Goal: Task Accomplishment & Management: Use online tool/utility

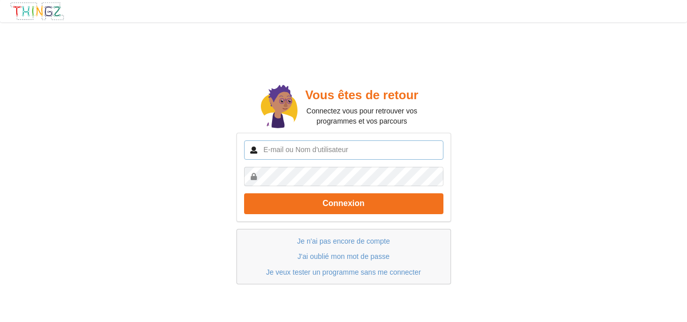
click at [321, 155] on input "text" at bounding box center [343, 149] width 199 height 19
type input "A"
type input "[PERSON_NAME].bourasseau"
click at [244, 193] on button "Connexion" at bounding box center [343, 203] width 199 height 21
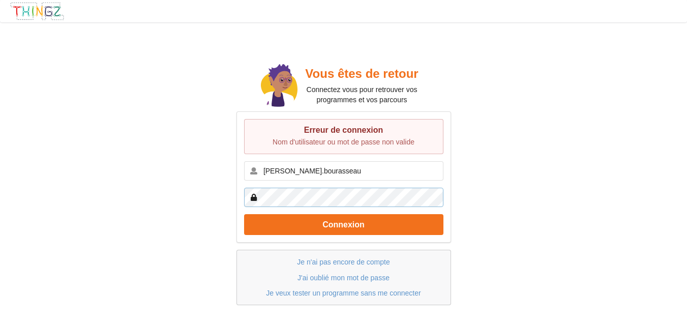
click at [244, 214] on button "Connexion" at bounding box center [343, 224] width 199 height 21
click at [197, 195] on div "Vous êtes de retour Connectez vous pour retrouver vos programmes et vos parcour…" at bounding box center [343, 183] width 701 height 336
click at [351, 277] on link "J'ai oublié mon mot de passe" at bounding box center [343, 277] width 92 height 8
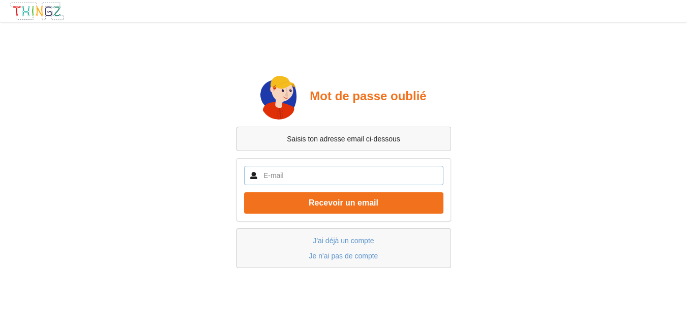
click at [286, 168] on input "text" at bounding box center [343, 175] width 199 height 19
click at [244, 192] on button "Recevoir un email" at bounding box center [343, 202] width 199 height 21
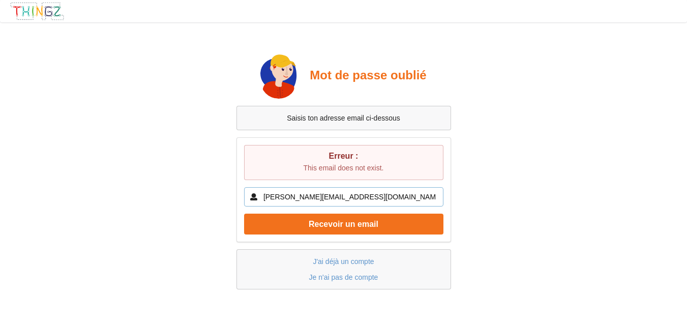
click at [288, 194] on input "antony.bourasseau@palissy.fr" at bounding box center [343, 196] width 199 height 19
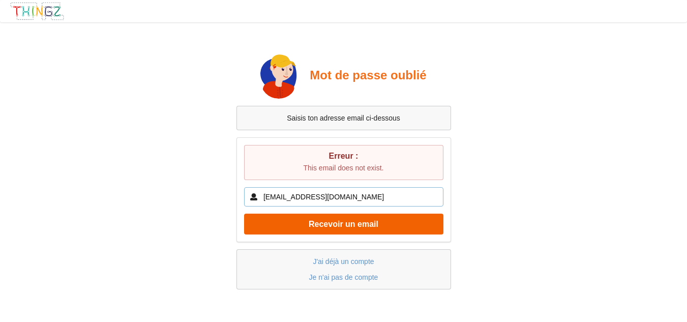
type input "antonybourasseau@palissy.fr"
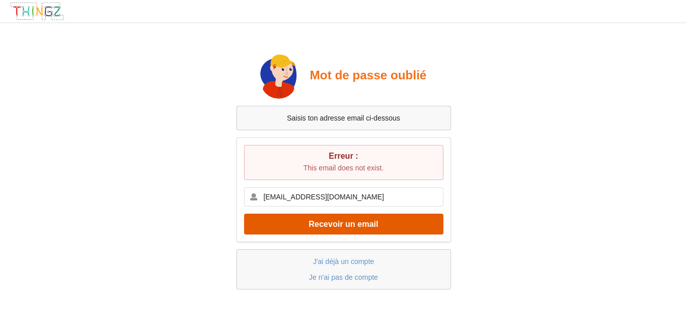
click at [317, 230] on button "Recevoir un email" at bounding box center [343, 223] width 199 height 21
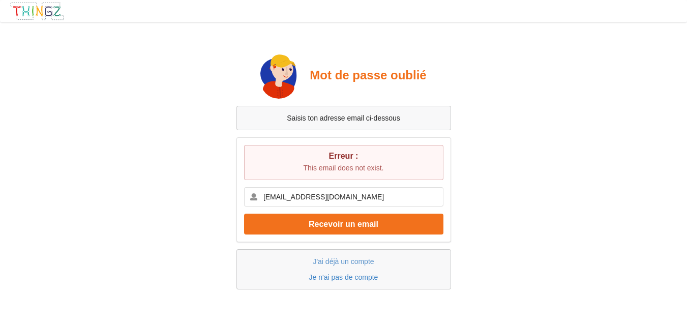
click at [324, 280] on link "Je n'ai pas de compte" at bounding box center [343, 277] width 69 height 8
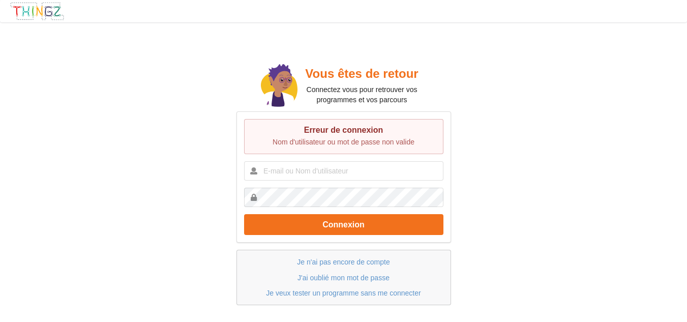
scroll to position [29, 0]
click at [28, 7] on img at bounding box center [37, 11] width 55 height 19
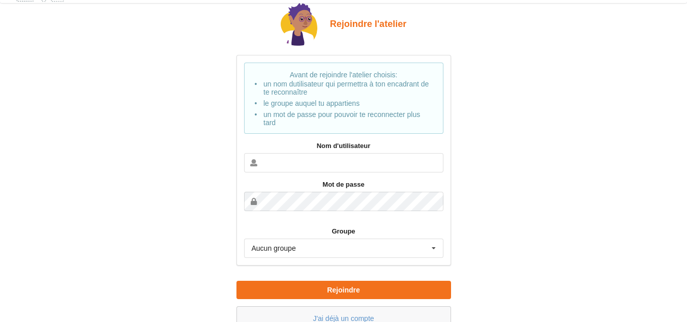
scroll to position [33, 0]
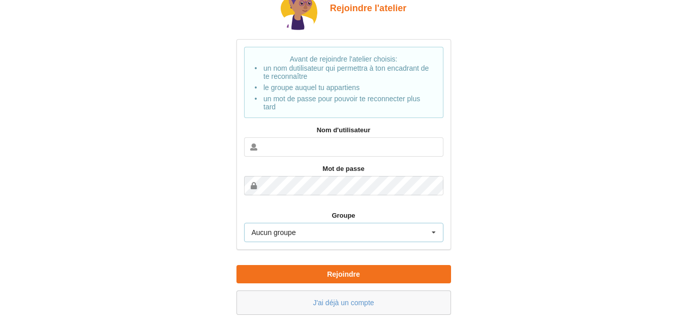
click at [329, 239] on div "Aucun groupe Aucun groupe 2MTNE" at bounding box center [343, 232] width 199 height 19
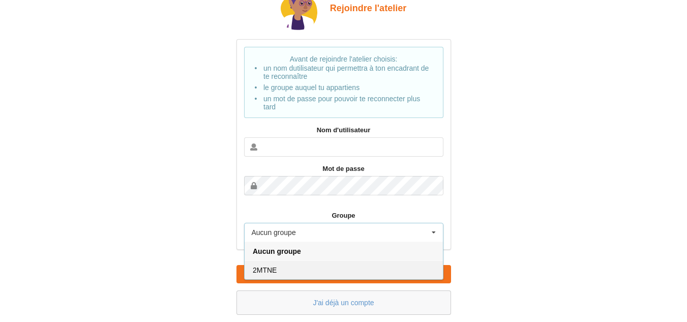
click at [282, 268] on div "2MTNE" at bounding box center [344, 269] width 198 height 19
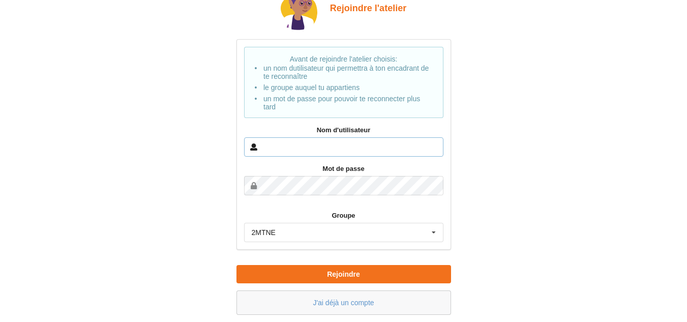
click at [276, 147] on input "text" at bounding box center [343, 146] width 199 height 19
type input "A"
type input "[PERSON_NAME].bourasseau"
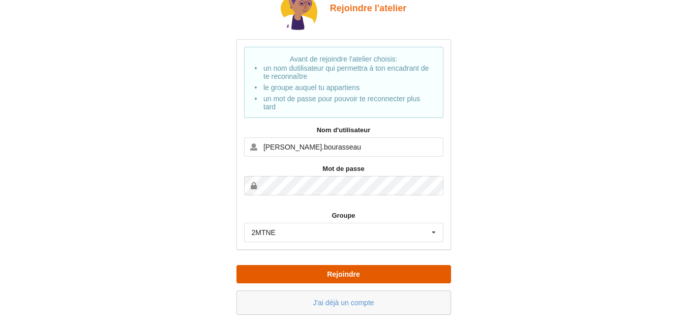
click at [348, 267] on button "Rejoindre" at bounding box center [343, 274] width 215 height 18
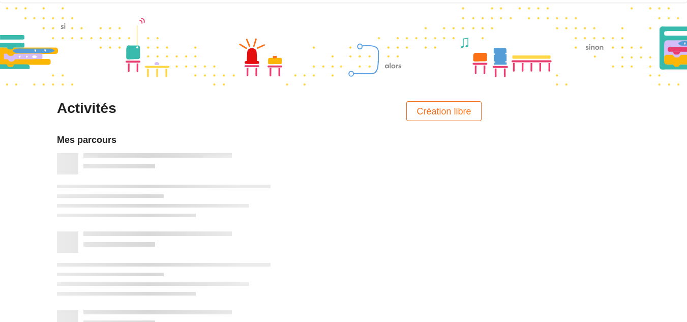
scroll to position [7, 0]
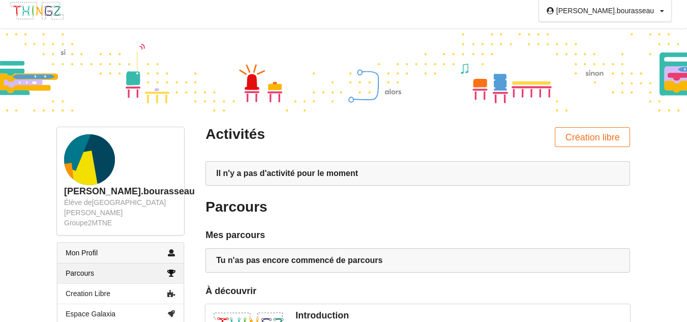
click at [118, 250] on link "Mon Profil" at bounding box center [120, 252] width 126 height 20
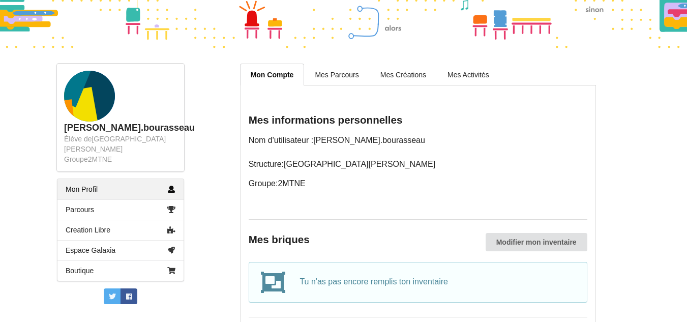
scroll to position [46, 0]
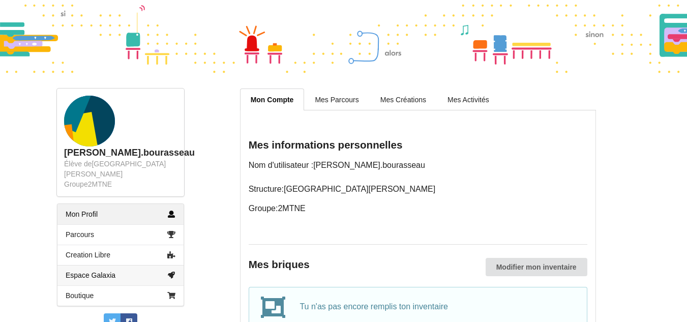
click at [88, 265] on link "Espace Galaxia" at bounding box center [120, 275] width 126 height 20
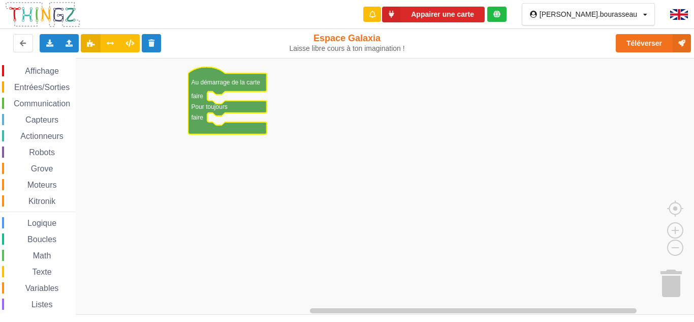
click at [51, 69] on span "Affichage" at bounding box center [41, 71] width 37 height 9
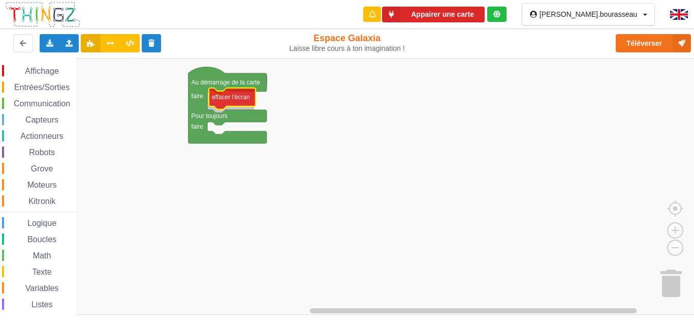
click at [247, 97] on div "Affichage Entrées/Sorties Communication Capteurs Actionneurs Robots Grove Moteu…" at bounding box center [350, 186] width 701 height 257
click at [46, 74] on span "Affichage" at bounding box center [41, 71] width 37 height 9
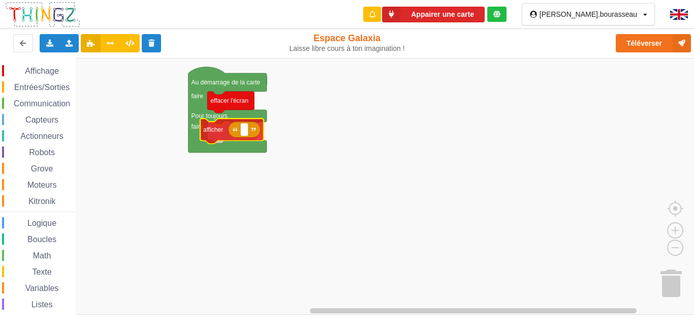
click at [213, 124] on div "Affichage Entrées/Sorties Communication Capteurs Actionneurs Robots Grove Moteu…" at bounding box center [350, 186] width 701 height 257
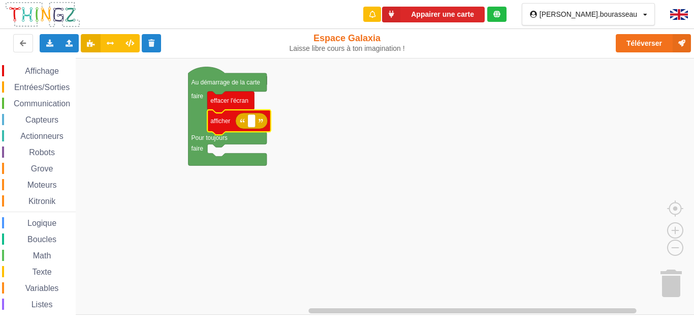
click at [31, 103] on span "Communication" at bounding box center [41, 103] width 59 height 9
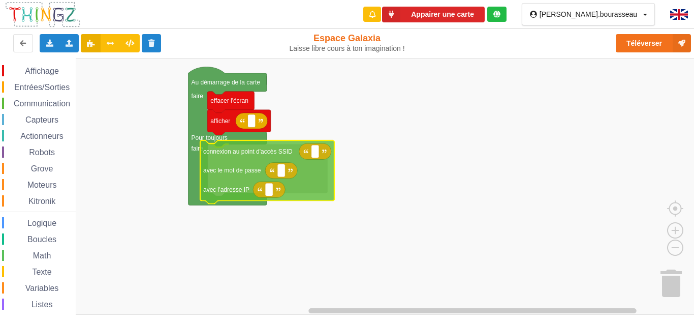
click at [275, 153] on div "Affichage Entrées/Sorties Communication Capteurs Actionneurs Robots Grove Moteu…" at bounding box center [350, 186] width 701 height 257
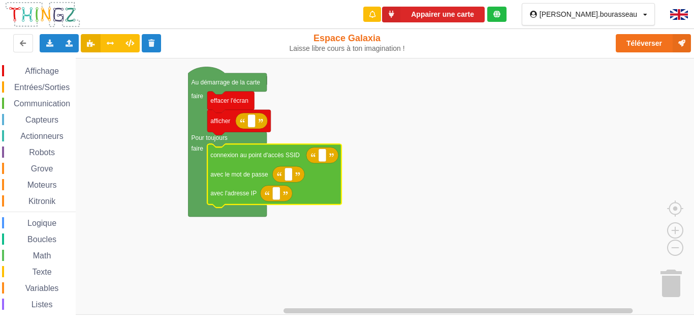
click at [25, 98] on div "Communication" at bounding box center [39, 103] width 74 height 11
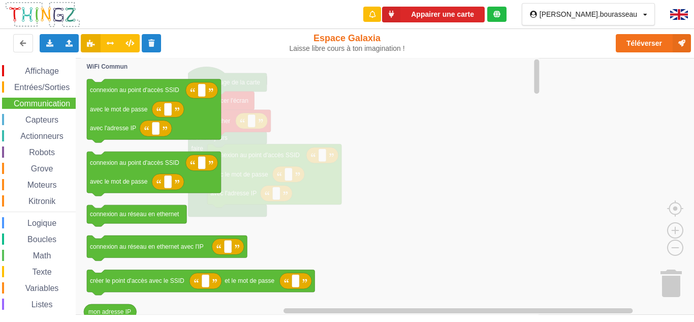
click at [309, 175] on icon "Espace de travail de Blocky" at bounding box center [311, 186] width 461 height 257
click at [417, 145] on icon "Espace de travail de Blocky" at bounding box center [311, 186] width 461 height 257
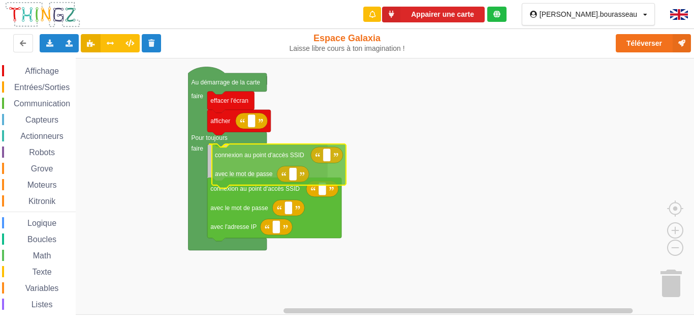
click at [249, 154] on div "Affichage Entrées/Sorties Communication Capteurs Actionneurs Robots Grove Moteu…" at bounding box center [350, 186] width 701 height 257
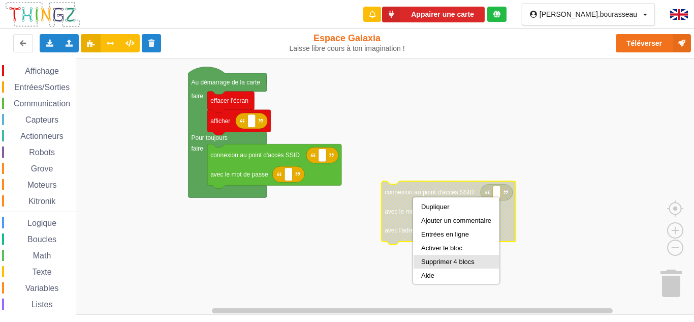
click at [424, 263] on div "Supprimer 4 blocs" at bounding box center [456, 262] width 70 height 8
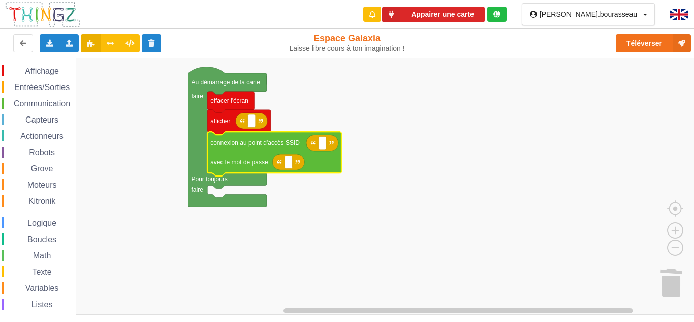
click at [30, 185] on span "Moteurs" at bounding box center [42, 184] width 33 height 9
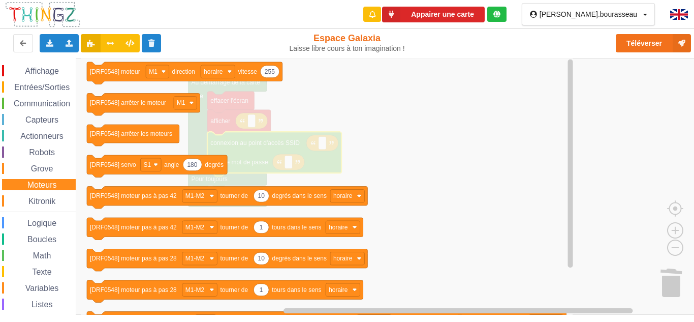
click at [39, 284] on span "Variables" at bounding box center [42, 288] width 37 height 9
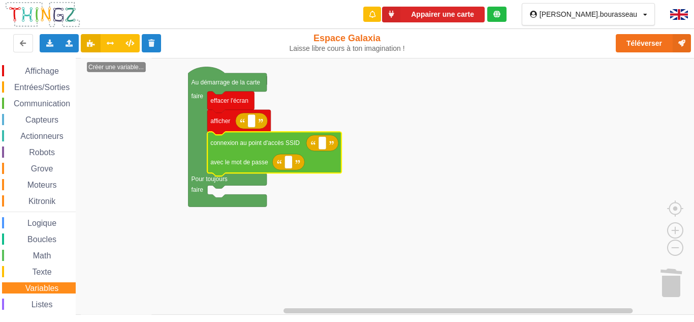
click at [42, 193] on div "Affichage Entrées/Sorties Communication Capteurs Actionneurs Robots Grove Moteu…" at bounding box center [38, 209] width 76 height 288
click at [44, 189] on span "Moteurs" at bounding box center [42, 184] width 33 height 9
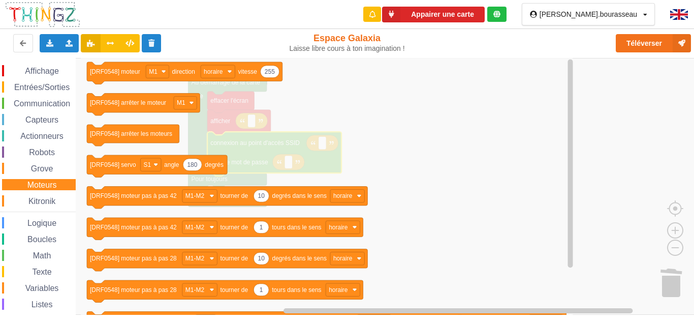
click at [33, 166] on span "Grove" at bounding box center [41, 168] width 25 height 9
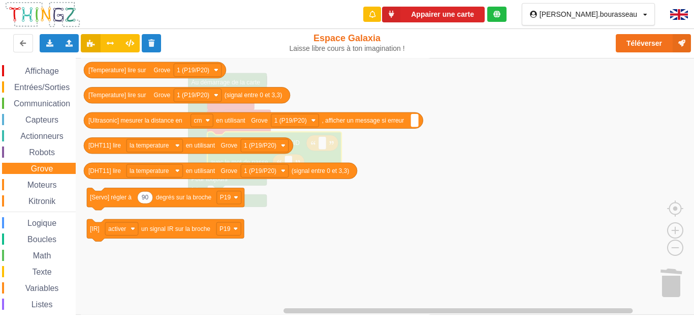
click at [29, 92] on div "Entrées/Sorties" at bounding box center [39, 86] width 74 height 11
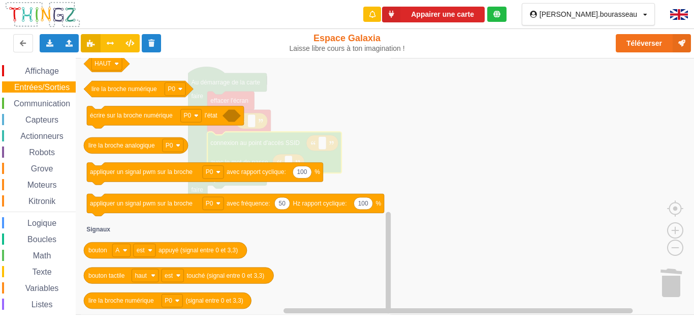
click at [35, 198] on span "Kitronik" at bounding box center [42, 201] width 30 height 9
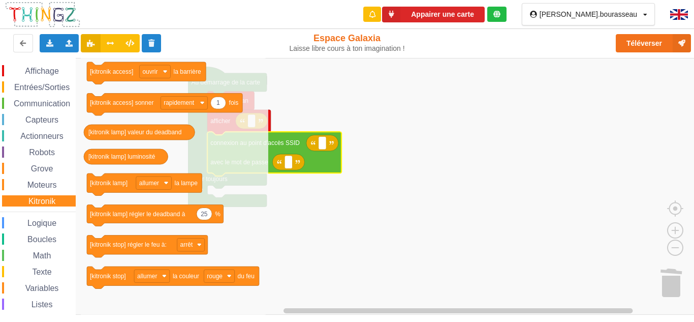
click at [45, 178] on div "Affichage Entrées/Sorties Communication Capteurs Actionneurs Robots Grove Moteu…" at bounding box center [38, 209] width 76 height 288
click at [40, 181] on span "Moteurs" at bounding box center [42, 184] width 33 height 9
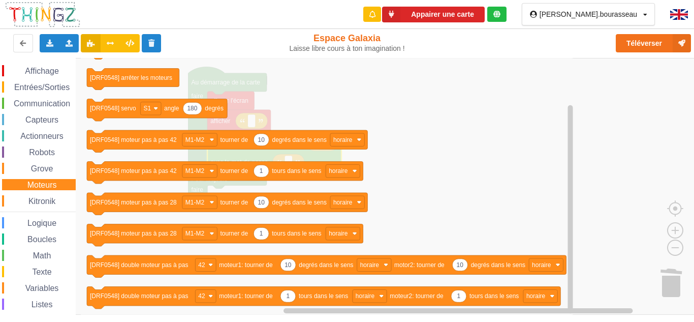
click at [27, 173] on span "Espace de travail de Blocky" at bounding box center [25, 169] width 8 height 8
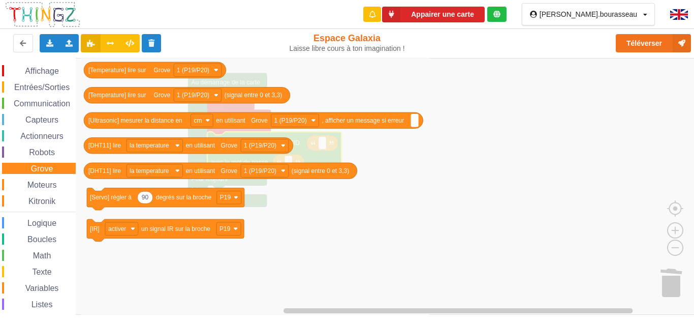
click at [30, 89] on span "Entrées/Sorties" at bounding box center [42, 87] width 58 height 9
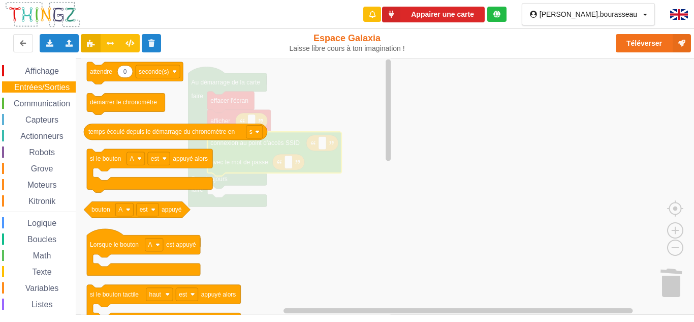
click at [564, 209] on rect "Espace de travail de Blocky" at bounding box center [350, 186] width 701 height 257
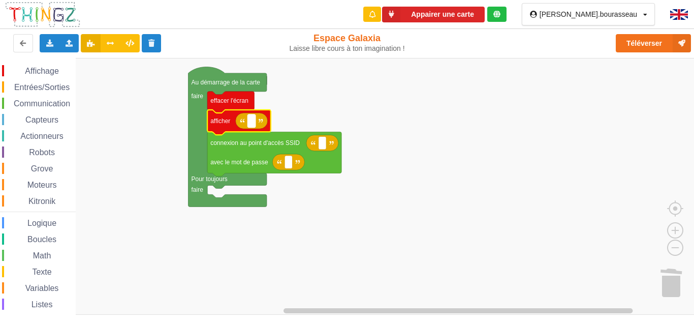
click at [249, 126] on rect "Espace de travail de Blocky" at bounding box center [252, 120] width 8 height 13
type input "position objet"
click at [372, 182] on rect "Espace de travail de Blocky" at bounding box center [350, 186] width 701 height 257
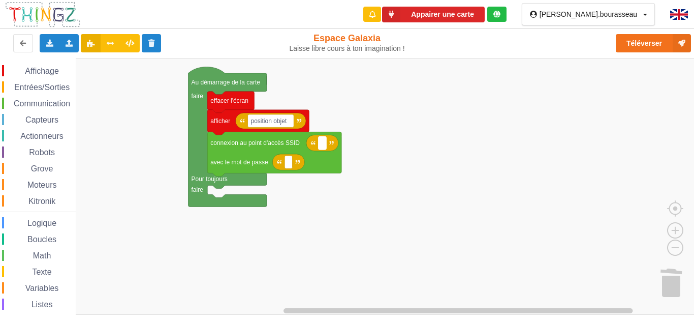
click at [325, 145] on rect "Espace de travail de Blocky" at bounding box center [323, 142] width 8 height 13
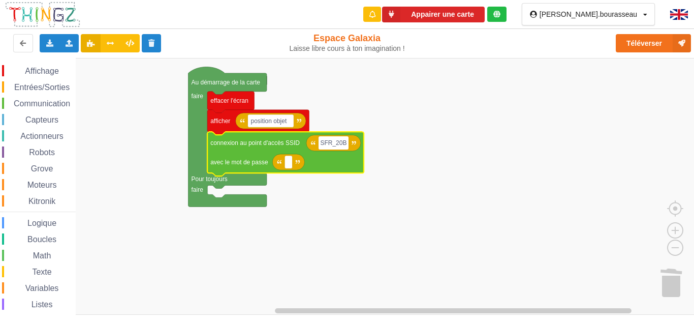
type input "SFR_20BF"
type input "2yqqimd41gjrfcvhv95n"
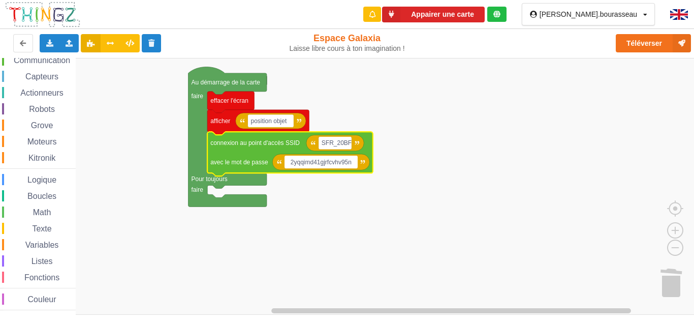
click at [24, 245] on span "Variables" at bounding box center [42, 244] width 37 height 9
click at [32, 230] on span "Texte" at bounding box center [41, 228] width 22 height 9
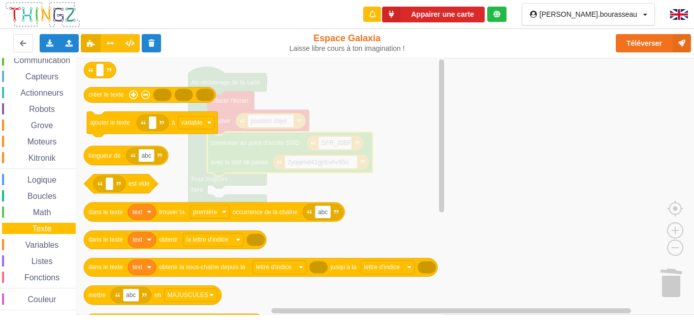
click at [37, 248] on span "Variables" at bounding box center [42, 244] width 37 height 9
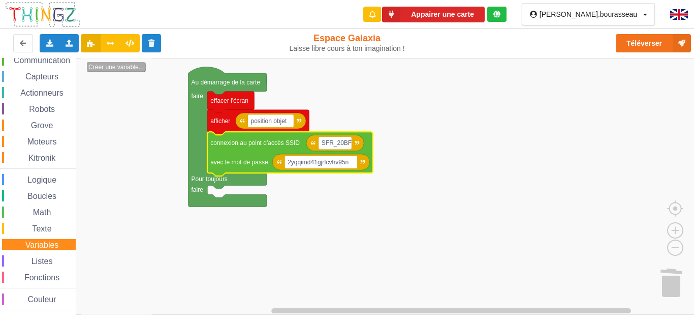
click at [104, 70] on text "Créer une variable..." at bounding box center [115, 67] width 55 height 7
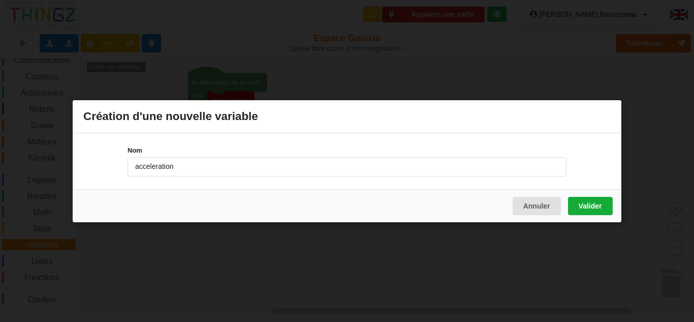
type input "acceleration"
click at [583, 203] on button "Valider" at bounding box center [590, 205] width 45 height 18
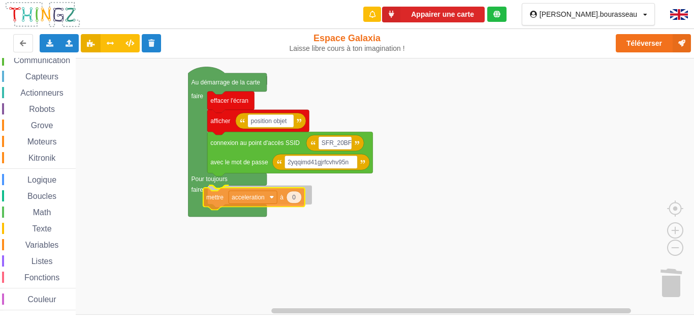
click at [219, 200] on div "Affichage Entrées/Sorties Communication Capteurs Actionneurs Robots Grove Moteu…" at bounding box center [350, 186] width 701 height 257
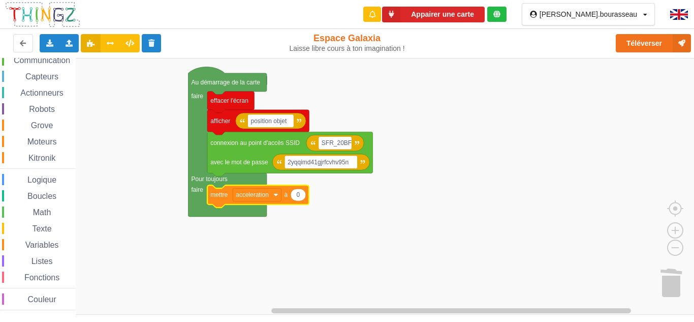
click at [44, 180] on span "Logique" at bounding box center [42, 179] width 32 height 9
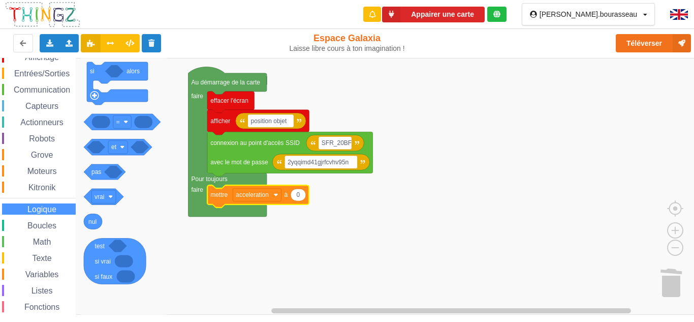
scroll to position [0, 0]
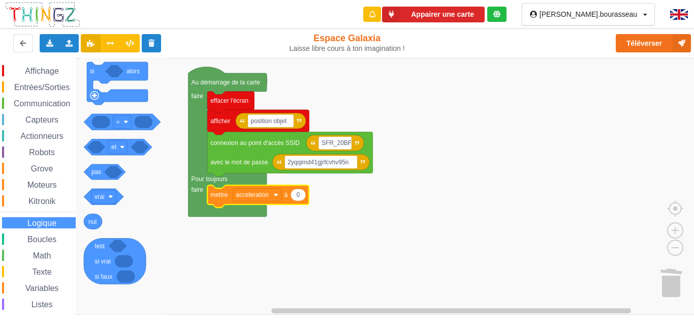
click at [17, 131] on div "Actionneurs" at bounding box center [39, 135] width 74 height 11
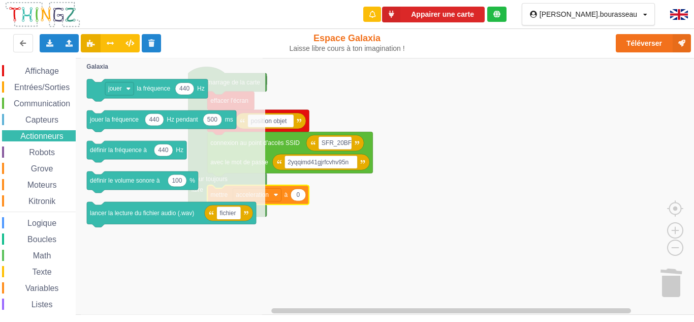
click at [21, 128] on div "Affichage Entrées/Sorties Communication Capteurs Actionneurs Robots Grove Moteu…" at bounding box center [38, 209] width 76 height 288
click at [18, 117] on span "Espace de travail de Blocky" at bounding box center [20, 120] width 8 height 8
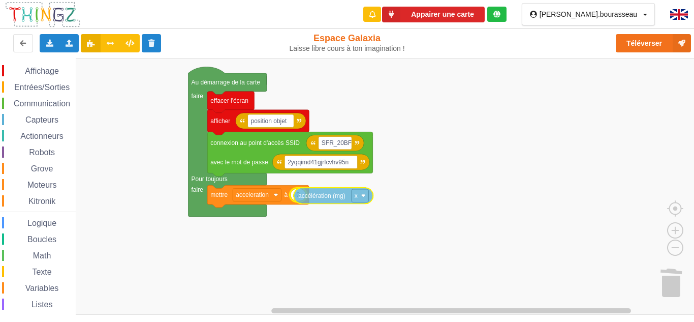
click at [326, 197] on div "Affichage Entrées/Sorties Communication Capteurs Actionneurs Robots Grove Moteu…" at bounding box center [350, 186] width 701 height 257
click at [351, 200] on rect "Espace de travail de Blocky" at bounding box center [357, 194] width 17 height 13
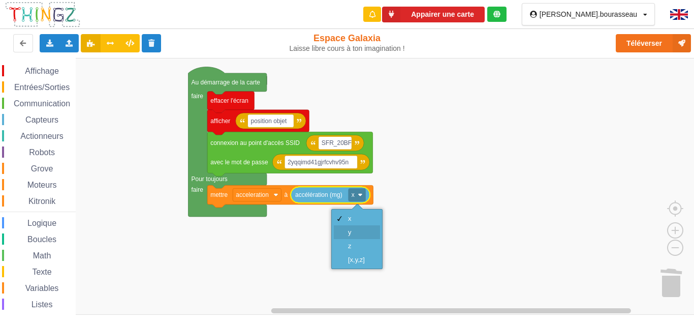
click at [347, 238] on div "y" at bounding box center [357, 232] width 46 height 14
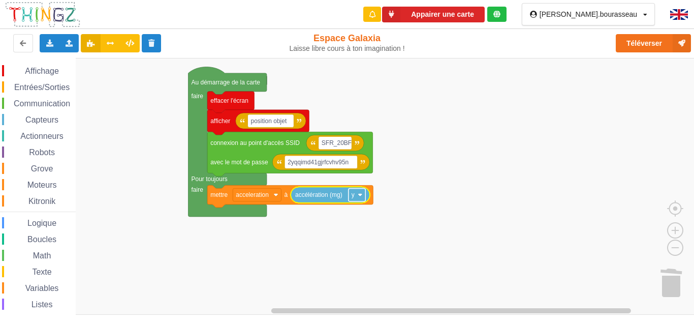
click at [357, 199] on rect "Espace de travail de Blocky" at bounding box center [357, 194] width 17 height 13
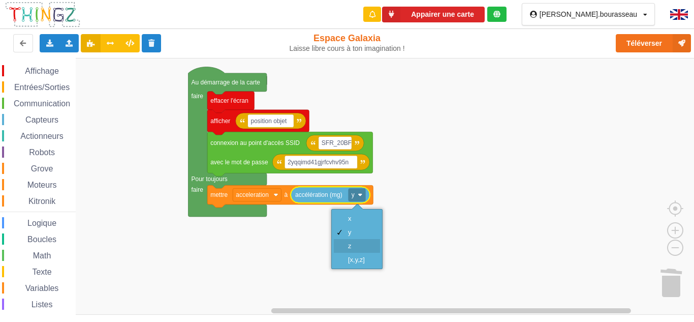
click at [352, 248] on div "z" at bounding box center [360, 246] width 24 height 8
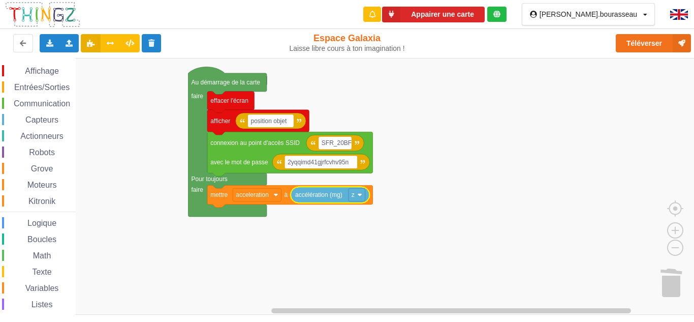
click at [55, 250] on div "Math" at bounding box center [39, 255] width 74 height 11
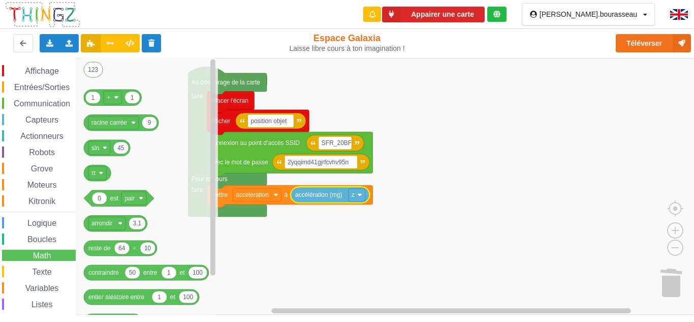
click at [33, 109] on div "Affichage Entrées/Sorties Communication Capteurs Actionneurs Robots Grove Moteu…" at bounding box center [38, 209] width 76 height 288
click at [33, 107] on span "Communication" at bounding box center [41, 103] width 59 height 9
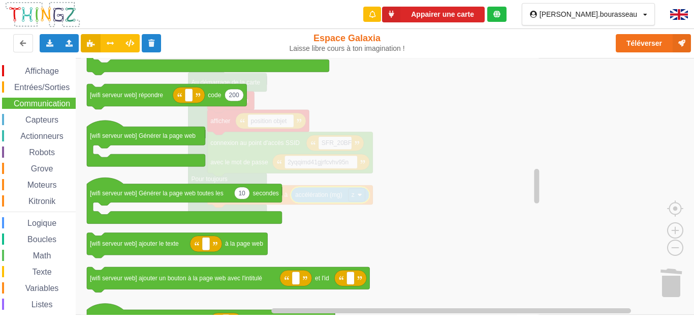
scroll to position [43, 0]
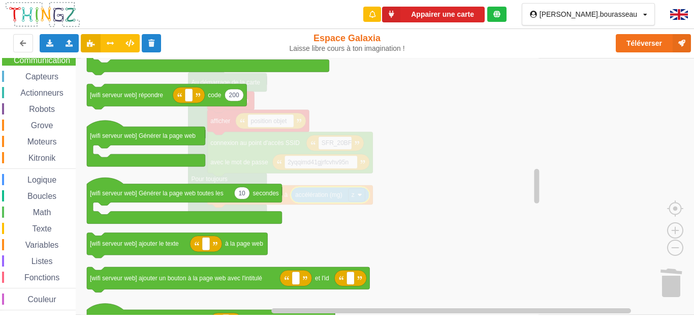
click at [30, 208] on div "Math" at bounding box center [39, 211] width 74 height 11
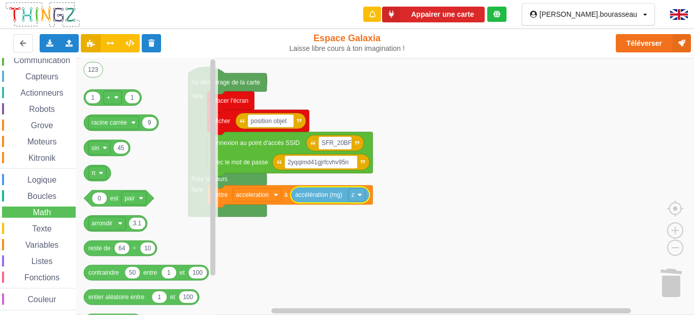
click at [32, 234] on div "Affichage Entrées/Sorties Communication Capteurs Actionneurs Robots Grove Moteu…" at bounding box center [38, 166] width 76 height 288
click at [33, 228] on span "Texte" at bounding box center [41, 228] width 22 height 9
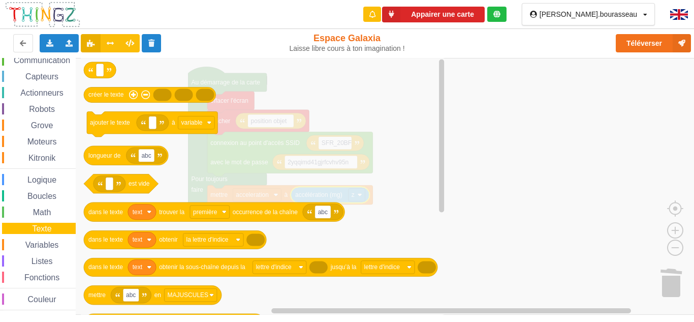
click at [28, 277] on span "Fonctions" at bounding box center [42, 277] width 38 height 9
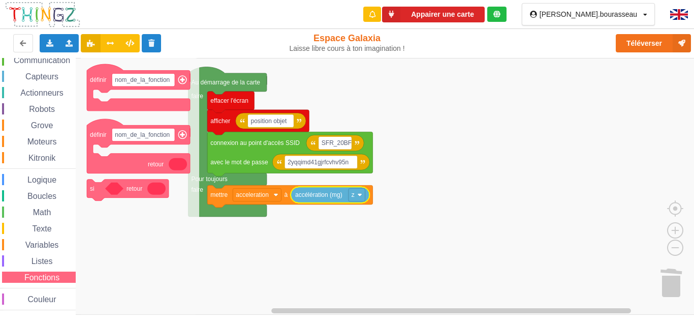
click at [32, 263] on span "Listes" at bounding box center [42, 261] width 24 height 9
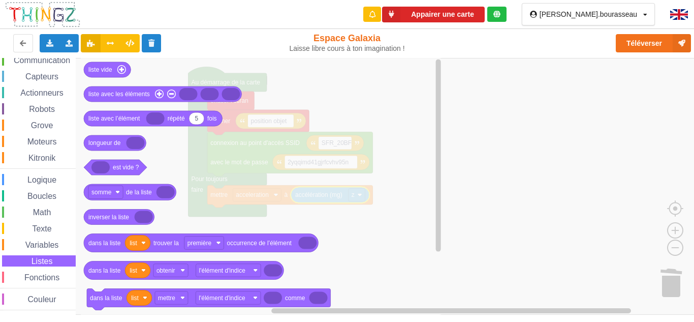
click at [32, 249] on span "Variables" at bounding box center [42, 244] width 37 height 9
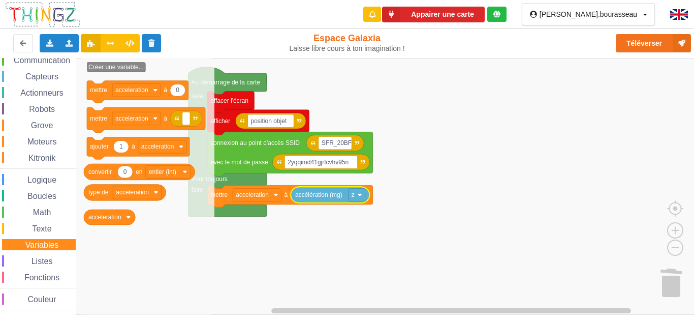
click at [32, 238] on div "Affichage Entrées/Sorties Communication Capteurs Actionneurs Robots Grove Moteu…" at bounding box center [38, 166] width 76 height 288
click at [32, 232] on span "Texte" at bounding box center [41, 228] width 22 height 9
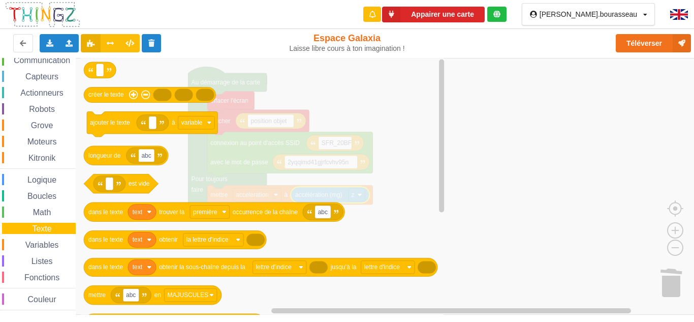
click at [33, 223] on div "Texte" at bounding box center [39, 228] width 74 height 11
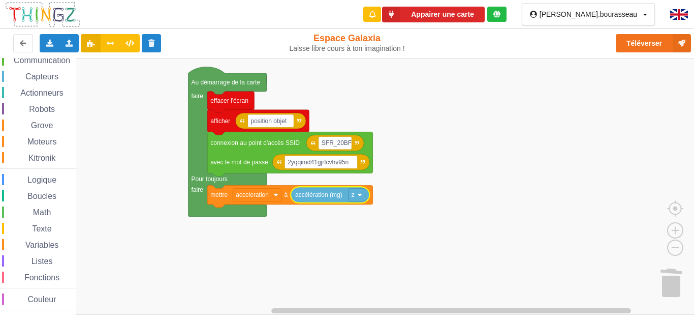
click at [35, 220] on div "Affichage Entrées/Sorties Communication Capteurs Actionneurs Robots Grove Moteu…" at bounding box center [38, 166] width 76 height 288
click at [47, 188] on div "Affichage Entrées/Sorties Communication Capteurs Actionneurs Robots Grove Moteu…" at bounding box center [38, 166] width 76 height 288
click at [46, 193] on span "Boucles" at bounding box center [42, 196] width 32 height 9
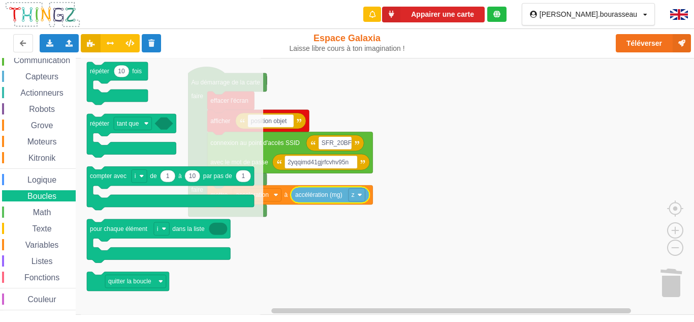
click at [47, 185] on div "Logique" at bounding box center [39, 179] width 74 height 11
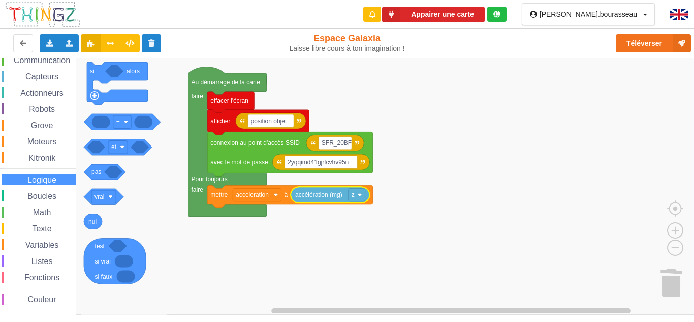
click at [48, 165] on div "Affichage Entrées/Sorties Communication Capteurs Actionneurs Robots Grove Moteu…" at bounding box center [38, 166] width 76 height 288
click at [47, 160] on span "Kitronik" at bounding box center [42, 158] width 30 height 9
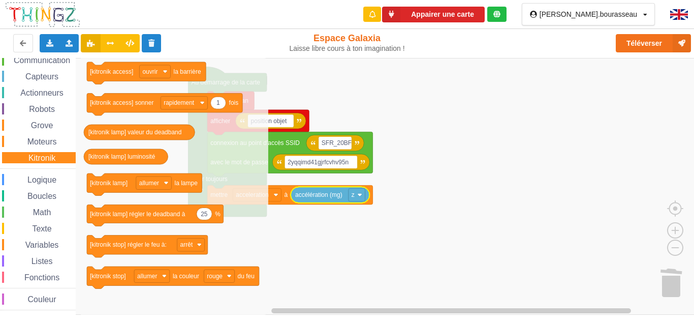
click at [47, 155] on span "Kitronik" at bounding box center [42, 158] width 30 height 9
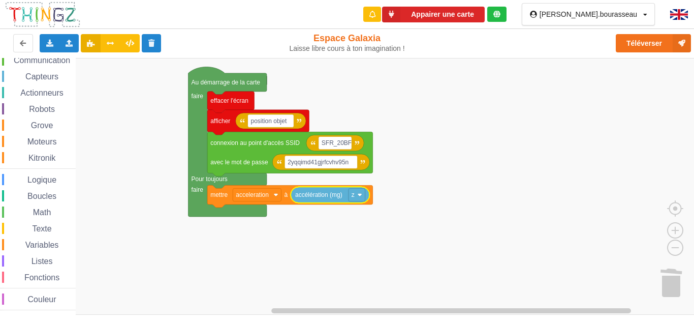
click at [47, 150] on div "Affichage Entrées/Sorties Communication Capteurs Actionneurs Robots Grove Moteu…" at bounding box center [38, 166] width 76 height 288
click at [48, 144] on span "Moteurs" at bounding box center [42, 141] width 33 height 9
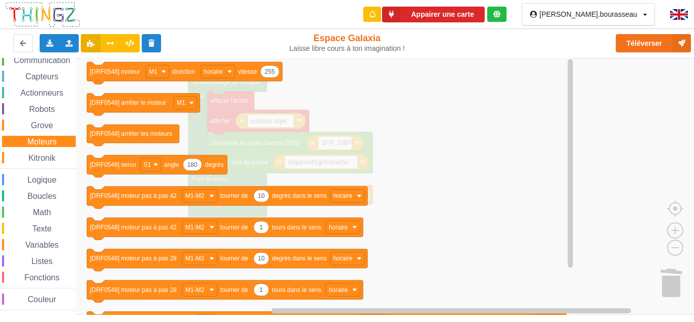
click at [48, 144] on span "Moteurs" at bounding box center [42, 141] width 33 height 9
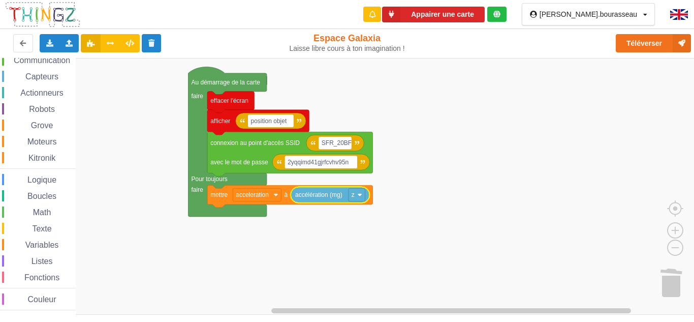
scroll to position [0, 0]
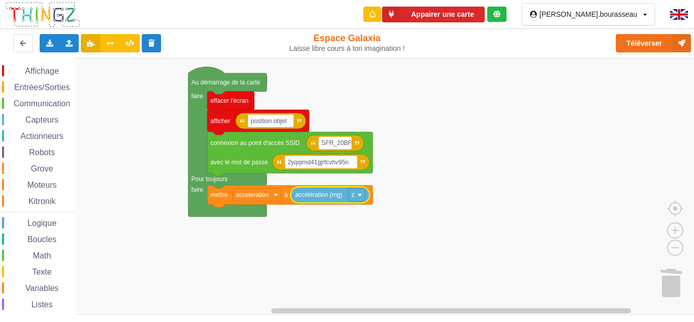
click at [48, 98] on div "Communication" at bounding box center [39, 103] width 74 height 11
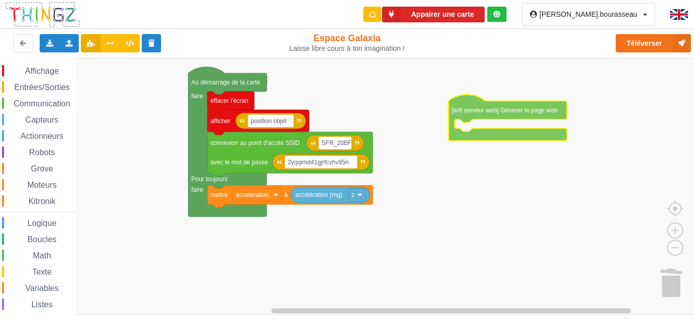
click at [469, 119] on div "Affichage Entrées/Sorties Communication Capteurs Actionneurs Robots Grove Moteu…" at bounding box center [350, 186] width 701 height 257
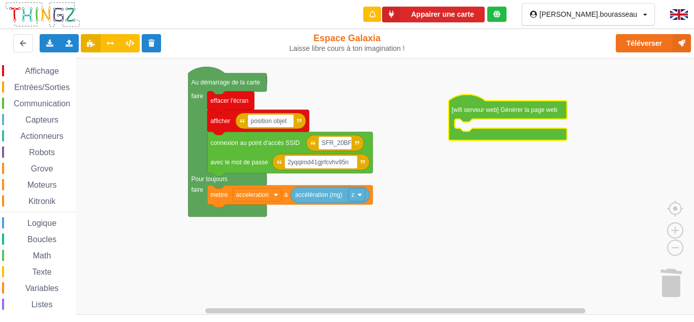
click at [40, 116] on span "Capteurs" at bounding box center [42, 119] width 36 height 9
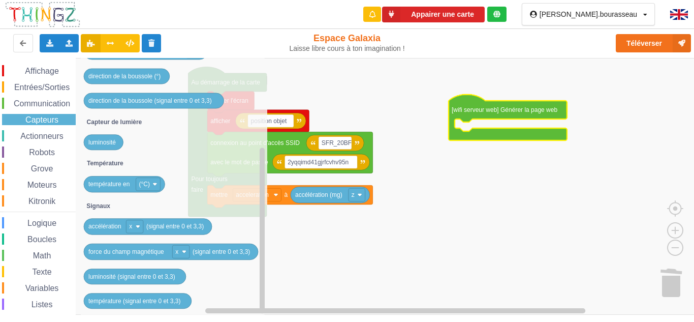
click at [38, 149] on span "Robots" at bounding box center [41, 152] width 29 height 9
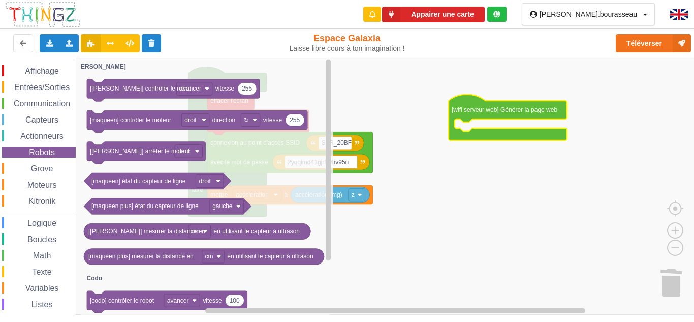
click at [37, 142] on div "Affichage Entrées/Sorties Communication Capteurs Actionneurs Robots Grove Moteu…" at bounding box center [38, 209] width 76 height 288
click at [37, 140] on span "Actionneurs" at bounding box center [42, 136] width 46 height 9
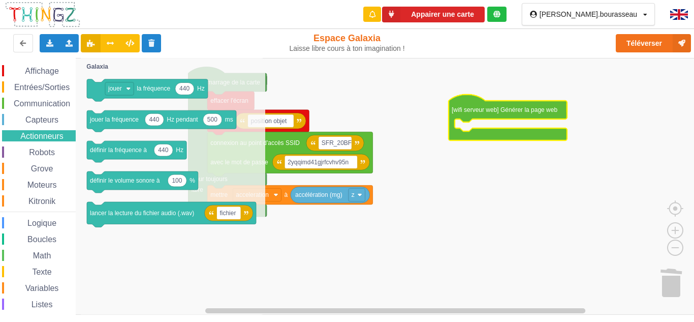
scroll to position [43, 0]
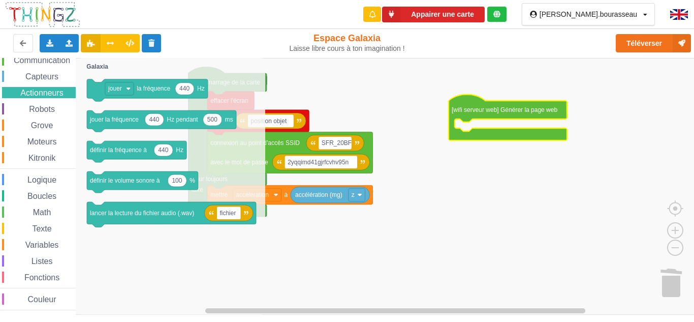
click at [40, 179] on span "Logique" at bounding box center [42, 179] width 32 height 9
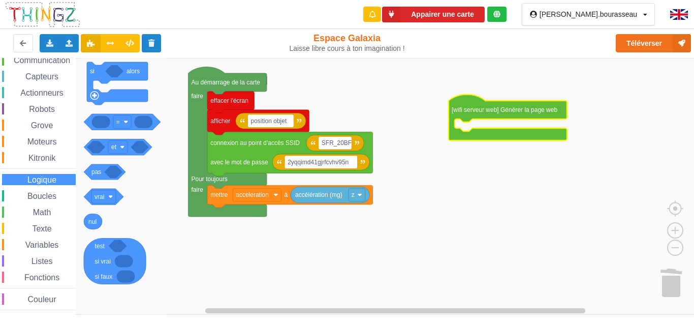
scroll to position [0, 0]
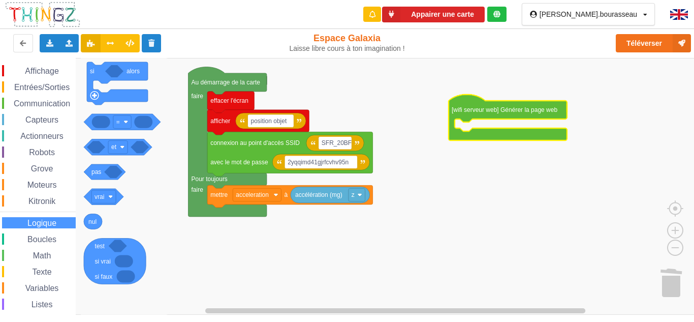
click at [46, 71] on span "Affichage" at bounding box center [41, 71] width 37 height 9
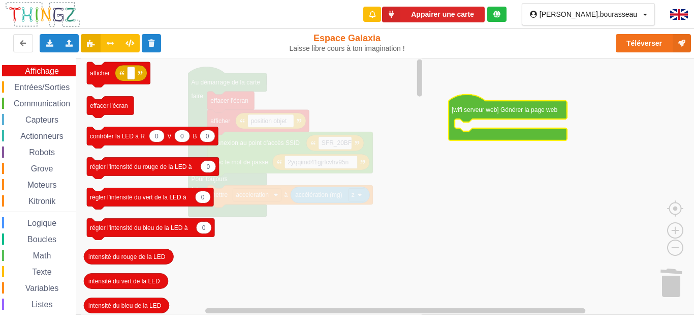
click at [46, 79] on div "Affichage Entrées/Sorties Communication Capteurs Actionneurs Robots Grove Moteu…" at bounding box center [38, 209] width 76 height 288
click at [44, 90] on span "Entrées/Sorties" at bounding box center [42, 87] width 58 height 9
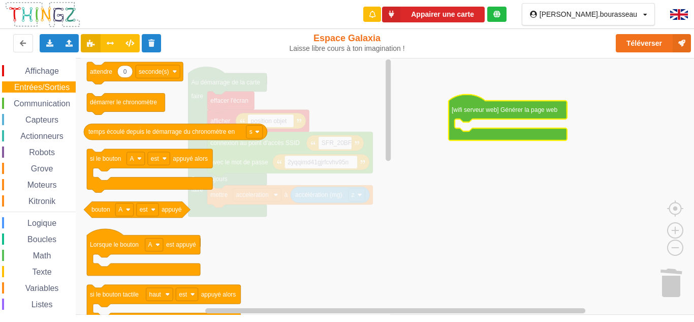
click at [39, 106] on span "Communication" at bounding box center [41, 103] width 59 height 9
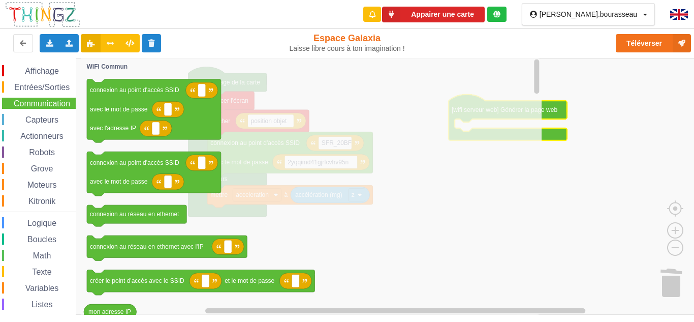
click at [34, 118] on span "Capteurs" at bounding box center [42, 119] width 36 height 9
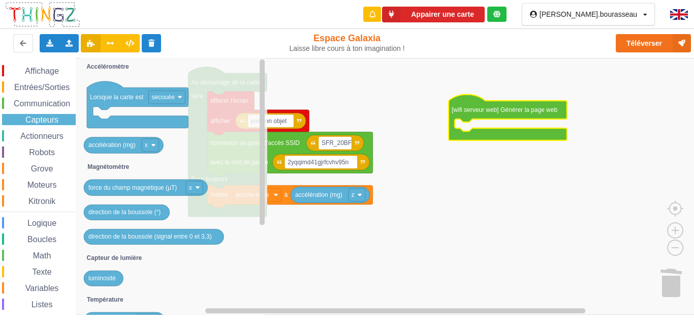
drag, startPoint x: 37, startPoint y: 134, endPoint x: 38, endPoint y: 129, distance: 5.1
click at [38, 134] on span "Actionneurs" at bounding box center [42, 136] width 46 height 9
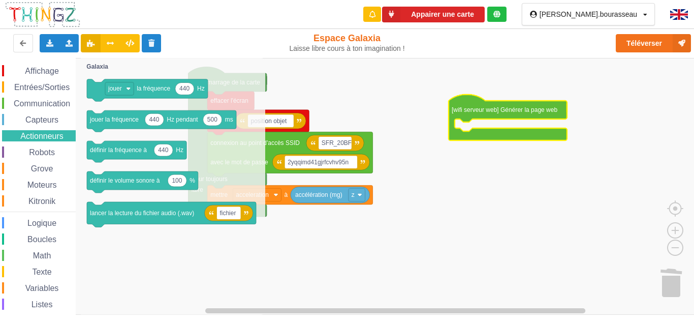
click at [46, 119] on span "Capteurs" at bounding box center [42, 119] width 36 height 9
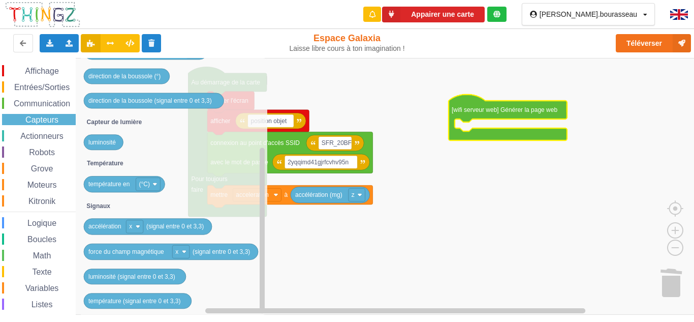
click at [15, 295] on div "Affichage Entrées/Sorties Communication Capteurs Actionneurs Robots Grove Moteu…" at bounding box center [38, 209] width 76 height 288
click at [17, 298] on div "Listes" at bounding box center [39, 303] width 74 height 11
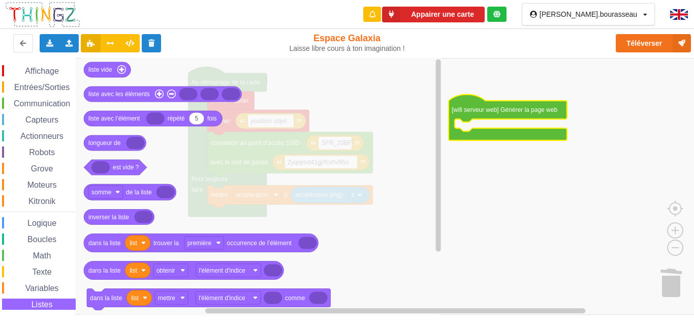
click at [42, 283] on div "Variables" at bounding box center [39, 287] width 74 height 11
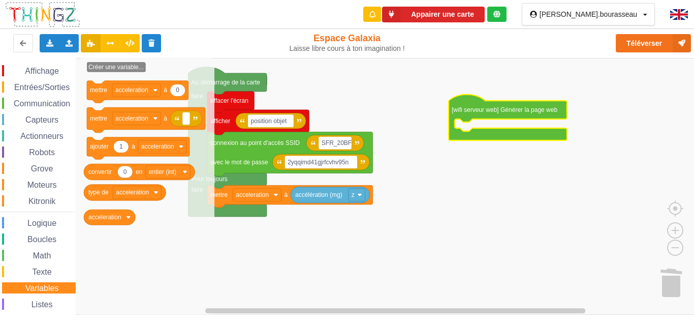
click at [0, 119] on div "Capteurs" at bounding box center [38, 119] width 76 height 11
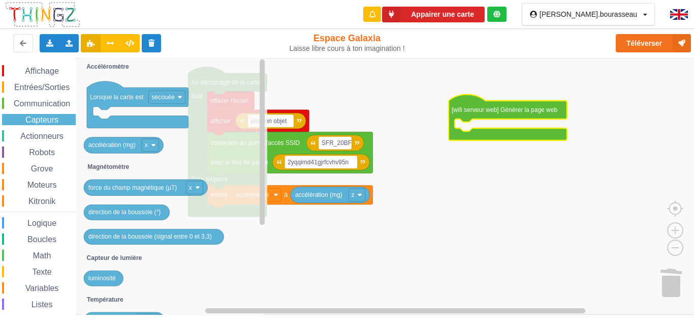
click at [16, 132] on span "Espace de travail de Blocky" at bounding box center [15, 136] width 8 height 8
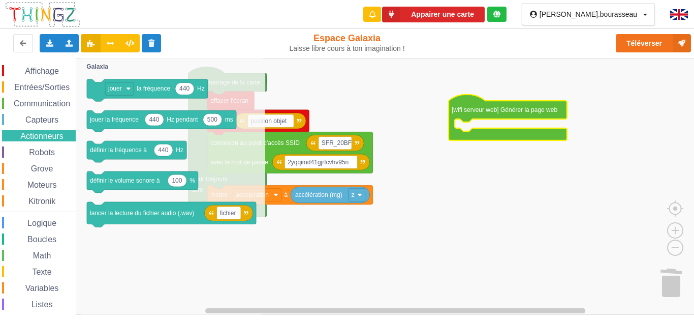
click at [55, 150] on span "Robots" at bounding box center [41, 152] width 29 height 9
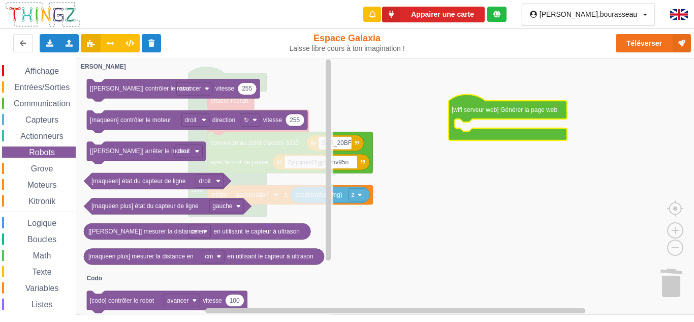
click at [51, 156] on span "Robots" at bounding box center [41, 152] width 29 height 9
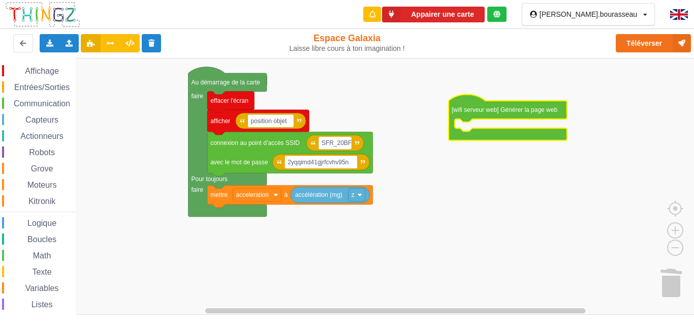
click at [44, 169] on span "Grove" at bounding box center [41, 168] width 25 height 9
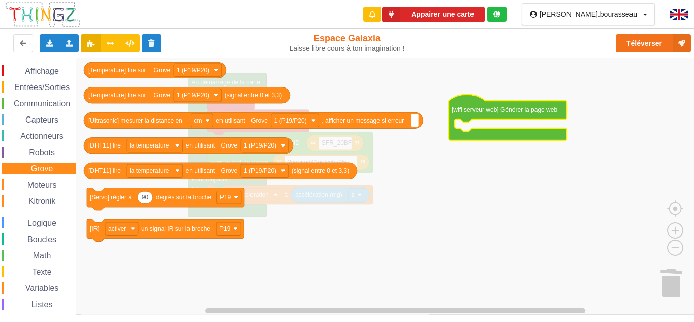
click at [42, 177] on div "Affichage Entrées/Sorties Communication Capteurs Actionneurs Robots Grove Moteu…" at bounding box center [38, 209] width 76 height 288
click at [42, 185] on span "Moteurs" at bounding box center [42, 184] width 33 height 9
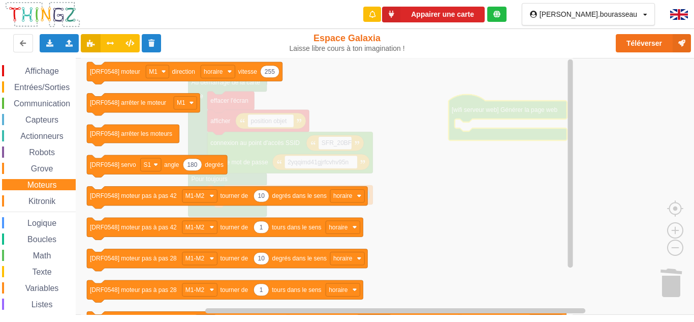
click at [42, 194] on div "Affichage Entrées/Sorties Communication Capteurs Actionneurs Robots Grove Moteu…" at bounding box center [38, 209] width 76 height 288
click at [42, 209] on div "Affichage Entrées/Sorties Communication Capteurs Actionneurs Robots Grove Moteu…" at bounding box center [38, 209] width 76 height 288
click at [39, 217] on div "Logique" at bounding box center [39, 222] width 74 height 11
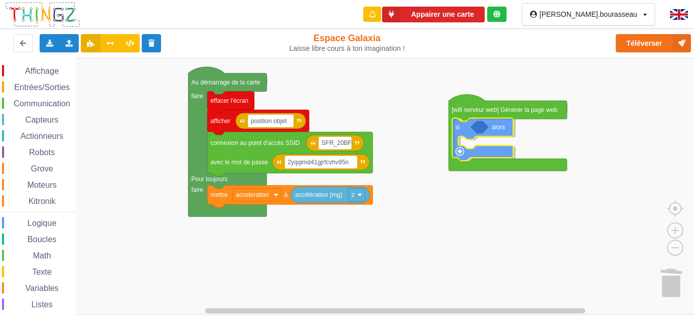
click at [494, 137] on div "Affichage Entrées/Sorties Communication Capteurs Actionneurs Robots Grove Moteu…" at bounding box center [350, 186] width 701 height 257
click at [39, 218] on div "Logique" at bounding box center [39, 222] width 74 height 11
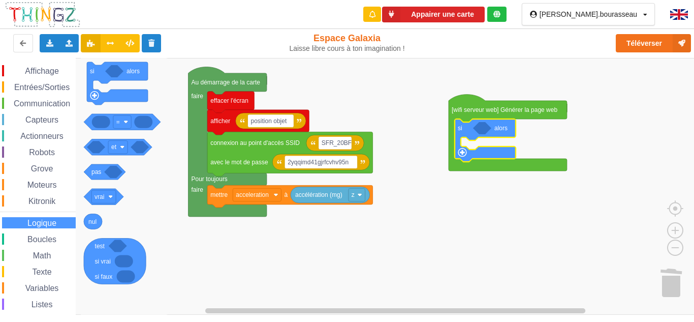
click at [27, 132] on span "Actionneurs" at bounding box center [42, 136] width 46 height 9
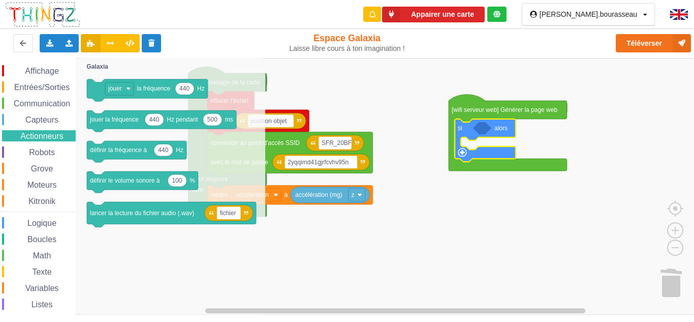
click at [40, 115] on span "Capteurs" at bounding box center [42, 119] width 36 height 9
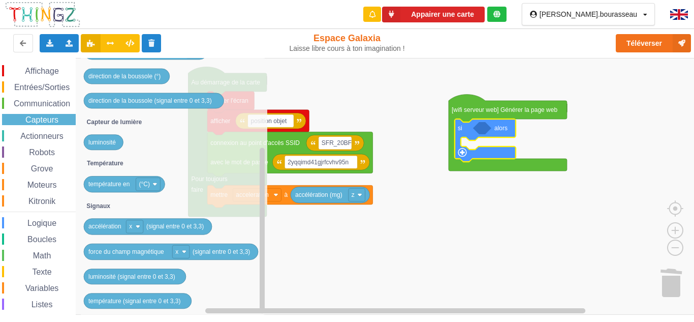
click at [42, 229] on div "Affichage Entrées/Sorties Communication Capteurs Actionneurs Robots Grove Moteu…" at bounding box center [38, 209] width 76 height 288
click at [42, 225] on span "Logique" at bounding box center [42, 223] width 32 height 9
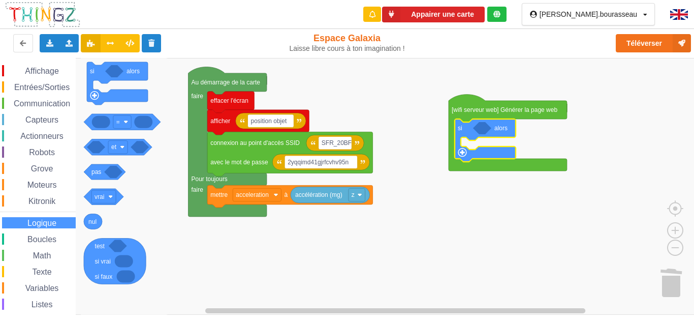
click at [57, 199] on div "Kitronik" at bounding box center [39, 200] width 74 height 11
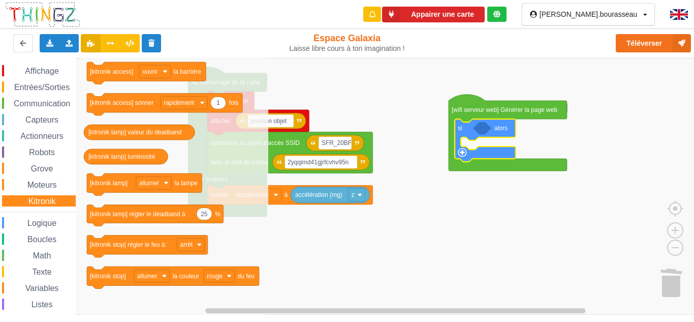
click at [35, 212] on div "Affichage Entrées/Sorties Communication Capteurs Actionneurs Robots Grove Moteu…" at bounding box center [38, 209] width 76 height 288
click at [37, 216] on div "Affichage Entrées/Sorties Communication Capteurs Actionneurs Robots Grove Moteu…" at bounding box center [38, 209] width 76 height 288
click at [37, 218] on div "Logique" at bounding box center [39, 222] width 74 height 11
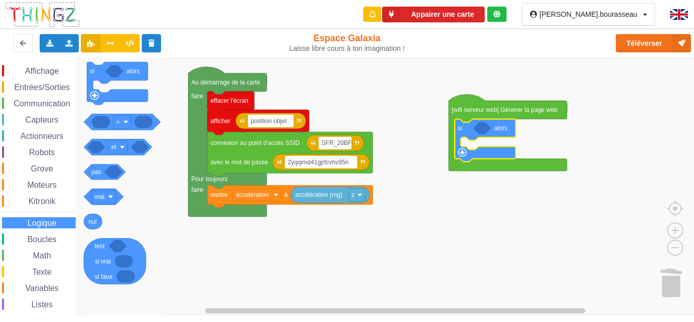
click at [50, 206] on div "Kitronik" at bounding box center [39, 200] width 74 height 11
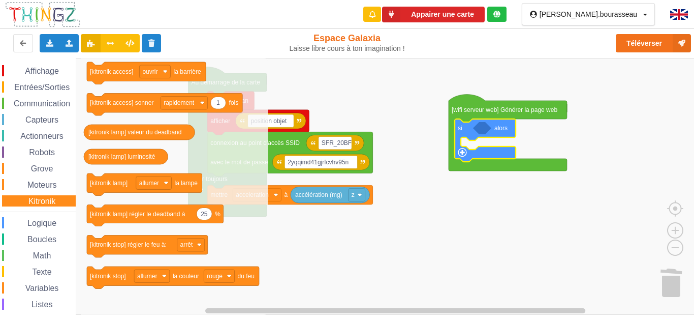
click at [50, 191] on div "Affichage Entrées/Sorties Communication Capteurs Actionneurs Robots Grove Moteu…" at bounding box center [38, 209] width 76 height 288
click at [33, 177] on div "Affichage Entrées/Sorties Communication Capteurs Actionneurs Robots Grove Moteu…" at bounding box center [38, 209] width 76 height 288
click at [37, 139] on span "Actionneurs" at bounding box center [42, 136] width 46 height 9
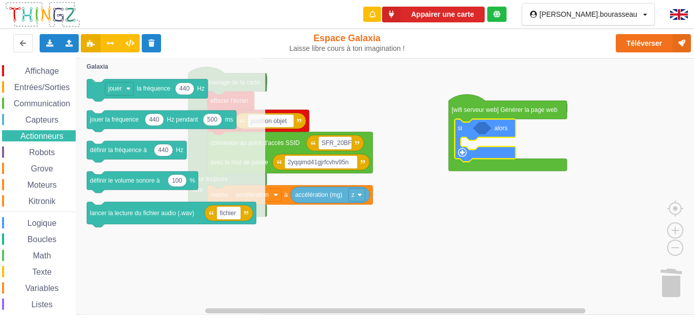
click at [38, 121] on span "Capteurs" at bounding box center [42, 119] width 36 height 9
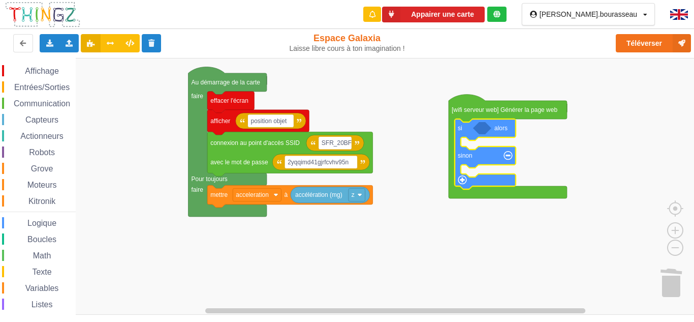
click at [40, 95] on div "Affichage Entrées/Sorties Communication Capteurs Actionneurs Robots Grove Moteu…" at bounding box center [38, 209] width 76 height 288
click at [37, 98] on div "Communication" at bounding box center [39, 103] width 74 height 11
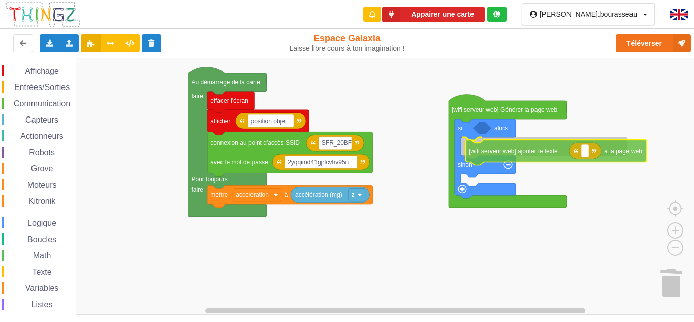
click at [509, 157] on div "Affichage Entrées/Sorties Communication Capteurs Actionneurs Robots Grove Moteu…" at bounding box center [350, 186] width 701 height 257
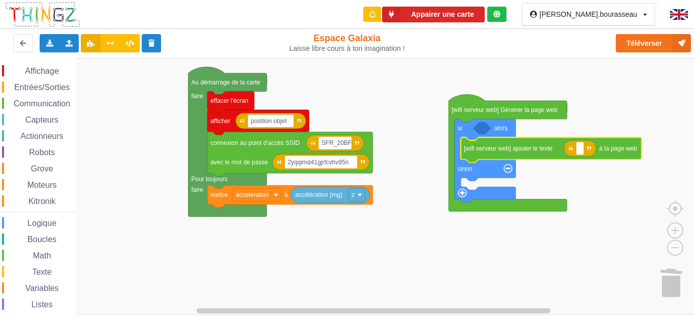
click at [36, 104] on span "Communication" at bounding box center [41, 103] width 59 height 9
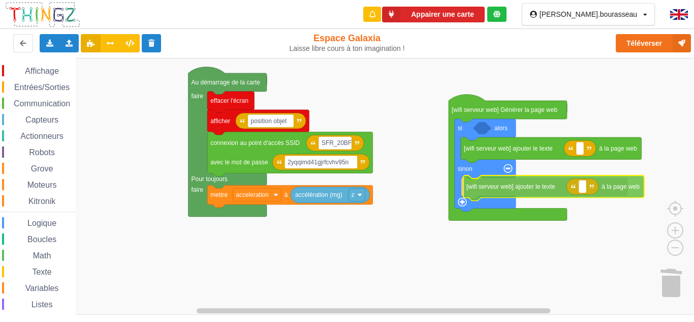
click at [545, 194] on div "Affichage Entrées/Sorties Communication Capteurs Actionneurs Robots Grove Moteu…" at bounding box center [350, 186] width 701 height 257
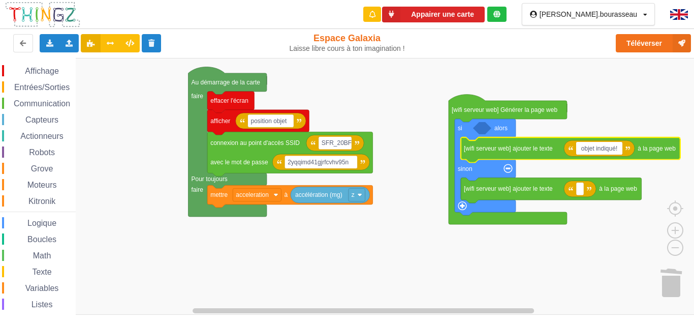
click at [585, 150] on input "objet indiqué!" at bounding box center [599, 148] width 46 height 13
type input "Objet indiqué!"
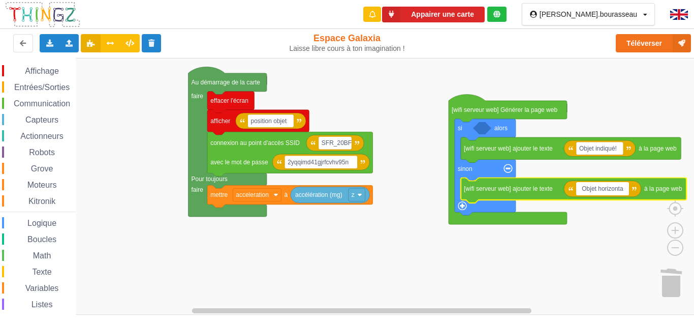
type input "Objet horizontal"
click at [384, 251] on rect "Espace de travail de Blocky" at bounding box center [350, 186] width 701 height 257
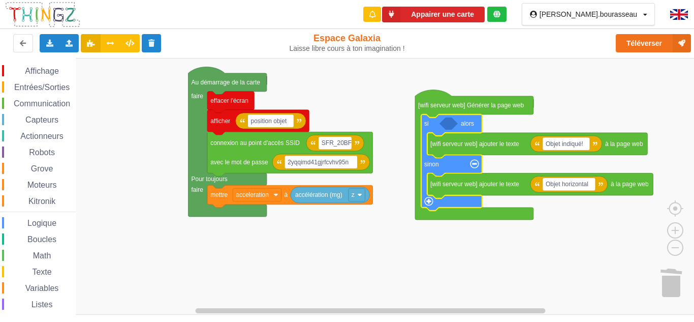
click at [459, 124] on icon "Espace de travail de Blocky" at bounding box center [451, 162] width 61 height 96
click at [451, 124] on icon "Espace de travail de Blocky" at bounding box center [449, 123] width 18 height 12
click at [36, 116] on span "Capteurs" at bounding box center [42, 119] width 36 height 9
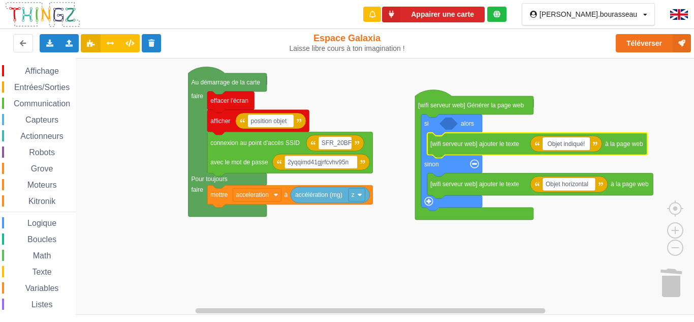
click at [577, 142] on input "Objet indiqué!" at bounding box center [566, 143] width 47 height 13
click at [573, 142] on input "Objet indiqué!" at bounding box center [566, 143] width 47 height 13
click at [572, 142] on input "Objet indiqué!" at bounding box center [566, 143] width 47 height 13
drag, startPoint x: 584, startPoint y: 140, endPoint x: 570, endPoint y: 141, distance: 13.8
click at [570, 141] on input "Objet indiqué!" at bounding box center [566, 143] width 47 height 13
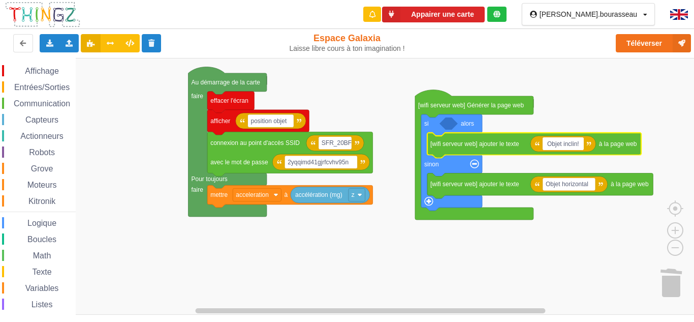
type input "Objet incliné!"
click at [575, 120] on rect "Espace de travail de Blocky" at bounding box center [350, 186] width 701 height 257
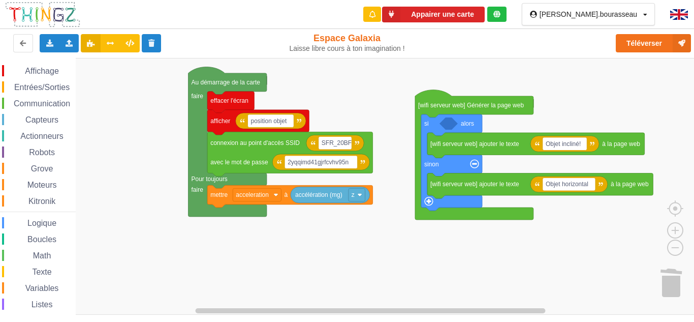
click at [47, 113] on div "Affichage Entrées/Sorties Communication Capteurs Actionneurs Robots Grove Moteu…" at bounding box center [38, 209] width 76 height 288
click at [47, 116] on span "Capteurs" at bounding box center [42, 119] width 36 height 9
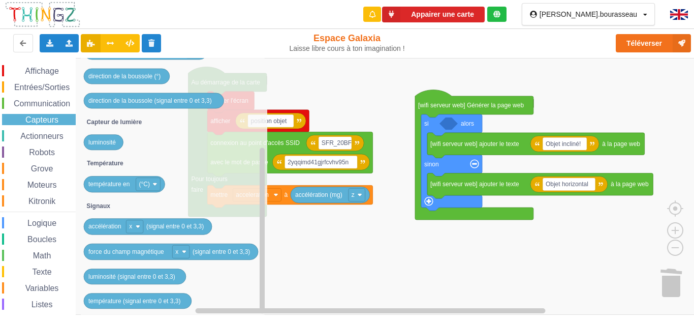
click at [56, 89] on span "Entrées/Sorties" at bounding box center [42, 87] width 58 height 9
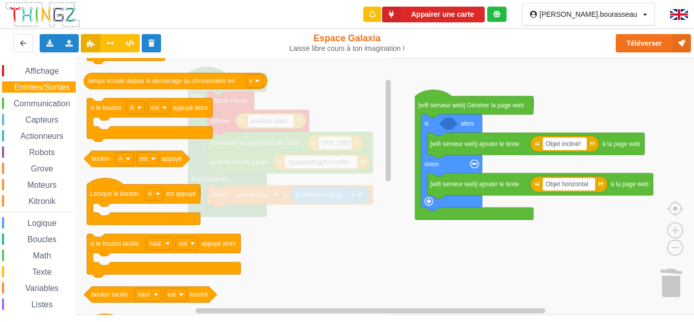
click at [30, 290] on span "Variables" at bounding box center [42, 288] width 37 height 9
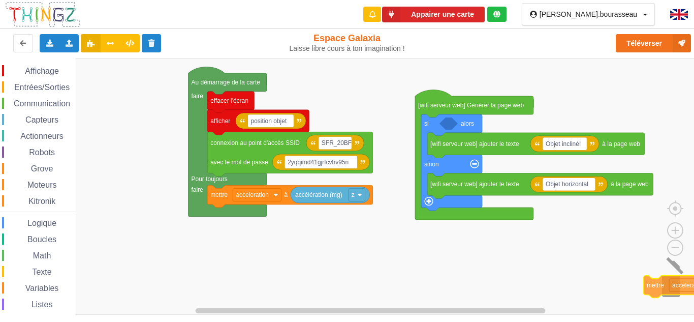
click at [677, 289] on div "Affichage Entrées/Sorties Communication Capteurs Actionneurs Robots Grove Moteu…" at bounding box center [350, 186] width 701 height 257
click at [40, 193] on div "Affichage Entrées/Sorties Communication Capteurs Actionneurs Robots Grove Moteu…" at bounding box center [38, 209] width 76 height 288
click at [38, 188] on span "Moteurs" at bounding box center [42, 184] width 33 height 9
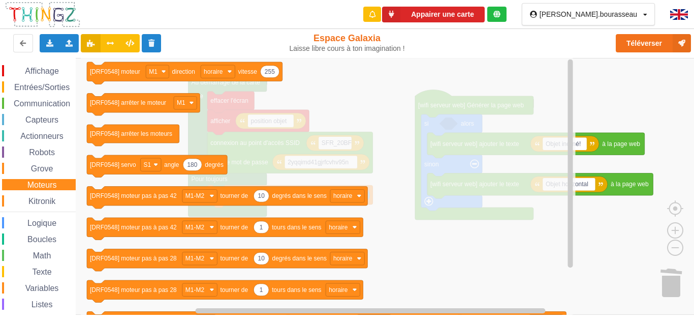
click at [41, 206] on div "Kitronik" at bounding box center [39, 200] width 74 height 11
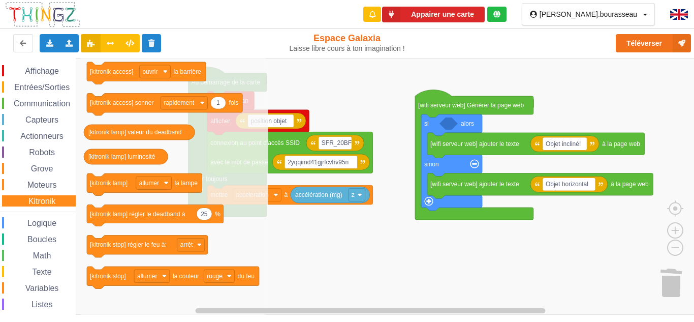
click at [41, 191] on div "Affichage Entrées/Sorties Communication Capteurs Actionneurs Robots Grove Moteu…" at bounding box center [38, 209] width 76 height 288
click at [37, 185] on span "Moteurs" at bounding box center [42, 184] width 33 height 9
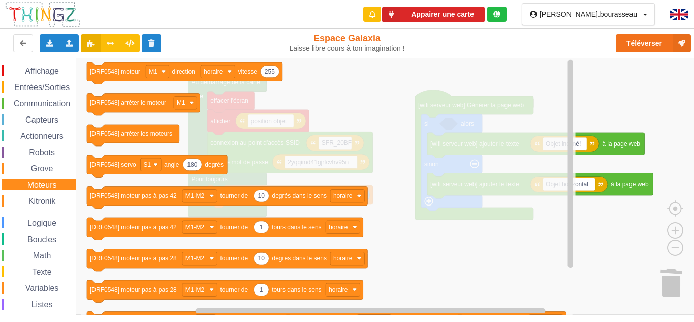
click at [26, 116] on span "Capteurs" at bounding box center [42, 119] width 36 height 9
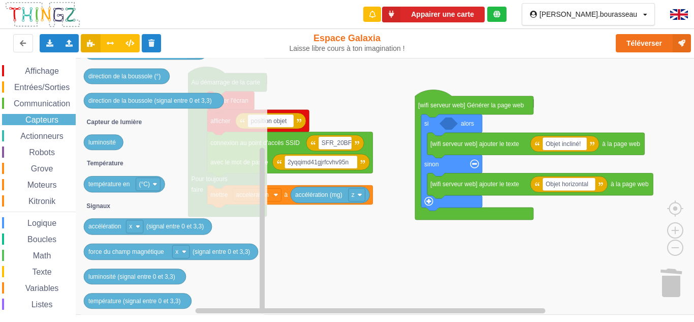
click at [23, 129] on div "Affichage Entrées/Sorties Communication Capteurs Actionneurs Robots Grove Moteu…" at bounding box center [38, 209] width 76 height 288
click at [24, 132] on span "Actionneurs" at bounding box center [42, 136] width 46 height 9
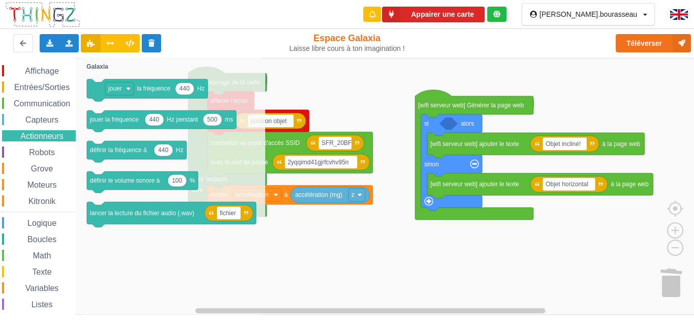
click at [30, 149] on span "Robots" at bounding box center [41, 152] width 29 height 9
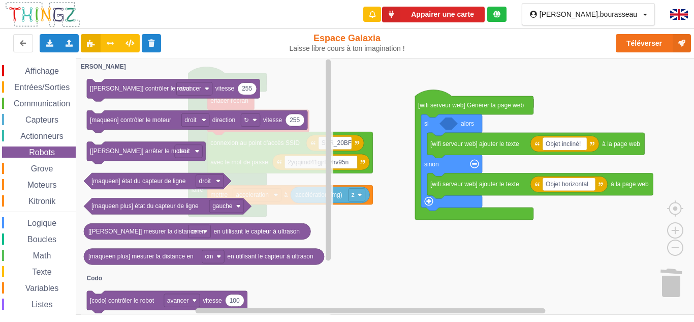
click at [37, 170] on span "Grove" at bounding box center [41, 168] width 25 height 9
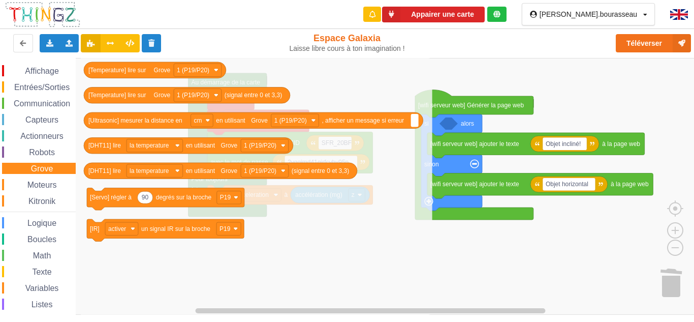
click at [32, 191] on div "Affichage Entrées/Sorties Communication Capteurs Actionneurs Robots Grove Moteu…" at bounding box center [38, 209] width 76 height 288
click at [32, 200] on span "Kitronik" at bounding box center [42, 201] width 30 height 9
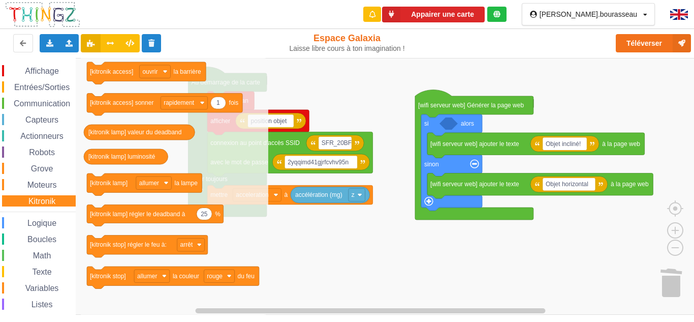
click at [34, 186] on span "Moteurs" at bounding box center [42, 184] width 33 height 9
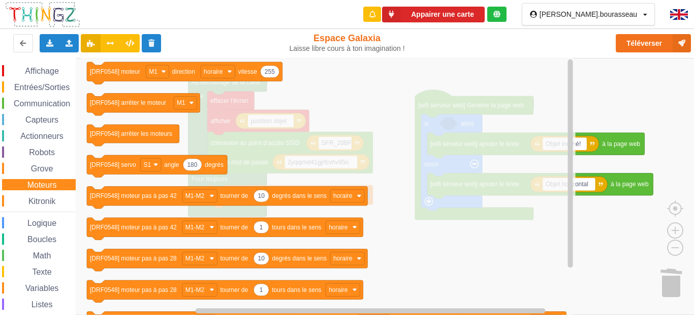
click at [45, 271] on span "Texte" at bounding box center [41, 271] width 22 height 9
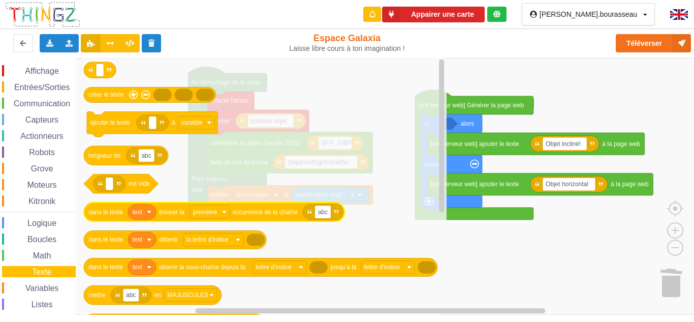
click at [152, 217] on icon "Espace de travail de Blocky" at bounding box center [142, 211] width 28 height 15
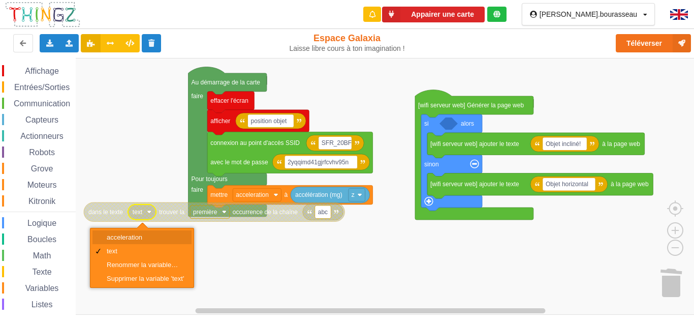
click at [146, 238] on div "acceleration" at bounding box center [145, 237] width 77 height 8
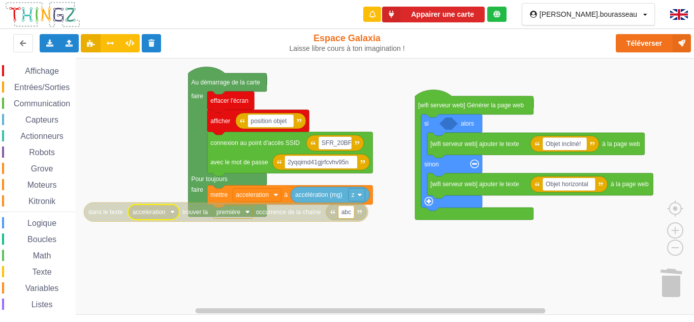
click at [129, 171] on rect "Espace de travail de Blocky" at bounding box center [350, 186] width 701 height 257
click at [41, 269] on span "Texte" at bounding box center [41, 271] width 22 height 9
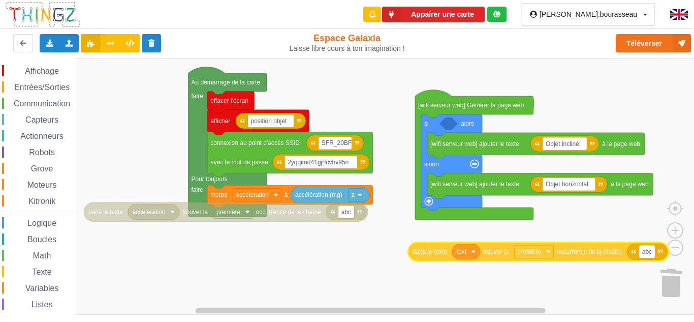
click at [422, 257] on div "Affichage Entrées/Sorties Communication Capteurs Actionneurs Robots Grove Moteu…" at bounding box center [350, 186] width 701 height 257
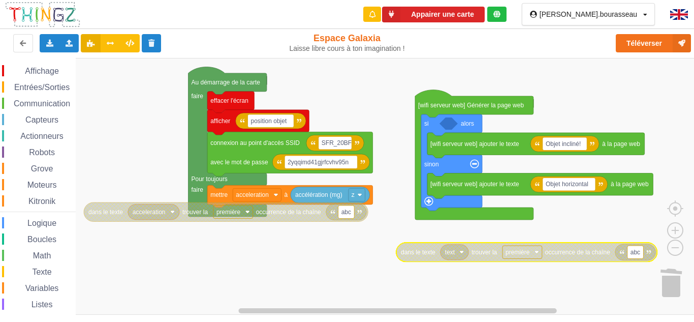
click at [490, 266] on rect "Espace de travail de Blocky" at bounding box center [350, 186] width 701 height 257
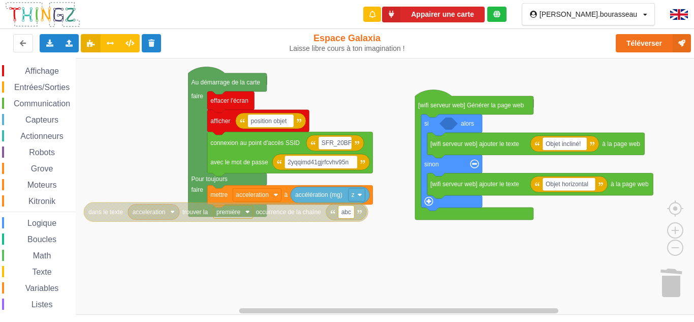
click at [13, 180] on div "Moteurs" at bounding box center [39, 184] width 74 height 11
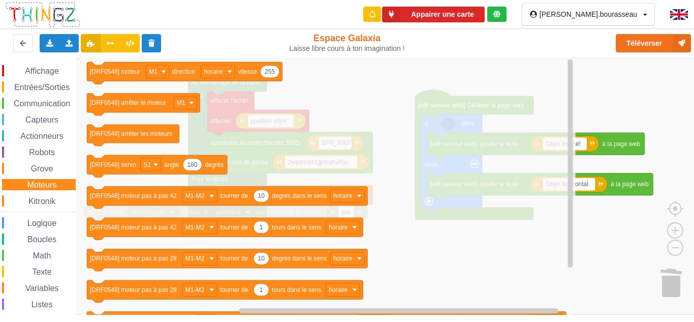
click at [27, 170] on span "Espace de travail de Blocky" at bounding box center [25, 169] width 8 height 8
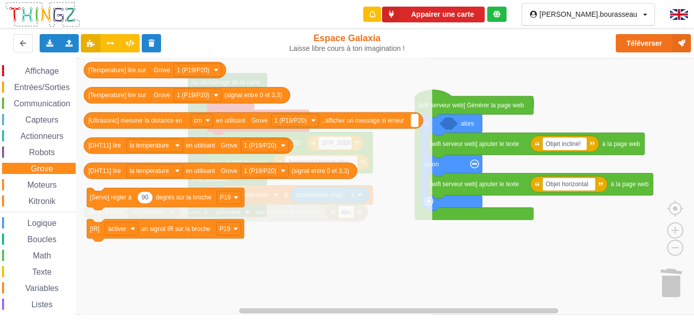
click at [25, 158] on div "Robots" at bounding box center [39, 151] width 74 height 11
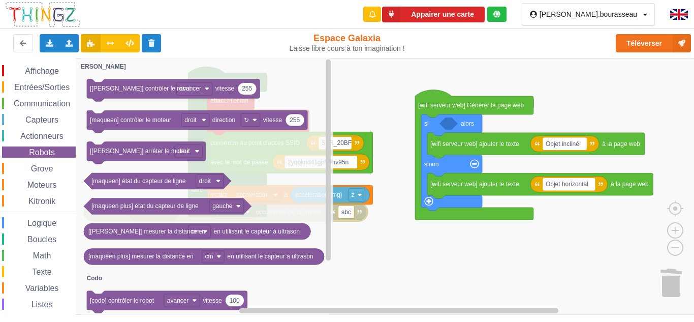
click at [23, 146] on div "Robots" at bounding box center [39, 151] width 74 height 11
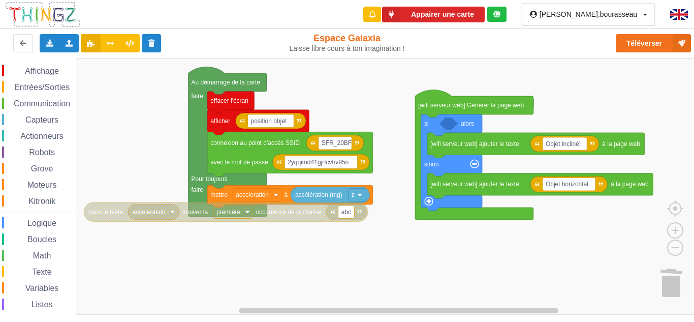
click at [23, 141] on div "Actionneurs" at bounding box center [39, 135] width 74 height 11
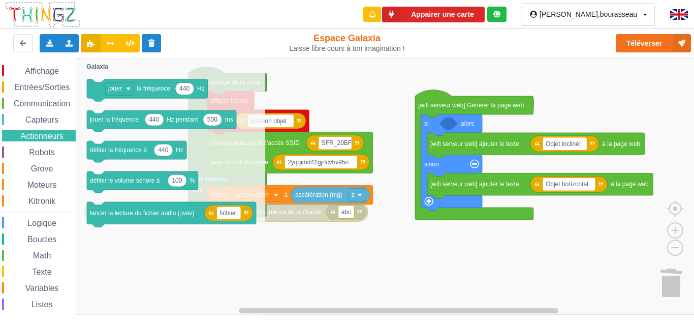
click at [26, 119] on span "Capteurs" at bounding box center [42, 119] width 36 height 9
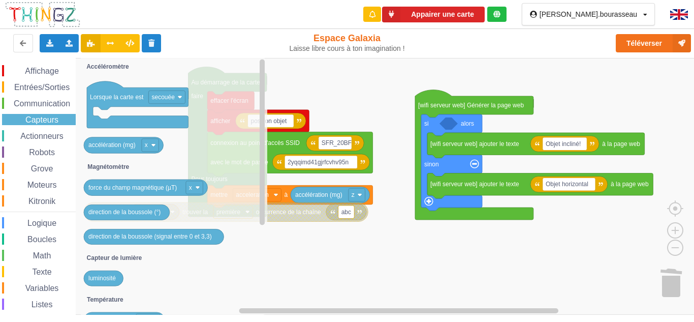
click at [30, 140] on div "Actionneurs" at bounding box center [39, 135] width 74 height 11
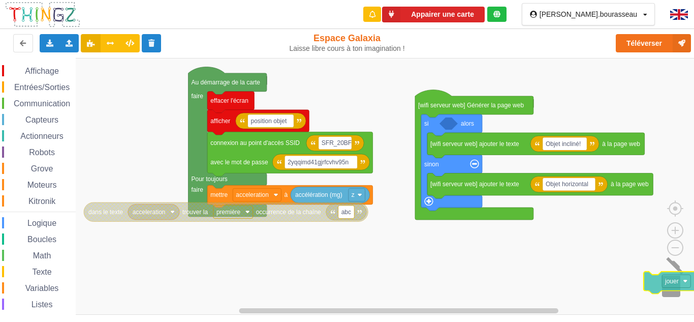
click at [683, 282] on div "Affichage Entrées/Sorties Communication Capteurs Actionneurs Robots Grove Moteu…" at bounding box center [350, 186] width 701 height 257
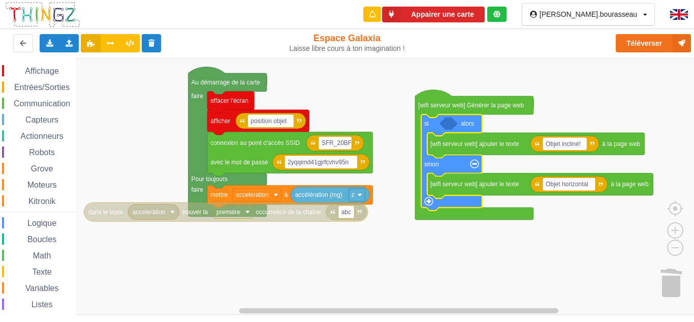
click at [447, 129] on icon "Espace de travail de Blocky" at bounding box center [449, 123] width 18 height 12
click at [27, 69] on span "Affichage" at bounding box center [41, 71] width 37 height 9
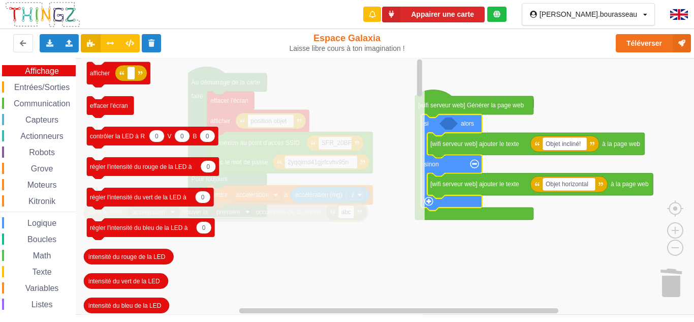
click at [29, 84] on span "Entrées/Sorties" at bounding box center [42, 87] width 58 height 9
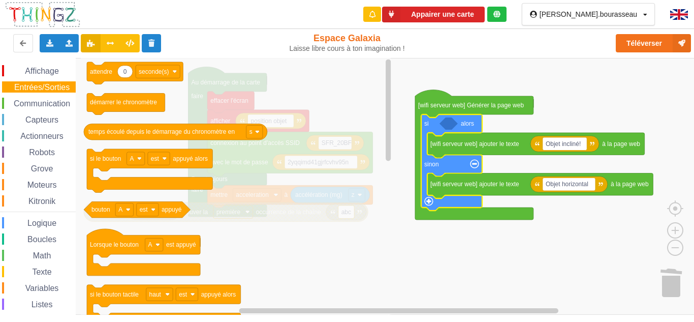
click at [33, 99] on div "Communication" at bounding box center [39, 103] width 74 height 11
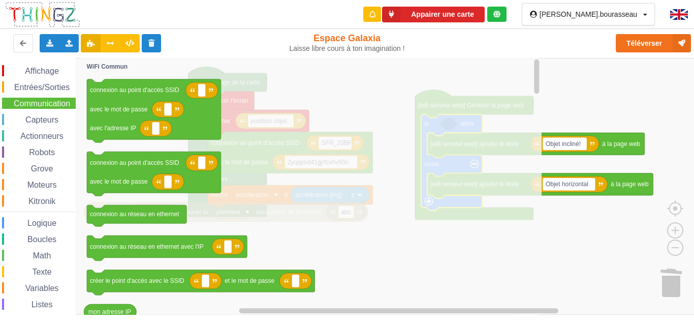
click at [37, 134] on span "Actionneurs" at bounding box center [42, 136] width 46 height 9
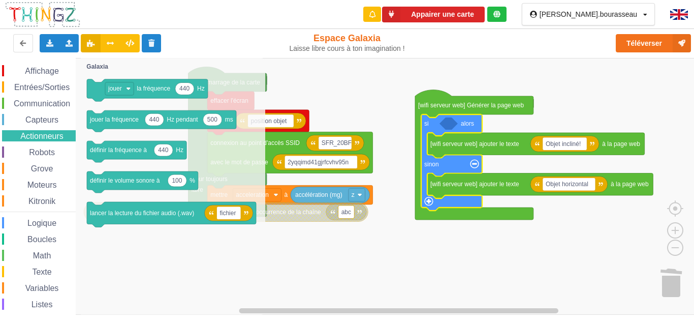
click at [30, 163] on div "Grove" at bounding box center [39, 168] width 74 height 11
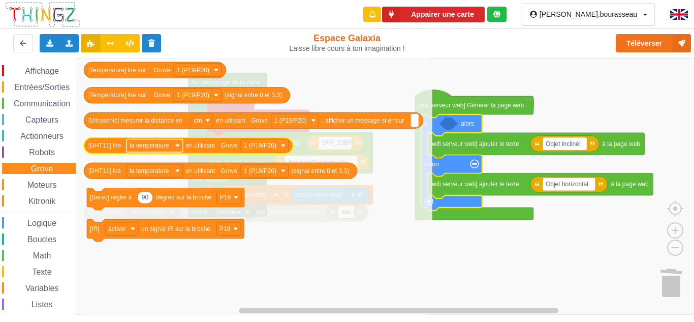
click at [150, 150] on rect "Espace de travail de Blocky" at bounding box center [155, 145] width 56 height 13
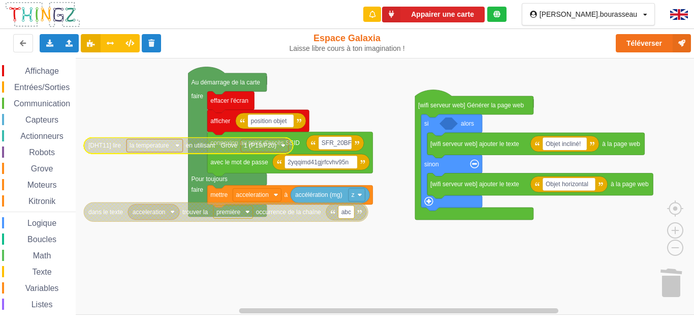
click at [171, 147] on rect "Espace de travail de Blocky" at bounding box center [155, 145] width 56 height 13
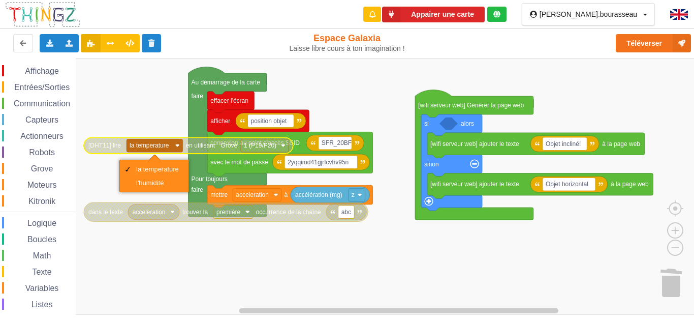
click at [173, 147] on rect "Espace de travail de Blocky" at bounding box center [155, 145] width 56 height 13
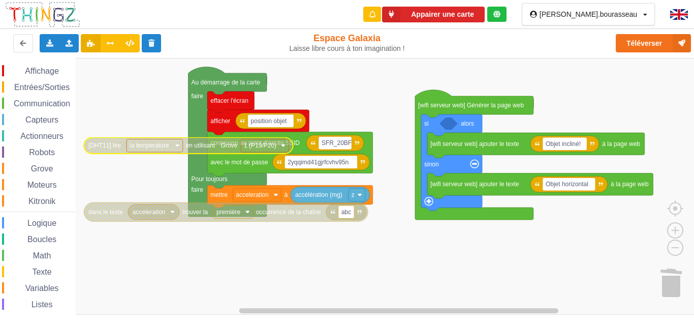
click at [47, 173] on div "Grove" at bounding box center [39, 168] width 74 height 11
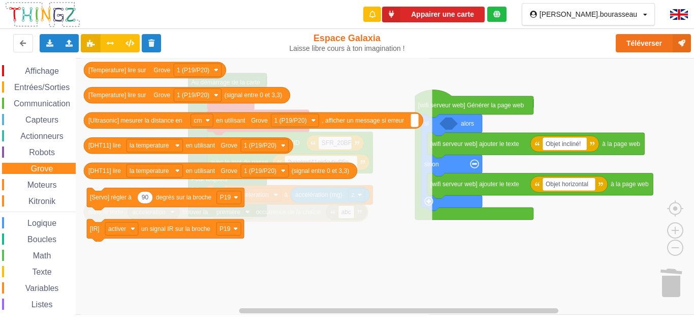
click at [38, 190] on div "Moteurs" at bounding box center [39, 184] width 74 height 11
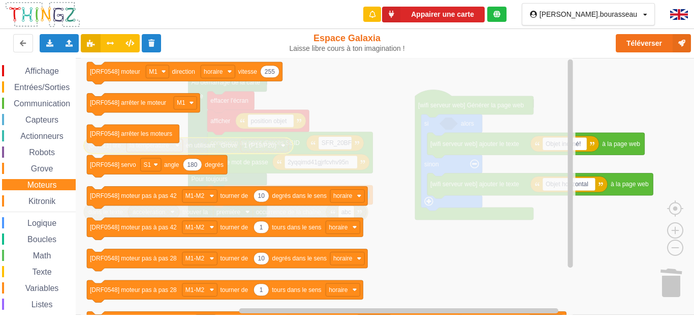
click at [45, 275] on span "Texte" at bounding box center [41, 271] width 22 height 9
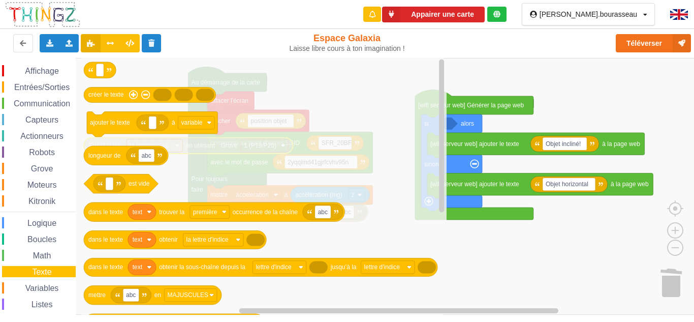
drag, startPoint x: 42, startPoint y: 138, endPoint x: 34, endPoint y: 166, distance: 29.0
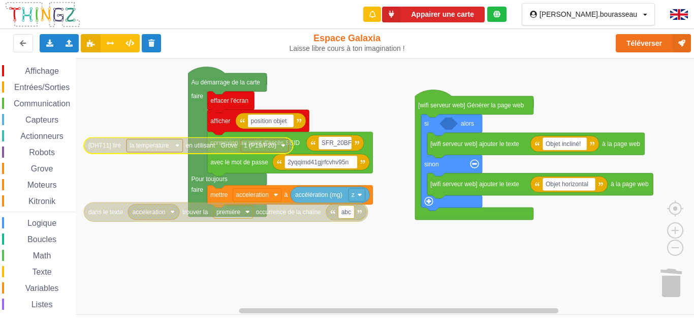
click at [23, 229] on div "Affichage Entrées/Sorties Communication Capteurs Actionneurs Robots Grove Moteu…" at bounding box center [38, 209] width 76 height 288
click at [27, 227] on div "Logique" at bounding box center [39, 222] width 74 height 11
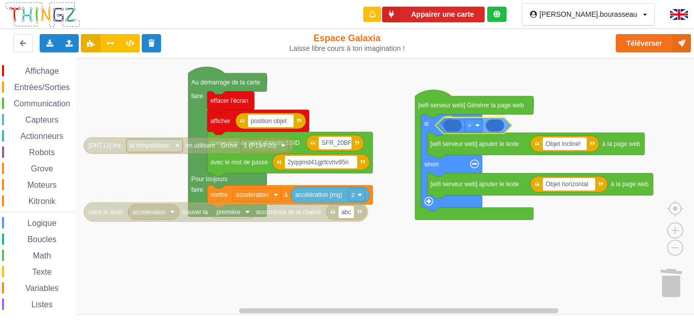
click at [464, 128] on div "Affichage Entrées/Sorties Communication Capteurs Actionneurs Robots Grove Moteu…" at bounding box center [350, 186] width 701 height 257
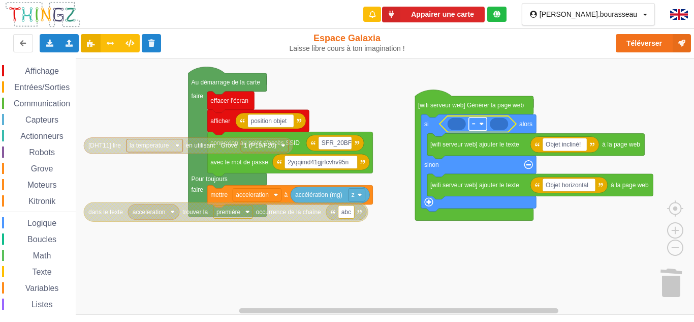
click at [483, 127] on rect "Espace de travail de Blocky" at bounding box center [478, 123] width 18 height 13
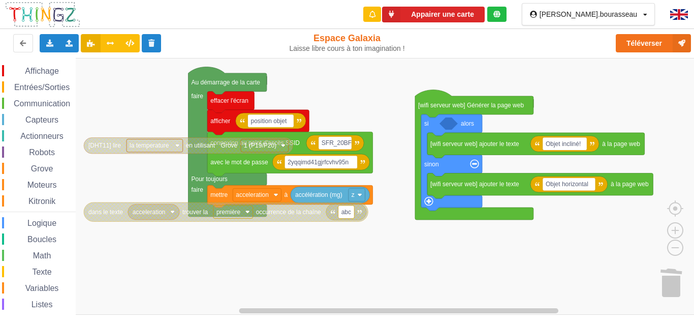
click at [37, 224] on span "Logique" at bounding box center [42, 223] width 32 height 9
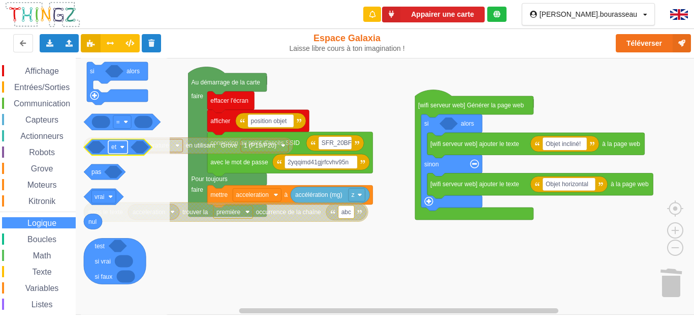
click at [121, 149] on rect "Espace de travail de Blocky" at bounding box center [117, 146] width 19 height 13
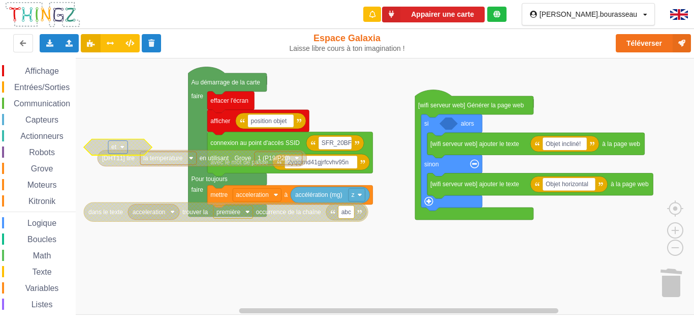
click at [120, 149] on image "Espace de travail de Blocky" at bounding box center [122, 147] width 5 height 5
click at [115, 180] on div "ou" at bounding box center [118, 184] width 46 height 14
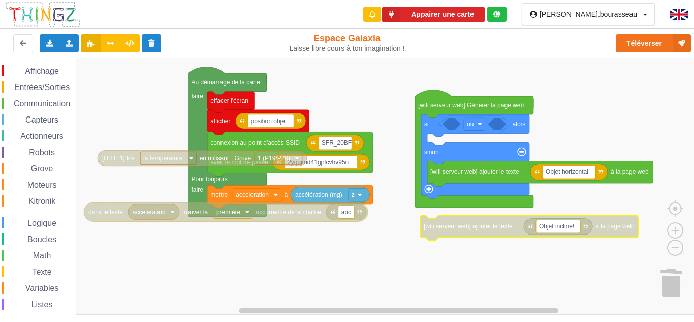
click at [565, 225] on text "Objet incliné!" at bounding box center [556, 226] width 35 height 7
click at [565, 225] on input "Objet incliné!" at bounding box center [558, 226] width 44 height 13
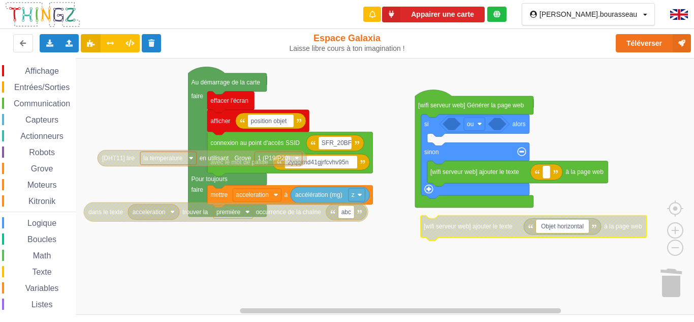
type input "Objet horizontal"
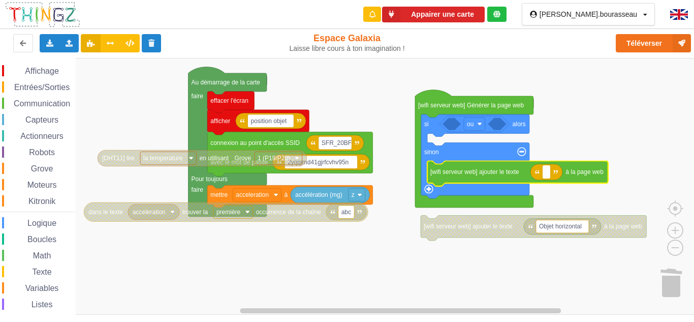
type input "Objet incliné!"
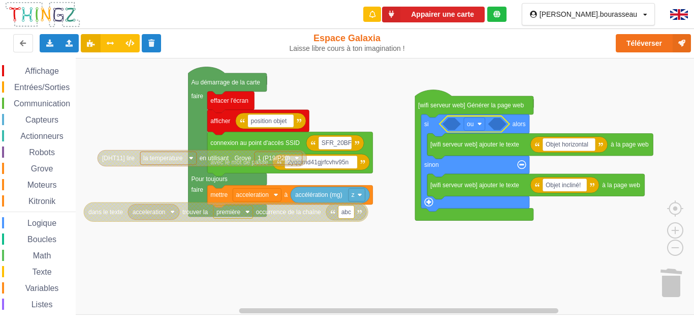
click at [455, 125] on icon "Espace de travail de Blocky" at bounding box center [452, 124] width 18 height 12
click at [33, 240] on span "Boucles" at bounding box center [42, 239] width 32 height 9
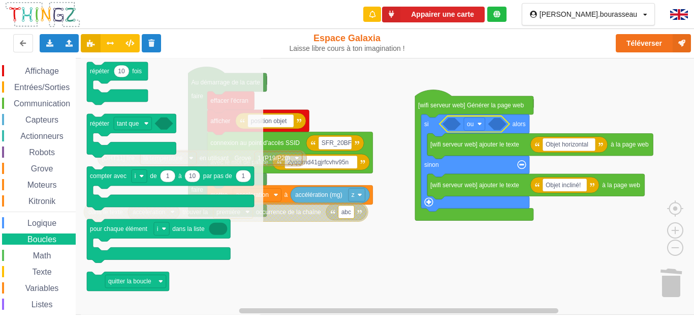
drag, startPoint x: 33, startPoint y: 248, endPoint x: 34, endPoint y: 255, distance: 6.6
click at [33, 249] on div "Affichage Entrées/Sorties Communication Capteurs Actionneurs Robots Grove Moteu…" at bounding box center [38, 209] width 76 height 288
click at [34, 271] on span "Texte" at bounding box center [41, 271] width 22 height 9
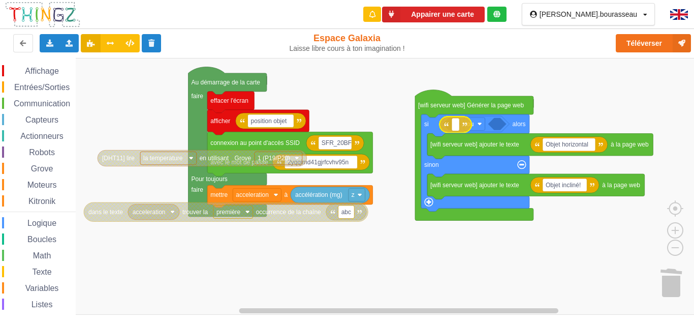
click at [446, 128] on div "Affichage Entrées/Sorties Communication Capteurs Actionneurs Robots Grove Moteu…" at bounding box center [350, 186] width 701 height 257
click at [34, 224] on span "Logique" at bounding box center [42, 223] width 32 height 9
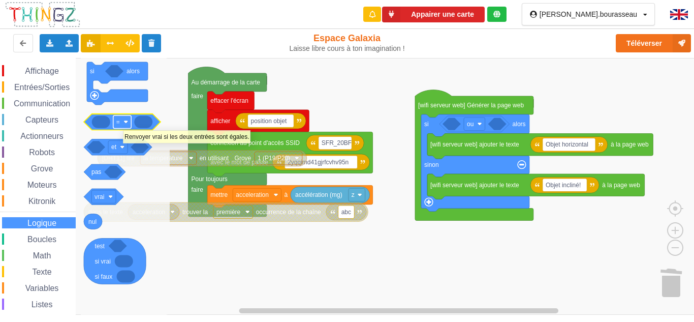
click at [123, 121] on rect "Espace de travail de Blocky" at bounding box center [122, 121] width 18 height 13
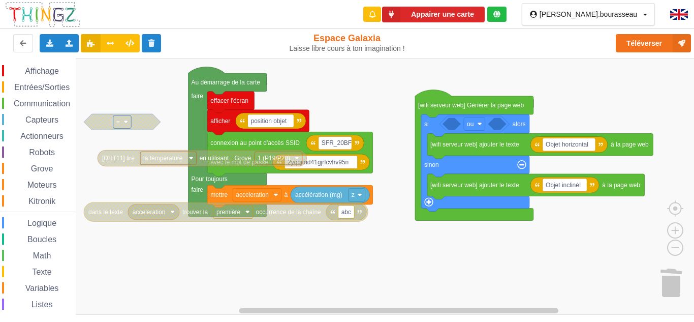
click at [127, 120] on image "Espace de travail de Blocky" at bounding box center [126, 121] width 5 height 5
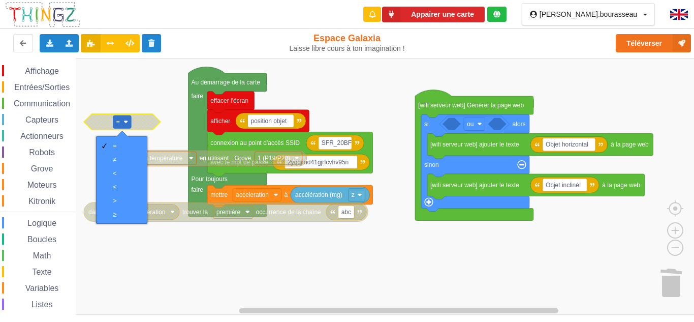
click at [167, 252] on rect "Espace de travail de Blocky" at bounding box center [350, 186] width 701 height 257
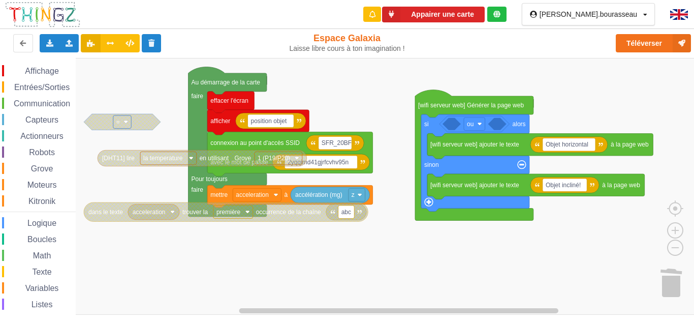
click at [75, 261] on div "Affichage Entrées/Sorties Communication Capteurs Actionneurs Robots Grove Moteu…" at bounding box center [38, 209] width 76 height 288
click at [120, 254] on rect "Espace de travail de Blocky" at bounding box center [350, 186] width 701 height 257
click at [30, 225] on span "Logique" at bounding box center [42, 223] width 32 height 9
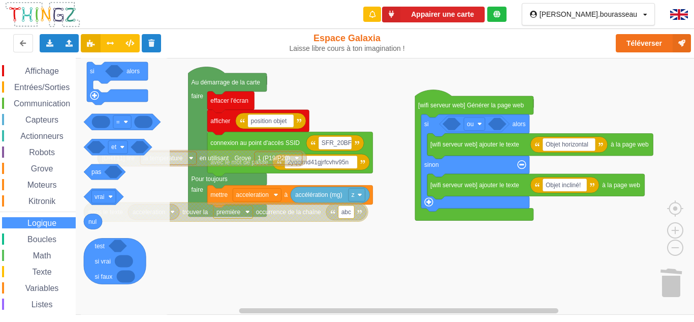
click at [26, 118] on span "Capteurs" at bounding box center [42, 119] width 36 height 9
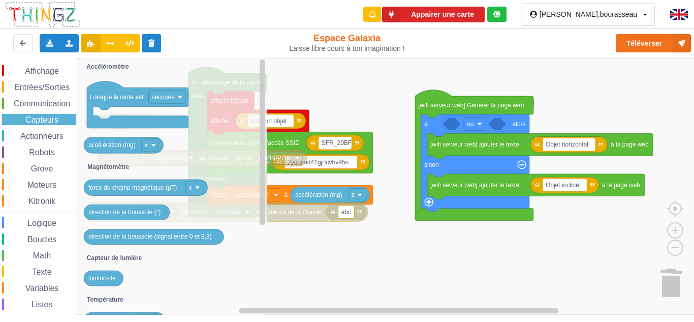
click at [43, 90] on span "Entrées/Sorties" at bounding box center [42, 87] width 58 height 9
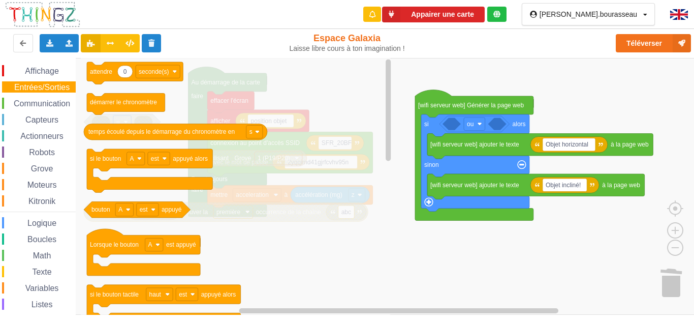
drag, startPoint x: 41, startPoint y: 107, endPoint x: 41, endPoint y: 114, distance: 7.6
click at [41, 110] on div "Affichage Entrées/Sorties Communication Capteurs Actionneurs Robots Grove Moteu…" at bounding box center [38, 209] width 76 height 288
click at [42, 128] on div "Affichage Entrées/Sorties Communication Capteurs Actionneurs Robots Grove Moteu…" at bounding box center [38, 209] width 76 height 288
click at [42, 137] on span "Actionneurs" at bounding box center [42, 136] width 46 height 9
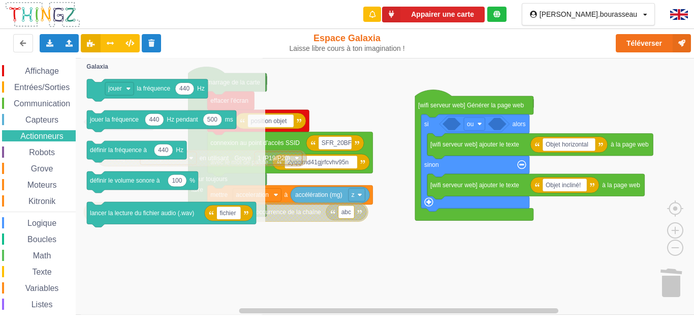
click at [28, 227] on span "Logique" at bounding box center [42, 223] width 32 height 9
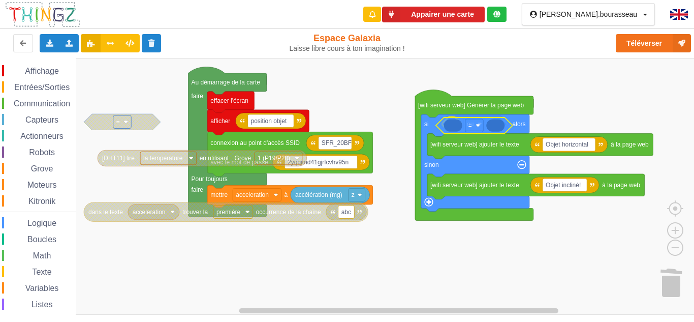
click at [461, 125] on div "Affichage Entrées/Sorties Communication Capteurs Actionneurs Robots Grove Moteu…" at bounding box center [350, 186] width 701 height 257
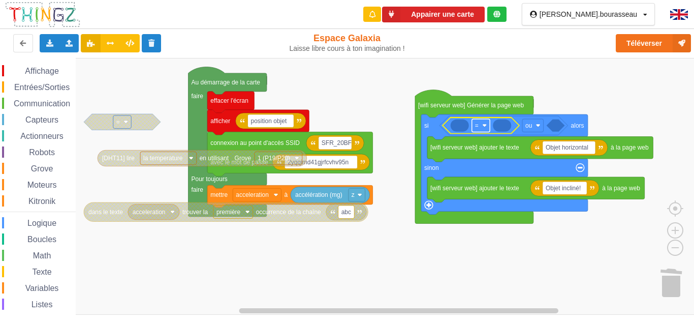
click at [474, 128] on rect "Espace de travail de Blocky" at bounding box center [481, 125] width 18 height 13
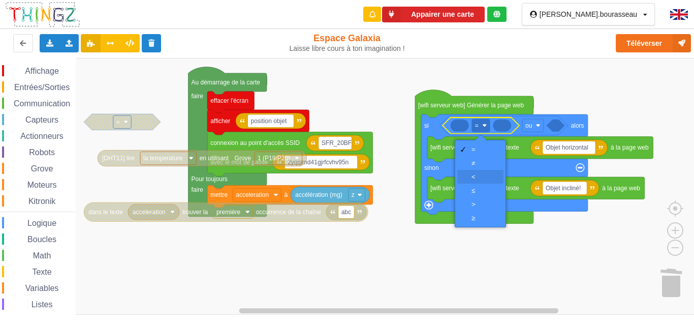
click at [476, 174] on div "‏<" at bounding box center [484, 177] width 24 height 8
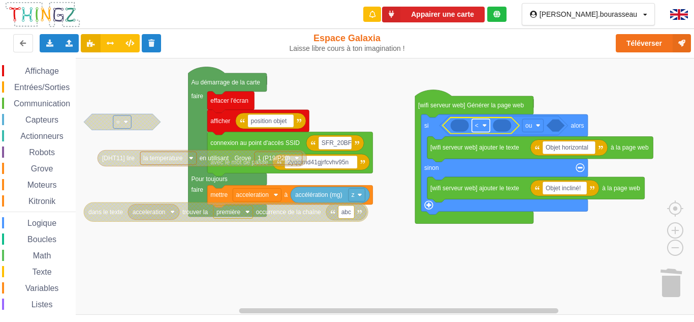
click at [485, 128] on rect "Espace de travail de Blocky" at bounding box center [481, 125] width 18 height 13
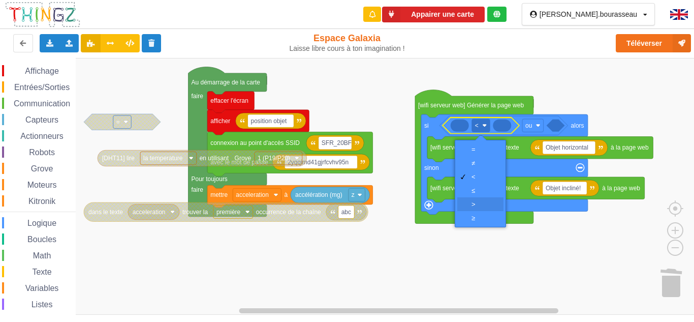
click at [476, 206] on div "‏>" at bounding box center [484, 204] width 24 height 8
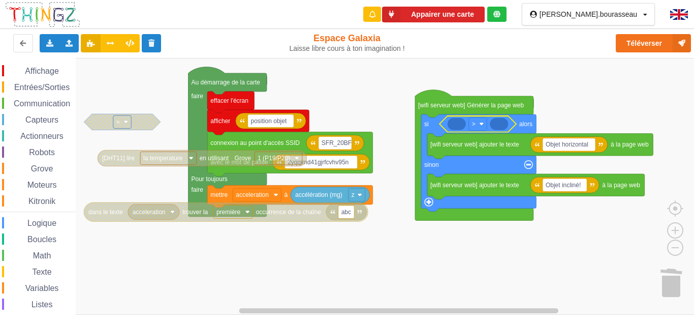
click at [39, 227] on span "Logique" at bounding box center [42, 223] width 32 height 9
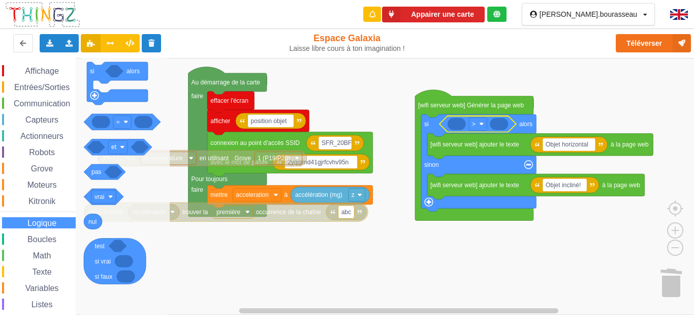
click at [241, 251] on rect "Espace de travail de Blocky" at bounding box center [350, 186] width 701 height 257
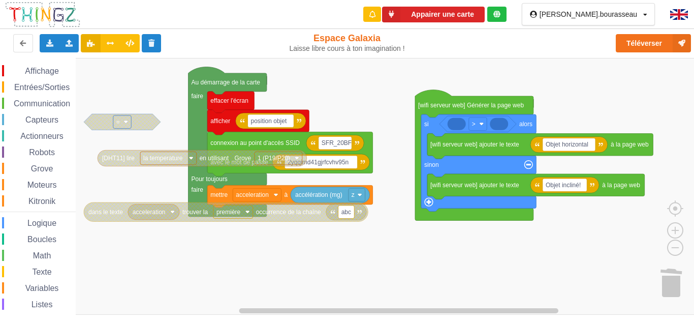
click at [27, 220] on span "Logique" at bounding box center [42, 223] width 32 height 9
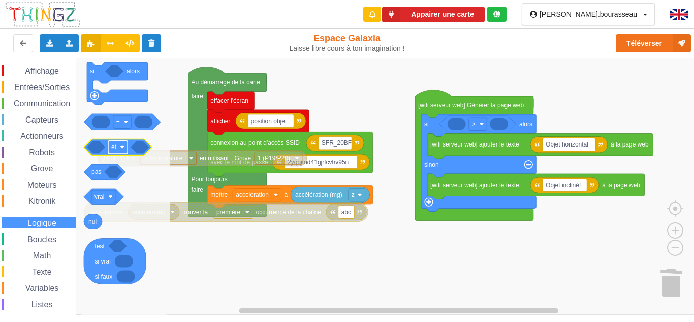
click at [114, 150] on text "et" at bounding box center [114, 146] width 6 height 7
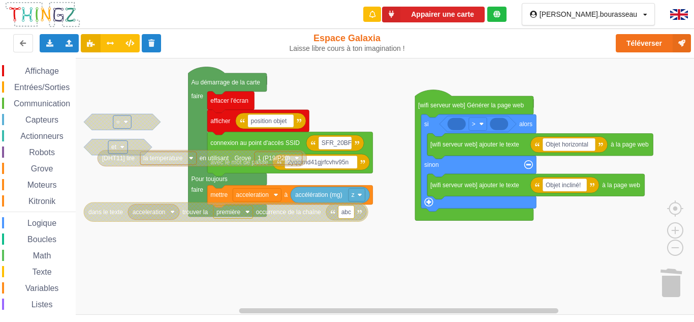
click at [117, 150] on rect "Espace de travail de Blocky" at bounding box center [117, 146] width 19 height 13
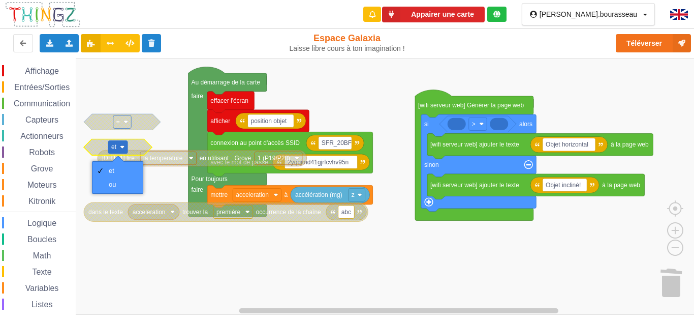
click at [121, 132] on rect "Espace de travail de Blocky" at bounding box center [350, 186] width 701 height 257
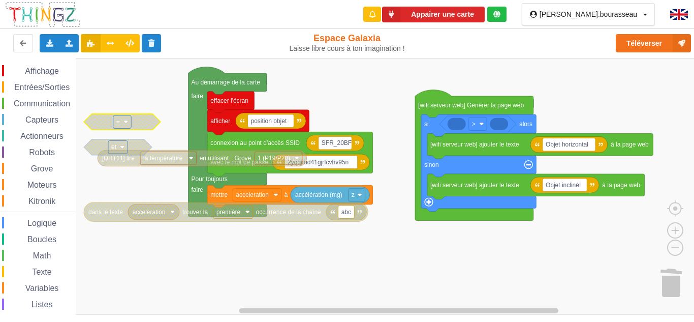
click at [138, 124] on icon "Espace de travail de Blocky" at bounding box center [122, 122] width 77 height 16
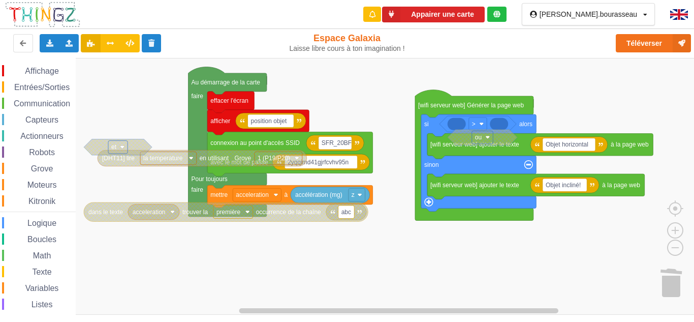
click at [60, 151] on div "Robots" at bounding box center [39, 151] width 74 height 11
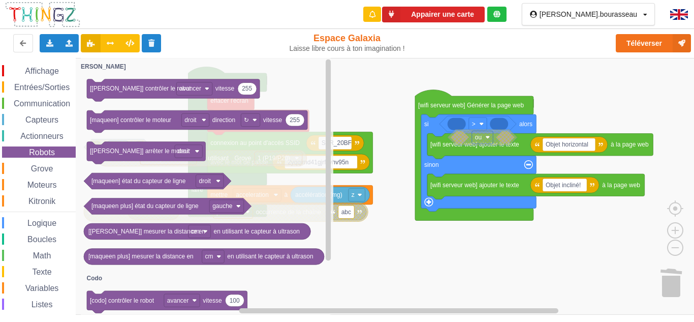
drag, startPoint x: 34, startPoint y: 239, endPoint x: 32, endPoint y: 224, distance: 15.5
click at [34, 233] on div "Boucles" at bounding box center [39, 238] width 74 height 11
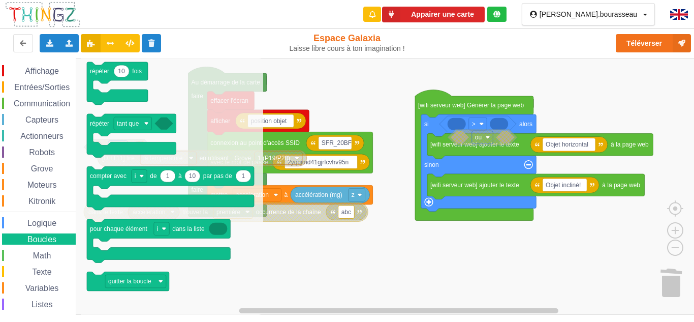
click at [31, 224] on span "Logique" at bounding box center [42, 223] width 32 height 9
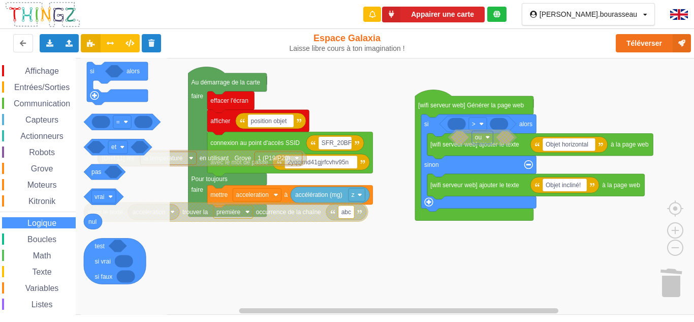
click at [33, 76] on div "Affichage" at bounding box center [39, 70] width 74 height 11
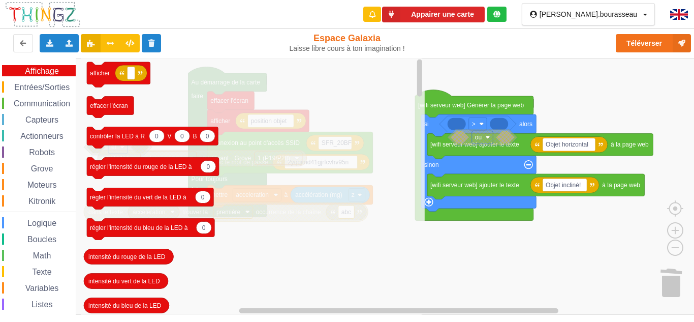
click at [33, 84] on span "Entrées/Sorties" at bounding box center [42, 87] width 58 height 9
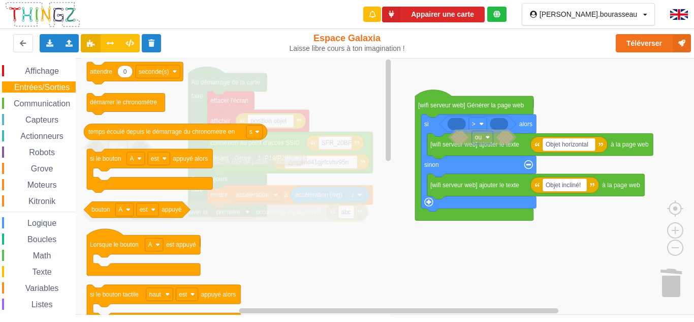
click at [43, 107] on span "Communication" at bounding box center [41, 103] width 59 height 9
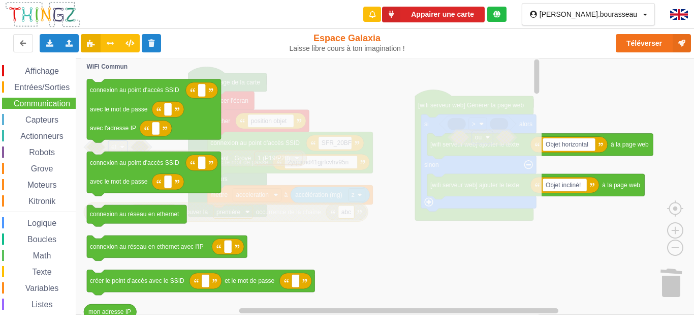
click at [42, 117] on span "Capteurs" at bounding box center [42, 119] width 36 height 9
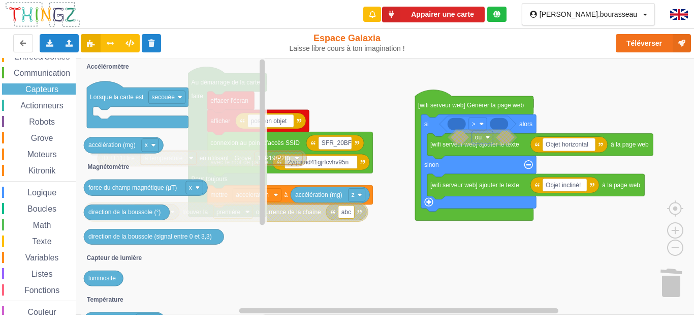
scroll to position [43, 0]
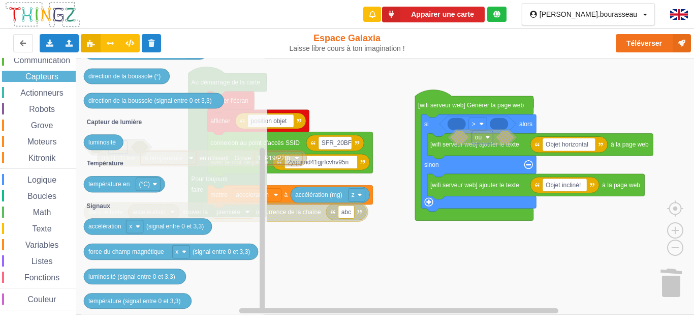
click at [22, 83] on div "Affichage Entrées/Sorties Communication Capteurs Actionneurs Robots Grove Moteu…" at bounding box center [38, 166] width 76 height 288
click at [24, 90] on span "Actionneurs" at bounding box center [42, 92] width 46 height 9
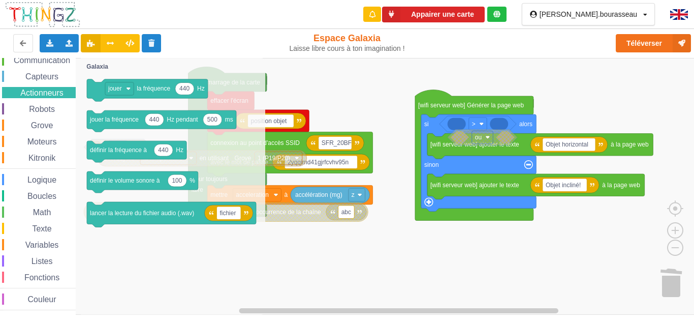
click at [43, 176] on span "Logique" at bounding box center [42, 179] width 32 height 9
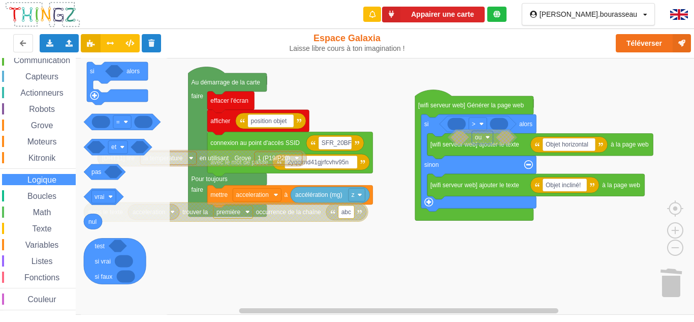
click at [41, 187] on div "Affichage Entrées/Sorties Communication Capteurs Actionneurs Robots Grove Moteu…" at bounding box center [38, 166] width 76 height 288
click at [41, 195] on span "Boucles" at bounding box center [42, 196] width 32 height 9
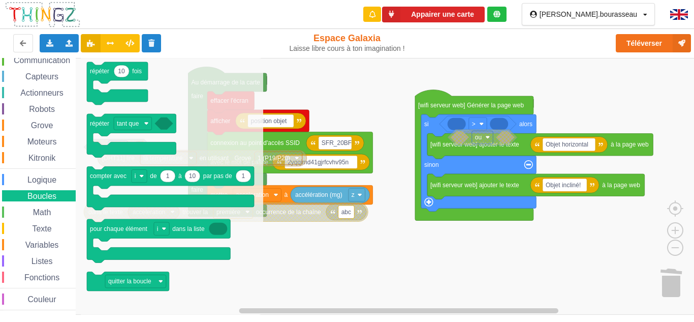
click at [36, 209] on span "Math" at bounding box center [42, 212] width 21 height 9
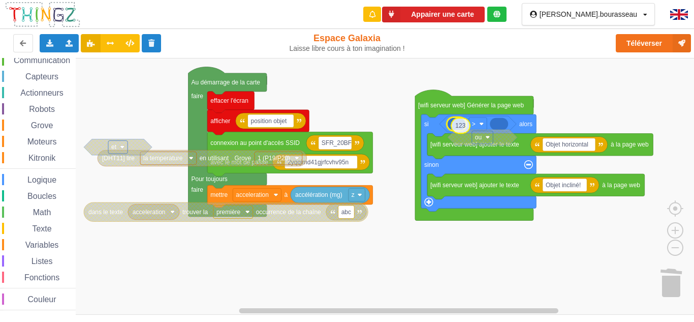
click at [461, 129] on div "Affichage Entrées/Sorties Communication Capteurs Actionneurs Robots Grove Moteu…" at bounding box center [350, 186] width 701 height 257
click at [483, 126] on image "Espace de travail de Blocky" at bounding box center [481, 123] width 5 height 5
click at [36, 181] on span "Logique" at bounding box center [42, 179] width 32 height 9
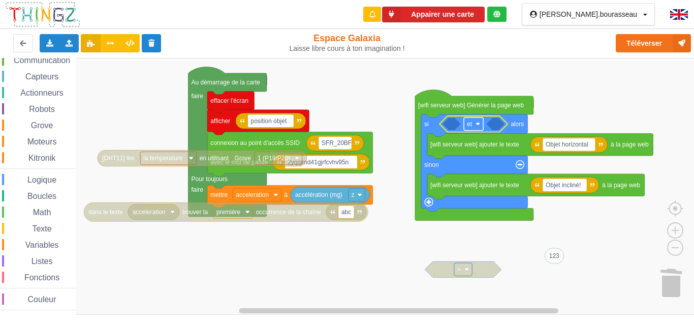
click at [474, 124] on rect "Espace de travail de Blocky" at bounding box center [473, 123] width 19 height 13
click at [466, 156] on div "ou" at bounding box center [473, 162] width 46 height 14
click at [56, 250] on div "Variables" at bounding box center [39, 244] width 74 height 11
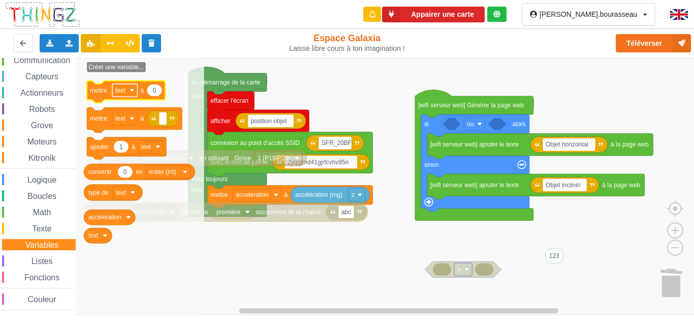
click at [121, 93] on text "text" at bounding box center [120, 89] width 10 height 7
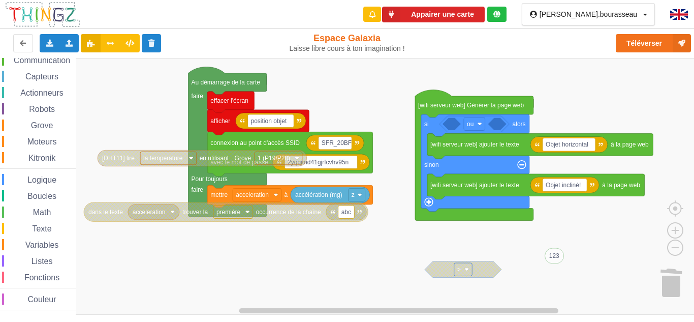
click at [44, 240] on div "Variables" at bounding box center [39, 244] width 74 height 11
click at [356, 263] on div "Affichage Entrées/Sorties Communication Capteurs Actionneurs Robots Grove Moteu…" at bounding box center [350, 186] width 701 height 257
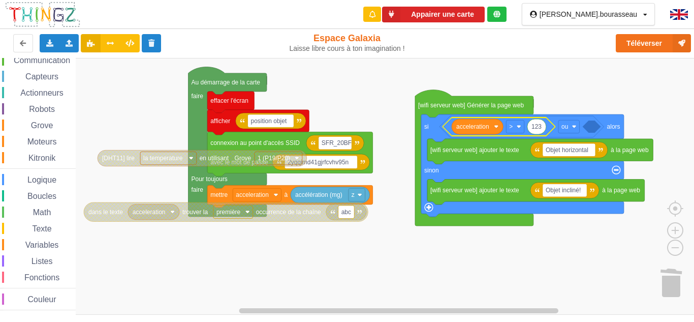
click at [505, 125] on icon "Espace de travail de Blocky" at bounding box center [499, 126] width 113 height 18
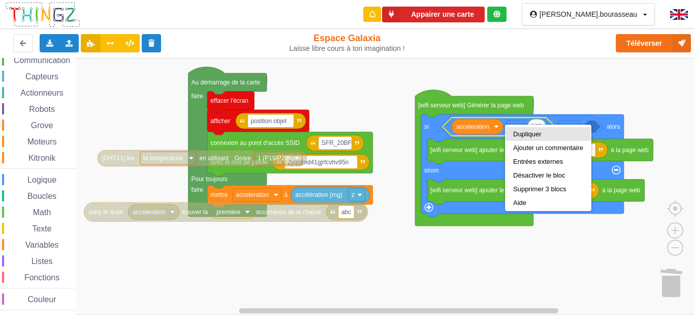
click at [525, 135] on div "Dupliquer" at bounding box center [548, 134] width 70 height 8
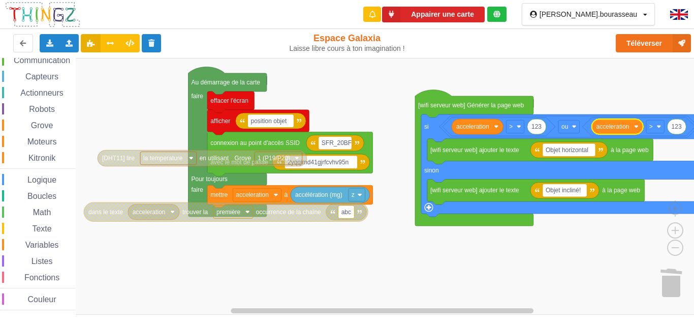
click at [637, 96] on div "Affichage Entrées/Sorties Communication Capteurs Actionneurs Robots Grove Moteu…" at bounding box center [350, 186] width 701 height 257
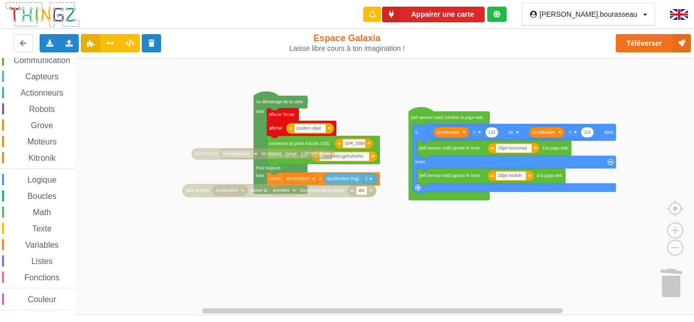
click at [529, 93] on div "Affichage Entrées/Sorties Communication Capteurs Actionneurs Robots Grove Moteu…" at bounding box center [350, 186] width 701 height 257
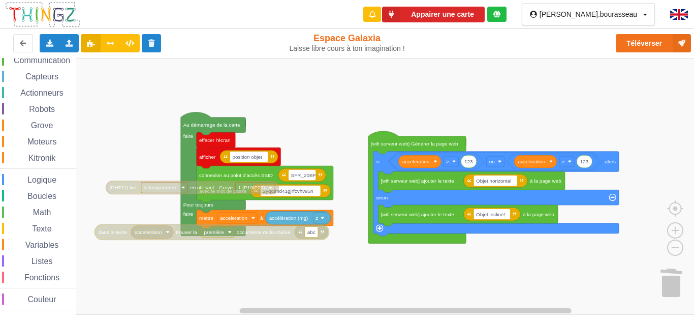
click at [495, 92] on rect "Espace de travail de Blocky" at bounding box center [350, 186] width 701 height 257
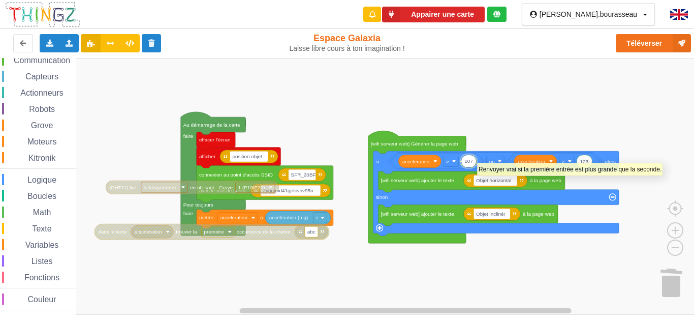
type input "1076"
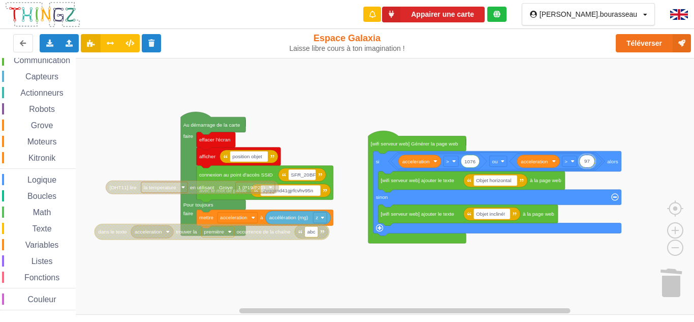
type input "976"
click at [571, 162] on image "Espace de travail de Blocky" at bounding box center [573, 161] width 4 height 4
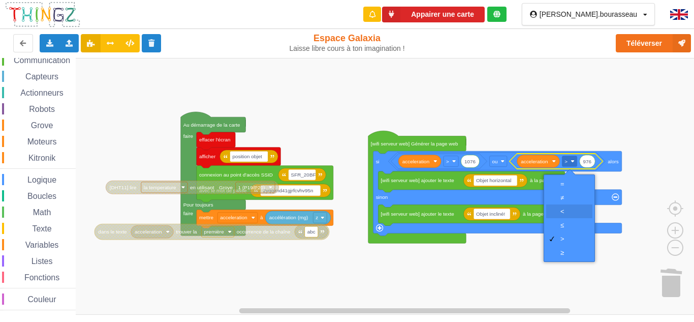
click at [565, 207] on div "‏<" at bounding box center [573, 211] width 24 height 8
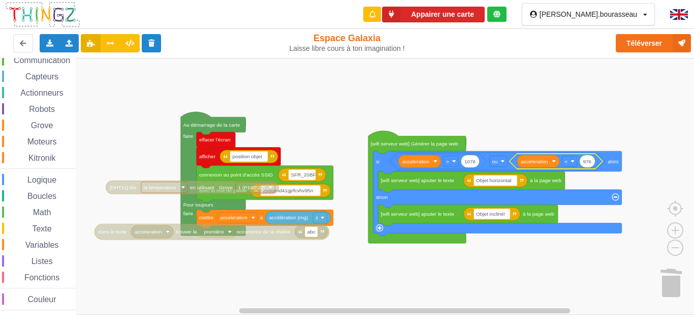
click at [488, 112] on rect "Espace de travail de Blocky" at bounding box center [350, 186] width 701 height 257
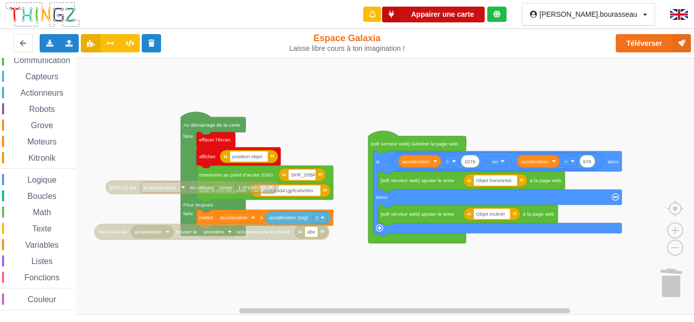
click at [485, 9] on button "Appairer une carte" at bounding box center [433, 15] width 103 height 16
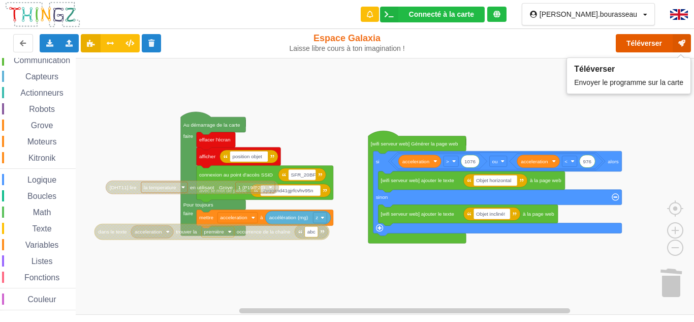
click at [650, 39] on button "Téléverser" at bounding box center [653, 43] width 75 height 18
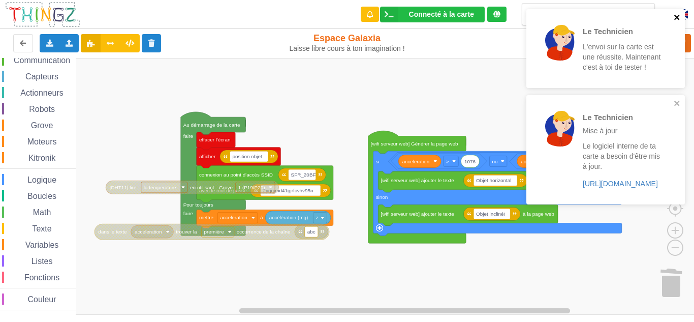
click at [676, 18] on icon "close" at bounding box center [677, 17] width 7 height 8
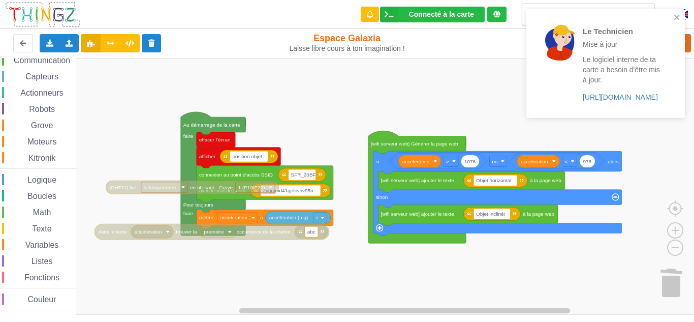
click at [361, 102] on rect "Espace de travail de Blocky" at bounding box center [350, 186] width 701 height 257
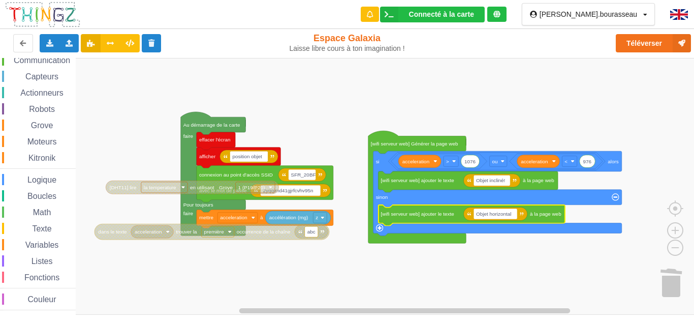
click at [337, 99] on rect "Espace de travail de Blocky" at bounding box center [350, 186] width 701 height 257
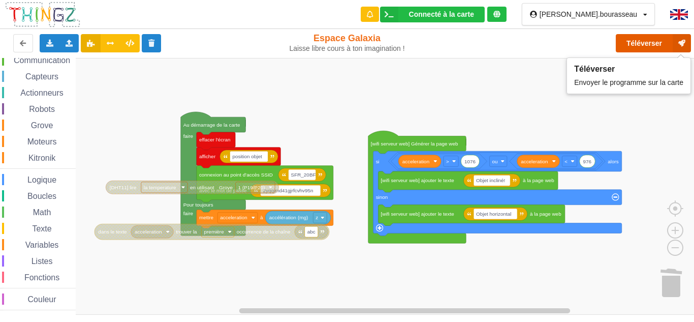
click at [629, 39] on button "Téléverser" at bounding box center [653, 43] width 75 height 18
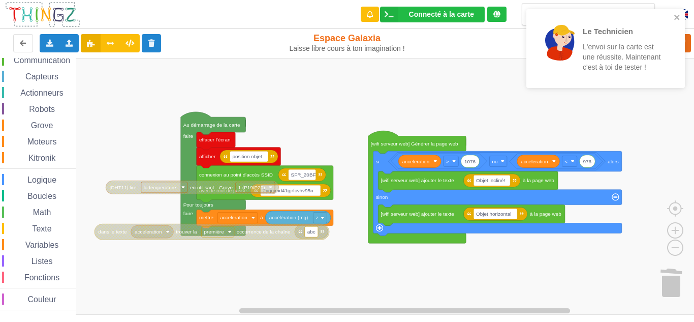
click at [682, 17] on div "Le Technicien L'envoi sur la carte est une réussite. Maintenant c'est à toi de …" at bounding box center [606, 48] width 159 height 79
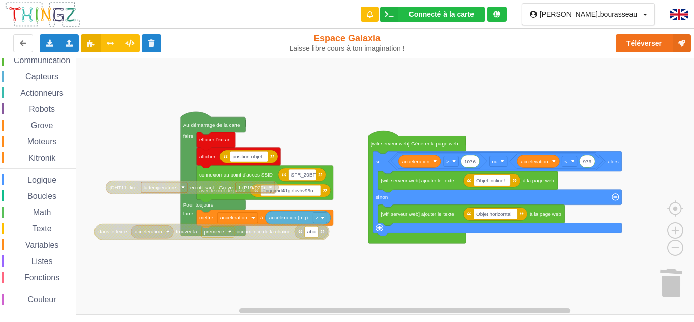
click at [668, 41] on div "Le Technicien L'envoi sur la carte est une réussite. Maintenant c'est à toi de …" at bounding box center [606, 52] width 163 height 90
click at [628, 48] on button "Téléverser" at bounding box center [653, 43] width 75 height 18
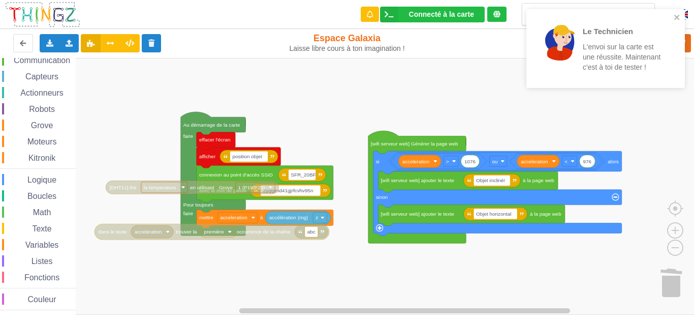
click at [682, 14] on div "Le Technicien L'envoi sur la carte est une réussite. Maintenant c'est à toi de …" at bounding box center [606, 48] width 159 height 79
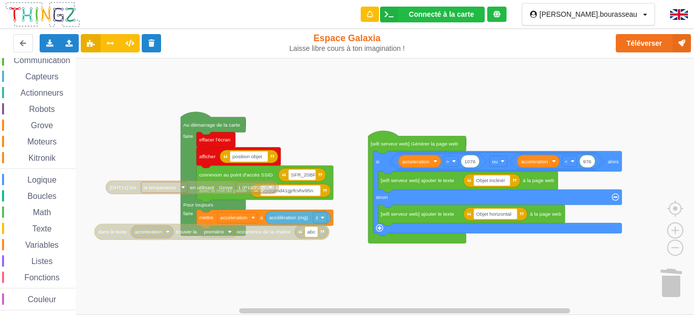
click at [656, 49] on div "Le Technicien L'envoi sur la carte est une réussite. Maintenant c'est à toi de …" at bounding box center [347, 154] width 709 height 322
click at [654, 49] on button "Téléverser" at bounding box center [653, 43] width 75 height 18
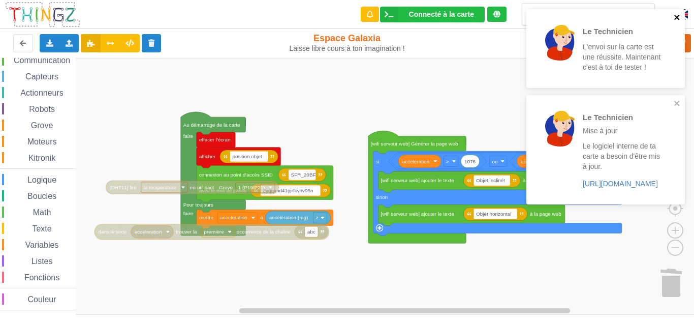
click at [681, 16] on icon "close" at bounding box center [677, 17] width 7 height 8
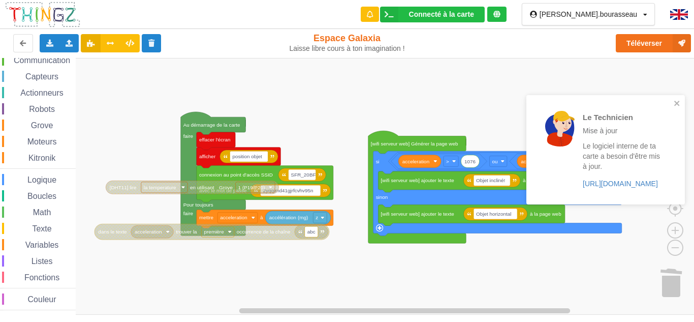
click at [657, 43] on div "Le Technicien L'envoi sur la carte est une réussite. Maintenant c'est à toi de …" at bounding box center [606, 110] width 163 height 206
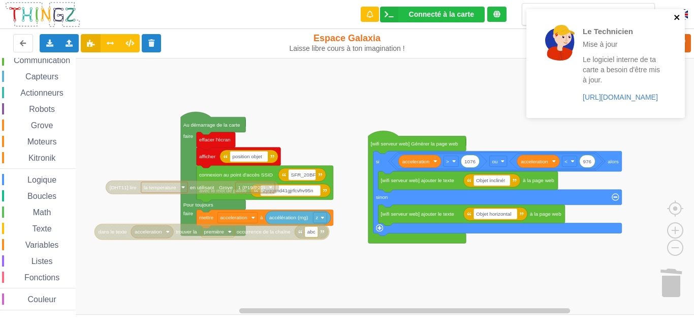
click at [677, 14] on icon "close" at bounding box center [677, 17] width 7 height 8
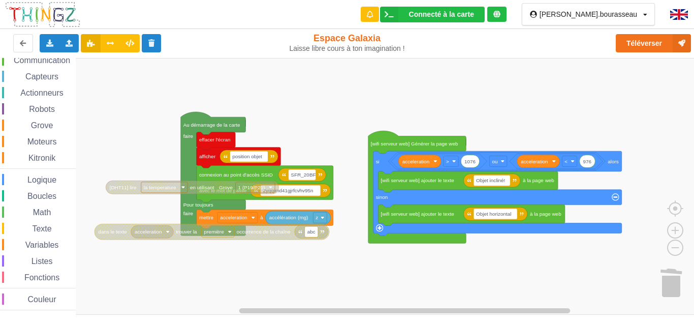
click at [636, 49] on div "Le Technicien Mise à jour Le logiciel interne de ta carte a besoin d'être mis à…" at bounding box center [606, 67] width 163 height 120
click at [647, 47] on button "Téléverser" at bounding box center [653, 43] width 75 height 18
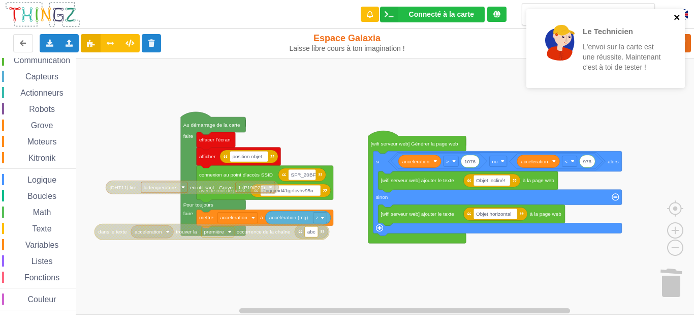
click at [676, 20] on icon "close" at bounding box center [677, 17] width 7 height 8
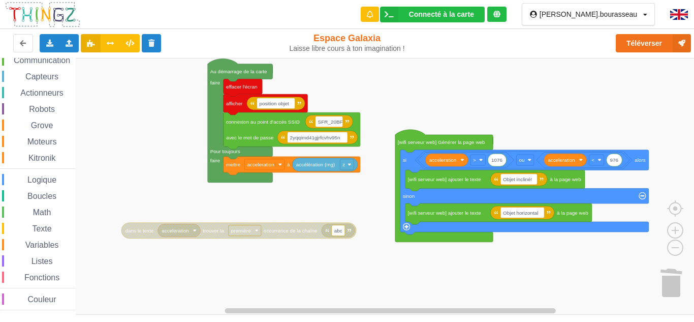
click at [156, 220] on div "Affichage Entrées/Sorties Communication Capteurs Actionneurs Robots Grove Moteu…" at bounding box center [350, 186] width 701 height 257
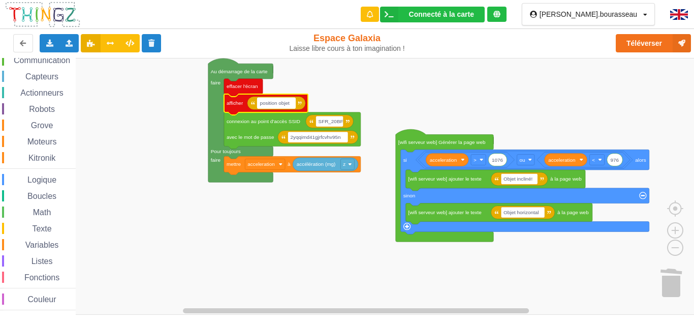
click at [277, 101] on text "position objet" at bounding box center [275, 103] width 30 height 6
type input "commande LED"
click at [34, 63] on span "Communication" at bounding box center [41, 60] width 59 height 9
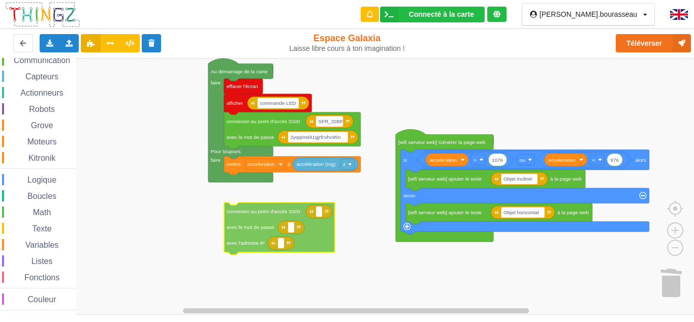
click at [255, 219] on div "Affichage Entrées/Sorties Communication Capteurs Actionneurs Robots Grove Moteu…" at bounding box center [350, 186] width 701 height 257
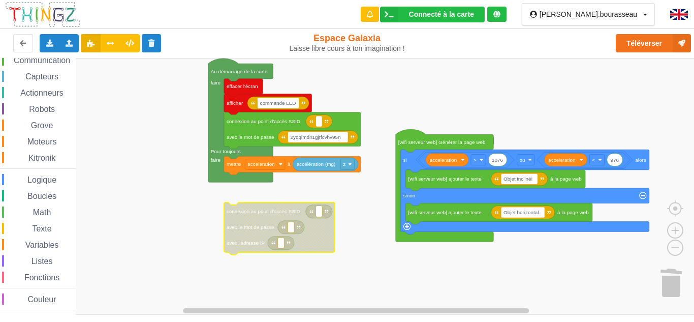
type input "SFR_20BF"
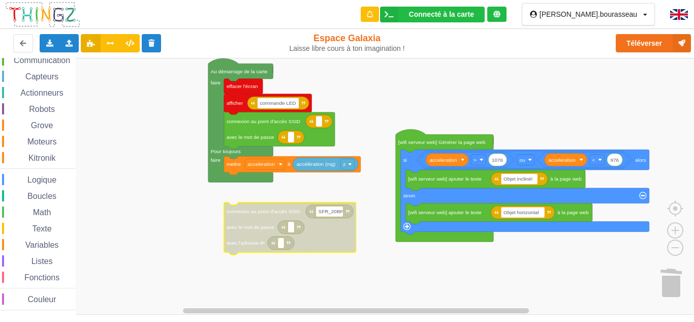
type input "2yqqimd41gjrfcvhv95n"
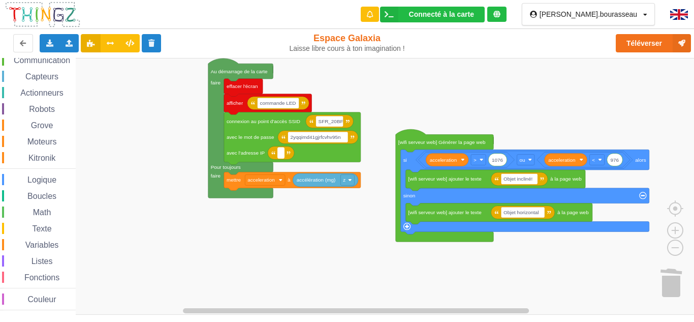
click at [282, 158] on rect "Espace de travail de Blocky" at bounding box center [281, 152] width 7 height 11
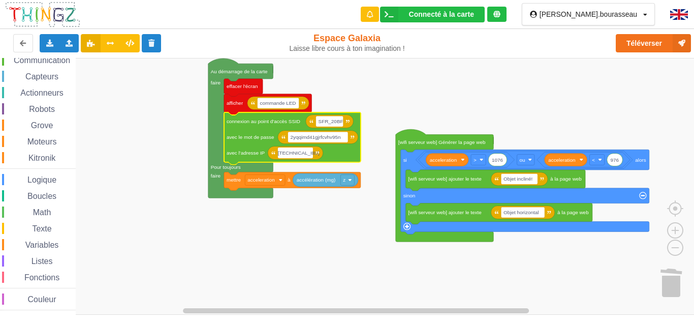
type input "[TECHNICAL_ID]"
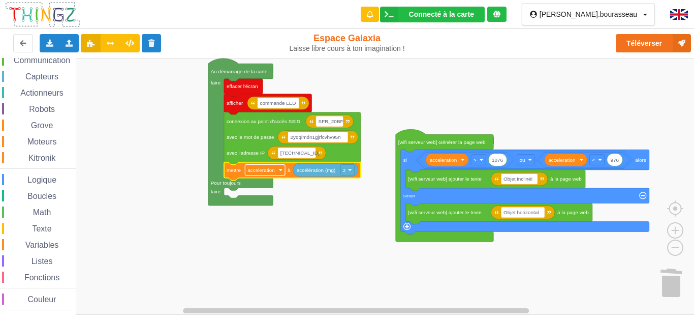
click at [262, 169] on text "acceleration" at bounding box center [261, 170] width 27 height 6
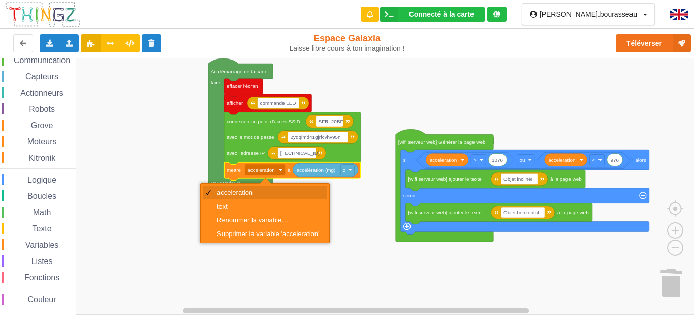
click at [231, 194] on div "acceleration" at bounding box center [268, 193] width 103 height 8
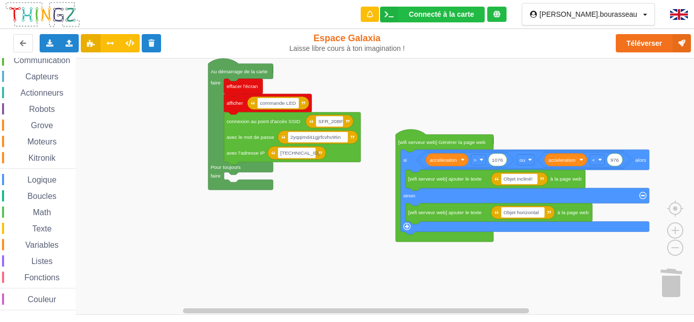
click at [35, 114] on div "Robots" at bounding box center [39, 108] width 74 height 11
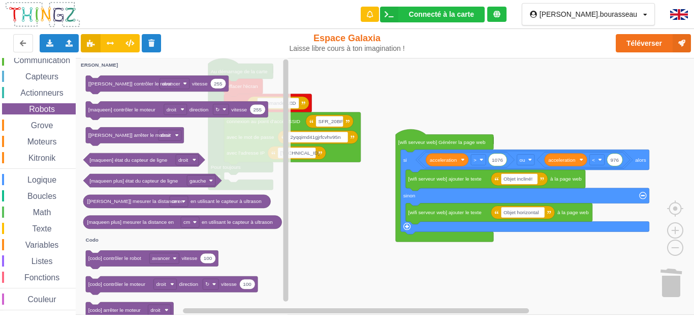
click at [36, 127] on span "Grove" at bounding box center [41, 125] width 25 height 9
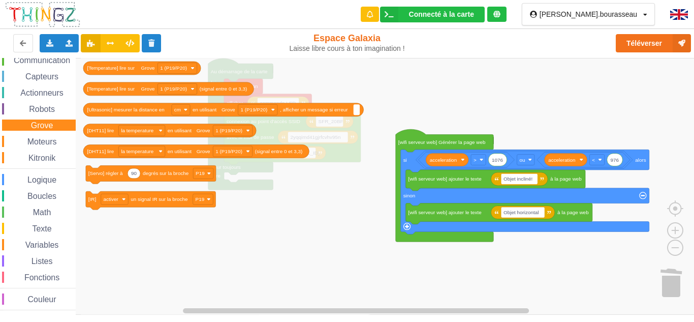
click at [23, 229] on span "Espace de travail de Blocky" at bounding box center [26, 229] width 8 height 8
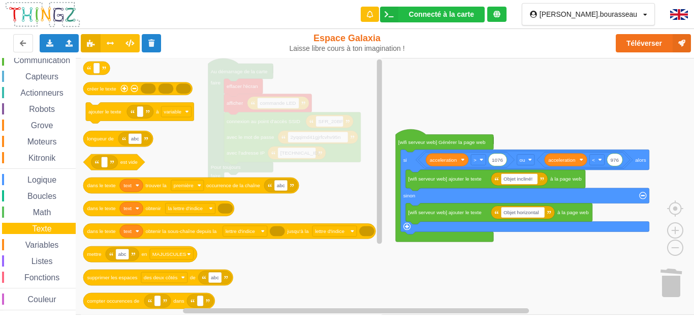
click at [36, 239] on div "Variables" at bounding box center [39, 244] width 74 height 11
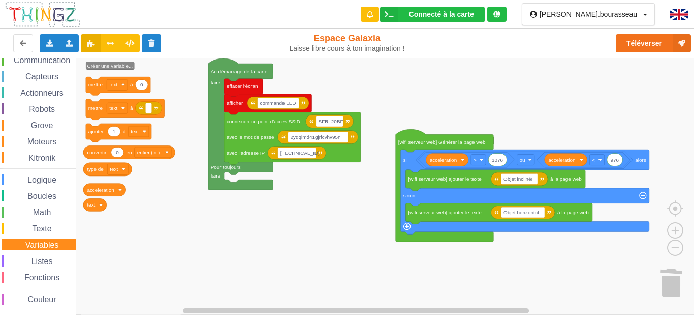
click at [117, 71] on icon "Espace de travail de Blocky" at bounding box center [132, 186] width 103 height 257
click at [114, 68] on text "Créer une variable..." at bounding box center [110, 66] width 46 height 6
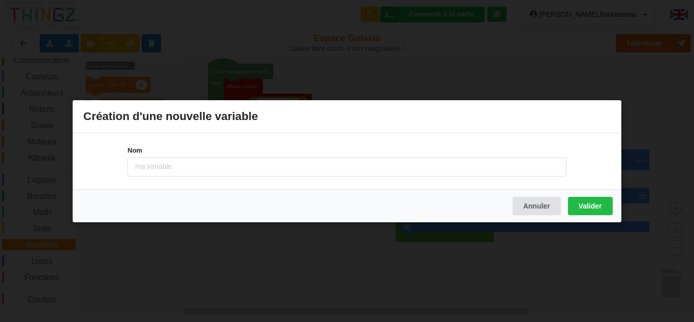
click at [161, 169] on input at bounding box center [347, 166] width 439 height 19
type input "stat_LED"
click at [596, 204] on button "Valider" at bounding box center [590, 205] width 45 height 18
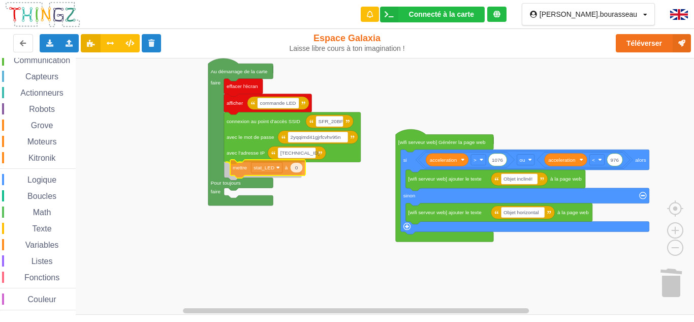
click at [240, 170] on div "Affichage Entrées/Sorties Communication Capteurs Actionneurs Robots Grove Moteu…" at bounding box center [350, 186] width 701 height 257
click at [29, 84] on div "Affichage Entrées/Sorties Communication Capteurs Actionneurs Robots Grove Moteu…" at bounding box center [38, 166] width 76 height 288
click at [32, 83] on div "Affichage Entrées/Sorties Communication Capteurs Actionneurs Robots Grove Moteu…" at bounding box center [38, 166] width 76 height 288
click at [32, 82] on div "Affichage Entrées/Sorties Communication Capteurs Actionneurs Robots Grove Moteu…" at bounding box center [38, 166] width 76 height 288
click at [33, 77] on span "Capteurs" at bounding box center [42, 76] width 36 height 9
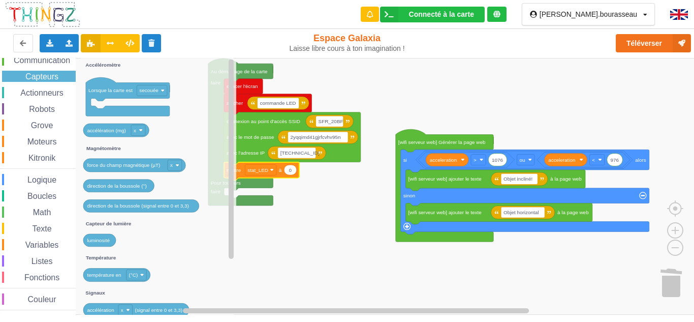
click at [38, 90] on span "Actionneurs" at bounding box center [42, 92] width 46 height 9
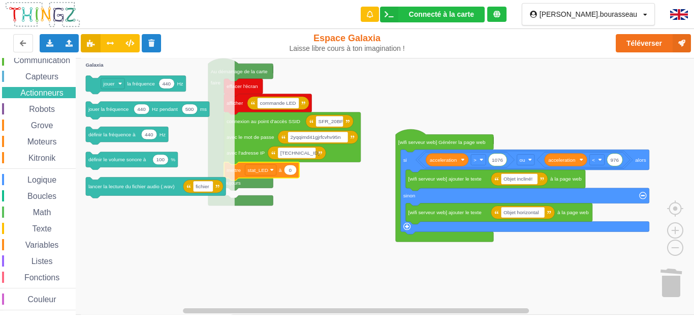
click at [44, 224] on div "Texte" at bounding box center [39, 228] width 74 height 11
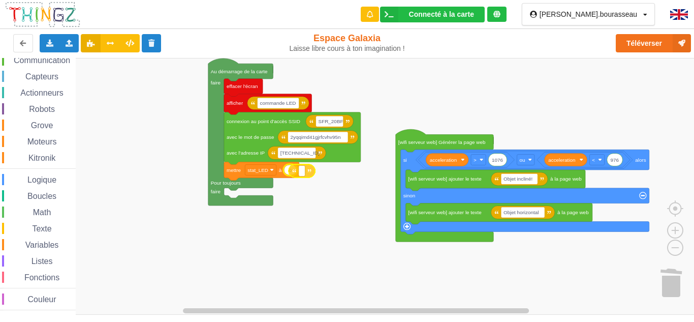
click at [308, 171] on div "Affichage Entrées/Sorties Communication Capteurs Actionneurs Robots Grove Moteu…" at bounding box center [350, 186] width 701 height 257
click at [300, 170] on rect "Espace de travail de Blocky" at bounding box center [297, 169] width 7 height 11
type input "off"
click at [289, 223] on rect "Espace de travail de Blocky" at bounding box center [350, 186] width 701 height 257
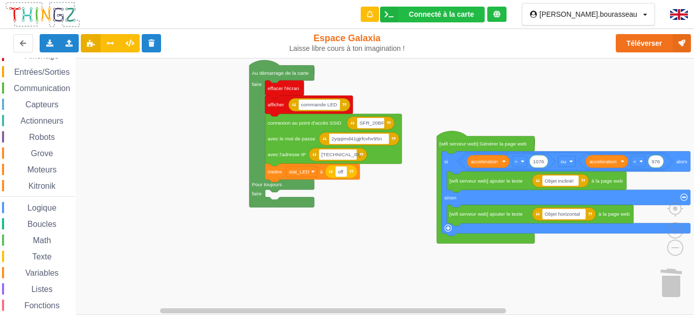
scroll to position [0, 0]
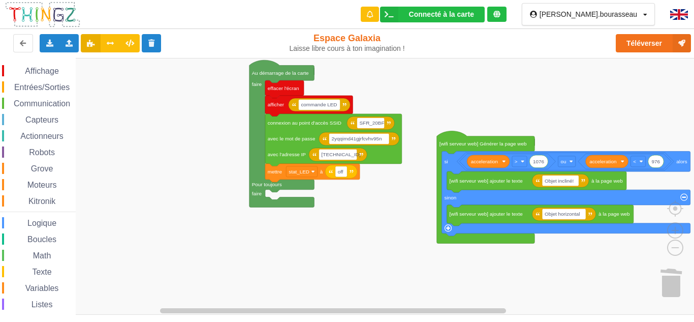
click at [20, 99] on div "Communication" at bounding box center [39, 103] width 74 height 11
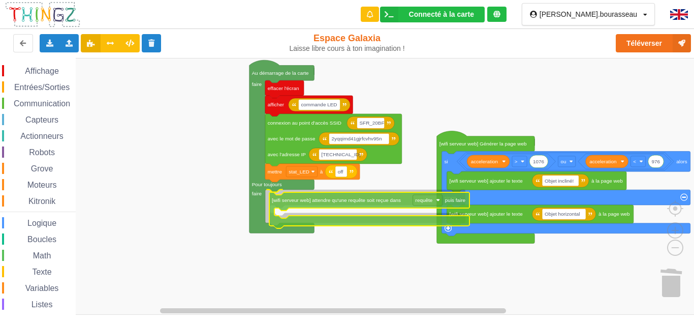
click at [317, 205] on div "Affichage Entrées/Sorties Communication Capteurs Actionneurs Robots Grove Moteu…" at bounding box center [350, 186] width 701 height 257
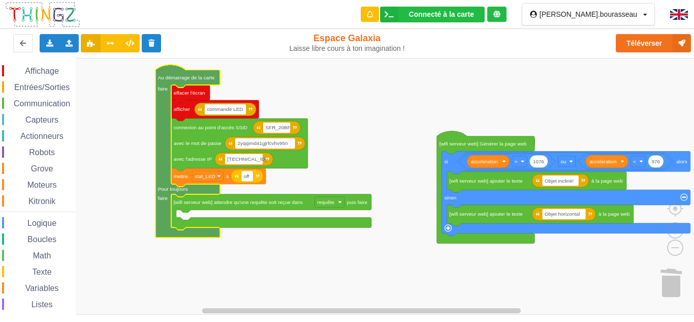
click at [34, 115] on span "Capteurs" at bounding box center [42, 119] width 36 height 9
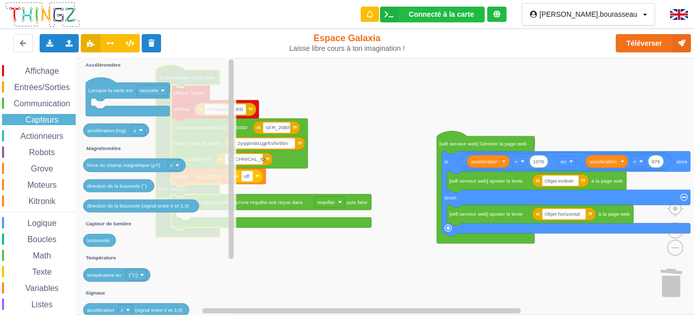
click at [33, 226] on span "Logique" at bounding box center [42, 223] width 32 height 9
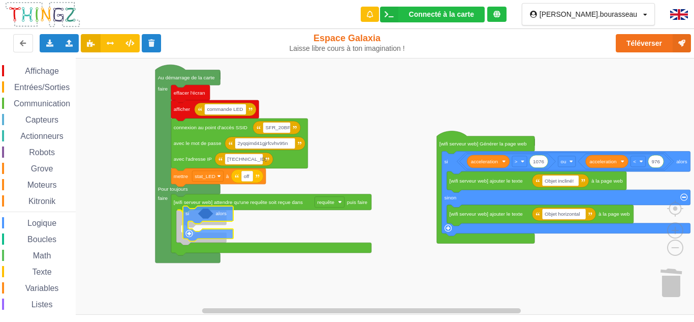
click at [190, 213] on div "Affichage Entrées/Sorties Communication Capteurs Actionneurs Robots Grove Moteu…" at bounding box center [350, 186] width 701 height 257
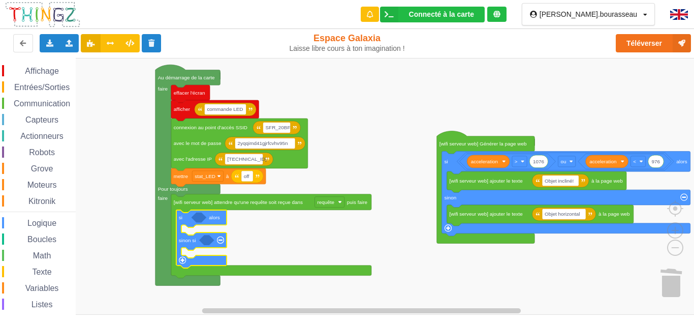
click at [35, 217] on div "Affichage Entrées/Sorties Communication Capteurs Actionneurs Robots Grove Moteu…" at bounding box center [38, 209] width 76 height 288
click at [36, 220] on span "Logique" at bounding box center [42, 223] width 32 height 9
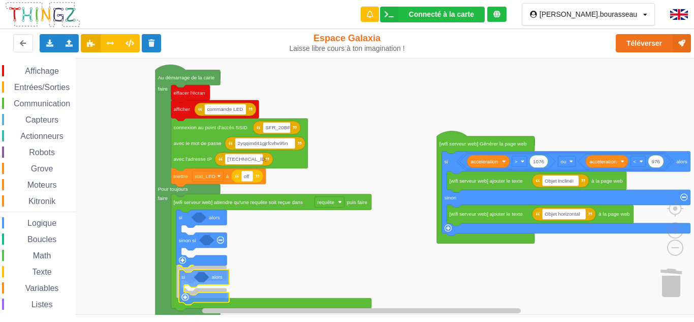
click at [185, 276] on div "Affichage Entrées/Sorties Communication Capteurs Actionneurs Robots Grove Moteu…" at bounding box center [350, 186] width 701 height 257
click at [34, 226] on span "Logique" at bounding box center [42, 223] width 32 height 9
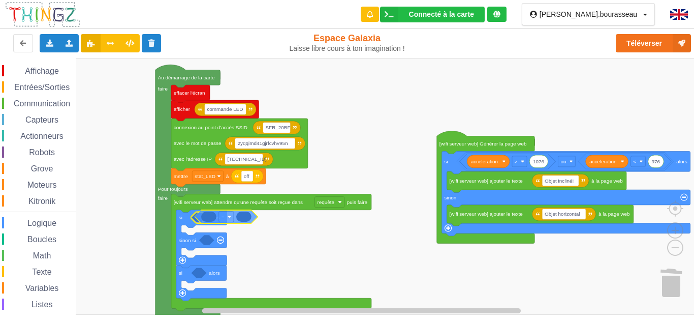
click at [212, 217] on div "Affichage Entrées/Sorties Communication Capteurs Actionneurs Robots Grove Moteu…" at bounding box center [350, 186] width 701 height 257
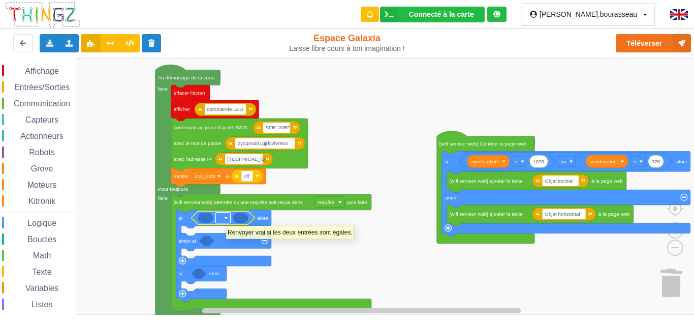
click at [226, 221] on rect "Espace de travail de Blocky" at bounding box center [223, 217] width 15 height 11
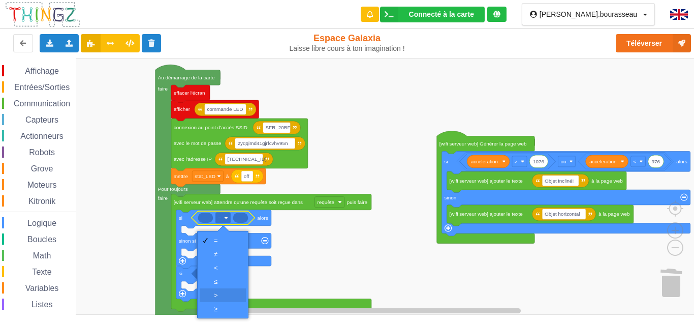
click at [221, 293] on div "‏>" at bounding box center [226, 295] width 24 height 8
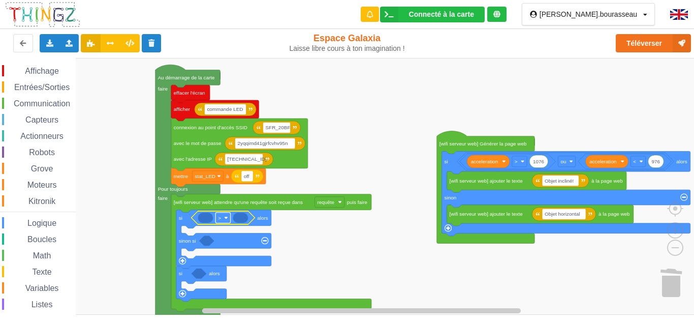
click at [228, 218] on image "Espace de travail de Blocky" at bounding box center [226, 218] width 4 height 4
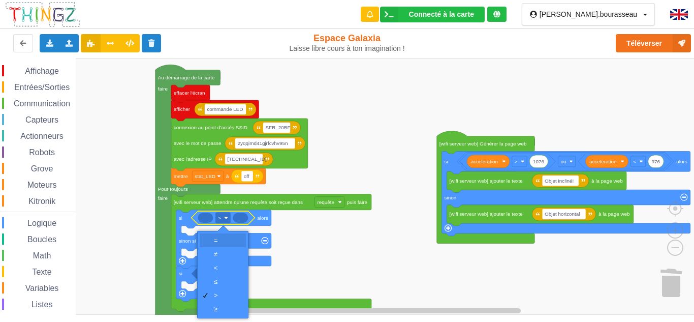
click at [220, 239] on div "=" at bounding box center [226, 240] width 24 height 8
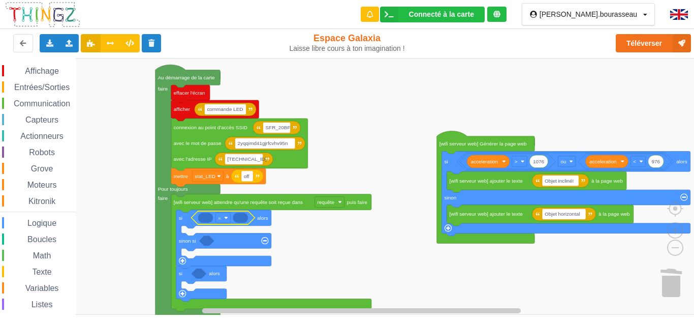
click at [32, 90] on span "Entrées/Sorties" at bounding box center [42, 87] width 58 height 9
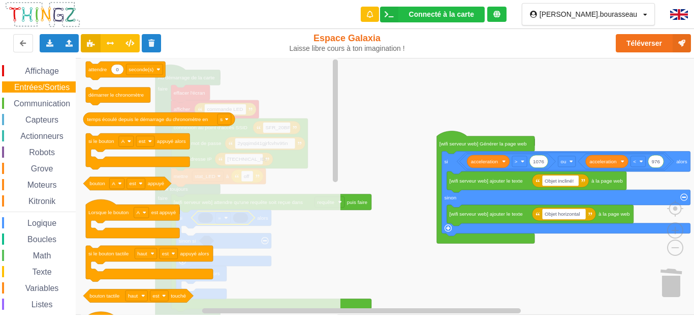
click at [31, 284] on span "Variables" at bounding box center [42, 288] width 37 height 9
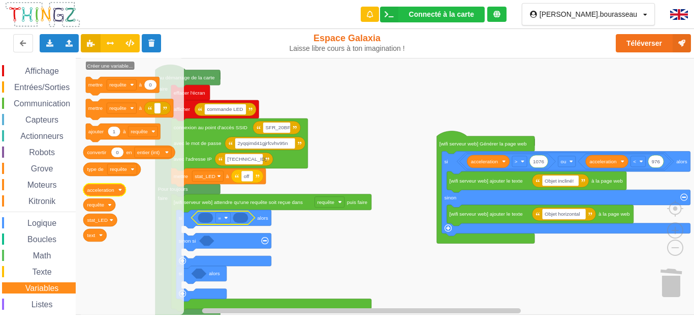
click at [119, 193] on icon "Espace de travail de Blocky" at bounding box center [104, 190] width 43 height 13
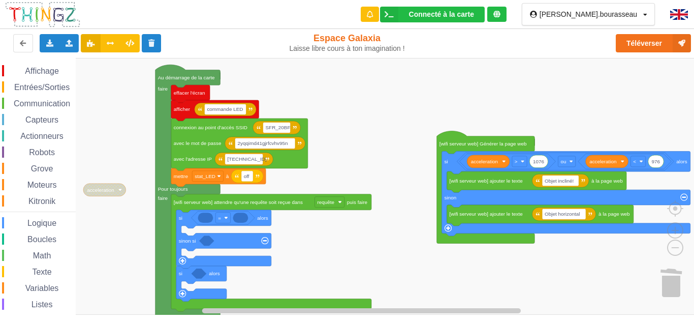
click at [120, 193] on icon "Espace de travail de Blocky" at bounding box center [104, 190] width 43 height 13
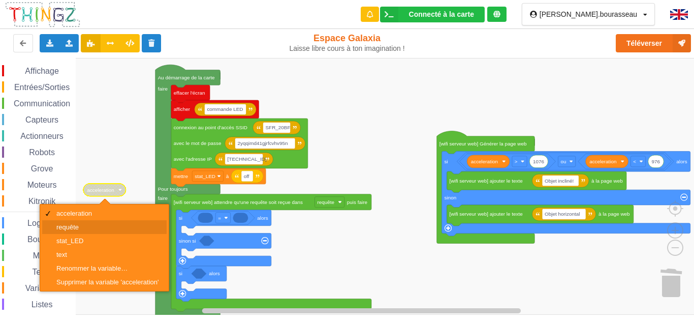
click at [78, 223] on div "requête" at bounding box center [107, 227] width 103 height 8
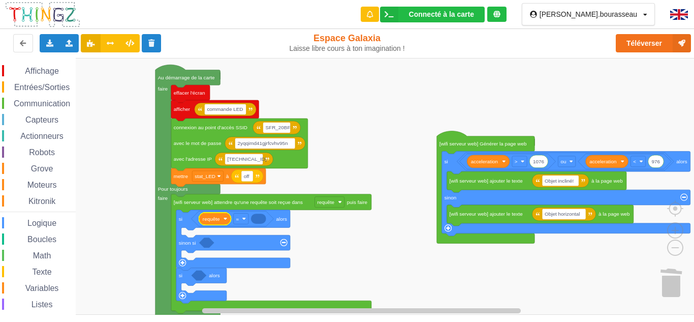
click at [26, 268] on span "Espace de travail de Blocky" at bounding box center [26, 272] width 8 height 8
click at [268, 226] on div "Affichage Entrées/Sorties Communication Capteurs Actionneurs Robots Grove Moteu…" at bounding box center [350, 186] width 701 height 257
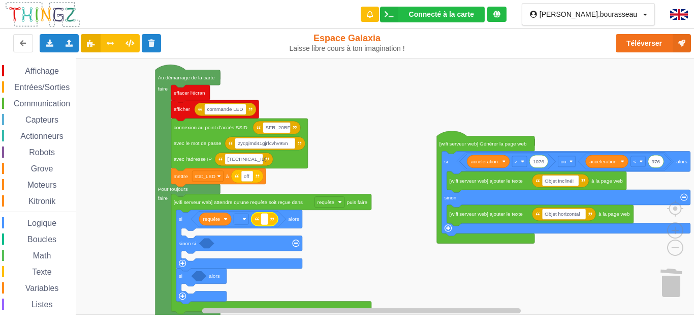
click at [266, 224] on rect "Espace de travail de Blocky" at bounding box center [264, 218] width 7 height 11
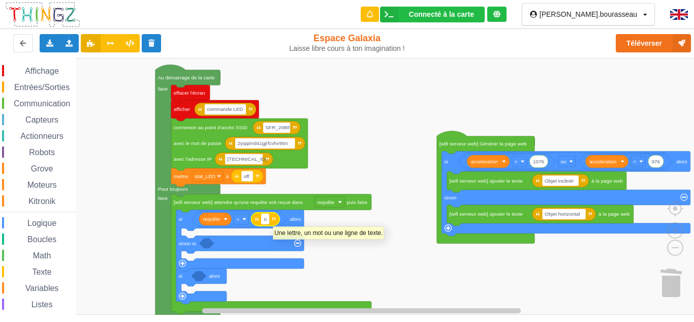
type input "on"
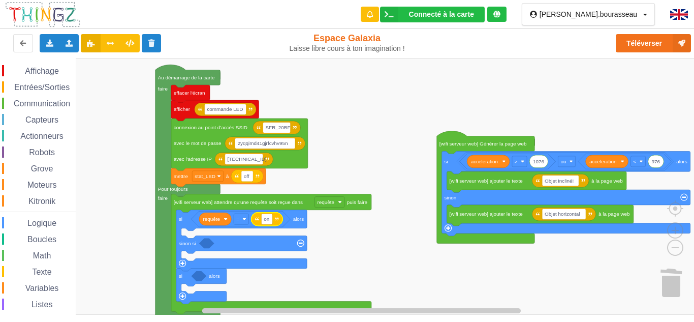
click at [39, 70] on span "Affichage" at bounding box center [41, 71] width 37 height 9
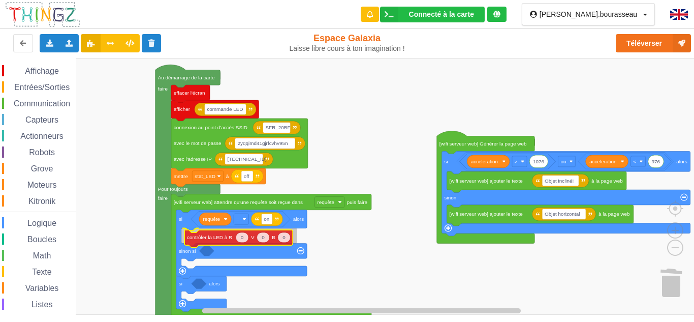
click at [210, 239] on div "Affichage Entrées/Sorties Communication Capteurs Actionneurs Robots Grove Moteu…" at bounding box center [350, 186] width 701 height 257
click at [241, 236] on g "0" at bounding box center [239, 235] width 13 height 10
type input "255"
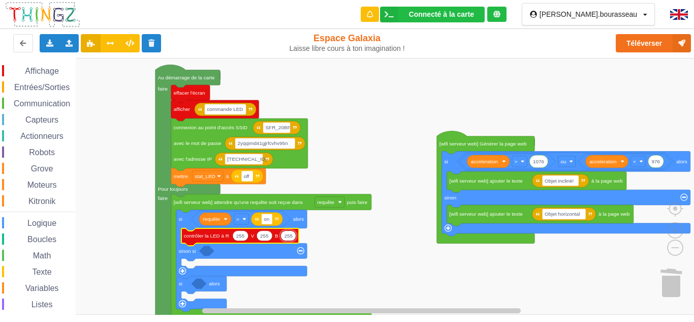
click at [351, 237] on rect "Espace de travail de Blocky" at bounding box center [350, 186] width 701 height 257
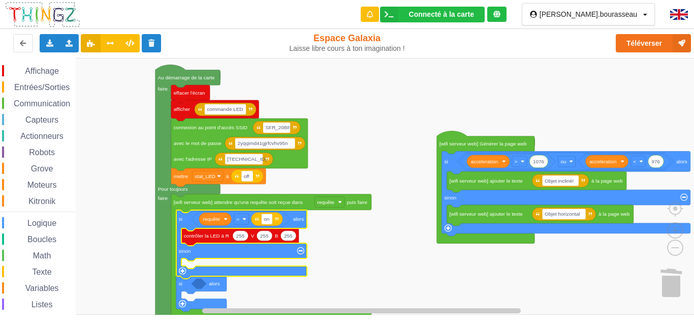
click at [347, 272] on rect "Espace de travail de Blocky" at bounding box center [350, 186] width 701 height 257
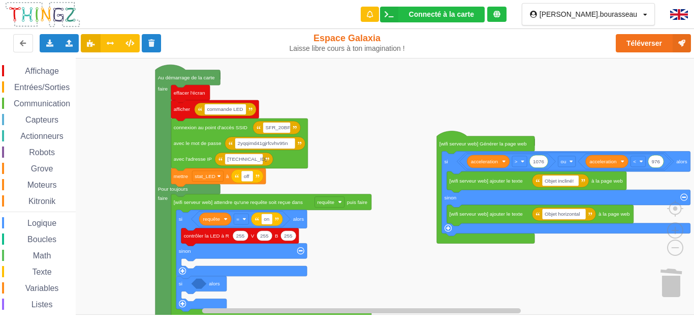
click at [44, 271] on span "Texte" at bounding box center [41, 271] width 22 height 9
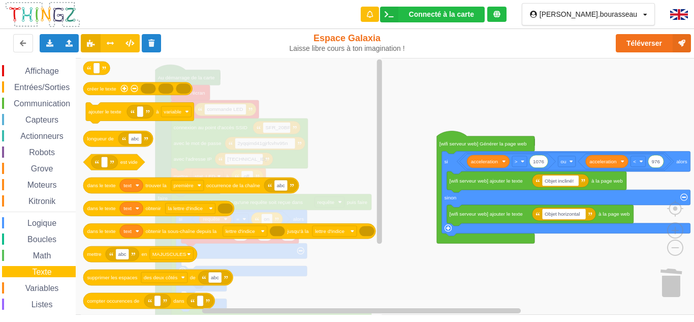
click at [38, 284] on span "Variables" at bounding box center [42, 288] width 37 height 9
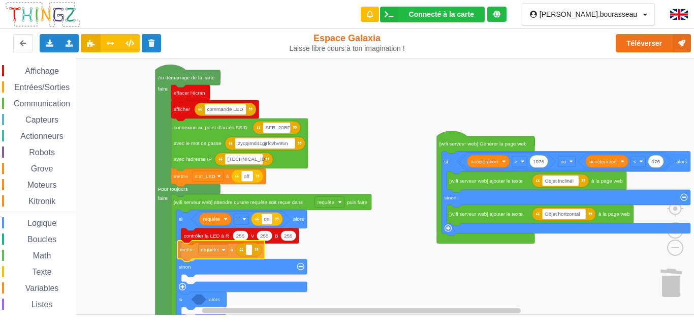
click at [192, 255] on div "Affichage Entrées/Sorties Communication Capteurs Actionneurs Robots Grove Moteu…" at bounding box center [350, 186] width 701 height 257
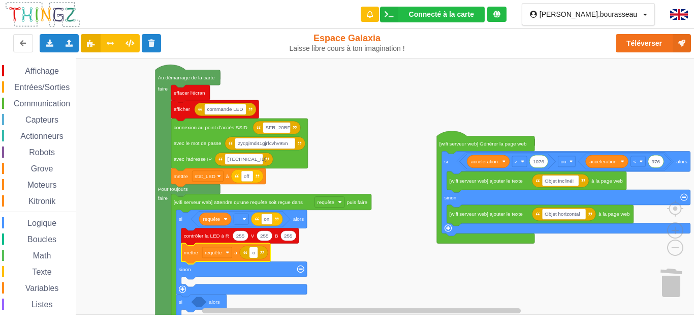
type input "on"
click at [224, 253] on rect "Espace de travail de Blocky" at bounding box center [216, 252] width 29 height 11
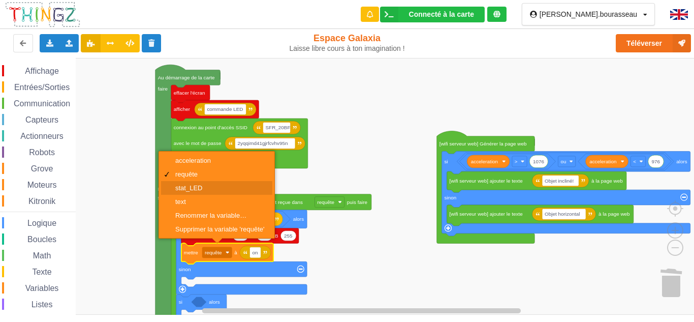
click at [201, 192] on div "stat_LED" at bounding box center [216, 188] width 111 height 14
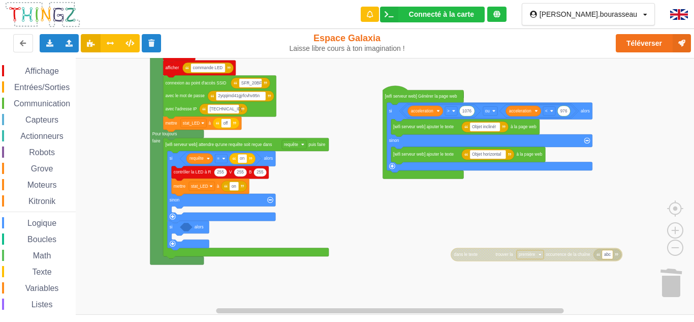
click at [351, 229] on div "Affichage Entrées/Sorties Communication Capteurs Actionneurs Robots Grove Moteu…" at bounding box center [350, 186] width 701 height 257
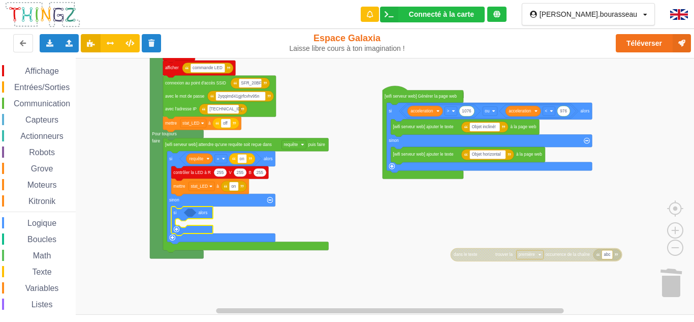
click at [28, 225] on span "Logique" at bounding box center [42, 223] width 32 height 9
click at [199, 217] on div "Affichage Entrées/Sorties Communication Capteurs Actionneurs Robots Grove Moteu…" at bounding box center [350, 186] width 701 height 257
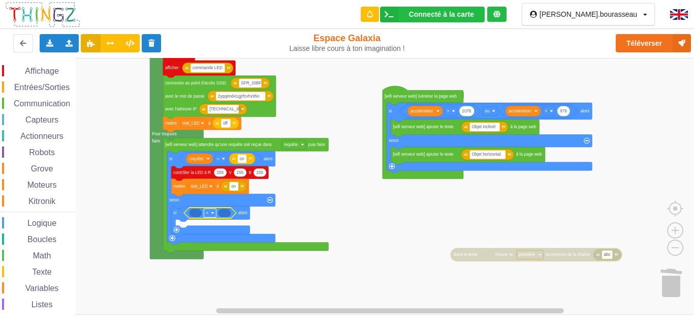
click at [210, 213] on rect "Espace de travail de Blocky" at bounding box center [210, 212] width 12 height 9
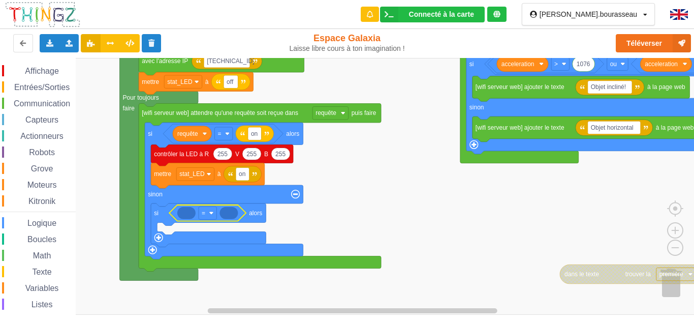
click at [35, 269] on span "Texte" at bounding box center [41, 271] width 22 height 9
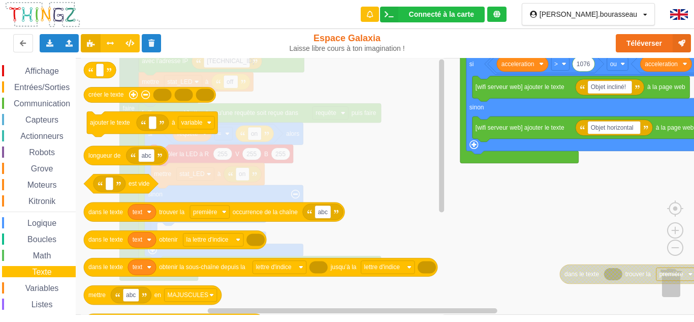
click at [41, 282] on div "Variables" at bounding box center [39, 287] width 74 height 11
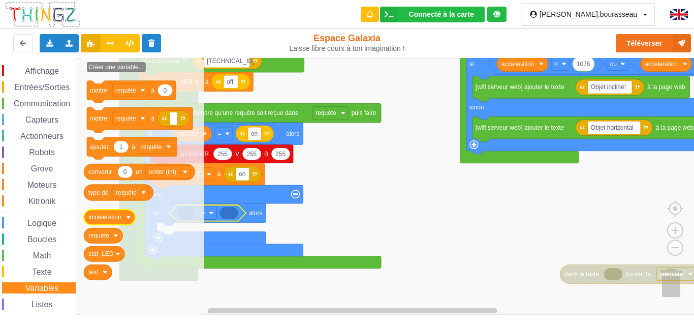
click at [127, 221] on icon "Espace de travail de Blocky" at bounding box center [109, 216] width 51 height 15
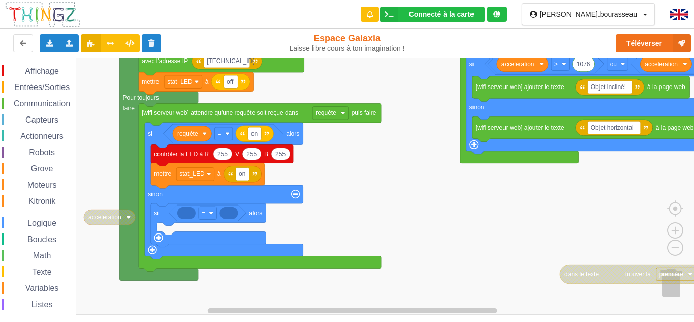
click at [127, 221] on icon "Espace de travail de Blocky" at bounding box center [109, 216] width 51 height 15
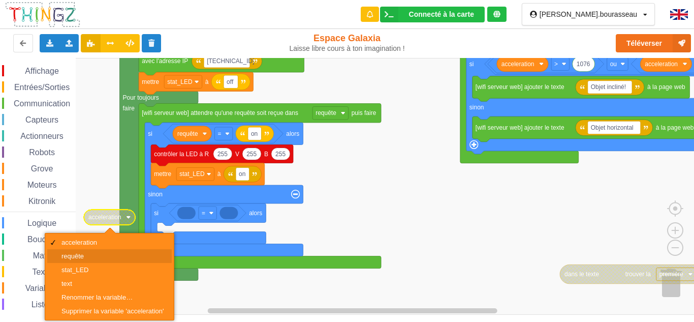
click at [104, 254] on div "requête" at bounding box center [113, 256] width 103 height 8
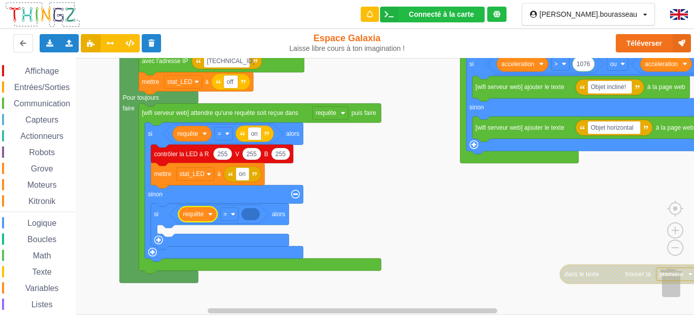
drag, startPoint x: 44, startPoint y: 229, endPoint x: 66, endPoint y: 232, distance: 22.1
click at [57, 231] on div "Affichage Entrées/Sorties Communication Capteurs Actionneurs Robots Grove Moteu…" at bounding box center [38, 209] width 76 height 288
click at [39, 269] on span "Texte" at bounding box center [41, 271] width 22 height 9
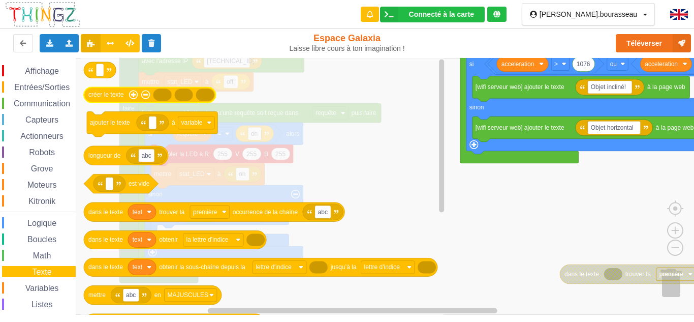
click at [126, 92] on g "créer le texte ajouter le texte à variable abc longueur de est vide text abc da…" at bounding box center [261, 269] width 354 height 415
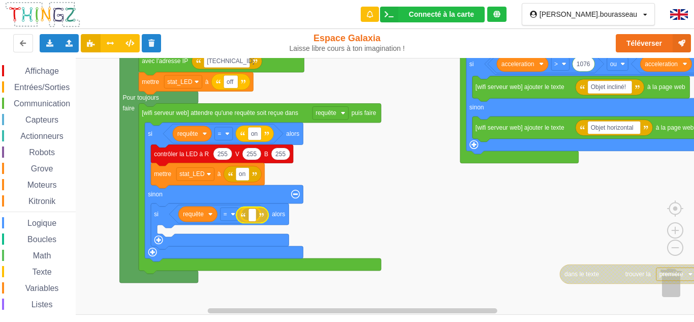
click at [261, 221] on div "Affichage Entrées/Sorties Communication Capteurs Actionneurs Robots Grove Moteu…" at bounding box center [350, 186] width 701 height 257
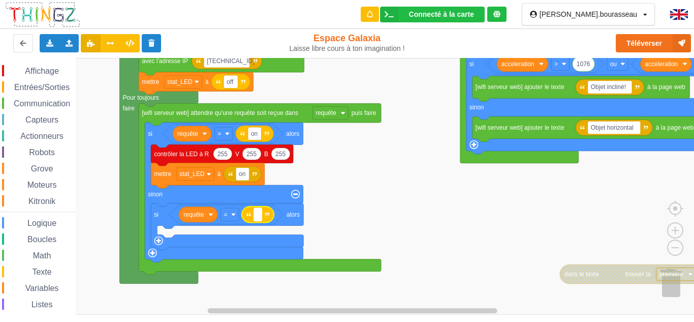
click at [258, 216] on text "Espace de travail de Blocky" at bounding box center [258, 214] width 2 height 7
type input "off"
click at [408, 201] on rect "Espace de travail de Blocky" at bounding box center [350, 186] width 701 height 257
click at [40, 66] on div "Affichage" at bounding box center [39, 70] width 74 height 11
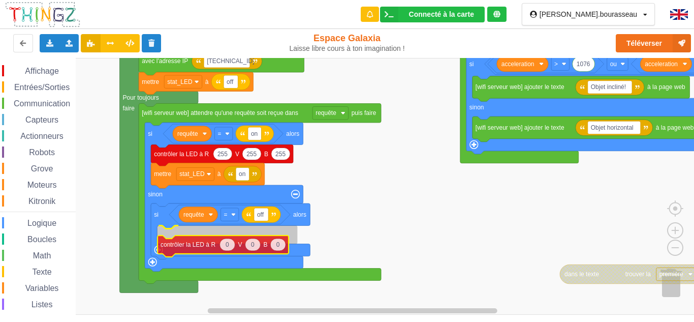
click at [187, 243] on div "Affichage Entrées/Sorties Communication Capteurs Actionneurs Robots Grove Moteu…" at bounding box center [350, 186] width 701 height 257
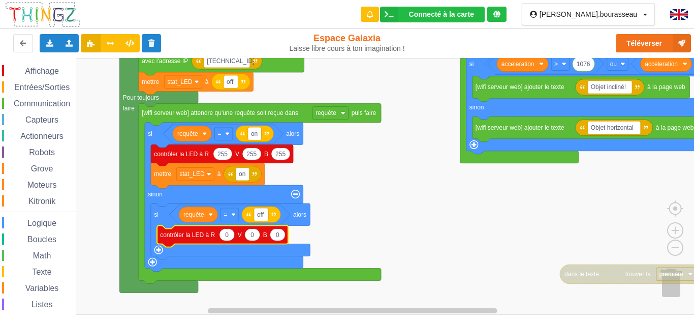
click at [38, 86] on span "Entrées/Sorties" at bounding box center [42, 87] width 58 height 9
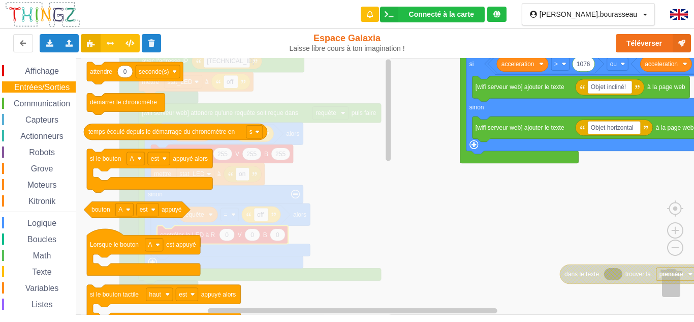
click at [25, 267] on div "Texte" at bounding box center [39, 271] width 74 height 11
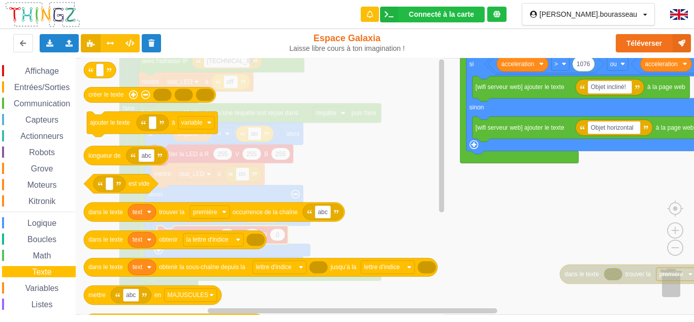
click at [30, 297] on div "Affichage Entrées/Sorties Communication Capteurs Actionneurs Robots Grove Moteu…" at bounding box center [38, 209] width 76 height 288
click at [29, 288] on span "Variables" at bounding box center [42, 288] width 37 height 9
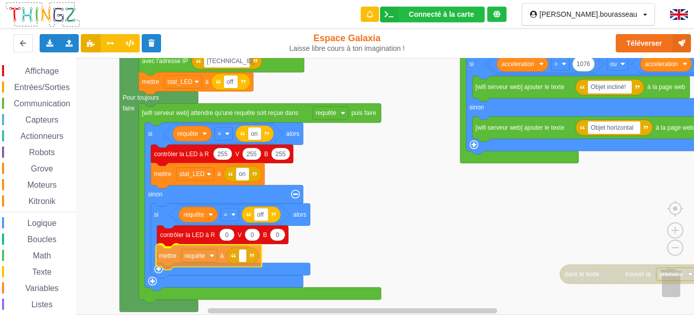
click at [175, 254] on div "Affichage Entrées/Sorties Communication Capteurs Actionneurs Robots Grove Moteu…" at bounding box center [350, 186] width 701 height 257
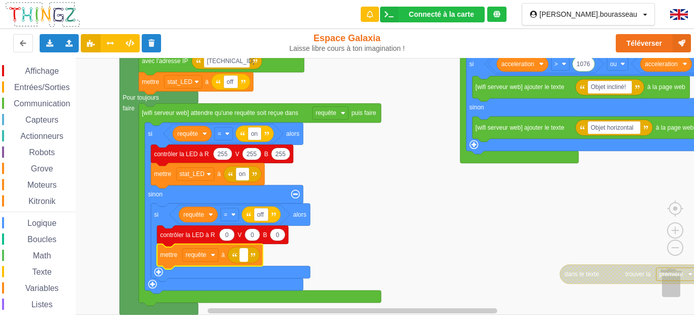
click at [248, 255] on rect "Espace de travail de Blocky" at bounding box center [244, 254] width 8 height 13
type input "off"
click at [408, 224] on rect "Espace de travail de Blocky" at bounding box center [350, 186] width 701 height 257
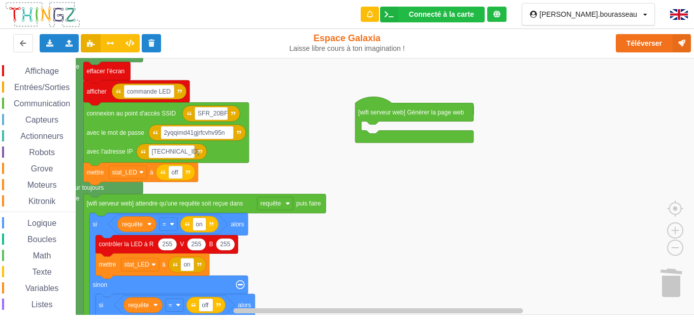
click at [28, 225] on span "Logique" at bounding box center [42, 223] width 32 height 9
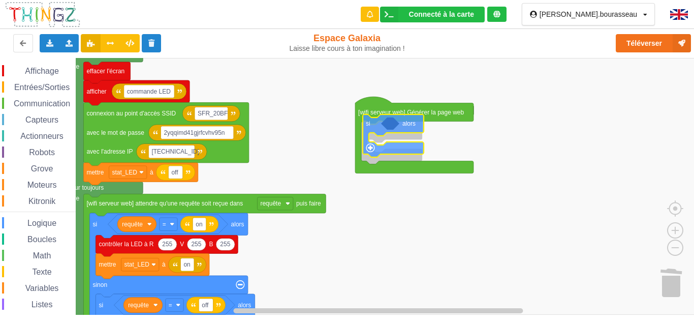
click at [377, 127] on div "Affichage Entrées/Sorties Communication Capteurs Actionneurs Robots Grove Moteu…" at bounding box center [350, 186] width 701 height 257
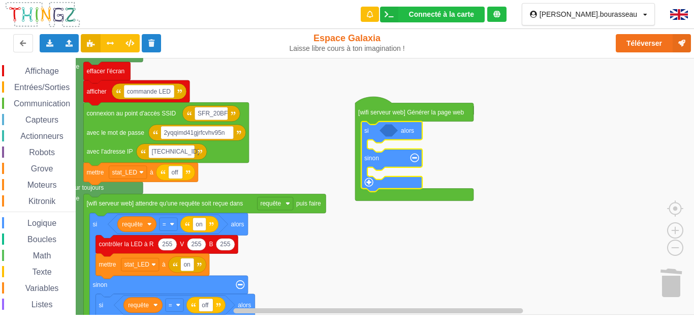
click at [35, 223] on span "Logique" at bounding box center [42, 223] width 32 height 9
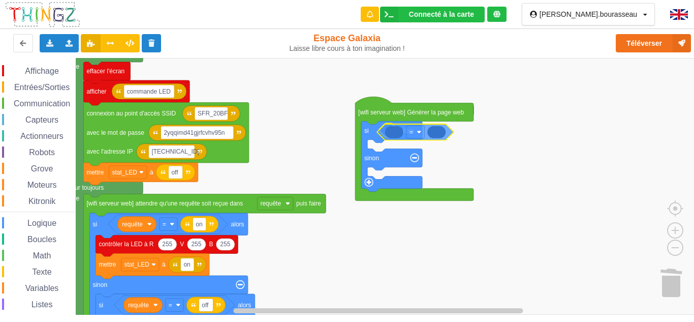
click at [401, 134] on div "Affichage Entrées/Sorties Communication Capteurs Actionneurs Robots Grove Moteu…" at bounding box center [350, 186] width 701 height 257
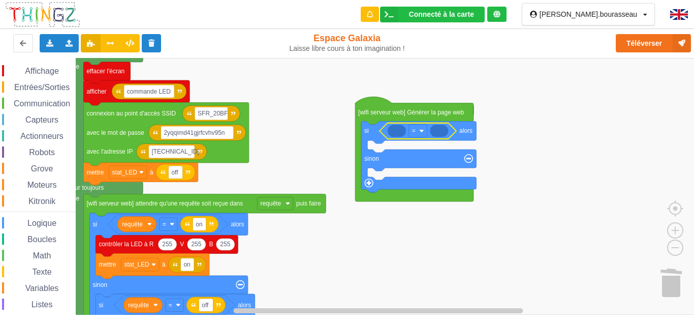
click at [40, 270] on span "Texte" at bounding box center [41, 271] width 22 height 9
click at [456, 128] on div "Affichage Entrées/Sorties Communication Capteurs Actionneurs Robots Grove Moteu…" at bounding box center [350, 186] width 701 height 257
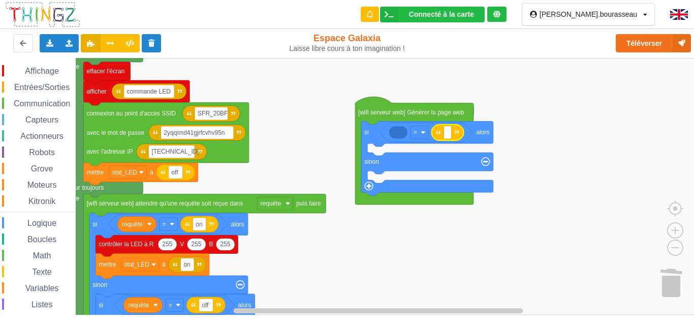
click at [454, 132] on icon "Espace de travail de Blocky" at bounding box center [448, 132] width 32 height 16
click at [450, 135] on rect "Espace de travail de Blocky" at bounding box center [448, 132] width 8 height 13
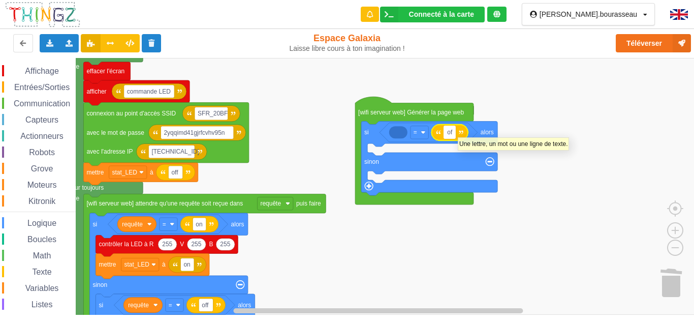
type input "off"
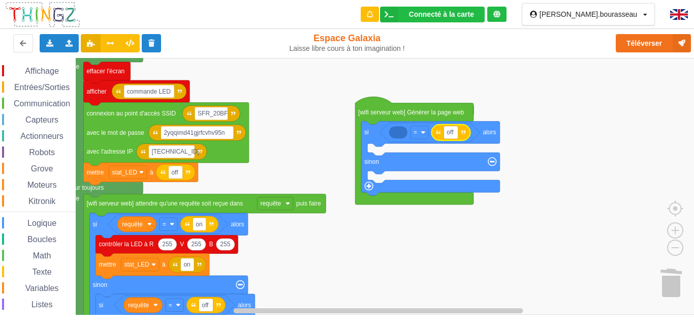
click at [344, 239] on rect "Espace de travail de Blocky" at bounding box center [350, 186] width 701 height 257
click at [17, 289] on span "Espace de travail de Blocky" at bounding box center [20, 288] width 8 height 8
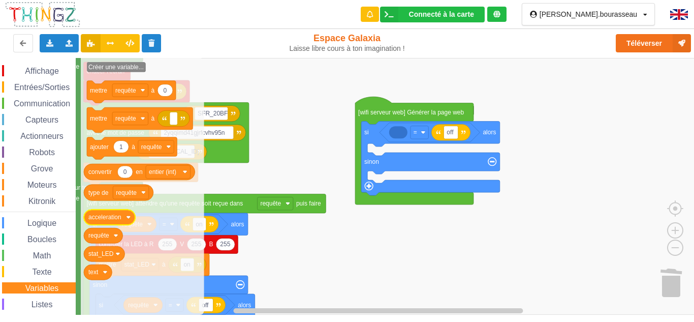
click at [129, 222] on icon "Espace de travail de Blocky" at bounding box center [109, 216] width 51 height 15
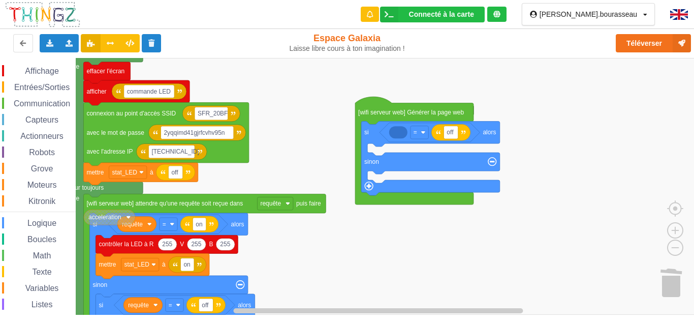
click at [129, 223] on icon "Espace de travail de Blocky" at bounding box center [109, 216] width 51 height 15
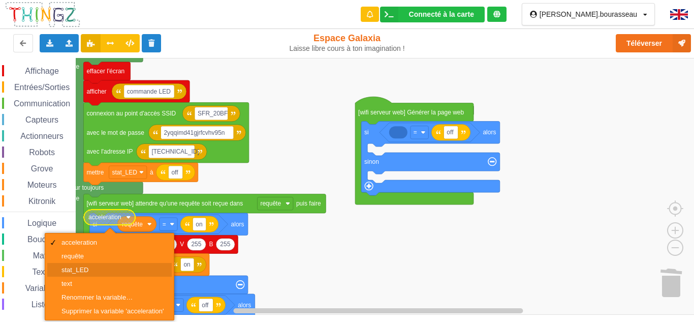
click at [86, 275] on div "stat_LED" at bounding box center [109, 270] width 125 height 14
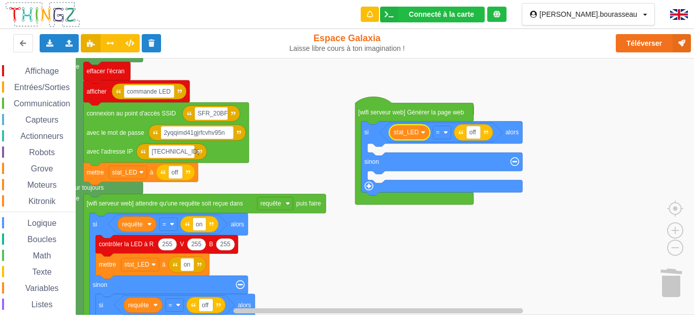
click at [32, 102] on span "Communication" at bounding box center [41, 103] width 59 height 9
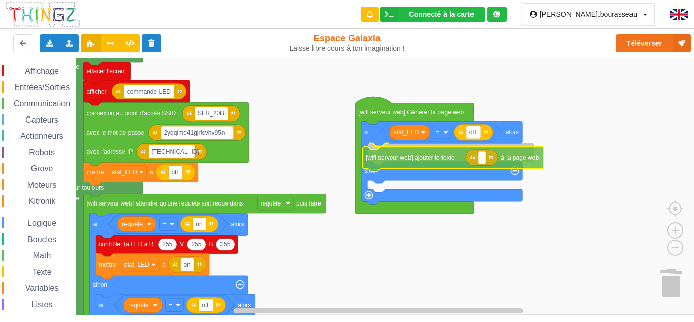
click at [412, 161] on div "Affichage Entrées/Sorties Communication Capteurs Actionneurs Robots Grove Moteu…" at bounding box center [350, 186] width 701 height 257
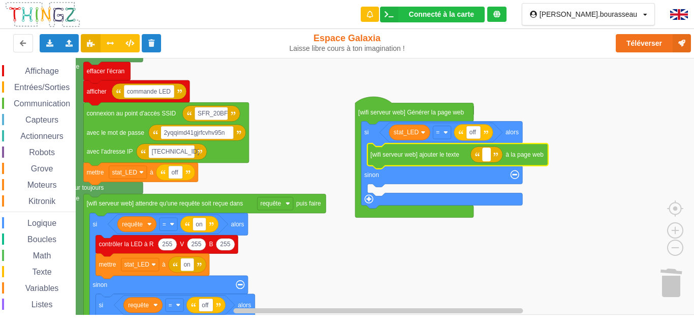
click at [485, 158] on rect "Espace de travail de Blocky" at bounding box center [487, 154] width 8 height 13
type input "LED allumé"
click at [445, 265] on rect "Espace de travail de Blocky" at bounding box center [350, 186] width 701 height 257
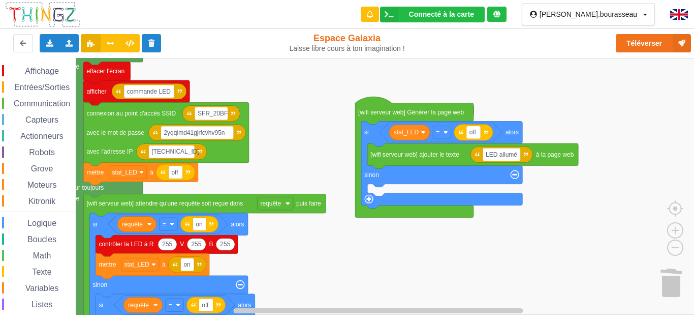
click at [31, 105] on span "Communication" at bounding box center [41, 103] width 59 height 9
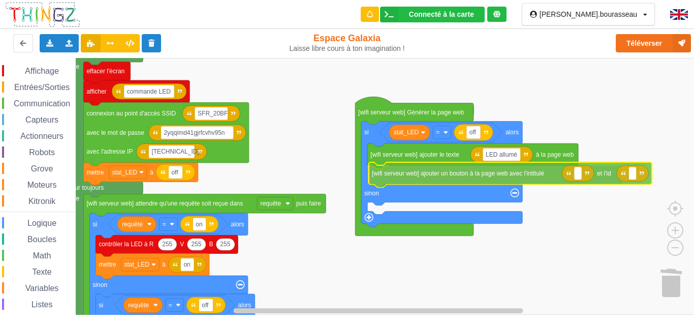
click at [489, 171] on div "Affichage Entrées/Sorties Communication Capteurs Actionneurs Robots Grove Moteu…" at bounding box center [350, 186] width 701 height 257
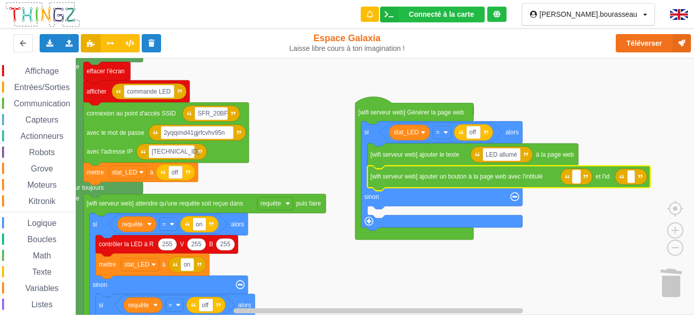
click at [575, 180] on rect "Espace de travail de Blocky" at bounding box center [577, 176] width 8 height 13
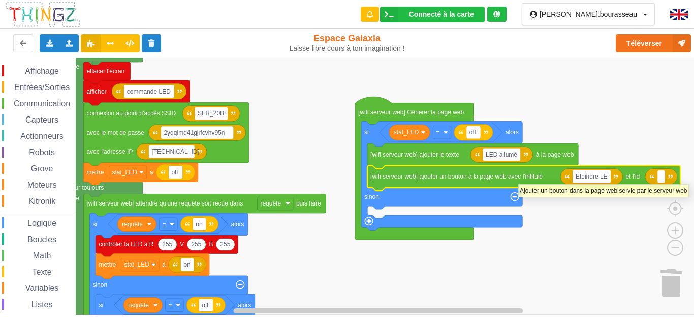
type input "Eteindre LED"
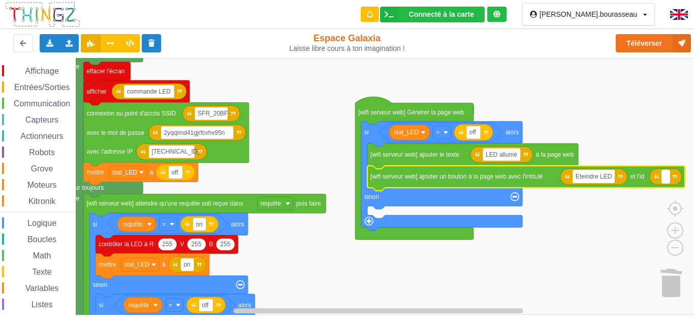
click at [670, 179] on rect "Espace de travail de Blocky" at bounding box center [666, 176] width 8 height 13
type input "off"
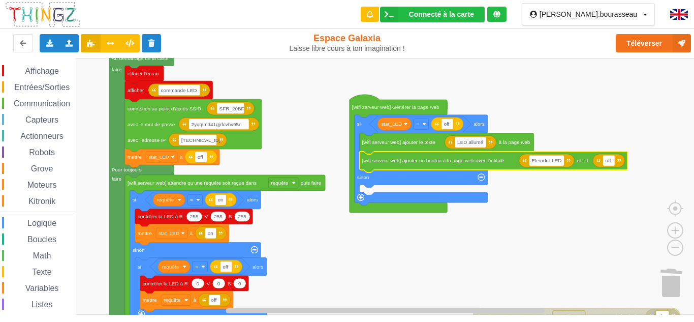
click at [25, 99] on div "Communication" at bounding box center [39, 103] width 74 height 11
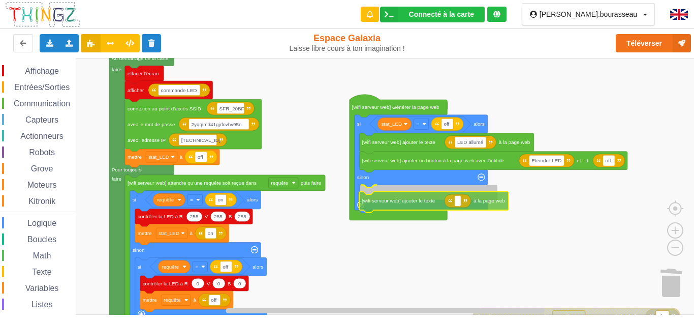
click at [404, 202] on div "Affichage Entrées/Sorties Communication Capteurs Actionneurs Robots Grove Moteu…" at bounding box center [350, 186] width 701 height 257
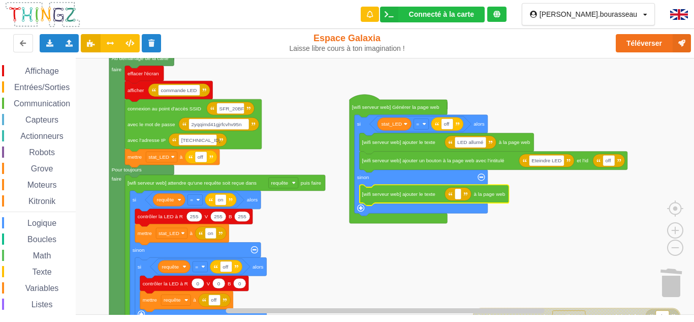
click at [456, 201] on icon "Espace de travail de Blocky" at bounding box center [434, 195] width 149 height 21
click at [458, 199] on rect "Espace de travail de Blocky" at bounding box center [458, 194] width 7 height 11
type input "LED éteindre"
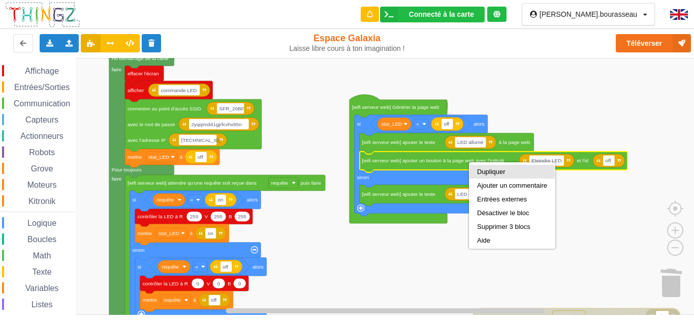
click at [484, 172] on div "Dupliquer" at bounding box center [512, 172] width 70 height 8
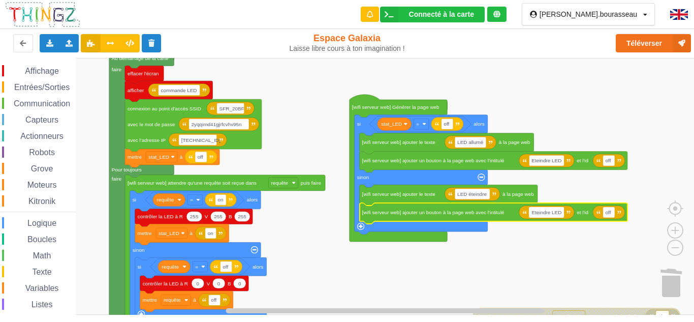
click at [546, 217] on input "Eteindre LED" at bounding box center [546, 212] width 35 height 11
click at [551, 215] on input "Eteindre LED" at bounding box center [546, 212] width 35 height 11
type input "Allumer LED"
click at [611, 212] on text "off" at bounding box center [608, 212] width 6 height 6
type input "on"
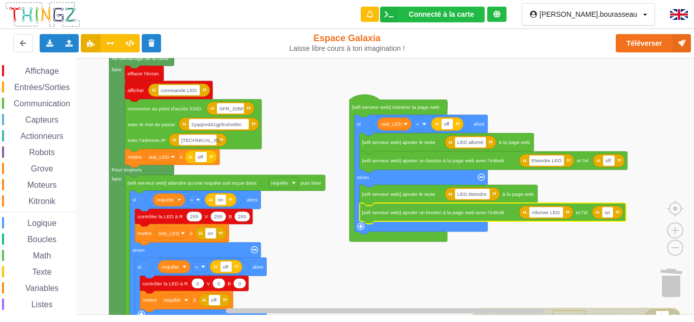
click at [556, 267] on rect "Espace de travail de Blocky" at bounding box center [350, 186] width 701 height 257
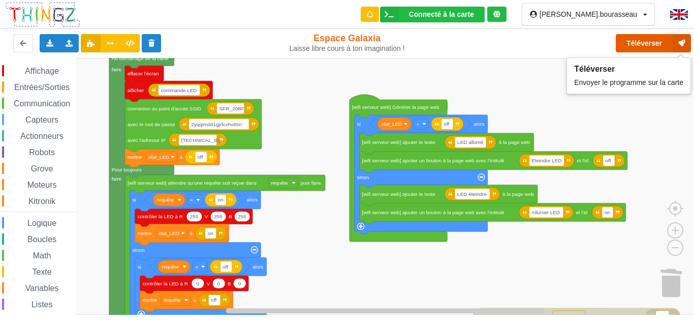
click at [634, 35] on button "Téléverser" at bounding box center [653, 43] width 75 height 18
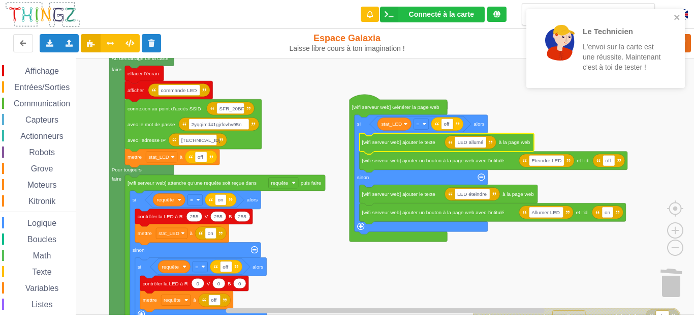
click at [483, 145] on input "LED allumé" at bounding box center [471, 142] width 32 height 11
type input "LED allumée"
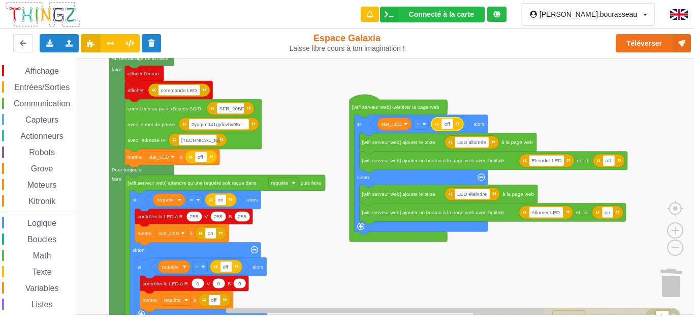
click at [454, 126] on icon "Espace de travail de Blocky" at bounding box center [448, 123] width 32 height 13
click at [452, 126] on g "off" at bounding box center [448, 123] width 32 height 13
click at [448, 126] on text "off" at bounding box center [447, 124] width 6 height 6
click at [448, 126] on input "off" at bounding box center [448, 123] width 12 height 11
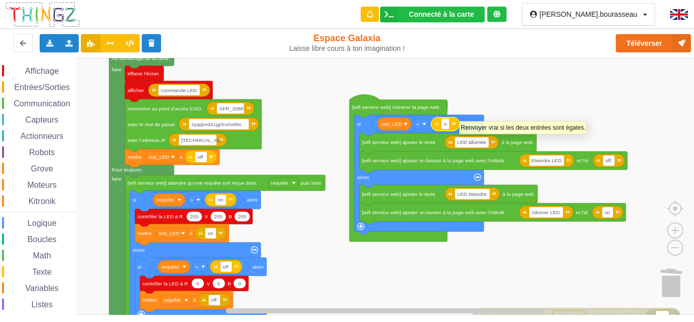
type input "on"
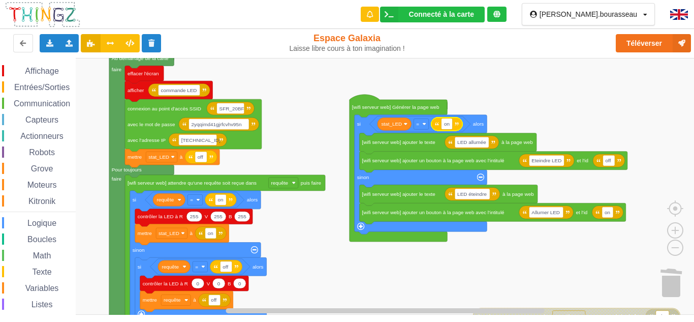
click at [504, 85] on rect "Espace de travail de Blocky" at bounding box center [350, 186] width 701 height 257
click at [644, 48] on button "Téléverser" at bounding box center [653, 43] width 75 height 18
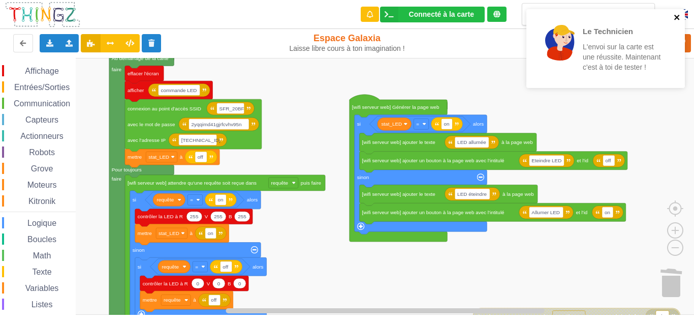
click at [675, 16] on icon "close" at bounding box center [677, 17] width 7 height 8
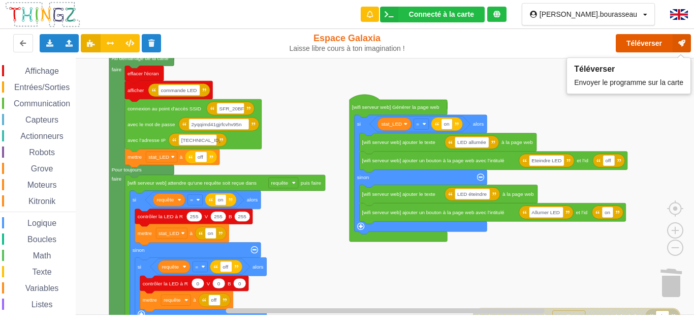
click at [647, 44] on button "Téléverser" at bounding box center [653, 43] width 75 height 18
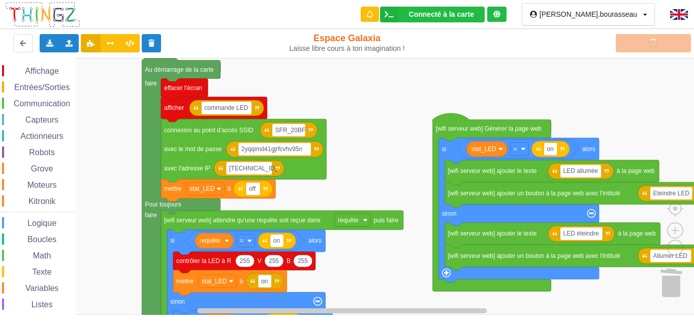
click at [397, 138] on div "Affichage Entrées/Sorties Communication Capteurs Actionneurs Robots Grove Moteu…" at bounding box center [350, 186] width 701 height 257
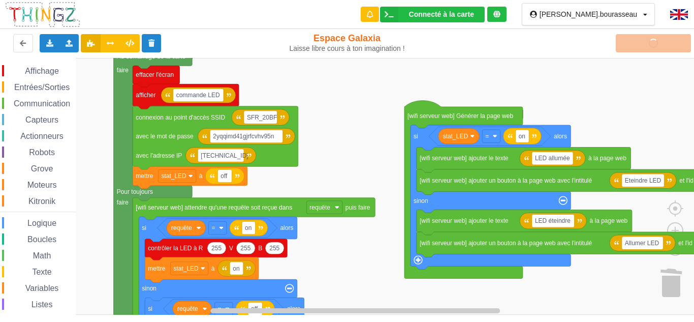
click at [332, 133] on div "Affichage Entrées/Sorties Communication Capteurs Actionneurs Robots Grove Moteu…" at bounding box center [350, 186] width 701 height 257
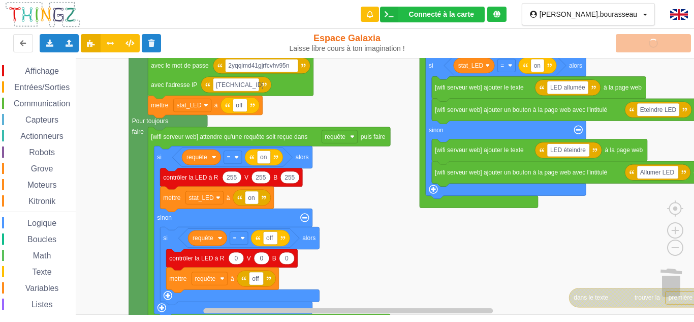
click at [333, 202] on div "Affichage Entrées/Sorties Communication Capteurs Actionneurs Robots Grove Moteu…" at bounding box center [350, 186] width 701 height 257
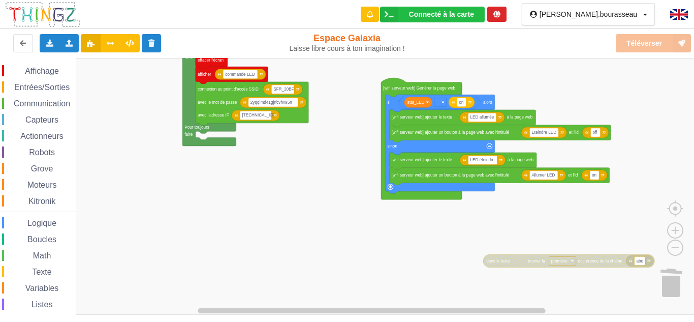
click at [42, 86] on span "Entrées/Sorties" at bounding box center [42, 87] width 58 height 9
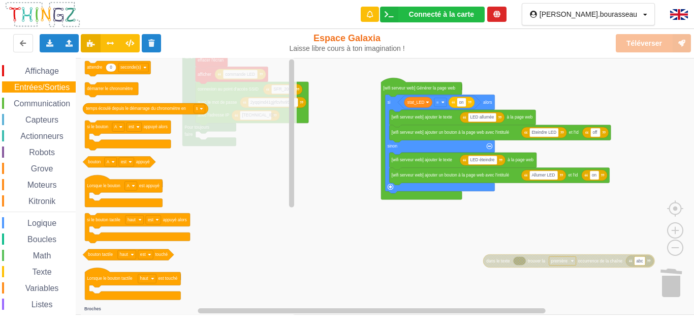
click at [46, 96] on div "Affichage Entrées/Sorties Communication Capteurs Actionneurs Robots Grove Moteu…" at bounding box center [38, 209] width 76 height 288
click at [45, 98] on div "Communication" at bounding box center [39, 103] width 74 height 11
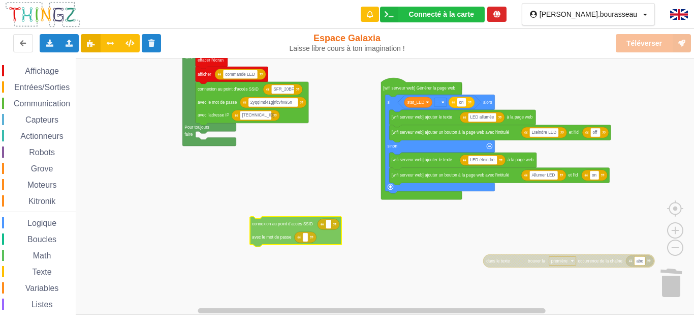
click at [261, 206] on div "Affichage Entrées/Sorties Communication Capteurs Actionneurs Robots Grove Moteu…" at bounding box center [350, 186] width 701 height 257
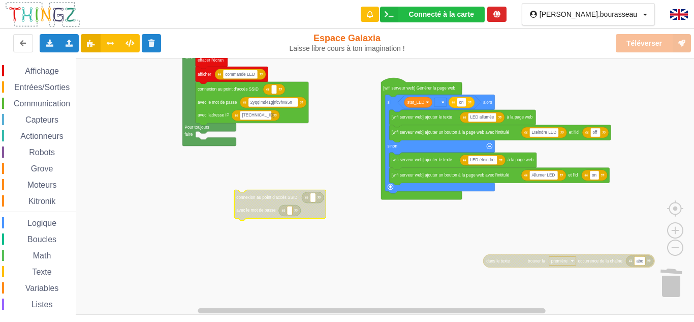
type input "SFR_20BF"
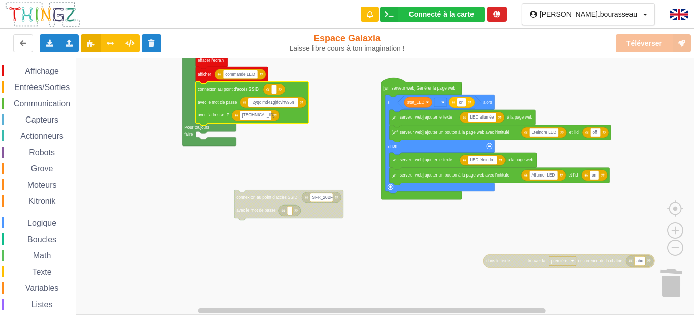
click at [257, 103] on input "2yqqimd41gjrfcvhv95n" at bounding box center [274, 102] width 50 height 9
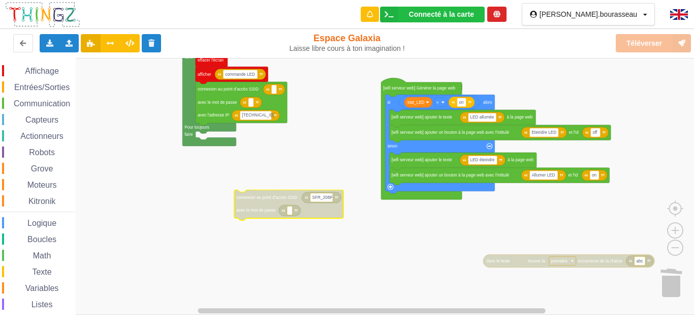
click at [292, 211] on rect "Espace de travail de Blocky" at bounding box center [289, 210] width 5 height 9
type input "2yqqimd41gjrfcvhv95n"
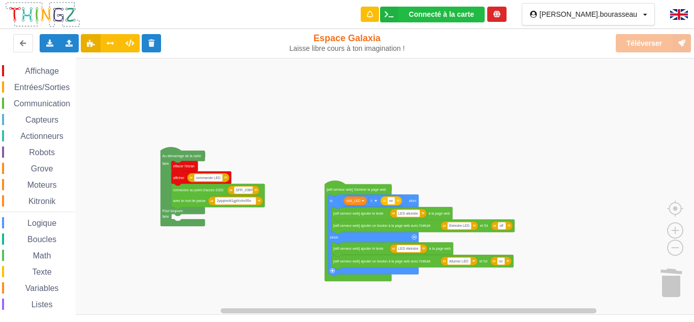
click at [282, 265] on div "Affichage Entrées/Sorties Communication Capteurs Actionneurs Robots Grove Moteu…" at bounding box center [350, 186] width 701 height 257
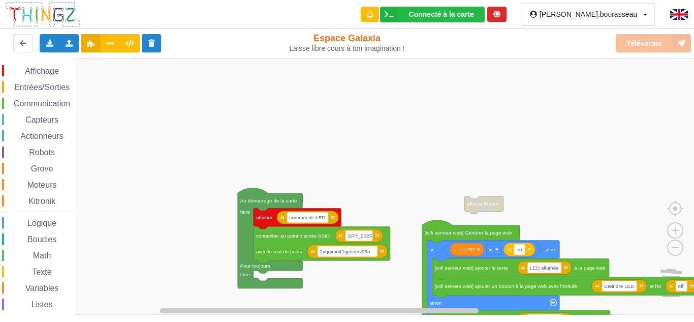
click at [479, 190] on rect "Espace de travail de Blocky" at bounding box center [350, 186] width 701 height 257
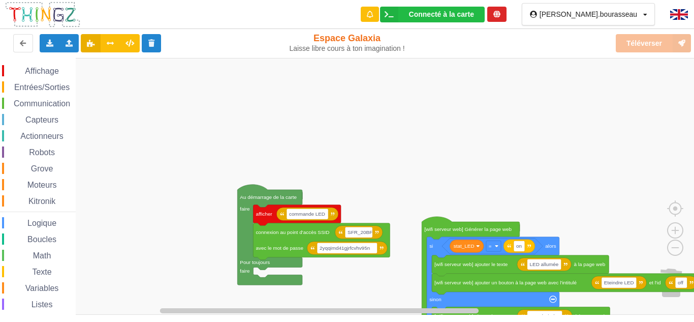
click at [24, 74] on span "Affichage" at bounding box center [41, 71] width 37 height 9
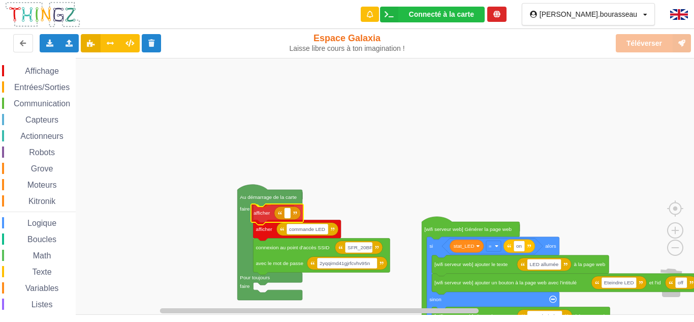
click at [274, 218] on div "Affichage Entrées/Sorties Communication Capteurs Actionneurs Robots Grove Moteu…" at bounding box center [350, 186] width 701 height 257
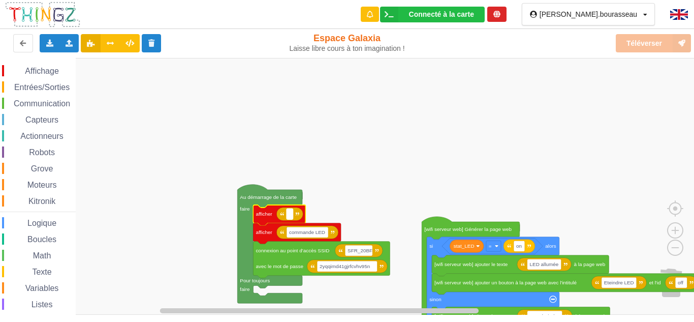
click at [290, 216] on text "Espace de travail de Blocky" at bounding box center [290, 214] width 2 height 6
type input "Affichage température"
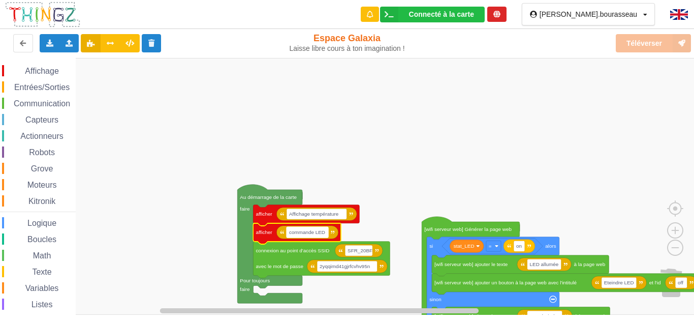
click at [325, 236] on rect "Espace de travail de Blocky" at bounding box center [308, 232] width 42 height 11
type input "sous forme du jauge"
click at [360, 163] on rect "Espace de travail de Blocky" at bounding box center [350, 186] width 701 height 257
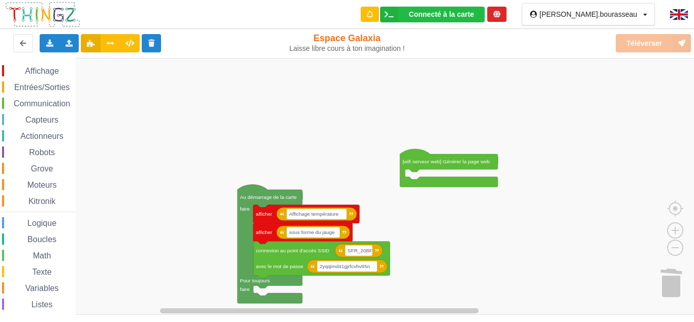
click at [49, 101] on span "Communication" at bounding box center [41, 103] width 59 height 9
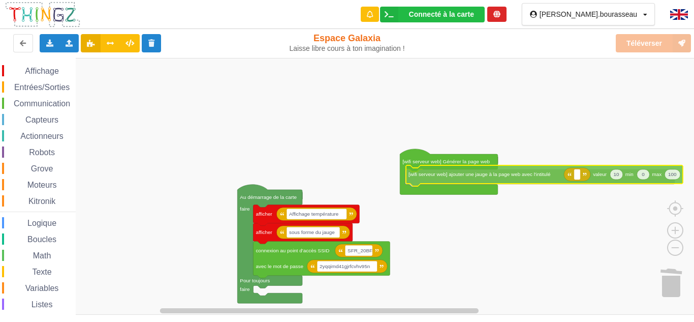
click at [490, 178] on div "Affichage Entrées/Sorties Communication Capteurs Actionneurs Robots Grove Moteu…" at bounding box center [350, 186] width 701 height 257
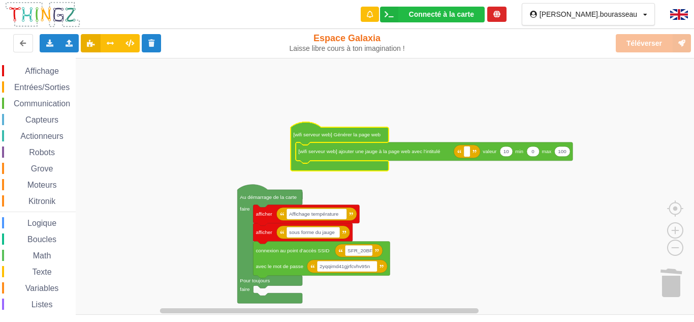
click at [36, 288] on span "Variables" at bounding box center [42, 288] width 37 height 9
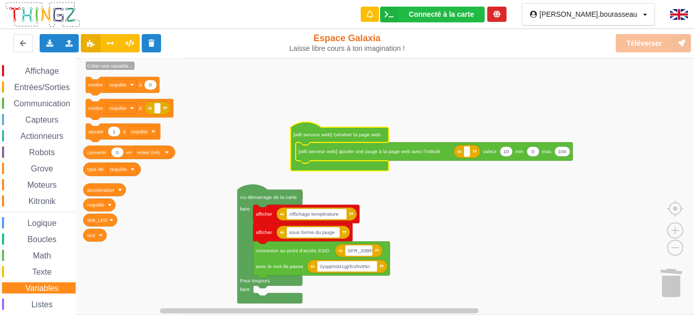
click at [107, 63] on text "Créer une variable..." at bounding box center [110, 66] width 46 height 6
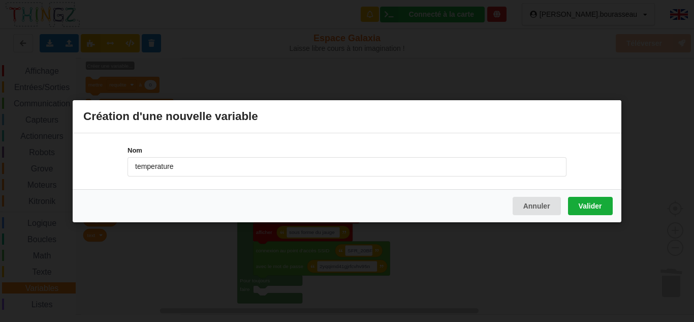
type input "temperature"
click at [593, 210] on button "Valider" at bounding box center [590, 205] width 45 height 18
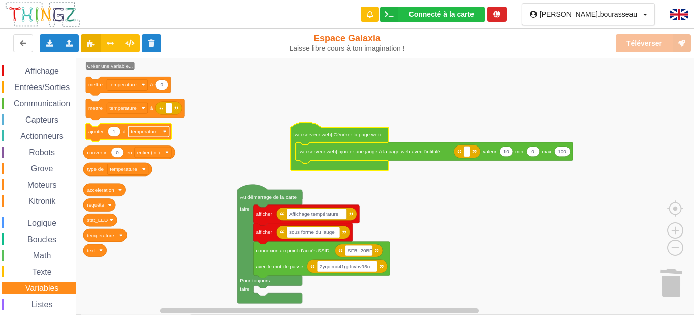
click at [146, 135] on rect "Espace de travail de Blocky" at bounding box center [148, 131] width 41 height 11
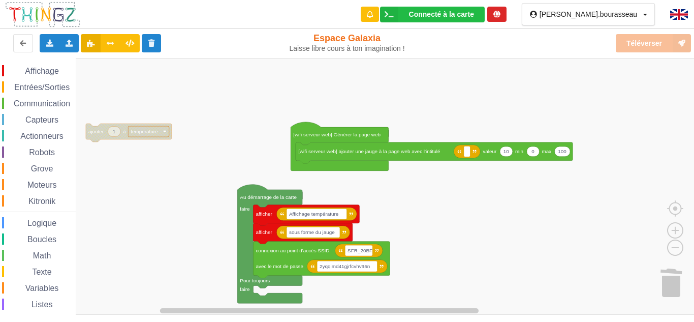
click at [147, 135] on rect "Espace de travail de Blocky" at bounding box center [148, 131] width 41 height 11
click at [152, 129] on text "temperature" at bounding box center [144, 132] width 27 height 6
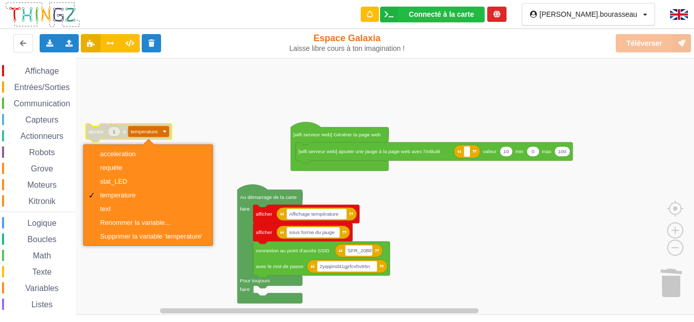
click at [152, 129] on text "temperature" at bounding box center [144, 132] width 27 height 6
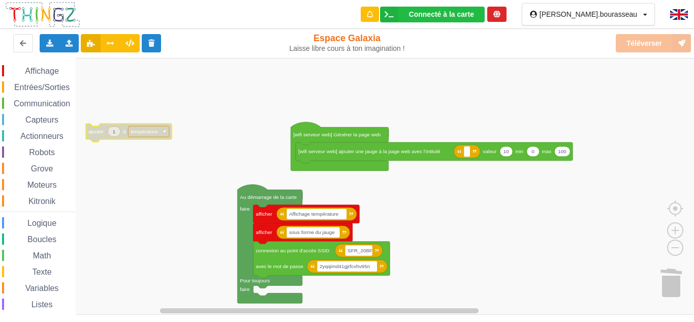
click at [35, 170] on span "Grove" at bounding box center [41, 168] width 25 height 9
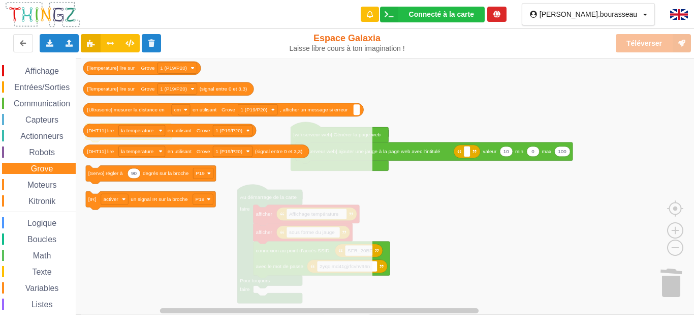
click at [37, 183] on span "Moteurs" at bounding box center [42, 184] width 33 height 9
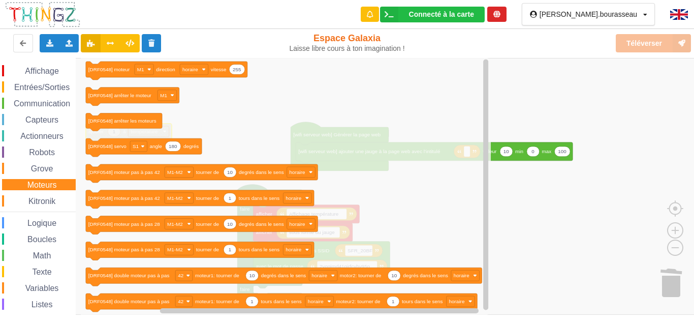
click at [40, 201] on span "Kitronik" at bounding box center [42, 201] width 30 height 9
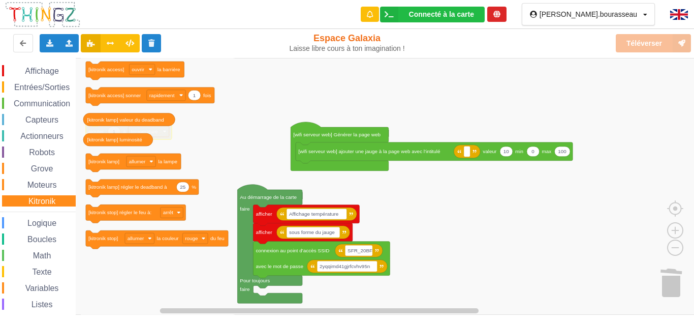
click at [21, 289] on span "Espace de travail de Blocky" at bounding box center [20, 288] width 8 height 8
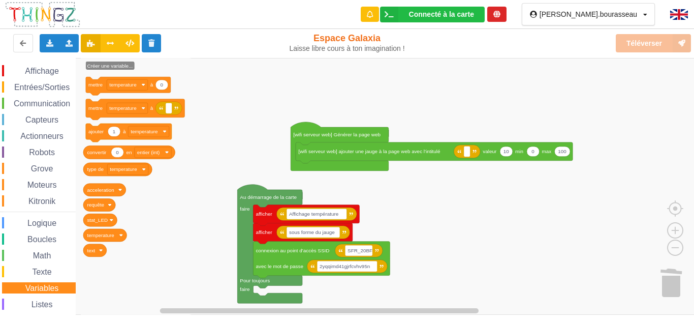
click at [30, 85] on span "Entrées/Sorties" at bounding box center [42, 87] width 58 height 9
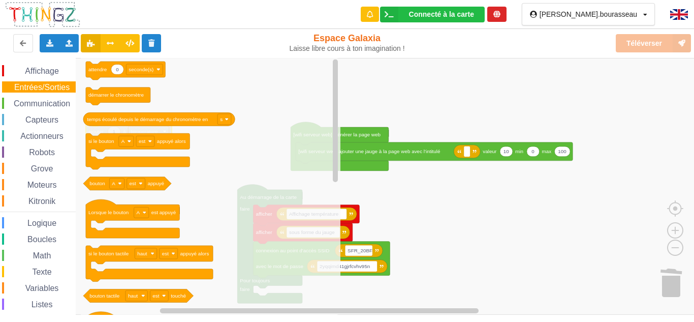
click at [41, 167] on span "Grove" at bounding box center [41, 168] width 25 height 9
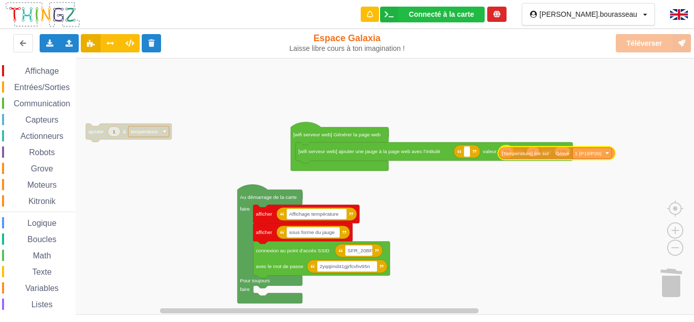
click at [545, 156] on div "Affichage Entrées/Sorties Communication Capteurs Actionneurs Robots Grove Moteu…" at bounding box center [350, 186] width 701 height 257
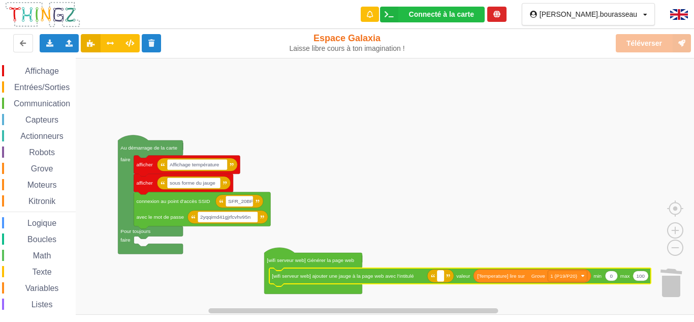
click at [439, 275] on rect "Espace de travail de Blocky" at bounding box center [441, 275] width 7 height 11
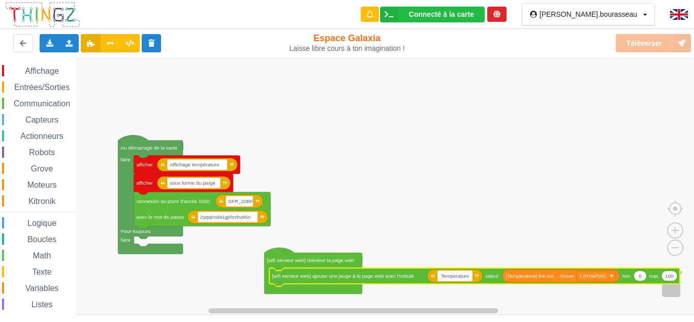
type input "Température"
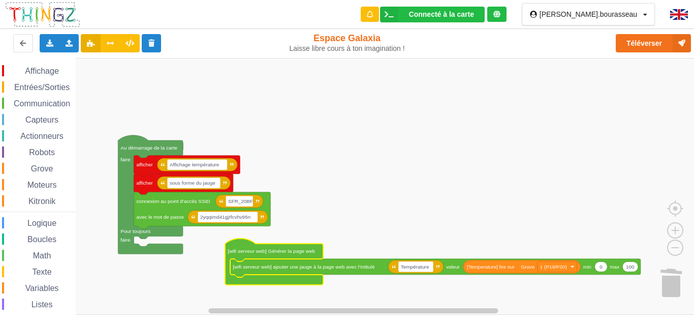
click at [32, 266] on div "Texte" at bounding box center [39, 271] width 74 height 11
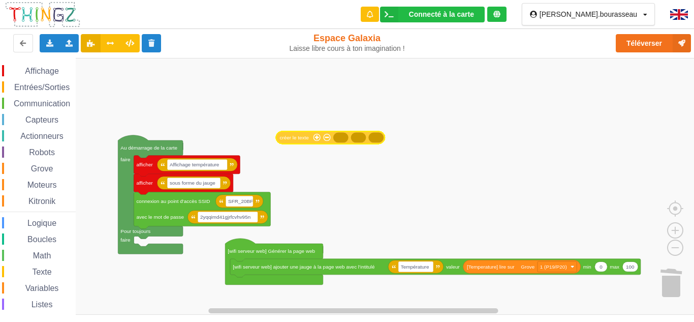
click at [296, 140] on div "Affichage Entrées/Sorties Communication Capteurs Actionneurs Robots Grove Moteu…" at bounding box center [350, 186] width 701 height 257
click at [29, 106] on span "Communication" at bounding box center [41, 103] width 59 height 9
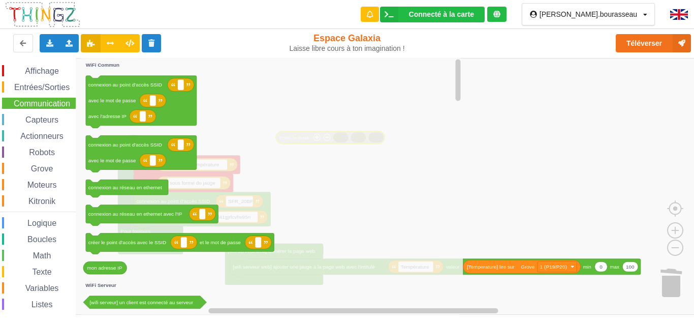
click at [43, 266] on div "Texte" at bounding box center [39, 271] width 74 height 11
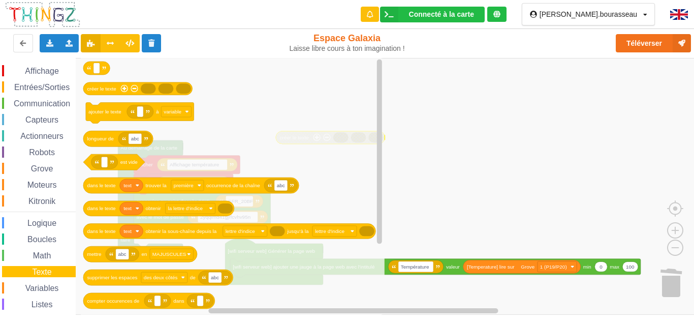
click at [26, 251] on div "Math" at bounding box center [39, 255] width 74 height 11
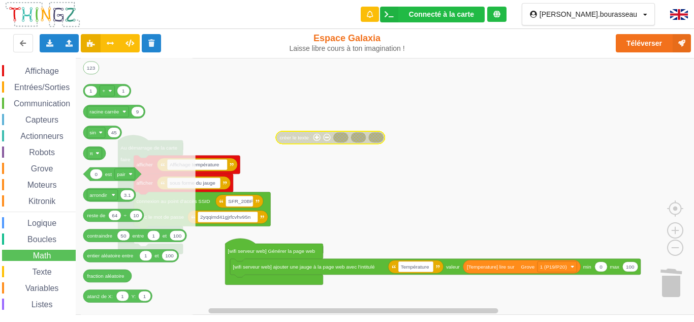
click at [30, 109] on div "Communication" at bounding box center [39, 103] width 74 height 11
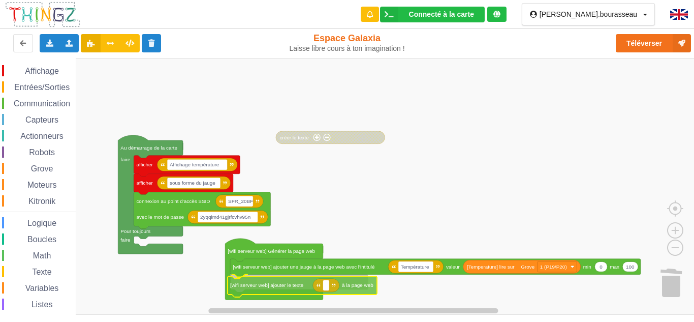
click at [270, 289] on div "Affichage Entrées/Sorties Communication Capteurs Actionneurs Robots Grove Moteu…" at bounding box center [350, 186] width 701 height 257
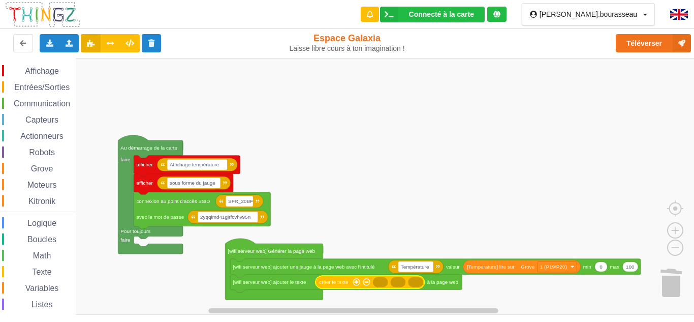
click at [31, 165] on span "Grove" at bounding box center [41, 168] width 25 height 9
click at [426, 287] on div "Affichage Entrées/Sorties Communication Capteurs Actionneurs Robots Grove Moteu…" at bounding box center [350, 186] width 701 height 257
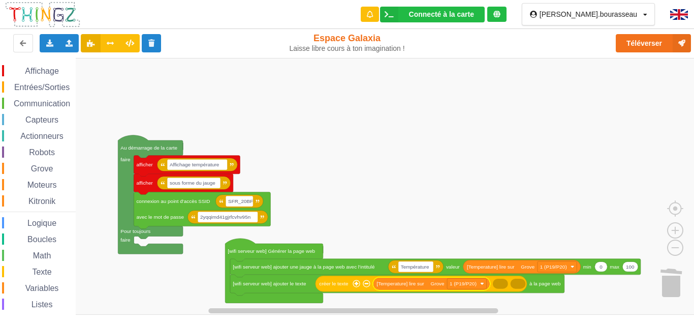
click at [27, 270] on span "Espace de travail de Blocky" at bounding box center [26, 272] width 8 height 8
click at [368, 287] on icon "Espace de travail de Blocky" at bounding box center [421, 284] width 211 height 16
click at [32, 273] on span "Texte" at bounding box center [41, 271] width 22 height 9
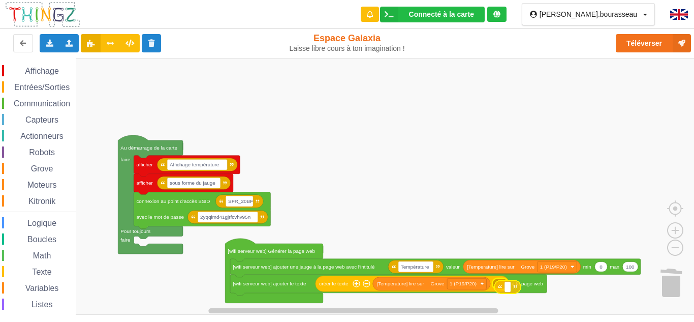
click at [498, 283] on div "Affichage Entrées/Sorties Communication Capteurs Actionneurs Robots Grove Moteu…" at bounding box center [350, 186] width 701 height 257
click at [508, 283] on rect "Espace de travail de Blocky" at bounding box center [506, 283] width 7 height 11
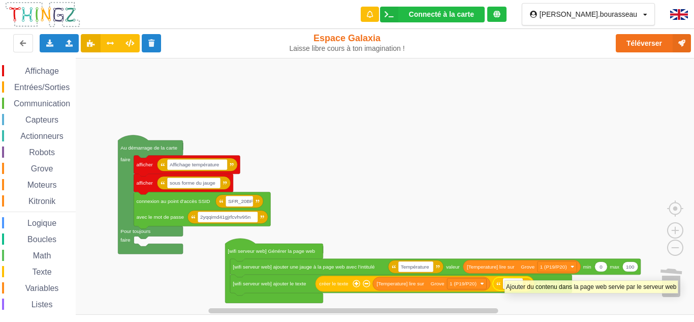
type input "degré C"
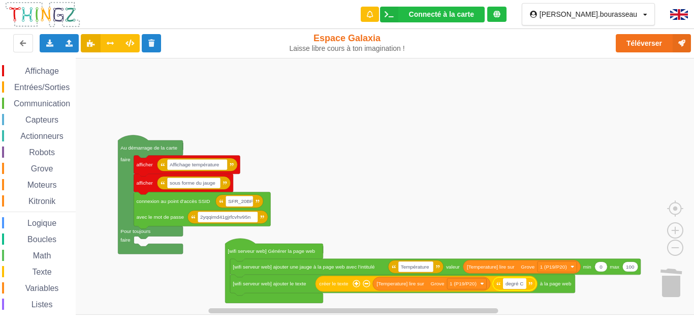
click at [399, 228] on rect "Espace de travail de Blocky" at bounding box center [350, 186] width 701 height 257
click at [652, 43] on button "Téléverser" at bounding box center [653, 43] width 75 height 18
click at [676, 211] on image "Espace de travail de Blocky" at bounding box center [691, 185] width 49 height 63
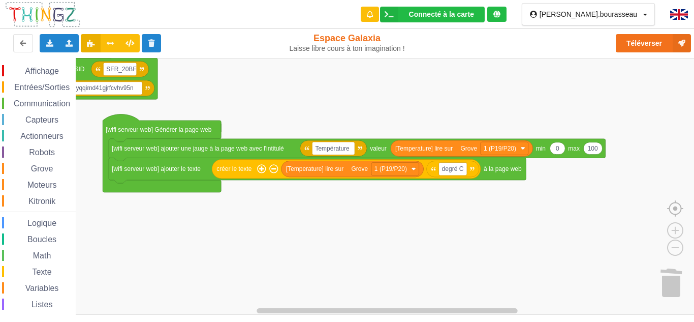
click at [676, 211] on image "Espace de travail de Blocky" at bounding box center [691, 185] width 49 height 63
click at [675, 250] on image "Espace de travail de Blocky" at bounding box center [659, 224] width 49 height 63
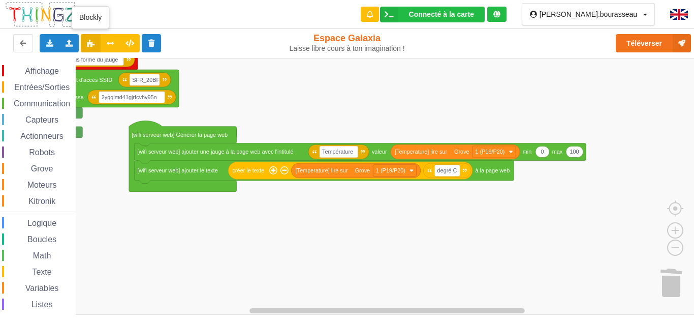
click at [95, 45] on button at bounding box center [91, 43] width 20 height 18
click at [105, 44] on button at bounding box center [111, 43] width 20 height 18
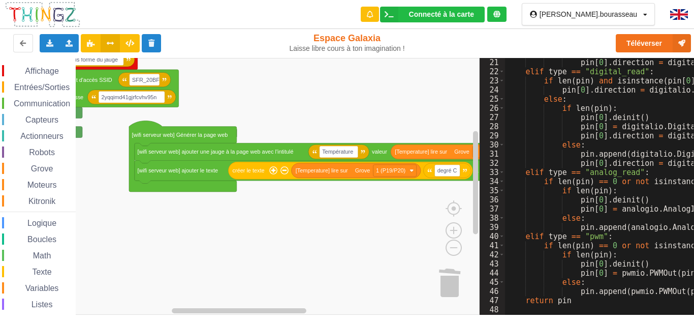
scroll to position [213, 0]
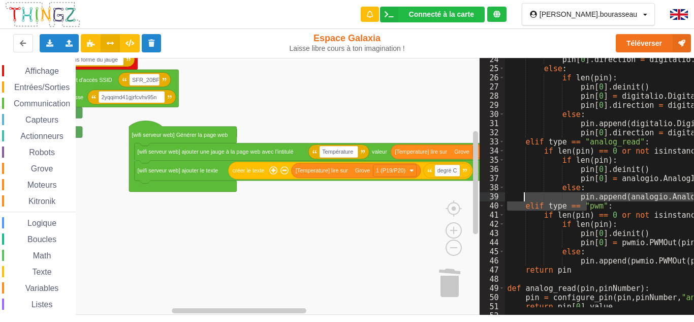
drag, startPoint x: 584, startPoint y: 202, endPoint x: 460, endPoint y: 154, distance: 133.4
click at [133, 41] on icon at bounding box center [130, 43] width 9 height 6
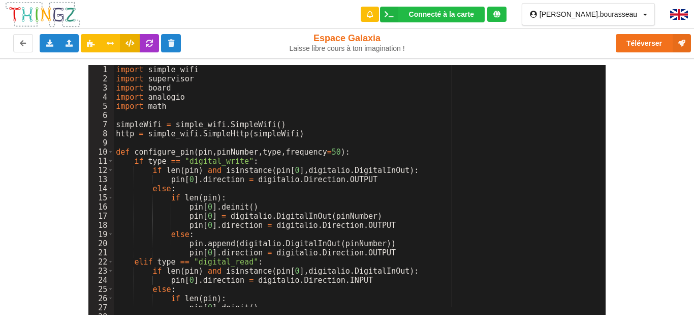
click at [131, 45] on icon at bounding box center [130, 43] width 9 height 6
click at [108, 44] on icon at bounding box center [110, 43] width 9 height 6
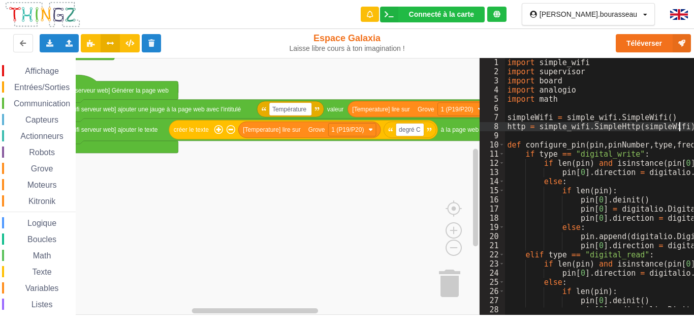
click at [81, 39] on button at bounding box center [91, 43] width 20 height 18
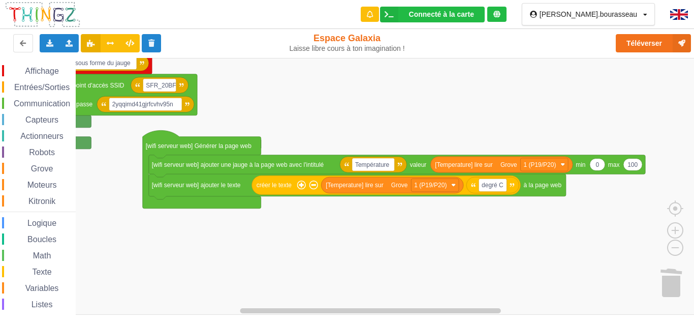
click at [424, 289] on div "Affichage Entrées/Sorties Communication Capteurs Actionneurs Robots Grove Moteu…" at bounding box center [350, 186] width 701 height 257
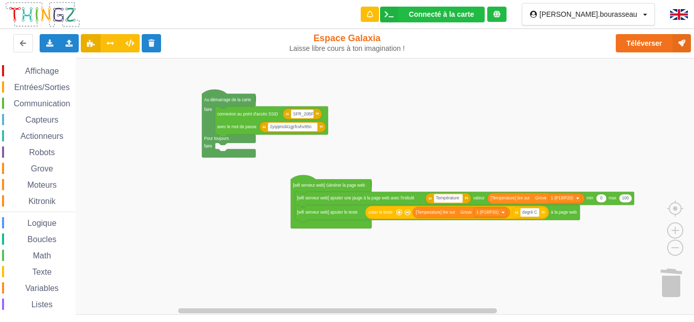
drag, startPoint x: 39, startPoint y: 90, endPoint x: 38, endPoint y: 100, distance: 9.2
click at [38, 91] on span "Entrées/Sorties" at bounding box center [42, 87] width 58 height 9
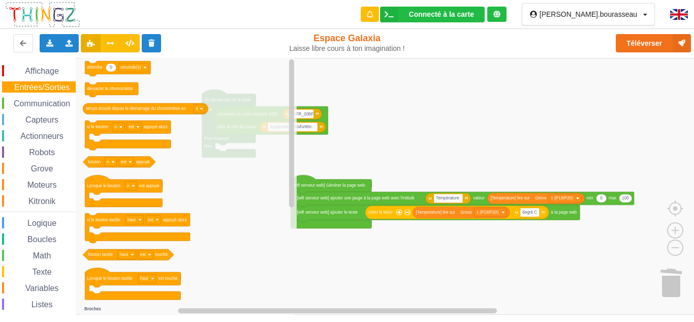
click at [38, 100] on span "Communication" at bounding box center [41, 103] width 59 height 9
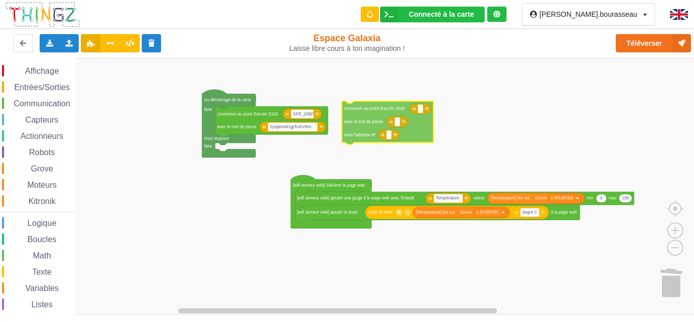
click at [352, 117] on div "Affichage Entrées/Sorties Communication Capteurs Actionneurs Robots Grove Moteu…" at bounding box center [350, 186] width 701 height 257
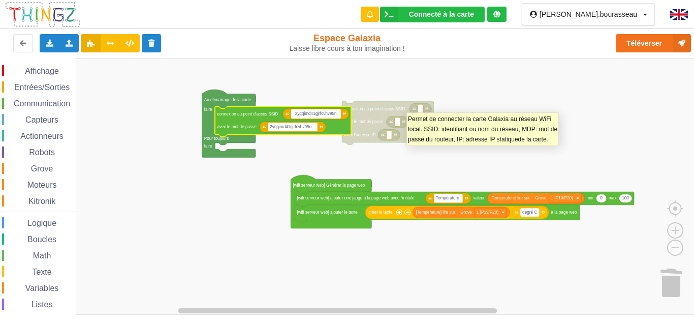
type input "SFR_20BF"
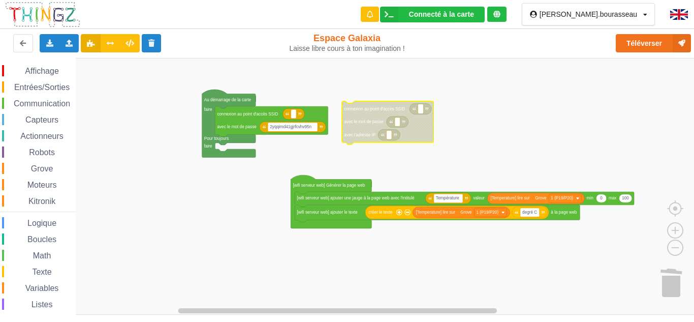
type input "SFR_20BF"
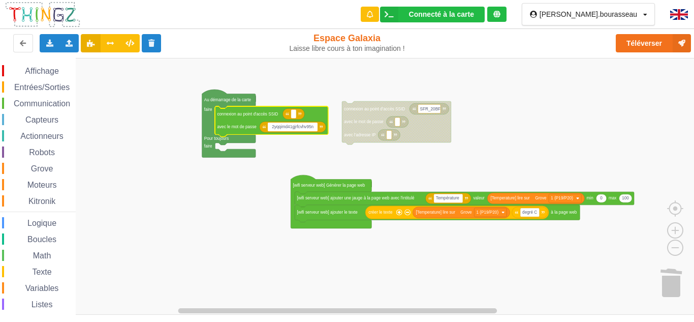
click at [283, 129] on input "2yqqimd41gjrfcvhv95n" at bounding box center [293, 127] width 50 height 9
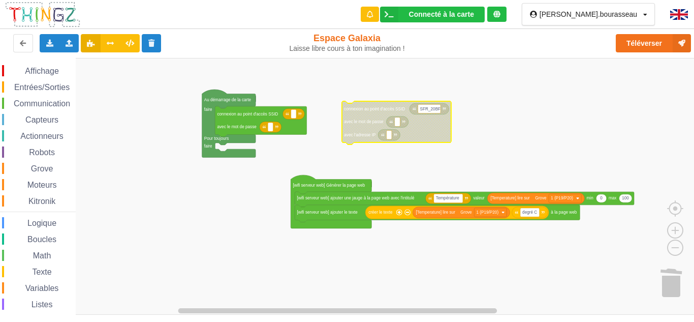
type input "2yqqimd41gjrfcvhv95n"
click at [388, 135] on rect "Espace de travail de Blocky" at bounding box center [389, 134] width 5 height 9
type input "[TECHNICAL_ID]"
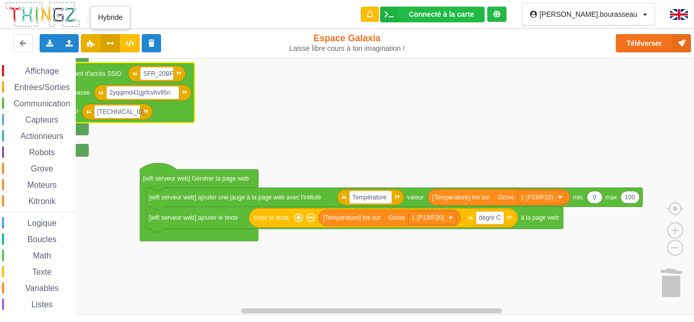
click at [106, 43] on icon at bounding box center [110, 43] width 9 height 6
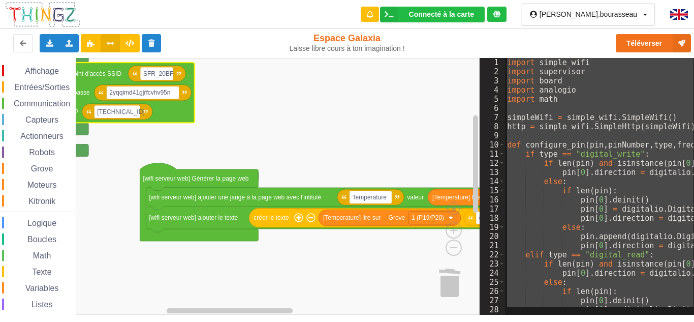
scroll to position [30, 0]
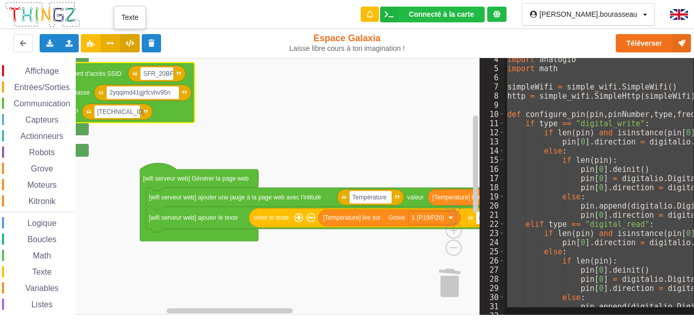
click at [134, 37] on button at bounding box center [130, 43] width 20 height 18
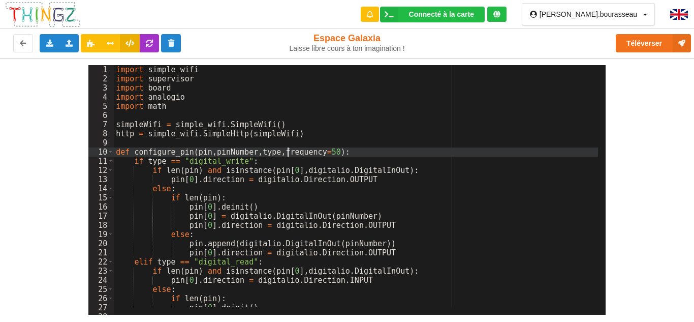
click at [289, 147] on div "import simple_wifi import supervisor import board import analogio import math s…" at bounding box center [623, 195] width 1019 height 260
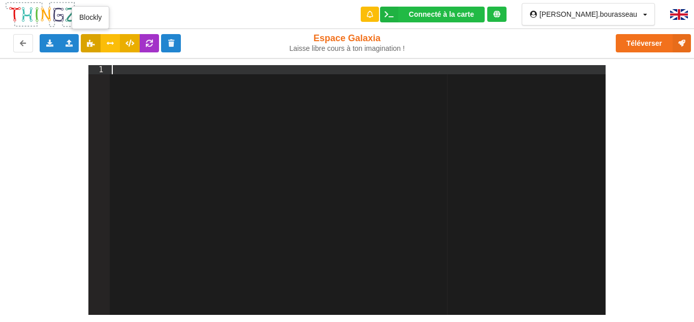
click at [91, 47] on button at bounding box center [91, 43] width 20 height 18
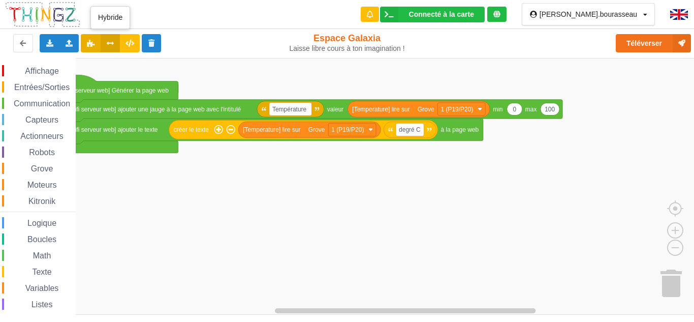
click at [108, 37] on button at bounding box center [111, 43] width 20 height 18
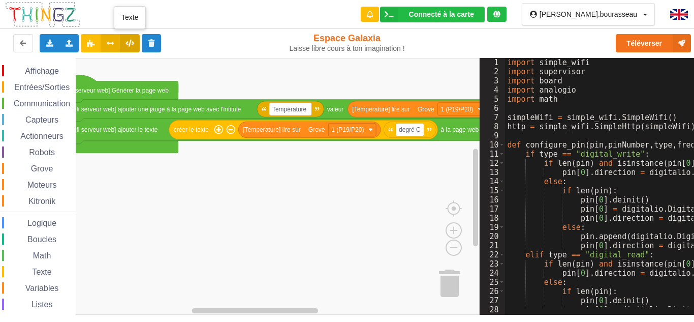
click at [129, 40] on icon at bounding box center [130, 43] width 9 height 6
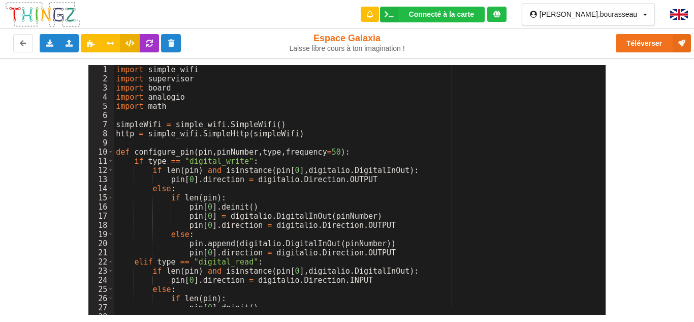
click at [242, 159] on div "import simple_wifi import supervisor import board import analogio import math s…" at bounding box center [623, 195] width 1019 height 260
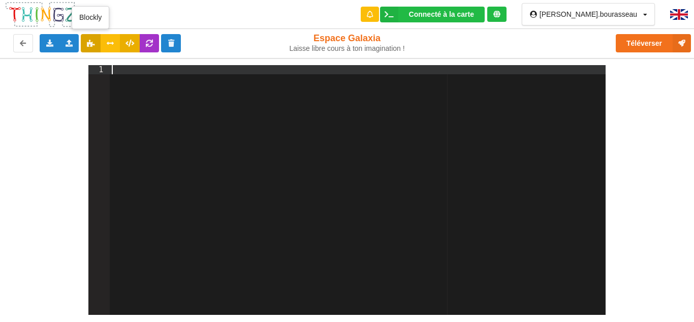
click at [86, 41] on button at bounding box center [91, 43] width 20 height 18
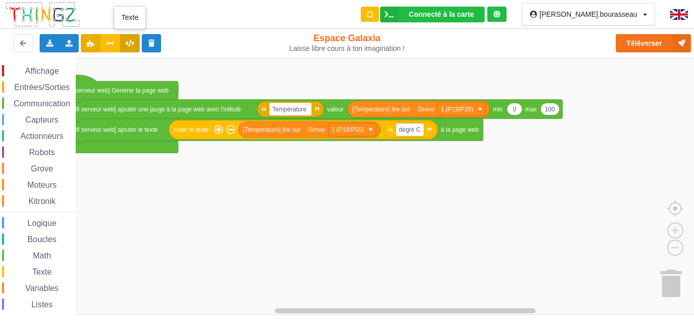
click at [130, 44] on icon at bounding box center [130, 43] width 9 height 6
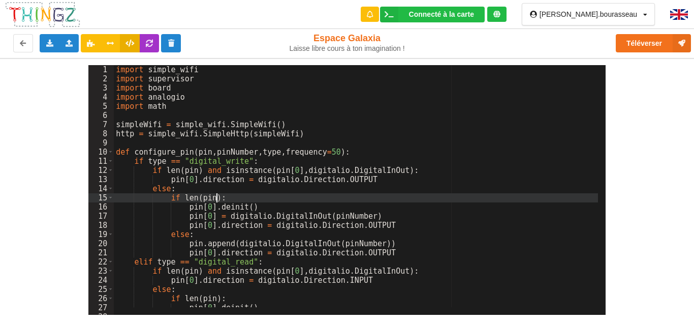
click at [230, 195] on div "import simple_wifi import supervisor import board import analogio import math s…" at bounding box center [623, 195] width 1019 height 260
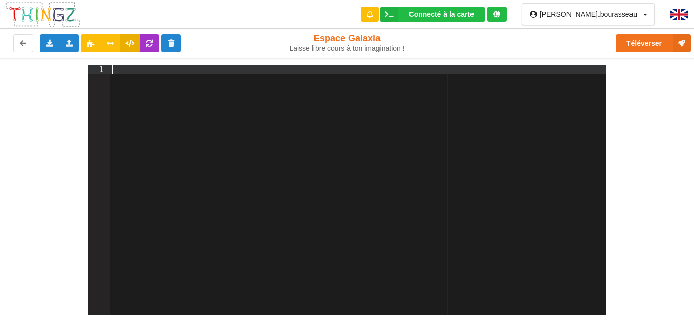
paste textarea
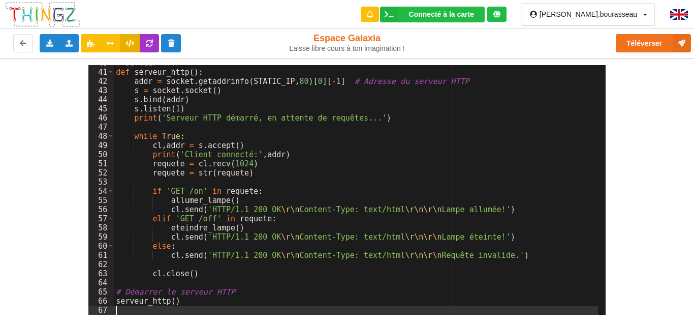
scroll to position [354, 0]
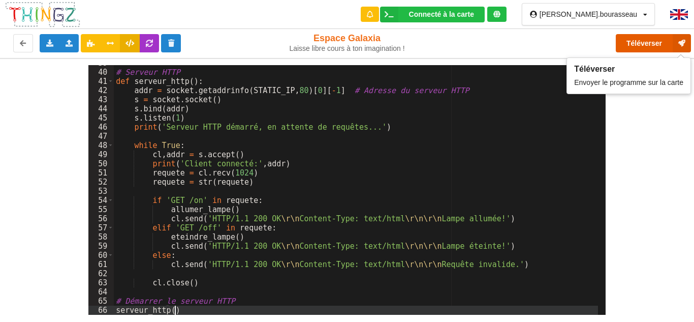
click at [654, 43] on button "Téléverser" at bounding box center [653, 43] width 75 height 18
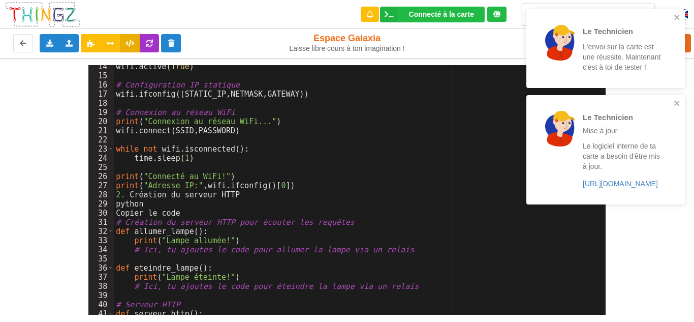
scroll to position [0, 0]
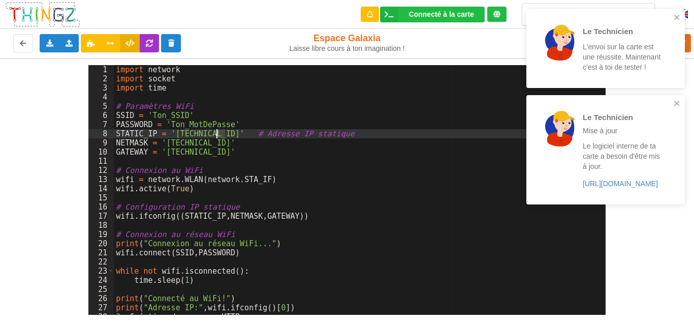
drag, startPoint x: 225, startPoint y: 133, endPoint x: 218, endPoint y: 135, distance: 7.3
click at [218, 135] on div "import network import socket import time # Paramètres WiFi SSID = 'Ton_SSID' PA…" at bounding box center [356, 199] width 484 height 268
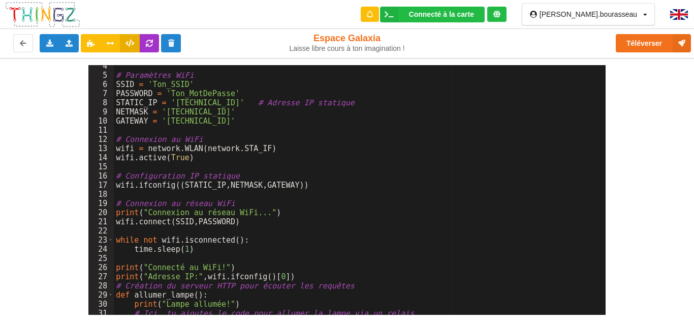
scroll to position [1, 0]
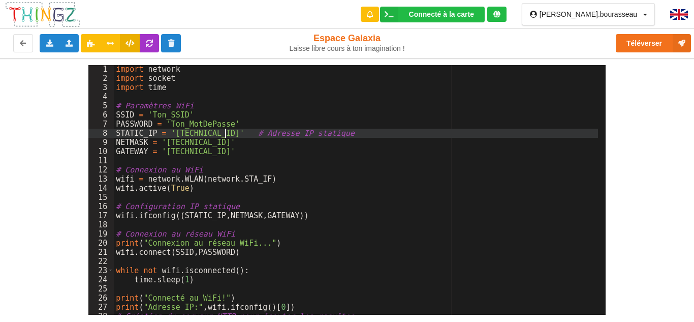
click at [225, 130] on div "import network import socket import time # Paramètres WiFi SSID = 'Ton_SSID' PA…" at bounding box center [356, 199] width 484 height 268
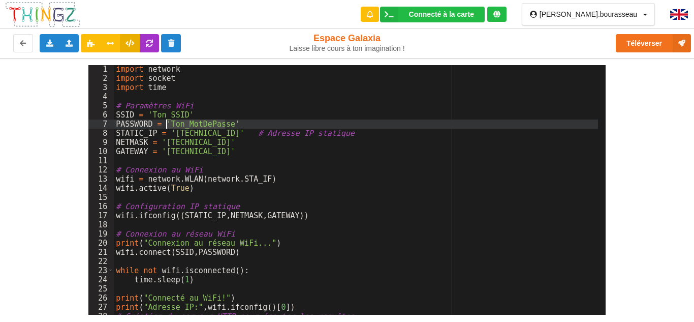
drag, startPoint x: 224, startPoint y: 123, endPoint x: 168, endPoint y: 127, distance: 56.1
click at [168, 127] on div "import network import socket import time # Paramètres WiFi SSID = 'Ton_SSID' PA…" at bounding box center [356, 199] width 484 height 268
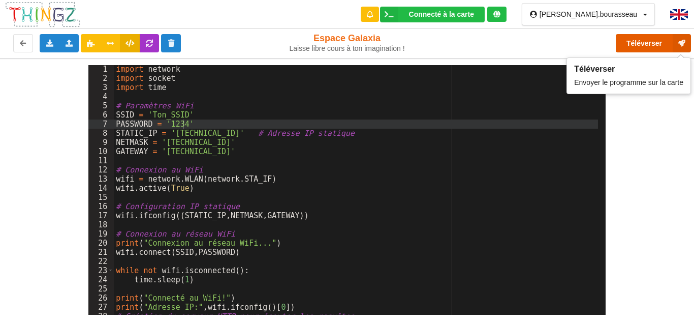
click at [638, 43] on button "Téléverser" at bounding box center [653, 43] width 75 height 18
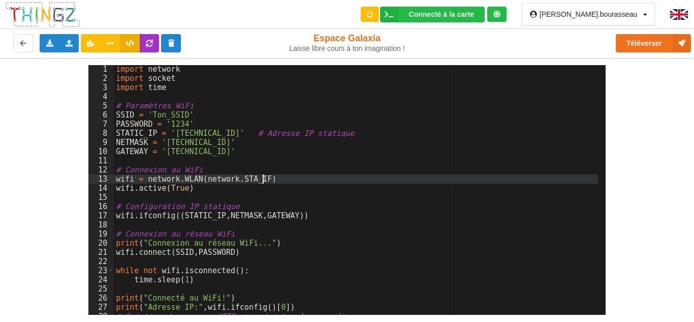
click at [427, 179] on div "import network import socket import time # Paramètres WiFi SSID = 'Ton_SSID' PA…" at bounding box center [356, 199] width 484 height 268
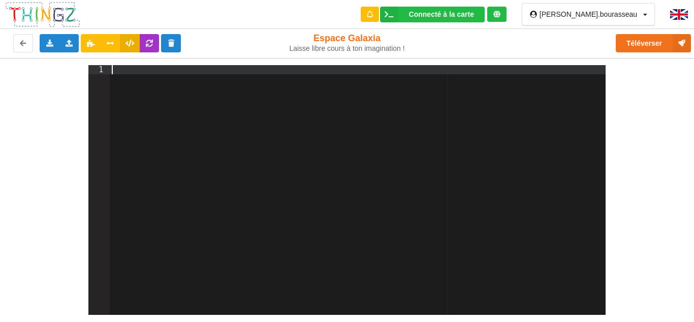
scroll to position [7, 0]
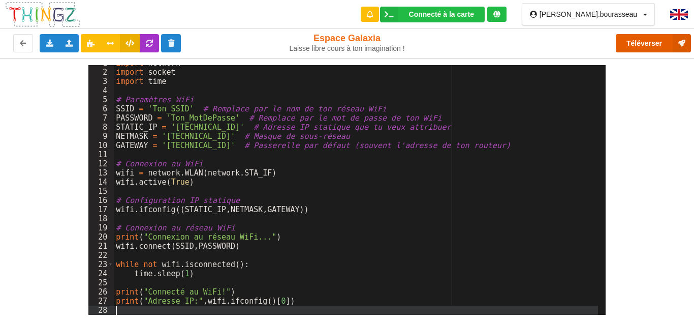
click at [639, 47] on button "Téléverser" at bounding box center [653, 43] width 75 height 18
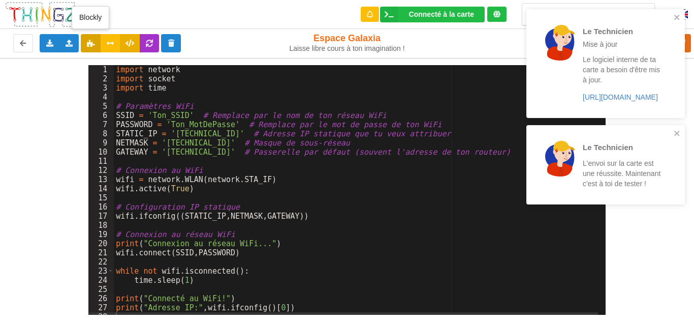
click at [87, 43] on icon at bounding box center [90, 43] width 9 height 6
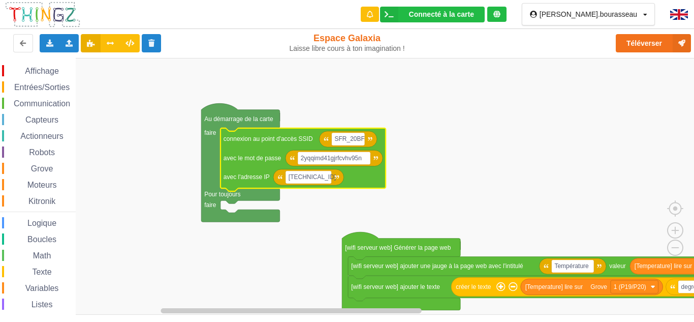
click at [39, 106] on span "Communication" at bounding box center [41, 103] width 59 height 9
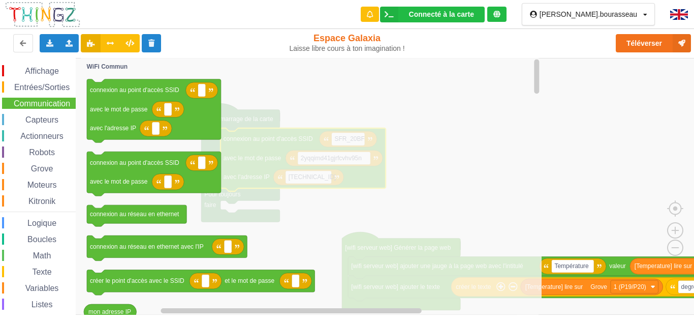
click at [27, 105] on span "Communication" at bounding box center [41, 103] width 59 height 9
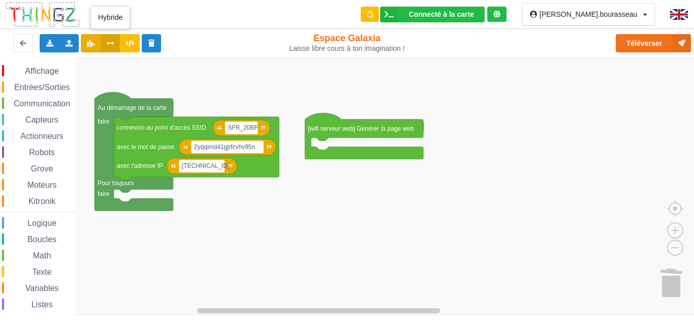
click at [107, 36] on button at bounding box center [111, 43] width 20 height 18
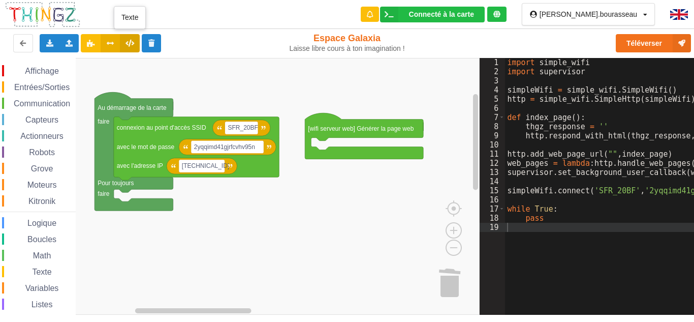
click at [125, 43] on button at bounding box center [130, 43] width 20 height 18
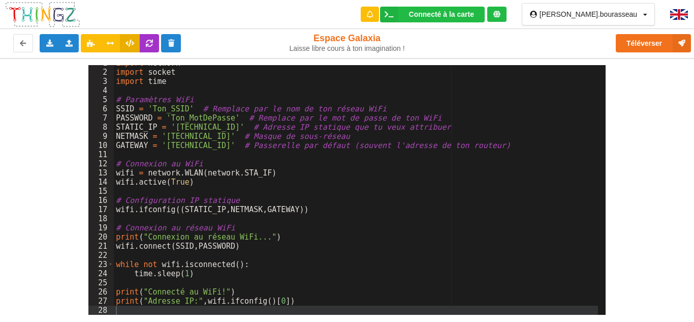
scroll to position [7, 0]
click at [120, 34] on button at bounding box center [130, 43] width 20 height 18
click at [144, 309] on div "import network import socket import time # Paramètres WiFi SSID = 'Ton_SSID' # …" at bounding box center [356, 192] width 484 height 268
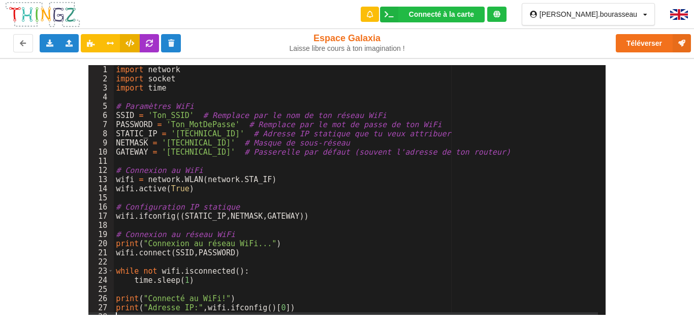
scroll to position [0, 0]
click at [148, 40] on icon at bounding box center [149, 43] width 9 height 6
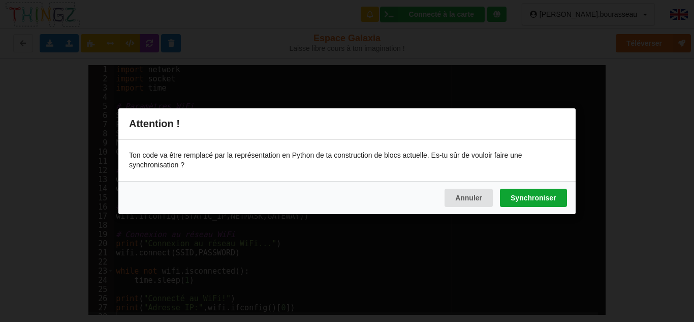
click at [532, 198] on button "Synchroniser" at bounding box center [533, 197] width 67 height 18
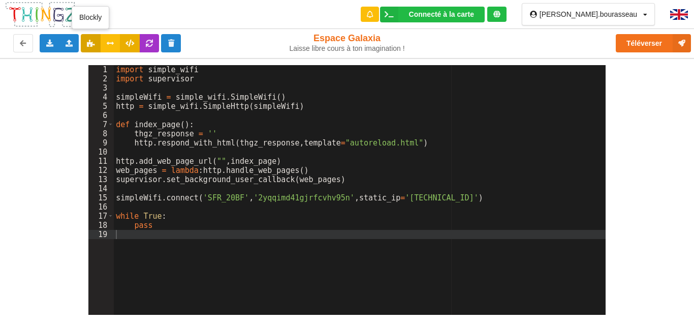
click at [93, 48] on button at bounding box center [91, 43] width 20 height 18
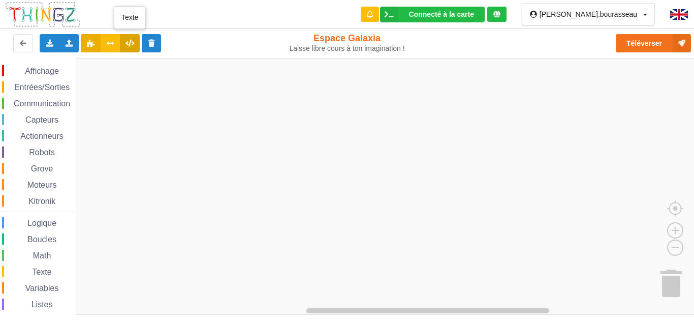
click at [128, 49] on button at bounding box center [130, 43] width 20 height 18
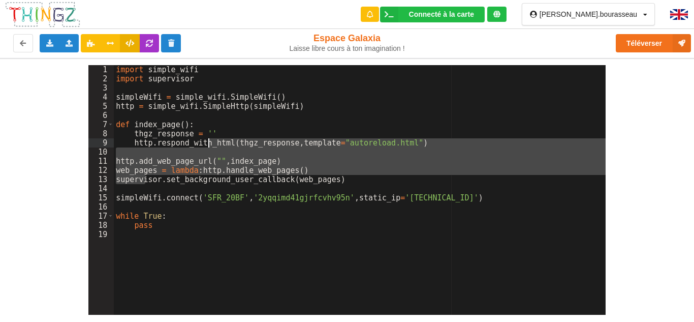
drag, startPoint x: 144, startPoint y: 175, endPoint x: 207, endPoint y: 143, distance: 70.0
click at [207, 143] on div "import simple_wifi import supervisor simpleWifi = simple_wifi . SimpleWifi ( ) …" at bounding box center [360, 199] width 492 height 268
click at [84, 50] on button at bounding box center [91, 43] width 20 height 18
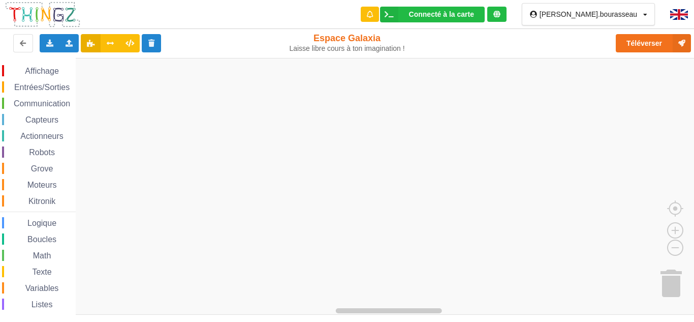
click at [269, 211] on rect "Espace de travail de Blocky" at bounding box center [350, 186] width 701 height 257
click at [53, 66] on div "Affichage" at bounding box center [39, 70] width 74 height 11
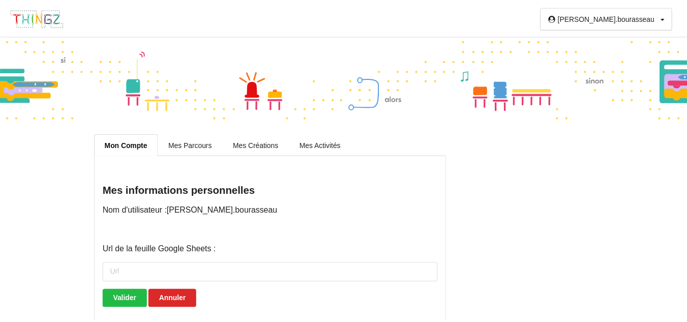
scroll to position [46, 0]
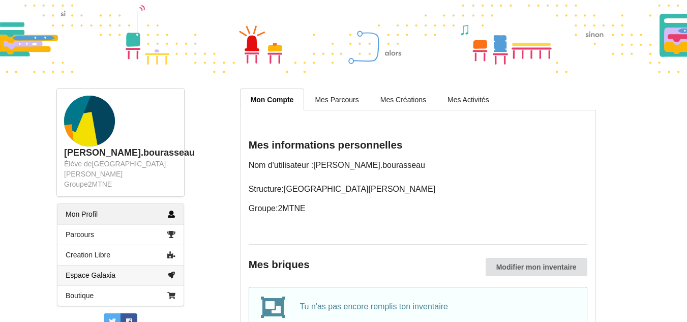
click at [112, 265] on link "Espace Galaxia" at bounding box center [120, 275] width 126 height 20
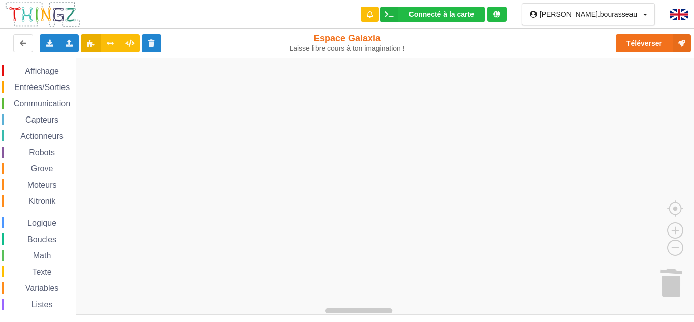
click at [208, 168] on rect "Espace de travail de Blocky" at bounding box center [350, 186] width 701 height 257
click at [676, 205] on image "Espace de travail de Blocky" at bounding box center [691, 185] width 49 height 63
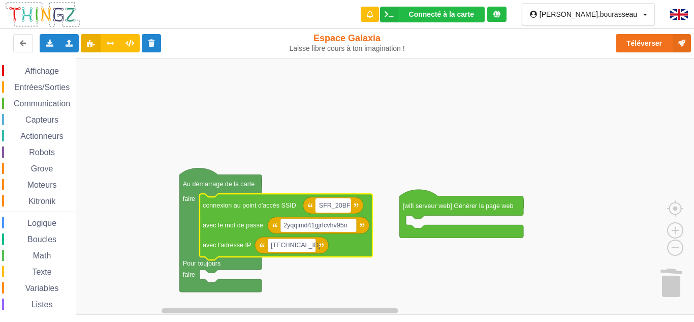
click at [334, 205] on text "SFR_20BF" at bounding box center [335, 205] width 32 height 7
click at [334, 205] on input "SFR_20BF" at bounding box center [333, 205] width 35 height 14
click at [294, 150] on rect "Espace de travail de Blocky" at bounding box center [350, 186] width 701 height 257
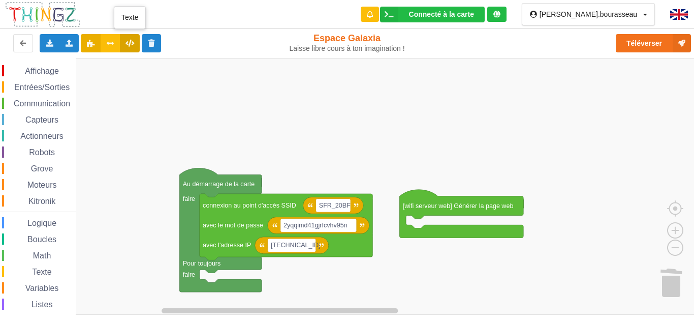
click at [135, 42] on button at bounding box center [130, 43] width 20 height 18
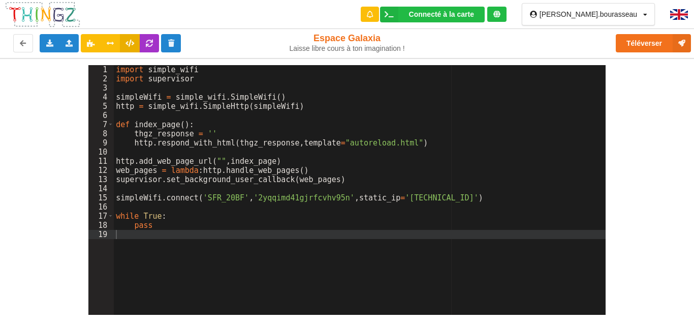
click at [143, 128] on div "import simple_wifi import supervisor simpleWifi = simple_wifi . SimpleWifi ( ) …" at bounding box center [360, 199] width 492 height 268
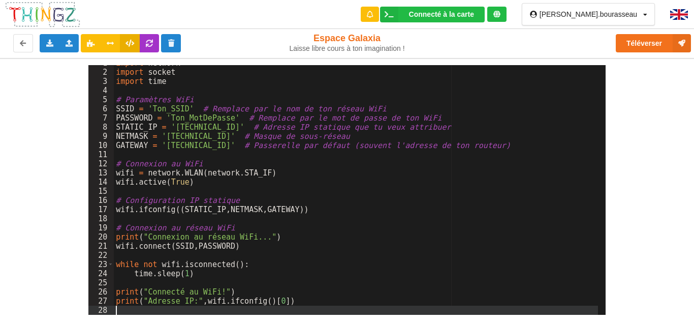
scroll to position [7, 0]
click at [90, 46] on icon at bounding box center [90, 43] width 9 height 6
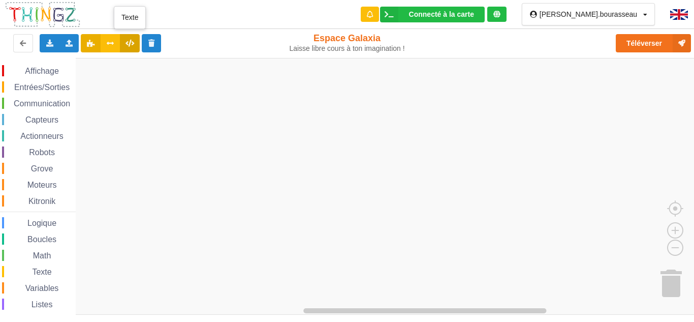
click at [131, 44] on icon at bounding box center [130, 43] width 9 height 6
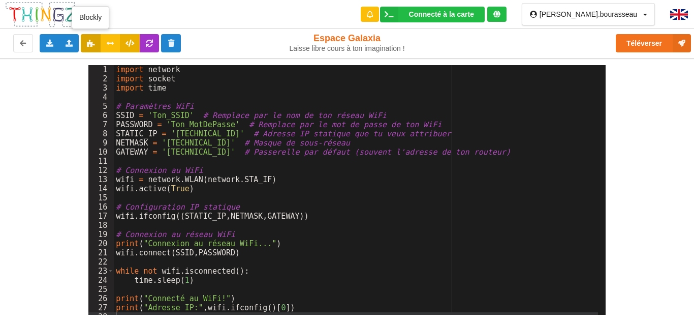
click at [93, 45] on icon at bounding box center [90, 43] width 9 height 6
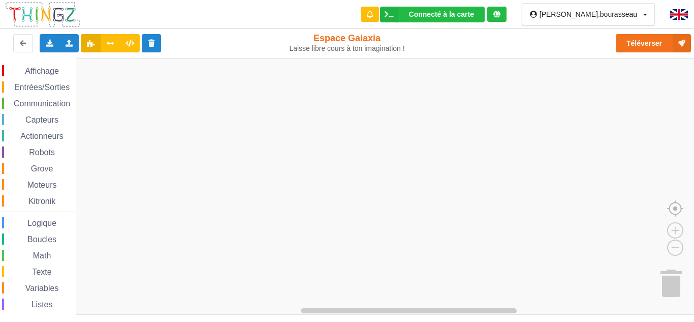
click at [673, 202] on image "Espace de travail de Blocky" at bounding box center [691, 185] width 49 height 63
click at [169, 127] on rect "Espace de travail de Blocky" at bounding box center [350, 186] width 701 height 257
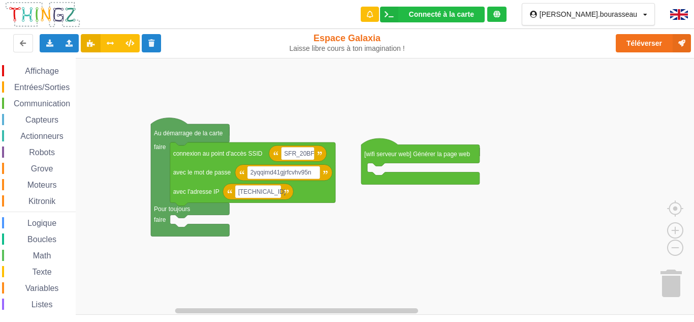
click at [322, 229] on rect "Espace de travail de Blocky" at bounding box center [350, 186] width 701 height 257
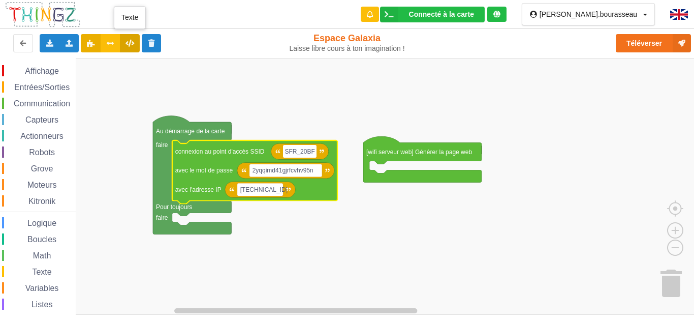
click at [132, 40] on icon at bounding box center [130, 43] width 9 height 6
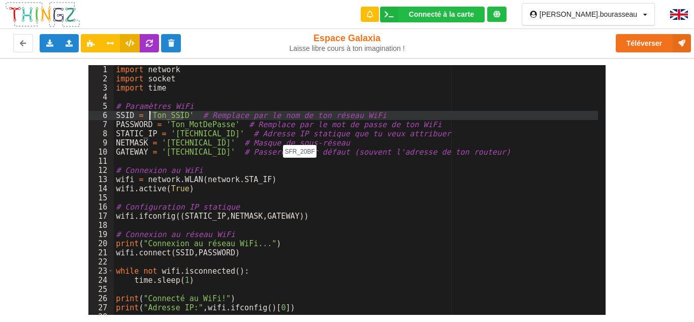
drag, startPoint x: 181, startPoint y: 118, endPoint x: 150, endPoint y: 118, distance: 31.0
click at [150, 118] on div "import network import socket import time # Paramètres WiFi SSID = 'Ton_SSID' # …" at bounding box center [356, 199] width 484 height 268
click at [88, 41] on icon at bounding box center [90, 43] width 9 height 6
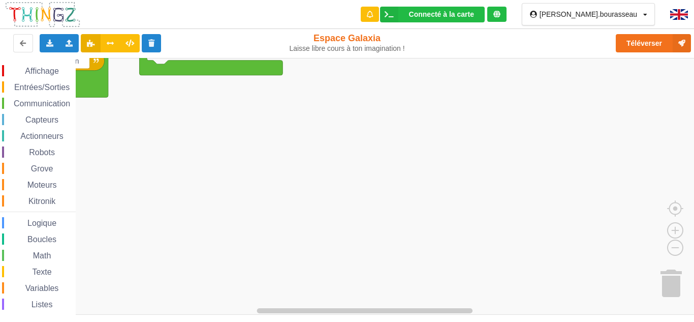
click at [265, 198] on div "Affichage Entrées/Sorties Communication Capteurs Actionneurs Robots Grove Moteu…" at bounding box center [350, 186] width 701 height 257
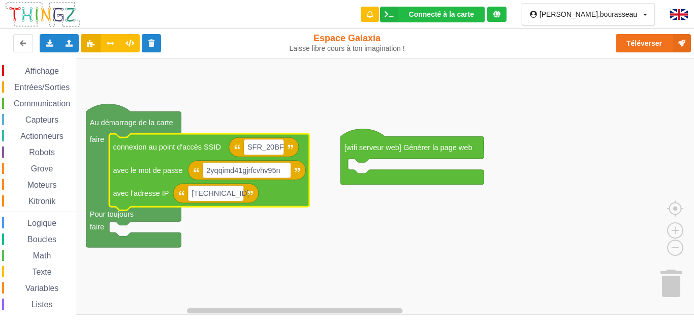
click at [247, 174] on text "2yqqimd41gjrfcvhv95n" at bounding box center [243, 170] width 74 height 8
click at [135, 41] on button at bounding box center [130, 43] width 20 height 18
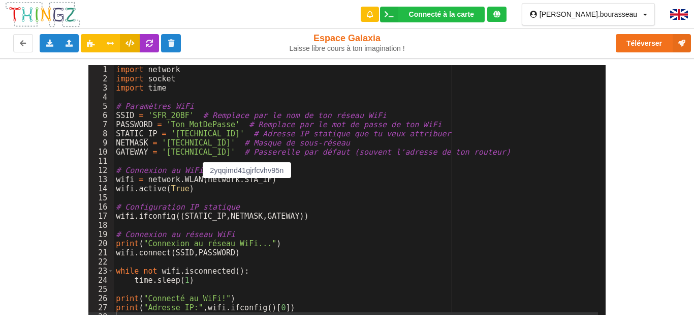
click at [249, 196] on div "import network import socket import time # Paramètres WiFi SSID = 'SFR_20BF' # …" at bounding box center [356, 199] width 484 height 268
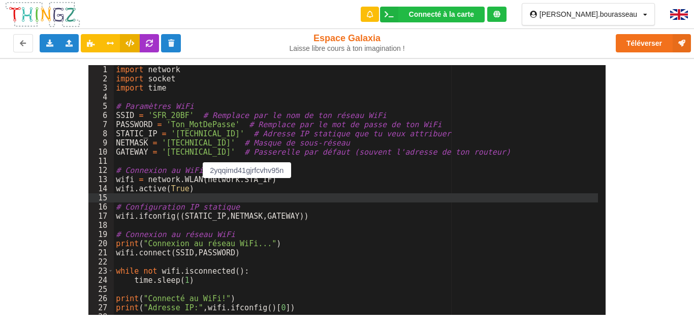
click at [197, 182] on div "import network import socket import time # Paramètres WiFi SSID = 'SFR_20BF' # …" at bounding box center [356, 199] width 484 height 268
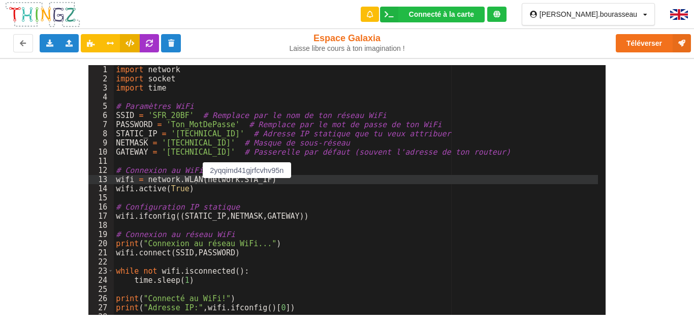
drag, startPoint x: 251, startPoint y: 170, endPoint x: 245, endPoint y: 170, distance: 5.6
click at [245, 170] on input "2yqqimd41gjrfcvhv95n" at bounding box center [247, 170] width 88 height 16
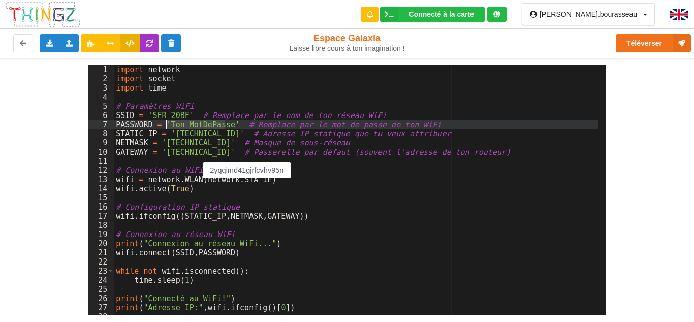
drag, startPoint x: 224, startPoint y: 123, endPoint x: 168, endPoint y: 127, distance: 56.5
click at [168, 127] on div "import network import socket import time # Paramètres WiFi SSID = 'SFR_20BF' # …" at bounding box center [356, 199] width 484 height 268
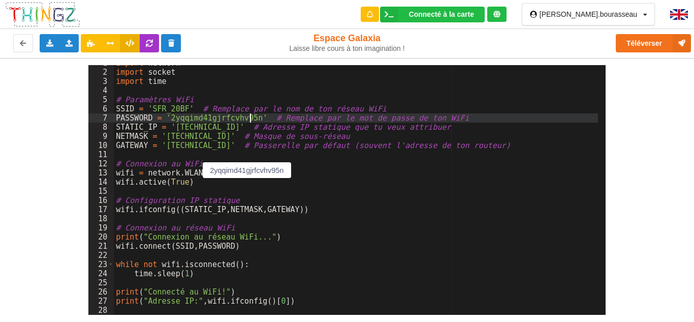
click at [157, 312] on div "import network import socket import time # Paramètres WiFi SSID = 'SFR_20BF' # …" at bounding box center [356, 192] width 484 height 268
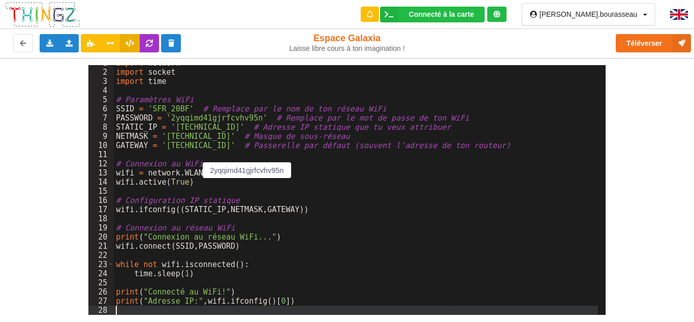
scroll to position [327, 0]
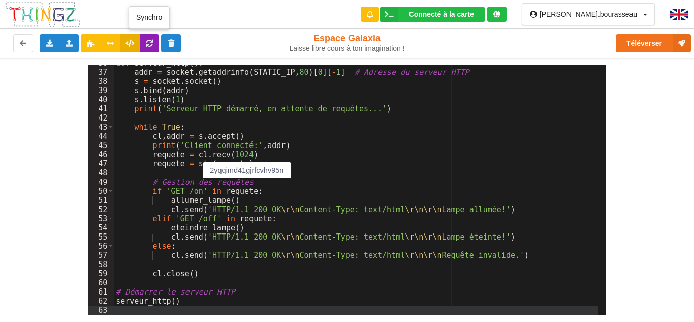
click at [148, 44] on icon at bounding box center [149, 43] width 9 height 6
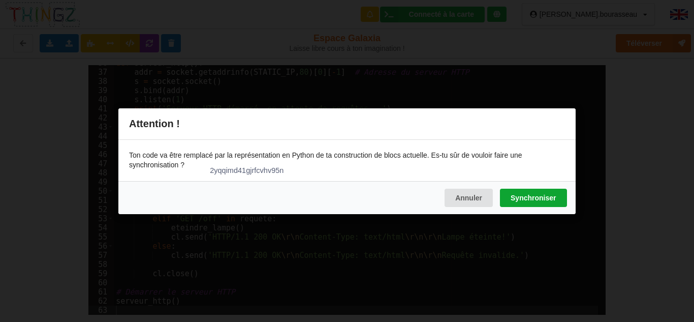
click at [539, 194] on button "Synchroniser" at bounding box center [533, 197] width 67 height 18
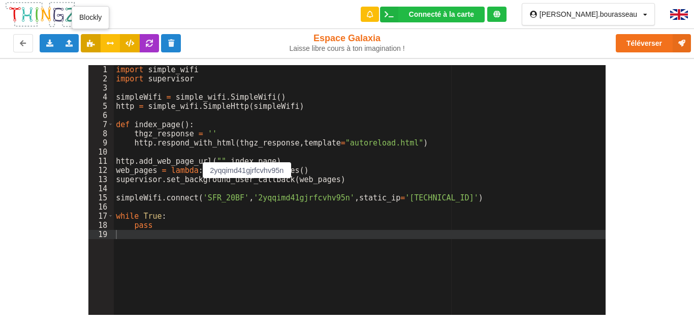
click at [88, 44] on icon at bounding box center [90, 43] width 9 height 6
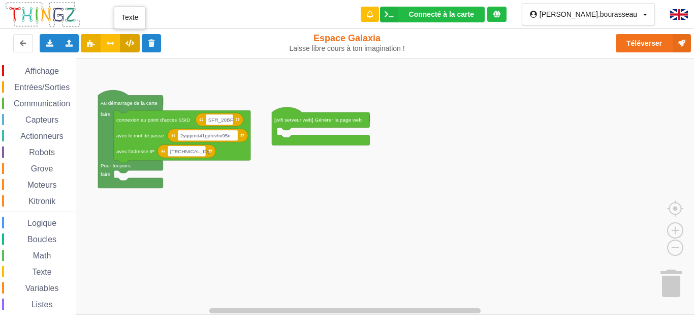
click at [133, 47] on button at bounding box center [130, 43] width 20 height 18
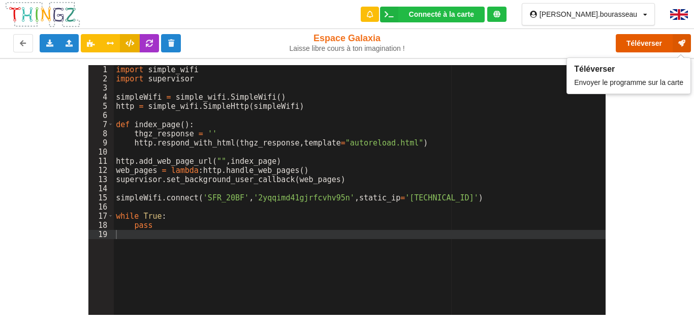
click at [637, 46] on button "Téléverser" at bounding box center [653, 43] width 75 height 18
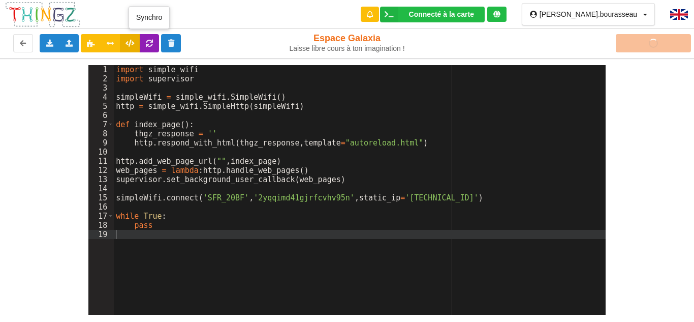
click at [147, 42] on icon at bounding box center [149, 43] width 9 height 6
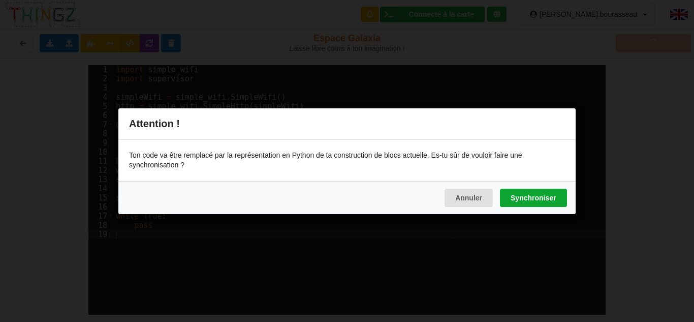
click at [540, 204] on button "Synchroniser" at bounding box center [533, 197] width 67 height 18
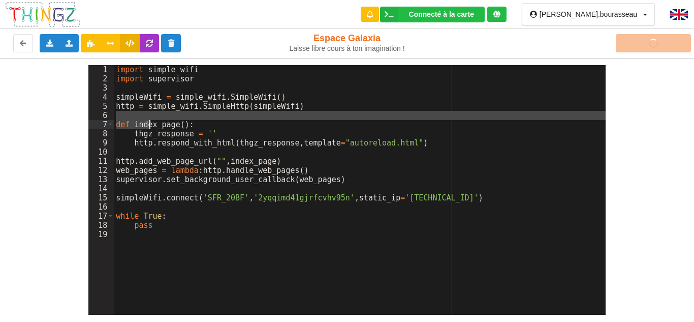
drag, startPoint x: 135, startPoint y: 124, endPoint x: 148, endPoint y: 105, distance: 23.7
click at [148, 105] on div "import simple_wifi import supervisor simpleWifi = simple_wifi . SimpleWifi ( ) …" at bounding box center [360, 199] width 492 height 268
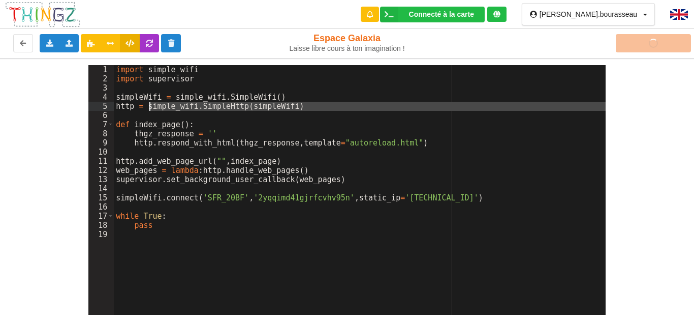
click at [133, 77] on div "import simple_wifi import supervisor simpleWifi = simple_wifi . SimpleWifi ( ) …" at bounding box center [360, 199] width 492 height 268
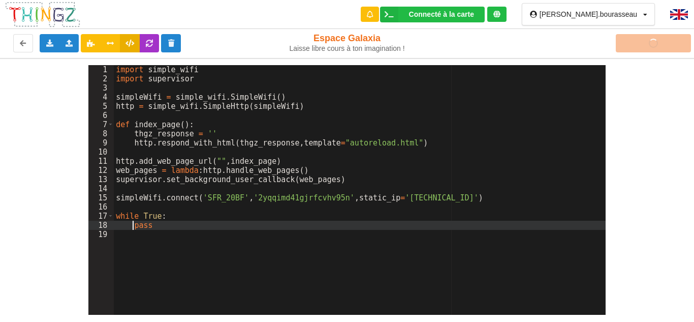
click at [135, 223] on div "import simple_wifi import supervisor simpleWifi = simple_wifi . SimpleWifi ( ) …" at bounding box center [360, 199] width 492 height 268
click at [142, 224] on div "import simple_wifi import supervisor simpleWifi = simple_wifi . SimpleWifi ( ) …" at bounding box center [360, 199] width 492 height 268
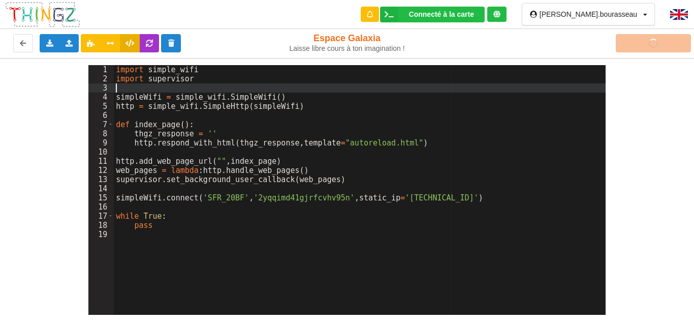
click at [140, 91] on div "import simple_wifi import supervisor simpleWifi = simple_wifi . SimpleWifi ( ) …" at bounding box center [360, 199] width 492 height 268
drag, startPoint x: 140, startPoint y: 91, endPoint x: 131, endPoint y: 105, distance: 16.1
click at [137, 96] on div "import simple_wifi import supervisor simpleWifi = simple_wifi . SimpleWifi ( ) …" at bounding box center [360, 199] width 492 height 268
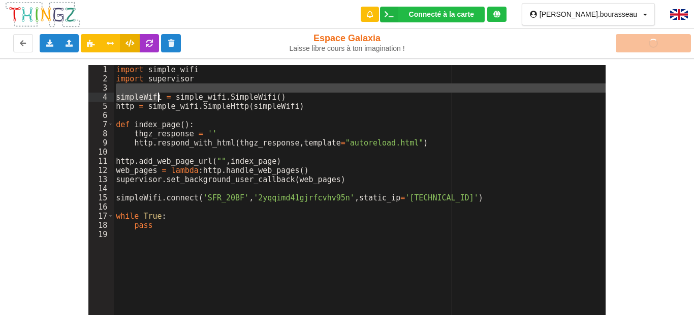
click at [130, 108] on div "import simple_wifi import supervisor simpleWifi = simple_wifi . SimpleWifi ( ) …" at bounding box center [360, 199] width 492 height 268
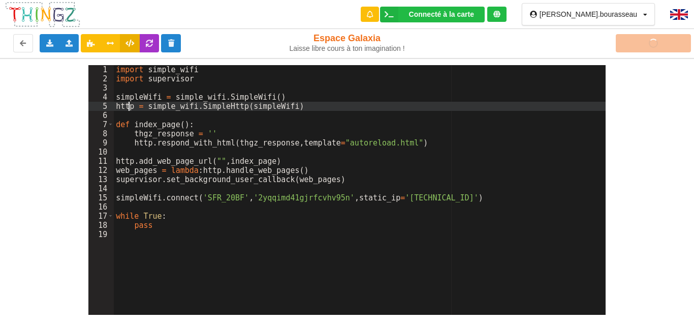
click at [139, 83] on div "import simple_wifi import supervisor simpleWifi = simple_wifi . SimpleWifi ( ) …" at bounding box center [360, 199] width 492 height 268
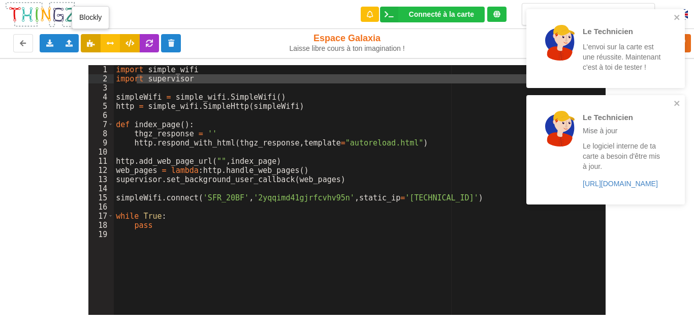
click at [85, 41] on button at bounding box center [91, 43] width 20 height 18
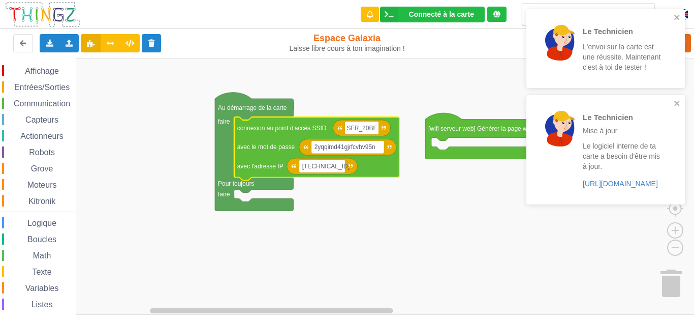
click at [361, 130] on input "SFR_20BF" at bounding box center [362, 127] width 34 height 13
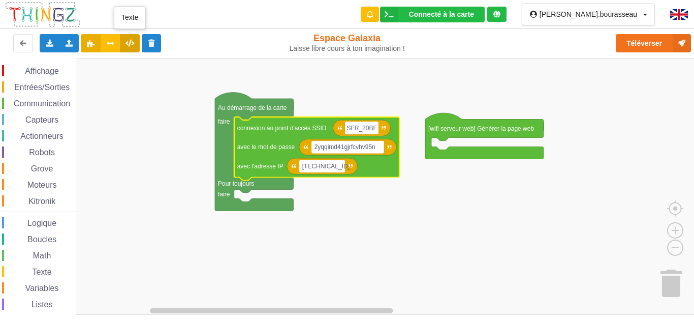
click at [126, 40] on icon at bounding box center [130, 43] width 9 height 6
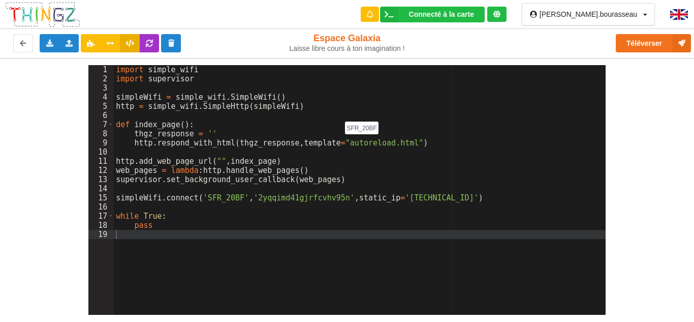
click at [155, 144] on div "import simple_wifi import supervisor simpleWifi = simple_wifi . SimpleWifi ( ) …" at bounding box center [360, 199] width 492 height 268
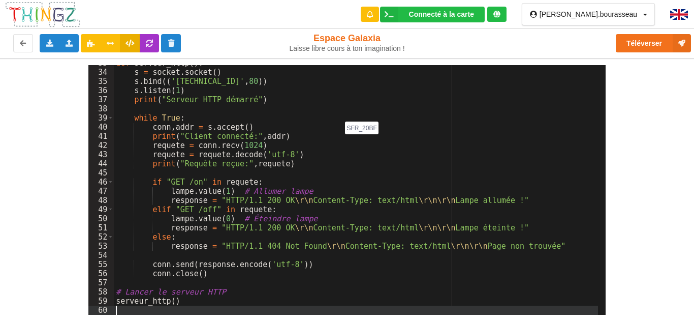
scroll to position [299, 0]
click at [86, 41] on button at bounding box center [91, 43] width 20 height 18
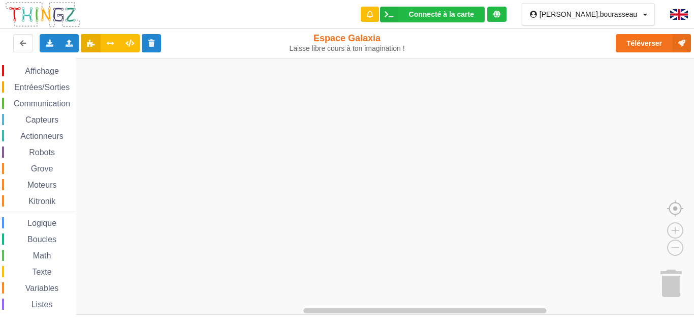
click at [672, 211] on image "Espace de travail de Blocky" at bounding box center [691, 185] width 49 height 63
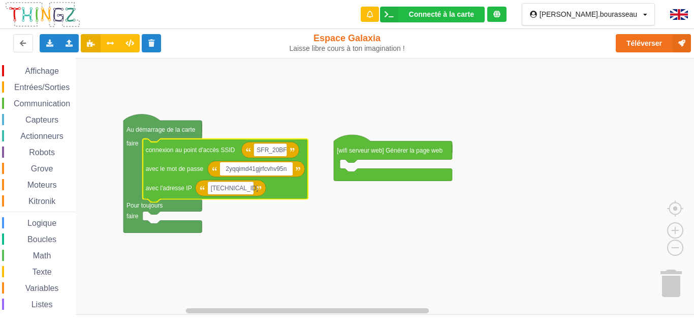
click at [243, 170] on input "2yqqimd41gjrfcvhv95n" at bounding box center [256, 168] width 73 height 13
click at [133, 43] on icon at bounding box center [130, 43] width 9 height 6
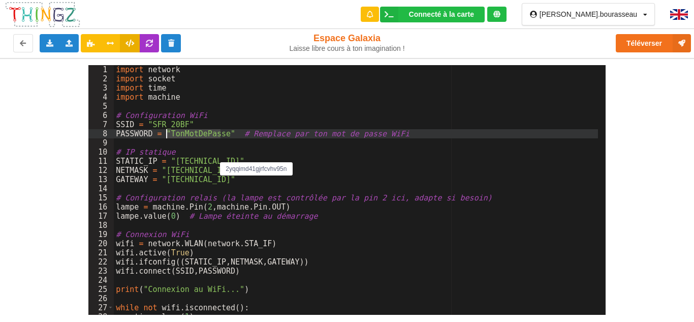
drag, startPoint x: 220, startPoint y: 133, endPoint x: 168, endPoint y: 134, distance: 52.4
click at [168, 134] on div "import network import socket import time import machine # Configuration WiFi SS…" at bounding box center [356, 199] width 484 height 268
click at [145, 42] on icon at bounding box center [149, 43] width 9 height 6
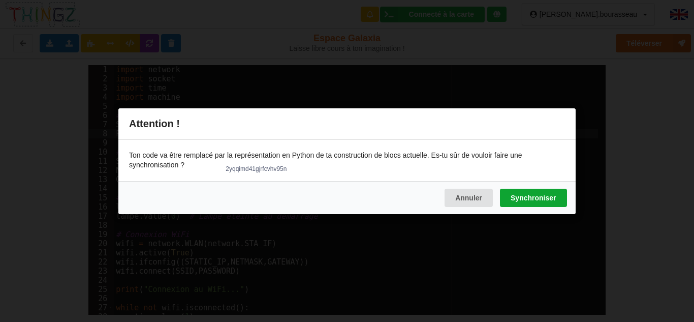
click at [519, 200] on button "Synchroniser" at bounding box center [533, 197] width 67 height 18
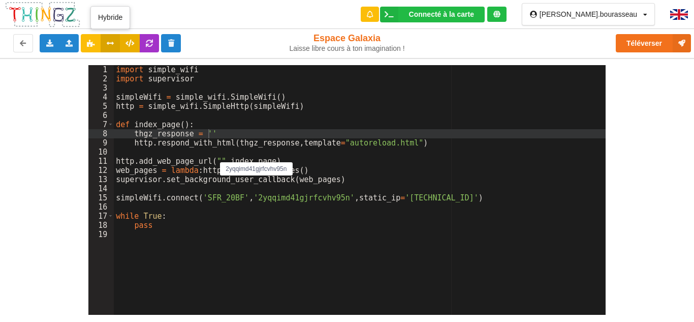
click at [105, 44] on button at bounding box center [111, 43] width 20 height 18
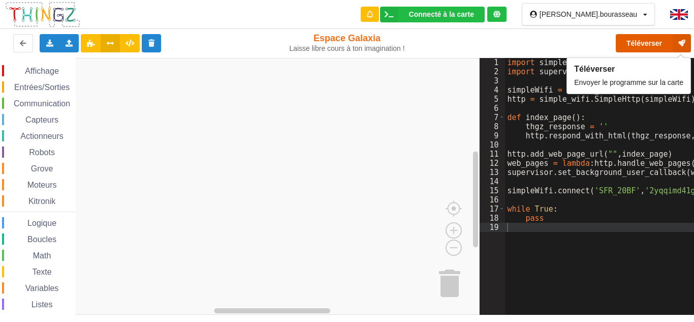
click at [639, 43] on button "Téléverser" at bounding box center [653, 43] width 75 height 18
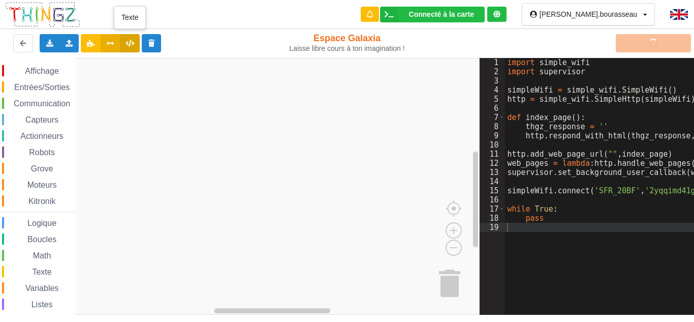
click at [135, 45] on button at bounding box center [130, 43] width 20 height 18
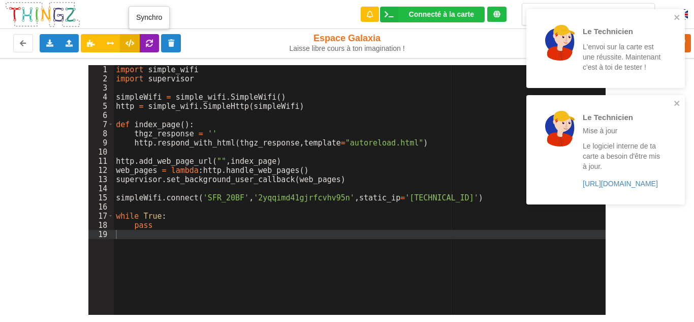
click at [149, 46] on icon at bounding box center [149, 43] width 9 height 6
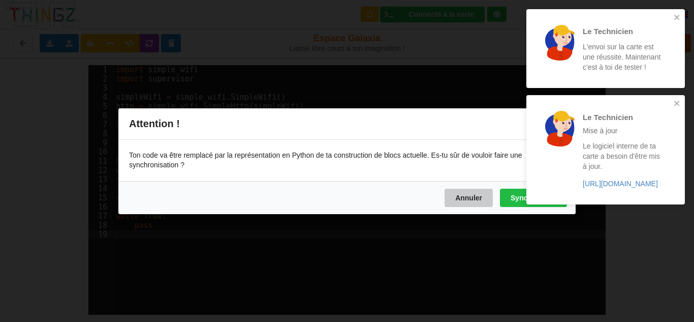
click at [471, 195] on button "Annuler" at bounding box center [469, 197] width 48 height 18
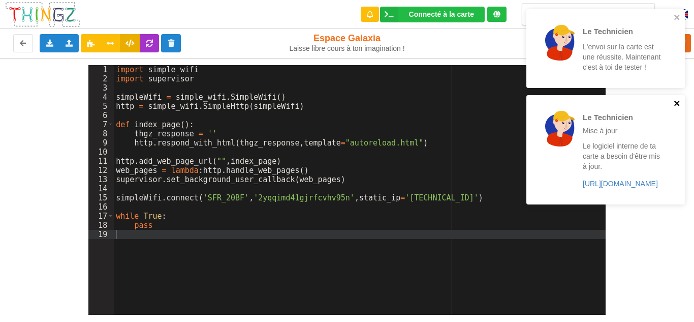
click at [675, 108] on button "close" at bounding box center [677, 104] width 7 height 10
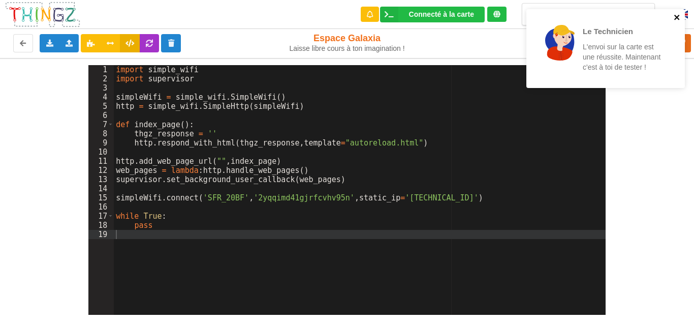
click at [675, 19] on icon "close" at bounding box center [677, 17] width 5 height 5
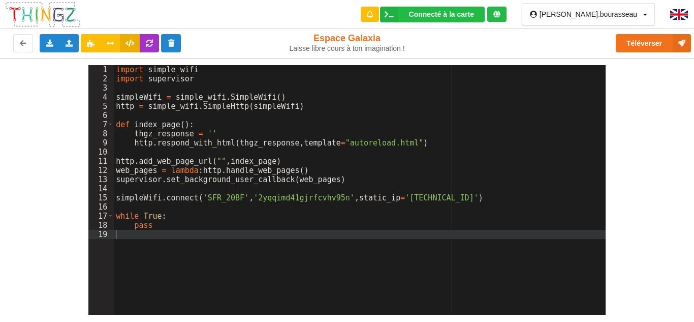
click at [243, 140] on div "import simple_wifi import supervisor simpleWifi = simple_wifi . SimpleWifi ( ) …" at bounding box center [360, 199] width 492 height 268
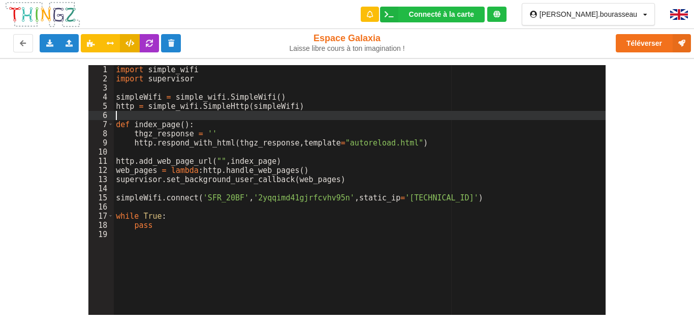
click at [174, 115] on div "import simple_wifi import supervisor simpleWifi = simple_wifi . SimpleWifi ( ) …" at bounding box center [360, 199] width 492 height 268
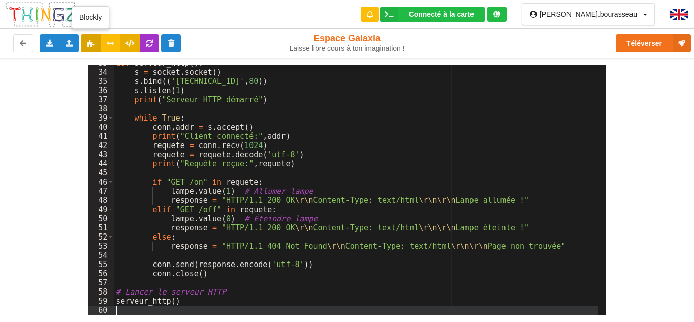
click at [91, 44] on icon at bounding box center [90, 43] width 9 height 6
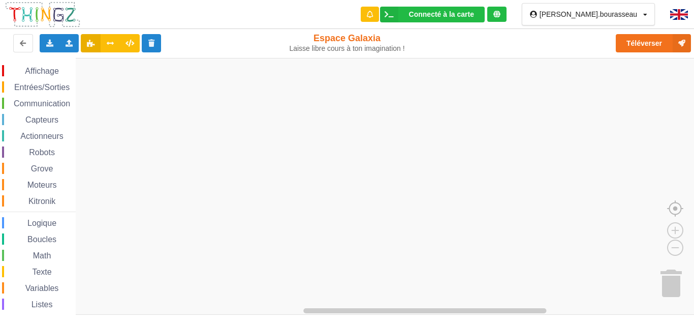
click at [677, 209] on image "Espace de travail de Blocky" at bounding box center [691, 185] width 49 height 63
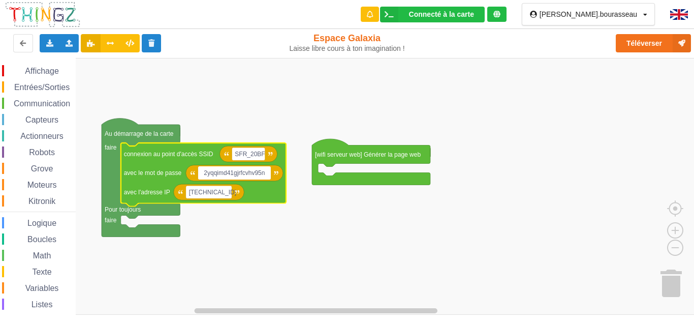
click at [230, 175] on input "2yqqimd41gjrfcvhv95n" at bounding box center [234, 172] width 73 height 13
click at [137, 40] on button at bounding box center [130, 43] width 20 height 18
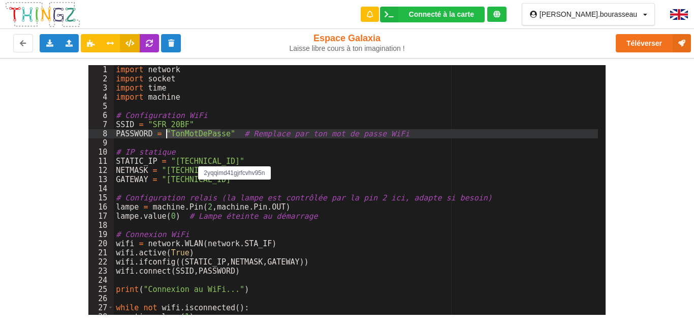
drag, startPoint x: 220, startPoint y: 133, endPoint x: 167, endPoint y: 137, distance: 53.6
click at [167, 137] on div "import network import socket import time import machine # Configuration WiFi SS…" at bounding box center [356, 199] width 484 height 268
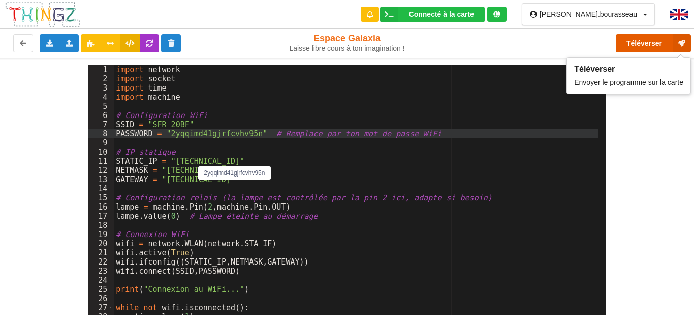
click at [653, 41] on button "Téléverser" at bounding box center [653, 43] width 75 height 18
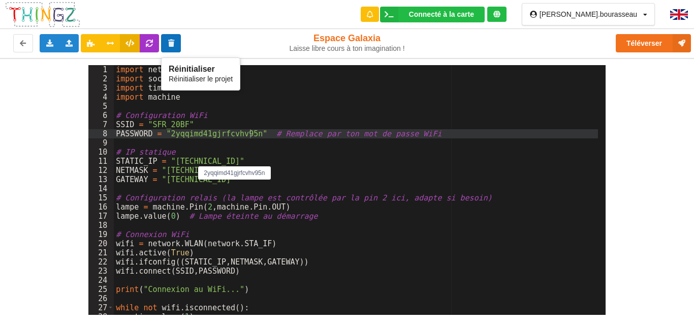
click at [167, 41] on icon at bounding box center [171, 43] width 9 height 6
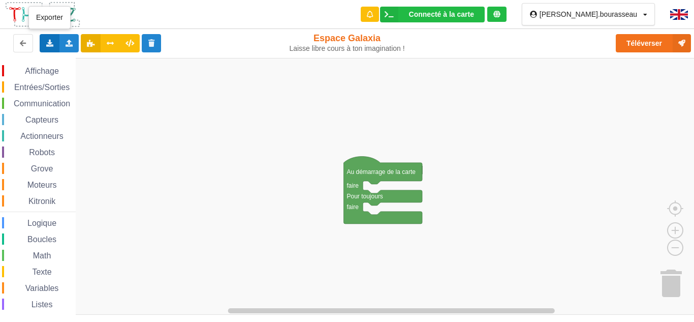
click at [45, 42] on icon at bounding box center [49, 43] width 9 height 6
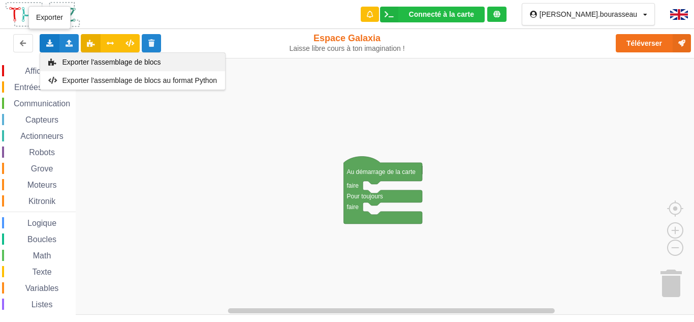
click at [91, 57] on div "Exporter l'assemblage de blocs" at bounding box center [132, 62] width 185 height 18
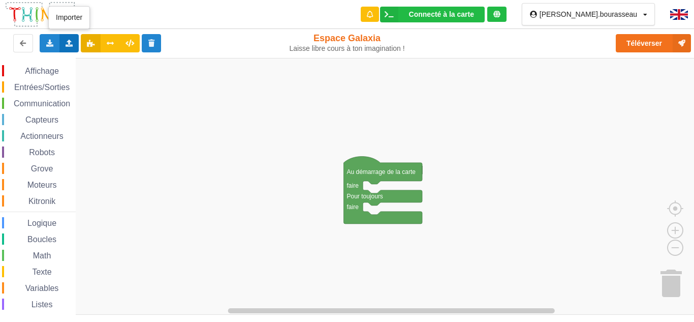
click at [70, 37] on div "Importer un assemblage de blocs Importer du code Python" at bounding box center [69, 43] width 20 height 18
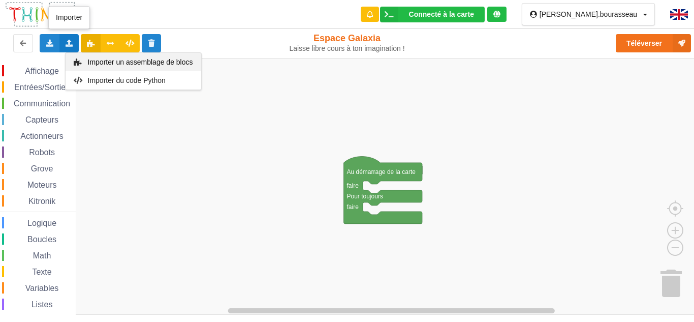
click at [86, 57] on div "Importer un assemblage de blocs" at bounding box center [134, 62] width 136 height 18
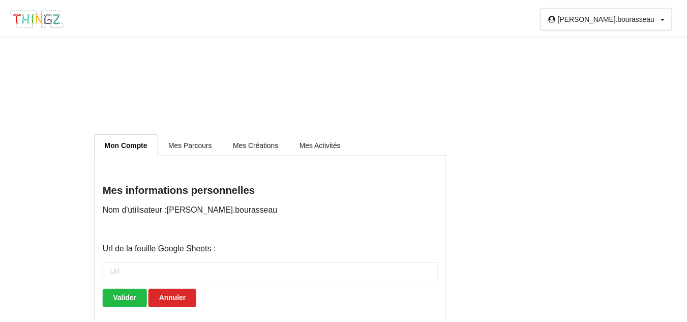
scroll to position [46, 0]
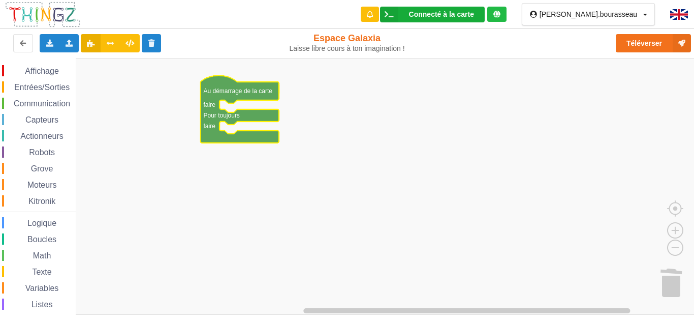
click at [461, 13] on div "Connecté à la carte" at bounding box center [441, 14] width 65 height 7
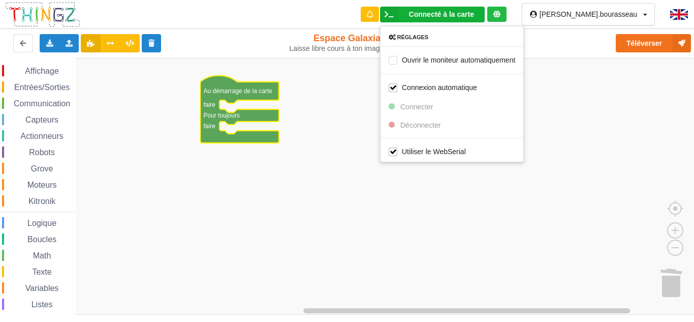
click at [406, 78] on rect "Espace de travail de Blocky" at bounding box center [350, 186] width 701 height 257
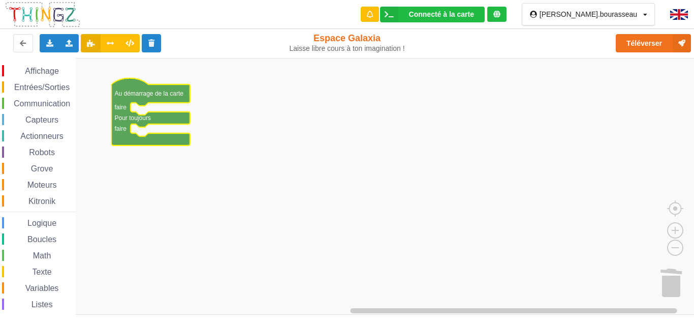
click at [27, 81] on div "Entrées/Sorties" at bounding box center [39, 86] width 74 height 11
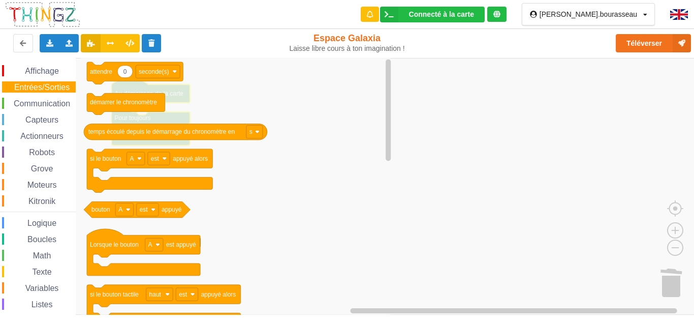
click at [13, 61] on div "Affichage Entrées/Sorties Communication Capteurs Actionneurs Robots Grove Moteu…" at bounding box center [38, 208] width 76 height 300
click at [27, 73] on span "Affichage" at bounding box center [41, 71] width 37 height 9
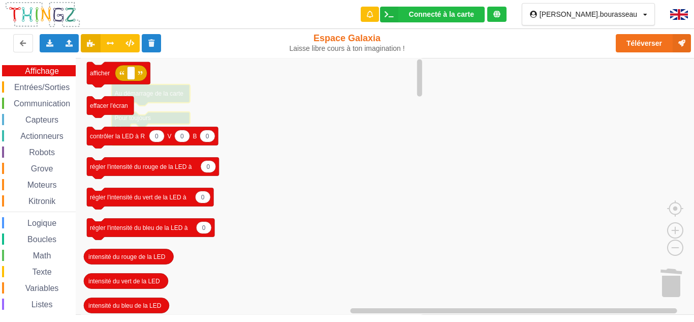
click at [38, 95] on div "Affichage Entrées/Sorties Communication Capteurs Actionneurs Robots Grove Moteu…" at bounding box center [38, 209] width 76 height 288
click at [39, 102] on span "Communication" at bounding box center [41, 103] width 59 height 9
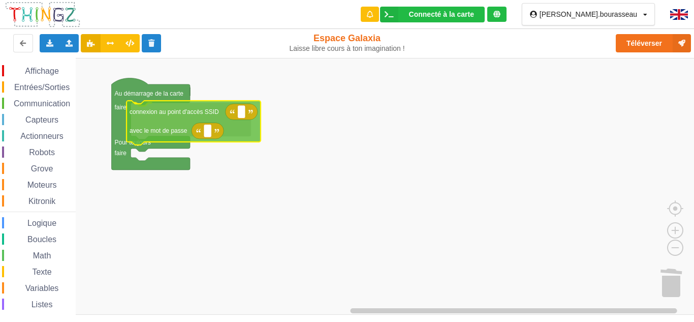
click at [169, 117] on div "Affichage Entrées/Sorties Communication Capteurs Actionneurs Robots Grove Moteu…" at bounding box center [350, 186] width 701 height 257
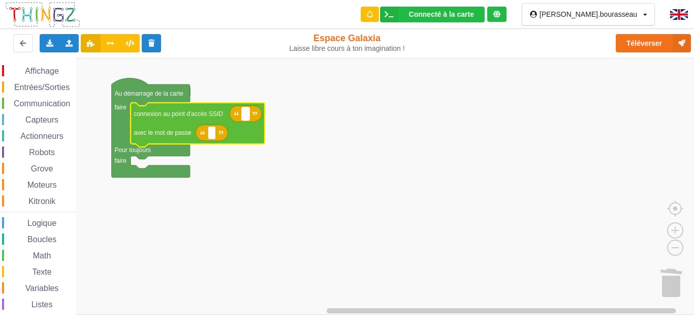
click at [250, 115] on rect "Espace de travail de Blocky" at bounding box center [246, 113] width 8 height 13
type input "2yqqimd41gjrfcvhv95n"
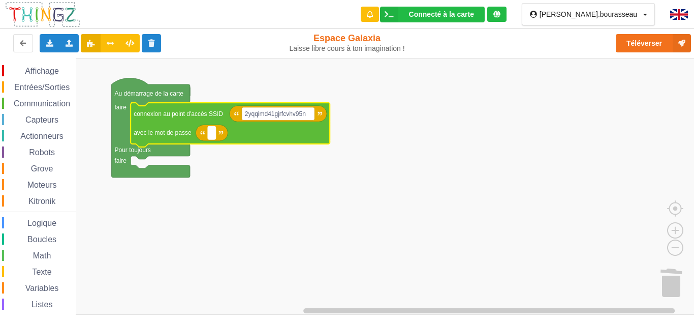
click at [212, 139] on rect "Espace de travail de Blocky" at bounding box center [212, 132] width 8 height 13
type input "2yqqimd41gjrfcvhv95n"
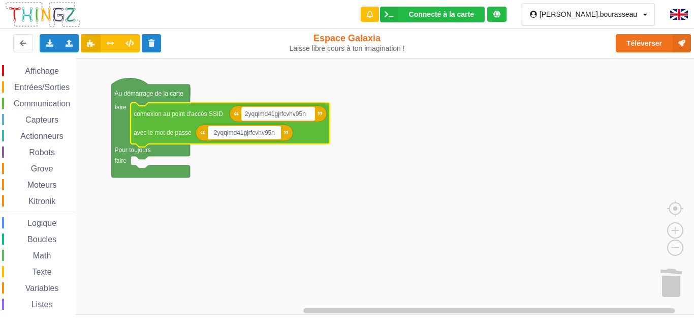
click at [264, 114] on text "2yqqimd41gjrfcvhv95n" at bounding box center [275, 113] width 61 height 7
click at [264, 114] on input "2yqqimd41gjrfcvhv95n" at bounding box center [278, 113] width 73 height 13
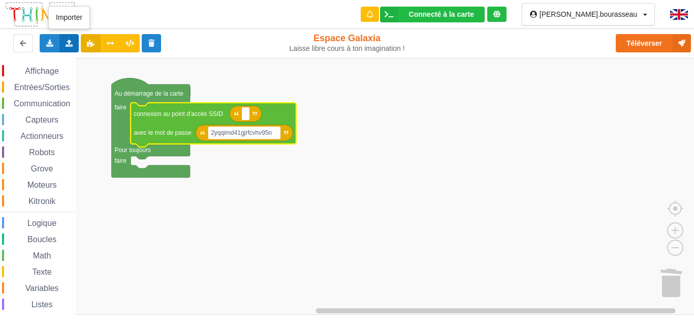
click at [77, 41] on div "Importer un assemblage de blocs Importer du code Python" at bounding box center [69, 43] width 20 height 18
click at [106, 82] on span "Importer du code Python" at bounding box center [126, 80] width 78 height 8
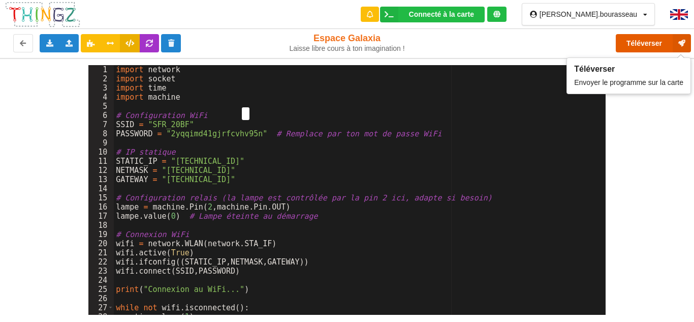
click at [652, 42] on button "Téléverser" at bounding box center [653, 43] width 75 height 18
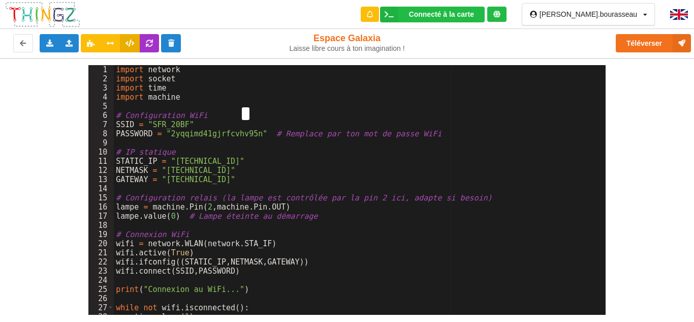
click at [215, 205] on div "import network import socket import time import machine # Configuration WiFi SS…" at bounding box center [356, 199] width 484 height 268
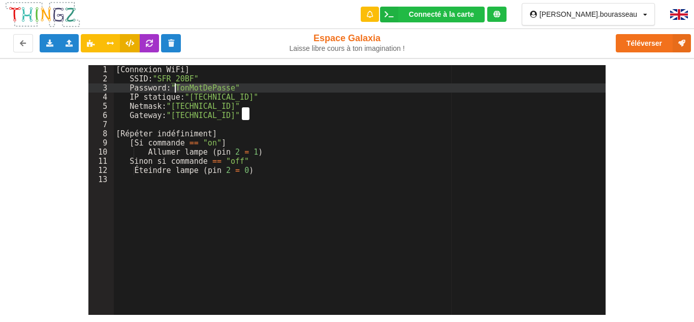
drag, startPoint x: 228, startPoint y: 88, endPoint x: 175, endPoint y: 90, distance: 52.9
click at [175, 90] on div "[ Connexion WiFi ] SSID : "SFR_20BF" Password : "TonMotDePasse" IP statique : "…" at bounding box center [360, 199] width 492 height 268
click at [82, 36] on button at bounding box center [91, 43] width 20 height 18
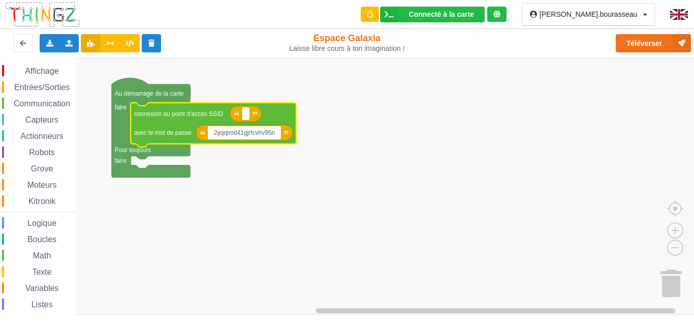
click at [230, 130] on input "2yqqimd41gjrfcvhv95n" at bounding box center [244, 132] width 73 height 13
click at [130, 39] on button at bounding box center [130, 43] width 20 height 18
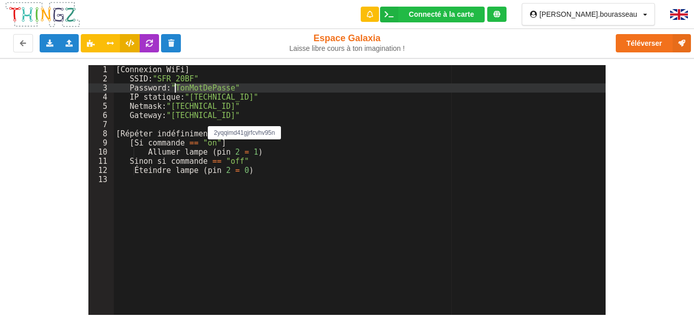
drag, startPoint x: 229, startPoint y: 87, endPoint x: 174, endPoint y: 91, distance: 54.5
click at [174, 91] on div "[ Connexion WiFi ] SSID : "SFR_20BF" Password : "TonMotDePasse" IP statique : "…" at bounding box center [360, 199] width 492 height 268
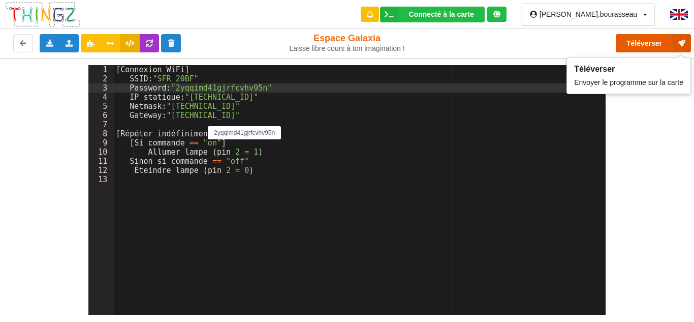
click at [653, 42] on button "Téléverser" at bounding box center [653, 43] width 75 height 18
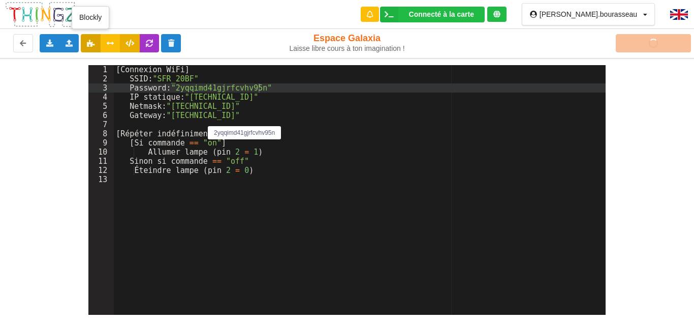
click at [93, 40] on icon at bounding box center [90, 43] width 9 height 6
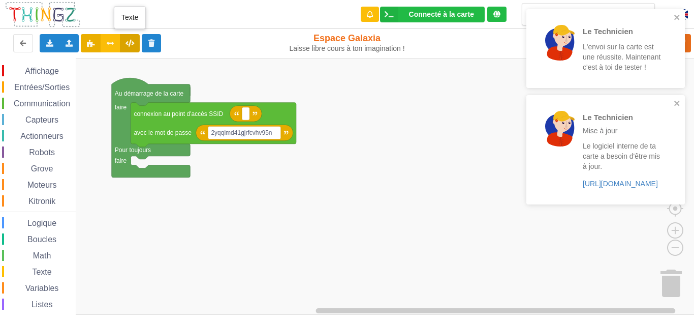
click at [132, 41] on icon at bounding box center [130, 43] width 9 height 6
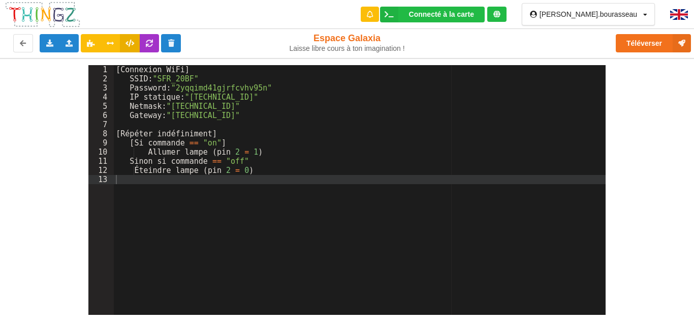
click at [222, 187] on div "[ Connexion WiFi ] SSID : "SFR_20BF" Password : "2yqqimd41gjrfcvhv95n" IP stati…" at bounding box center [360, 199] width 492 height 268
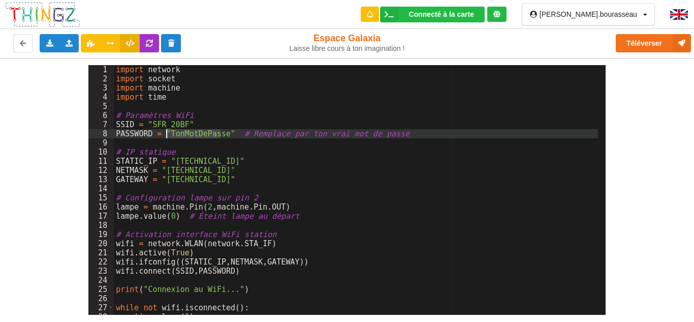
drag, startPoint x: 221, startPoint y: 132, endPoint x: 167, endPoint y: 137, distance: 54.1
click at [167, 137] on div "import network import socket import machine import time # Paramètres WiFi SSID …" at bounding box center [356, 199] width 484 height 268
click at [356, 104] on div "import network import socket import machine import time # Paramètres WiFi SSID …" at bounding box center [356, 199] width 484 height 268
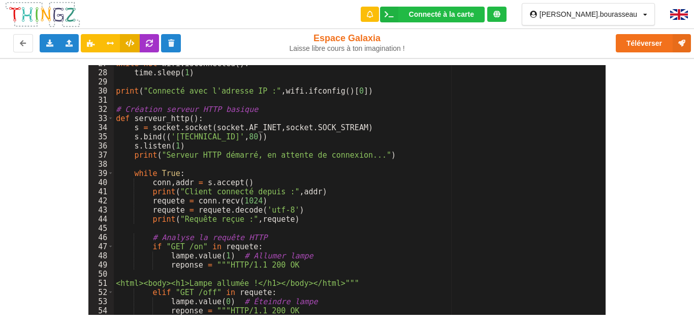
scroll to position [363, 0]
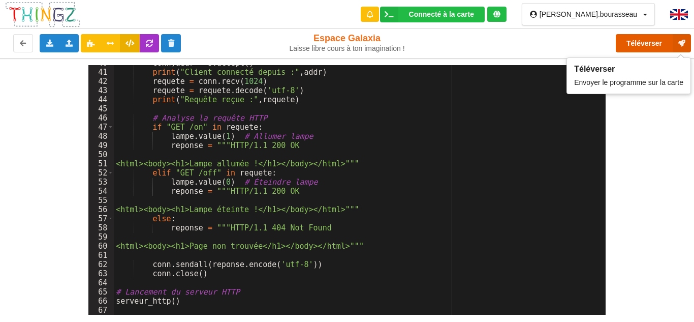
click at [642, 39] on button "Téléverser" at bounding box center [653, 43] width 75 height 18
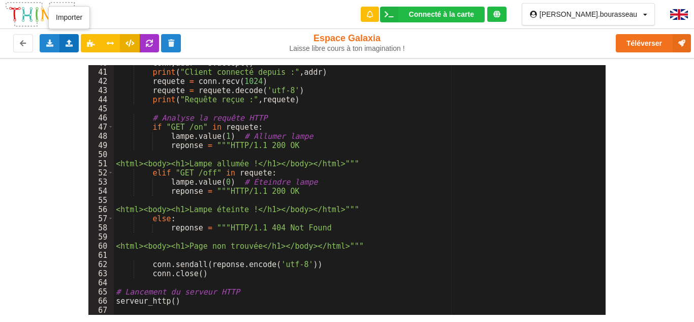
click at [70, 45] on icon at bounding box center [69, 43] width 9 height 6
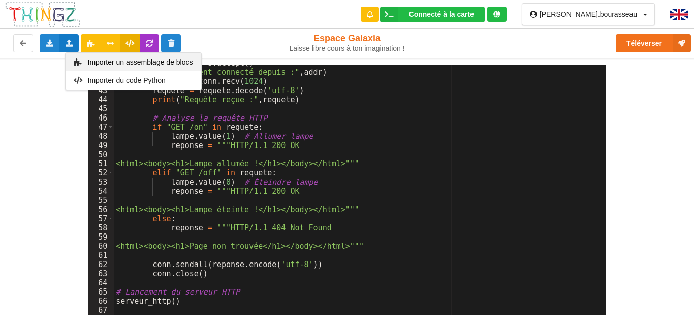
click at [99, 62] on span "Importer un assemblage de blocs" at bounding box center [139, 62] width 105 height 8
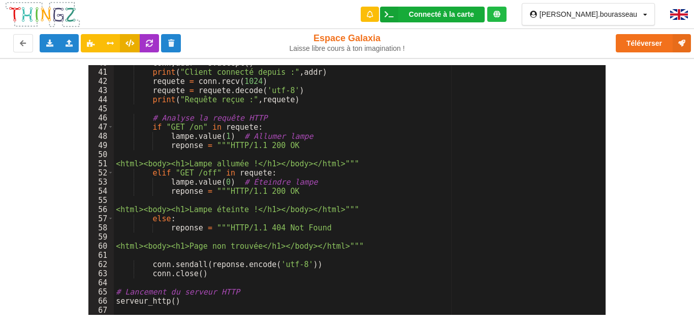
click at [469, 9] on div "Connecté à la carte Réglages Ouvrir le moniteur automatiquement Connexion autom…" at bounding box center [432, 15] width 105 height 16
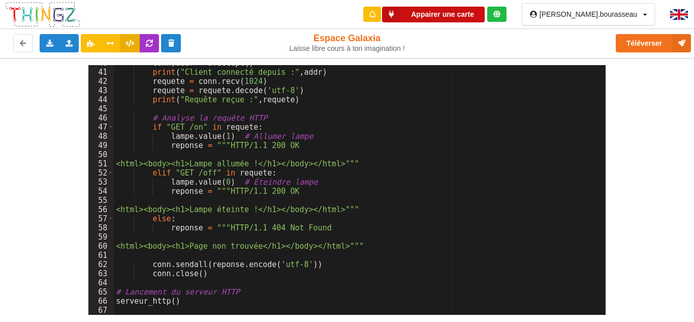
click at [460, 12] on button "Appairer une carte" at bounding box center [433, 15] width 103 height 16
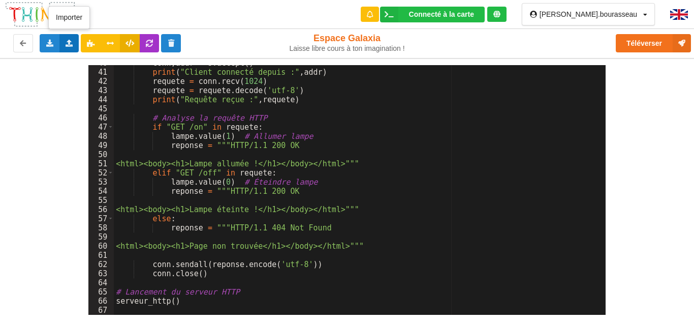
click at [73, 40] on icon at bounding box center [69, 43] width 9 height 6
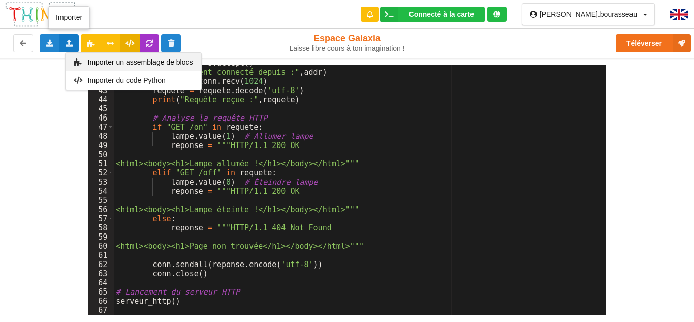
click at [82, 58] on div "Importer un assemblage de blocs" at bounding box center [134, 62] width 136 height 18
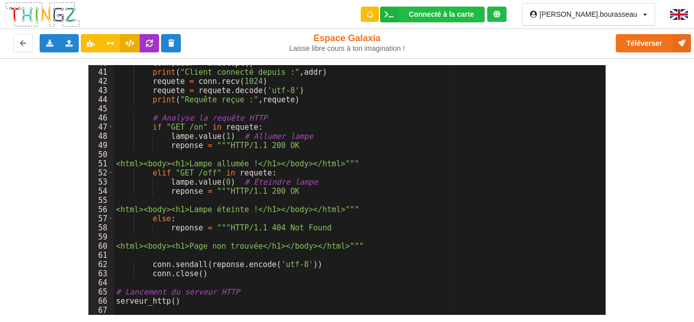
click at [215, 151] on div "conn , addr = s . accept ( ) print ( "Client connecté depuis :" , addr ) requet…" at bounding box center [356, 192] width 484 height 268
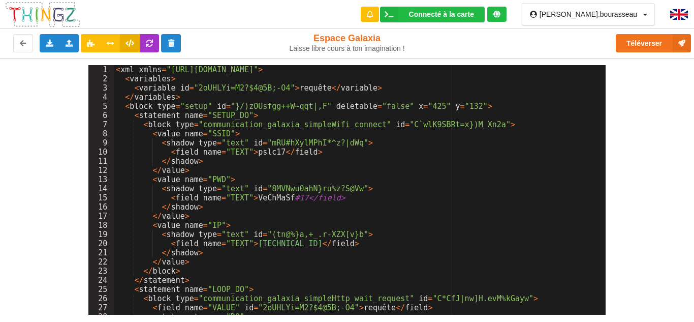
scroll to position [0, 0]
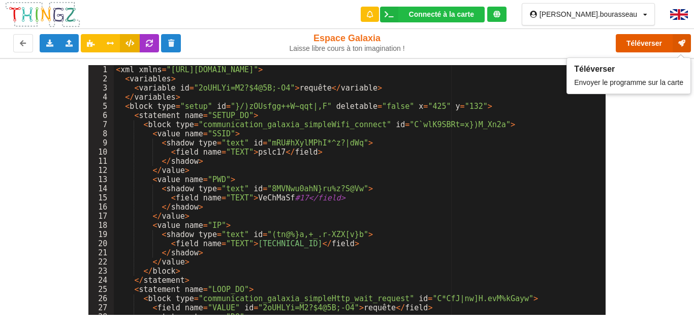
click at [646, 42] on button "Téléverser" at bounding box center [653, 43] width 75 height 18
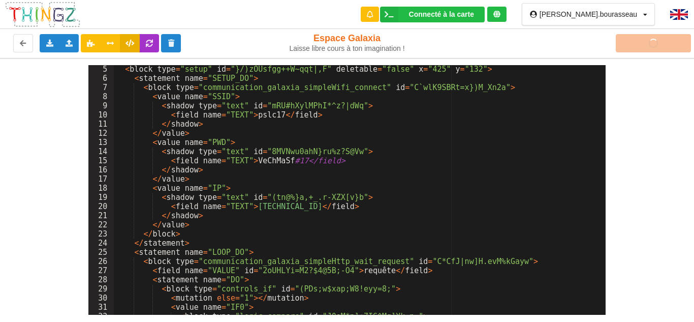
scroll to position [7, 0]
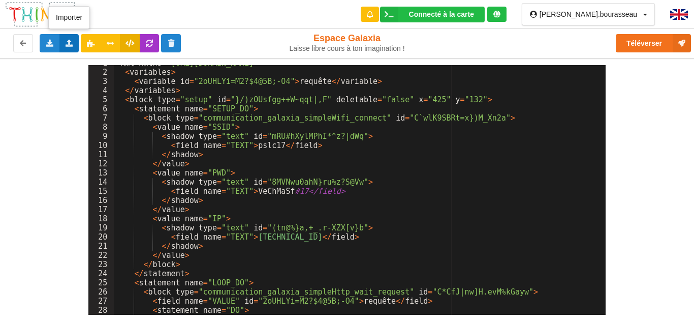
click at [71, 40] on icon at bounding box center [69, 43] width 9 height 6
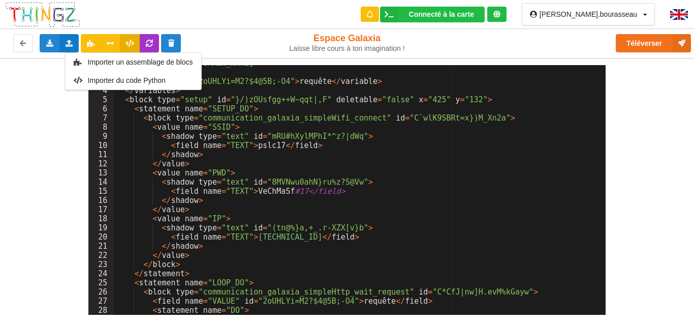
scroll to position [0, 0]
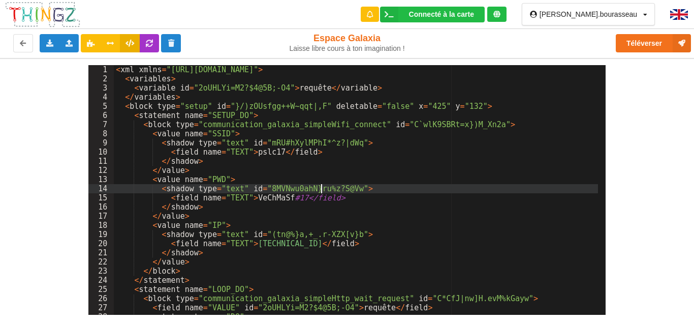
click at [321, 186] on div "< xml xmlns = "https://developers.google.com/blockly/xml" > < variables > < var…" at bounding box center [356, 199] width 484 height 268
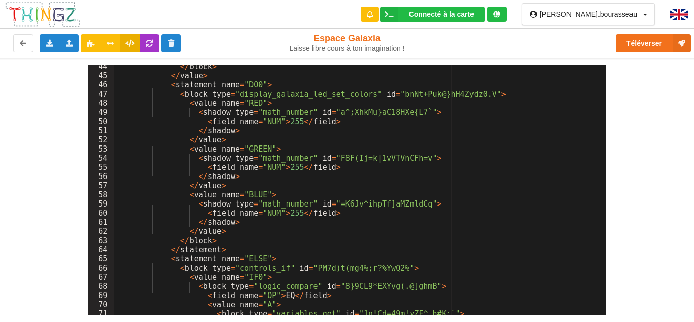
scroll to position [213, 0]
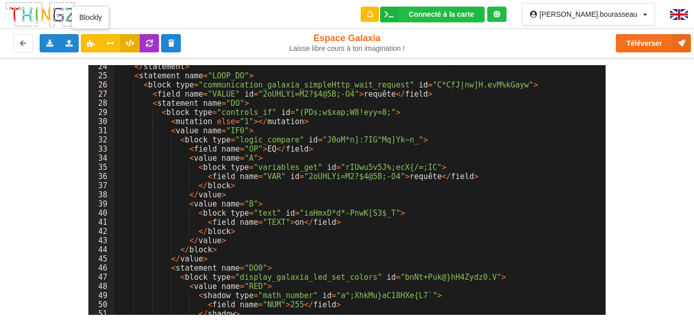
click at [79, 42] on div "Exporter l'assemblage de blocs Exporter le code Python Importer un assemblage d…" at bounding box center [138, 43] width 285 height 33
click at [74, 43] on div "Importer un assemblage de blocs Importer du code Python" at bounding box center [69, 43] width 20 height 18
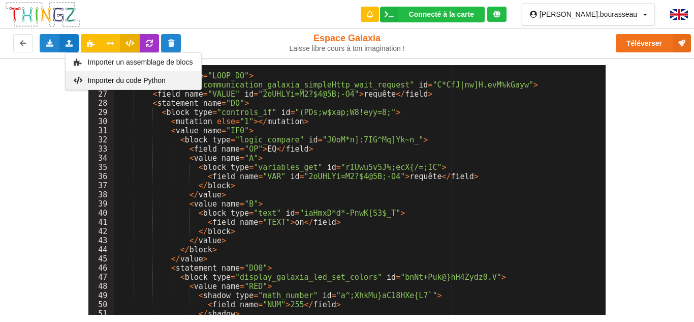
click at [79, 81] on icon at bounding box center [78, 80] width 9 height 7
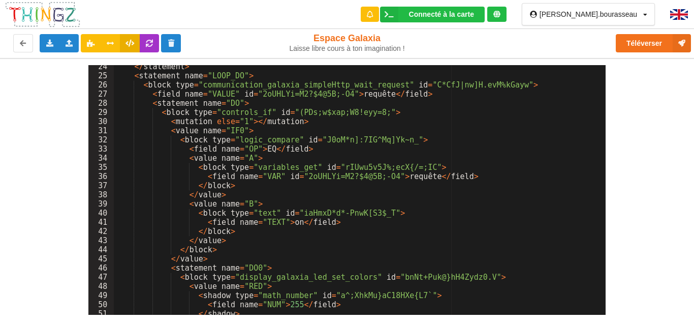
click at [672, 169] on div "24 25 26 27 28 29 30 31 32 33 34 35 36 37 38 39 40 41 42 43 44 45 46 47 48 49 5…" at bounding box center [347, 186] width 709 height 257
click at [72, 40] on icon at bounding box center [69, 43] width 9 height 6
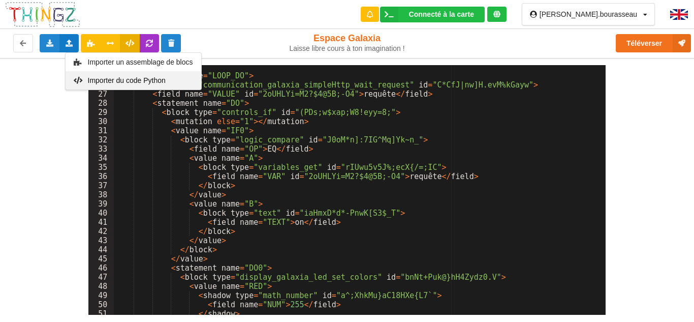
click at [105, 84] on div "Importer du code Python" at bounding box center [134, 80] width 136 height 18
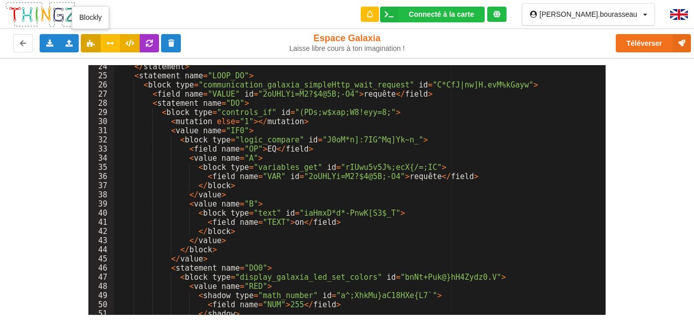
click at [87, 47] on button at bounding box center [91, 43] width 20 height 18
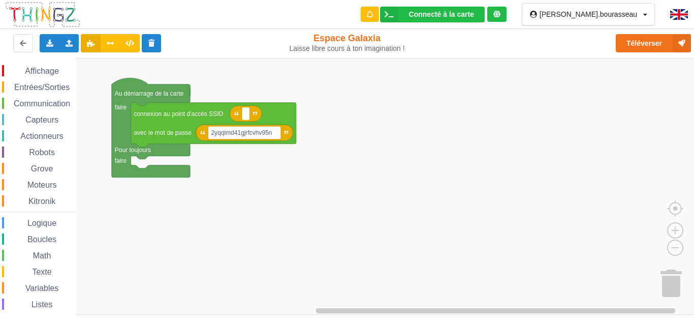
click at [156, 95] on text "Au démarrage de la carte" at bounding box center [149, 93] width 69 height 7
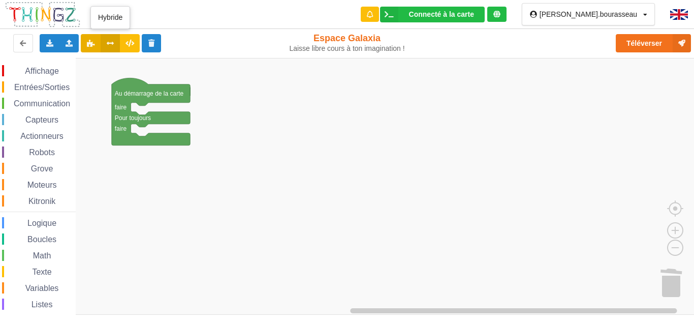
click at [116, 46] on button at bounding box center [111, 43] width 20 height 18
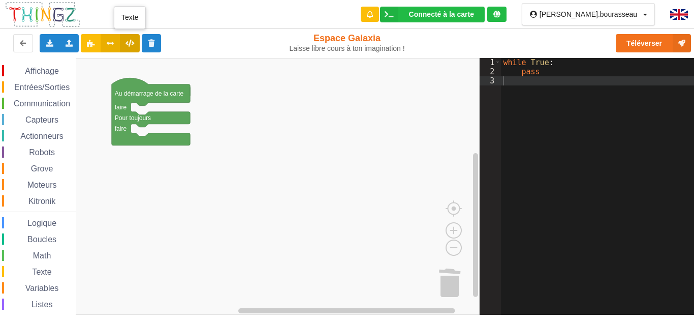
click at [124, 44] on button at bounding box center [130, 43] width 20 height 18
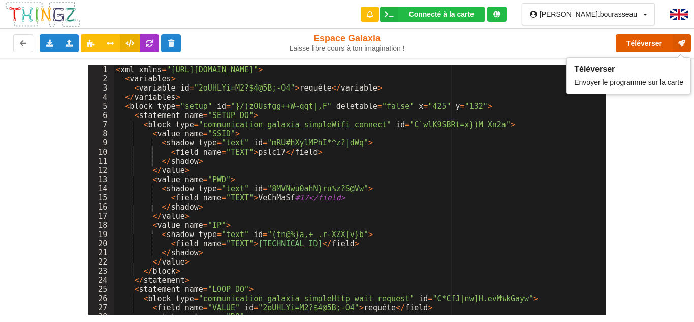
click at [658, 36] on button "Téléverser" at bounding box center [653, 43] width 75 height 18
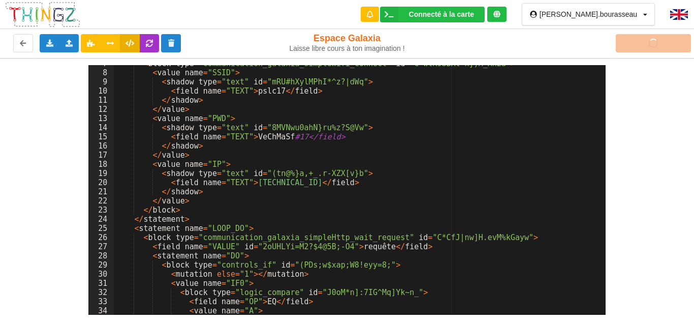
scroll to position [0, 0]
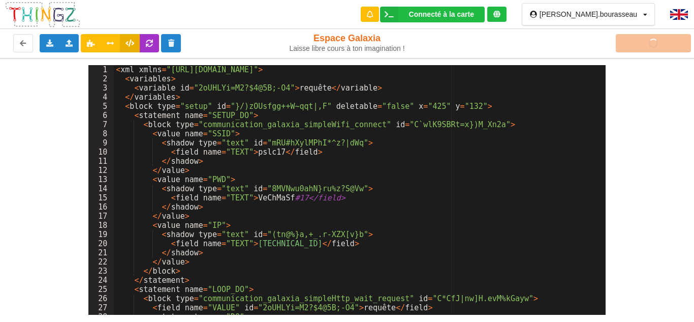
click at [300, 243] on div "< xml xmlns = "https://developers.google.com/blockly/xml" > < variables > < var…" at bounding box center [356, 199] width 484 height 268
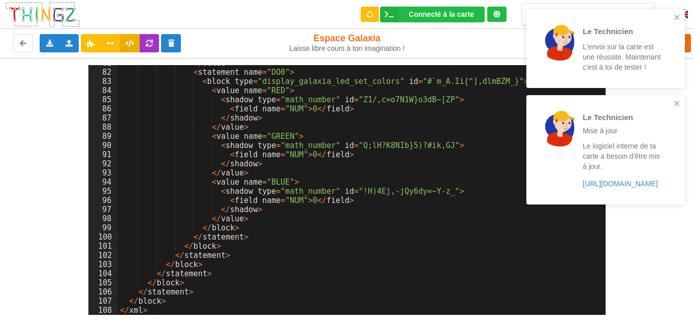
scroll to position [739, 0]
click at [676, 17] on icon "close" at bounding box center [677, 17] width 7 height 8
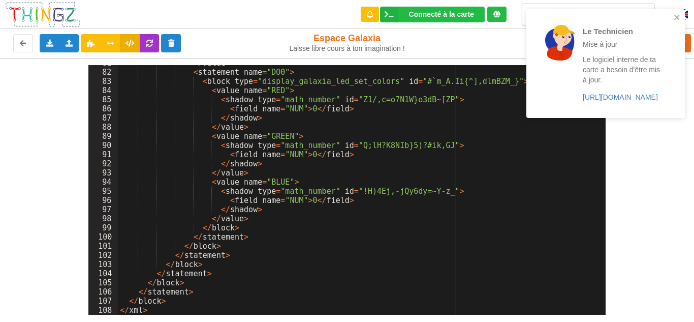
click at [676, 99] on div "Le Technicien Mise à jour Le logiciel interne de ta carte a besoin d'être mis à…" at bounding box center [606, 63] width 159 height 109
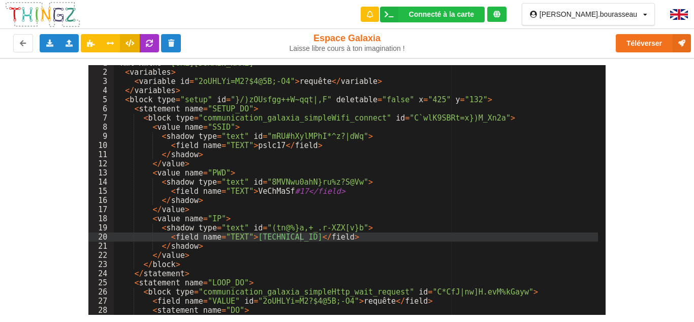
scroll to position [0, 0]
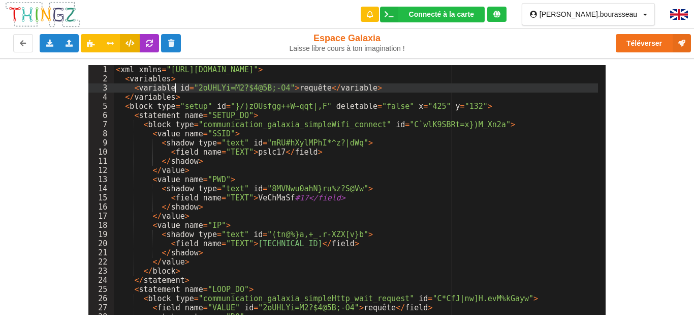
click at [174, 90] on div "< xml xmlns = "https://developers.google.com/blockly/xml" > < variables > < var…" at bounding box center [356, 199] width 484 height 268
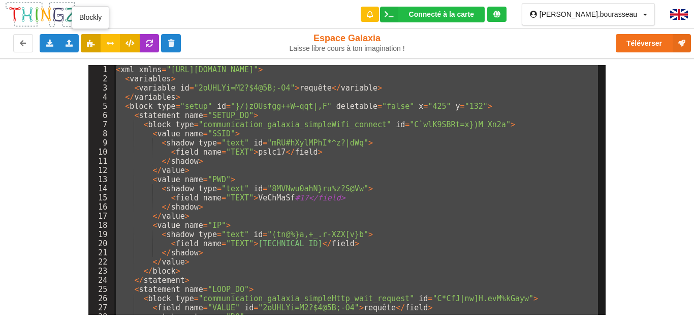
click at [91, 41] on icon at bounding box center [90, 43] width 9 height 6
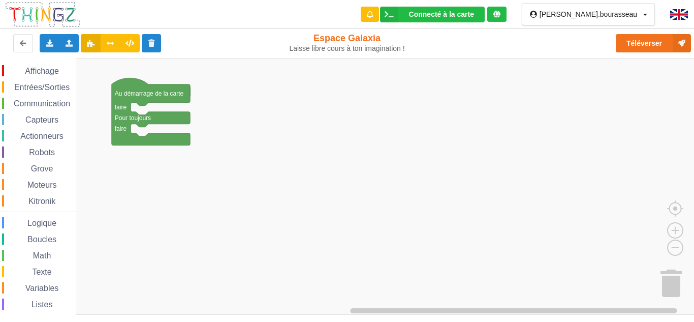
click at [35, 88] on span "Entrées/Sorties" at bounding box center [42, 87] width 58 height 9
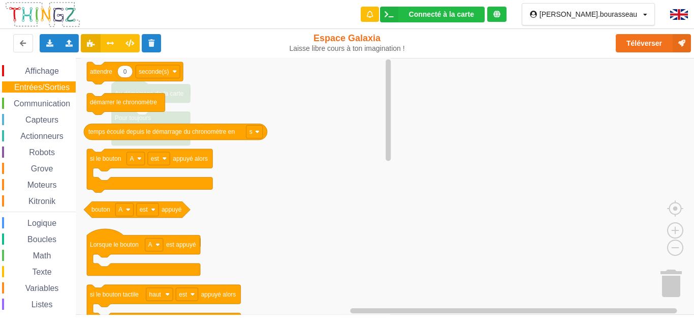
click at [34, 108] on div "Communication" at bounding box center [39, 103] width 74 height 11
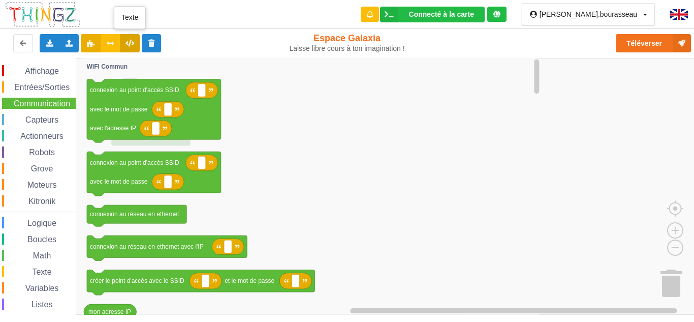
click at [124, 40] on button at bounding box center [130, 43] width 20 height 18
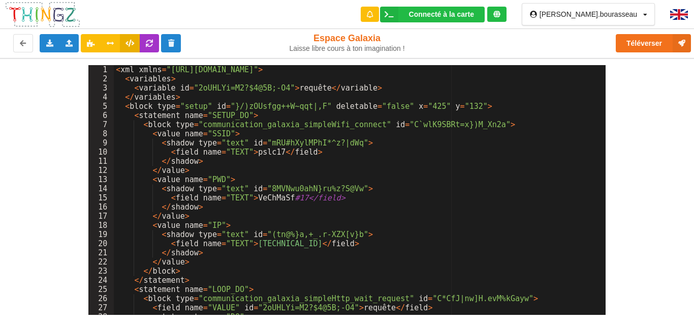
click at [219, 100] on div "< xml xmlns = "https://developers.google.com/blockly/xml" > < variables > < var…" at bounding box center [356, 199] width 484 height 268
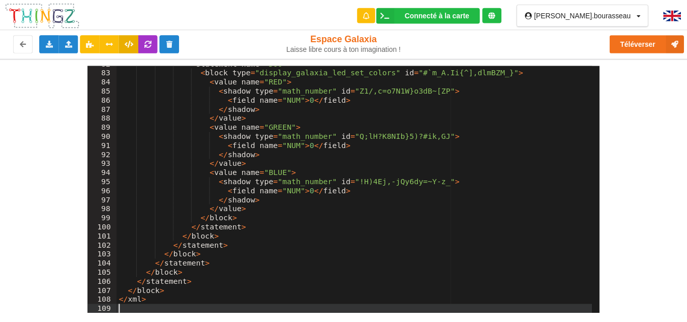
scroll to position [748, 0]
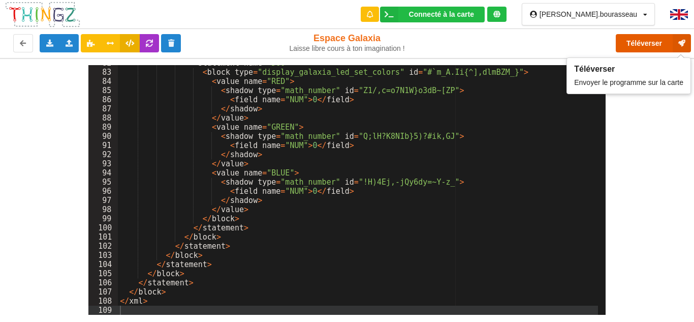
click at [646, 35] on button "Téléverser" at bounding box center [653, 43] width 75 height 18
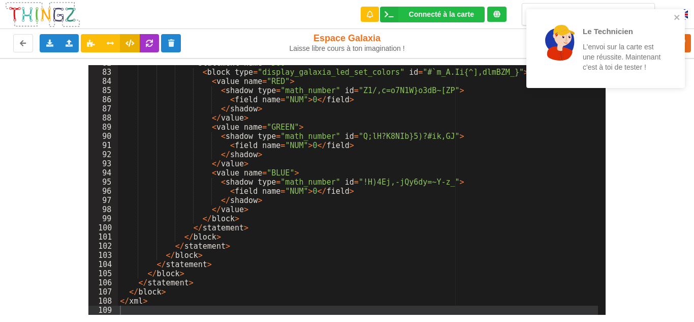
click at [677, 13] on div "Le Technicien L'envoi sur la carte est une réussite. Maintenant c'est à toi de …" at bounding box center [606, 48] width 159 height 79
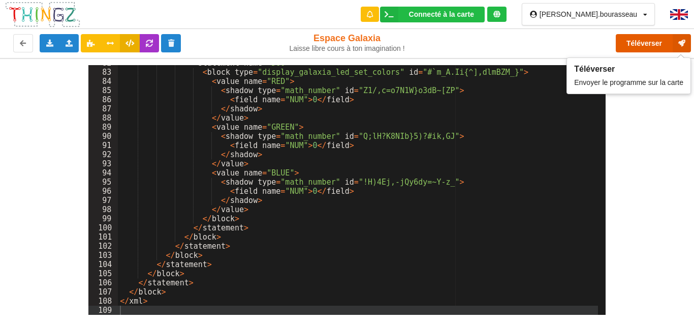
click at [651, 44] on button "Téléverser" at bounding box center [653, 43] width 75 height 18
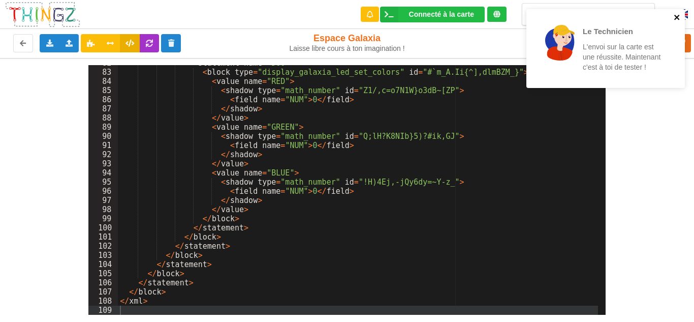
click at [679, 20] on icon "close" at bounding box center [677, 17] width 5 height 5
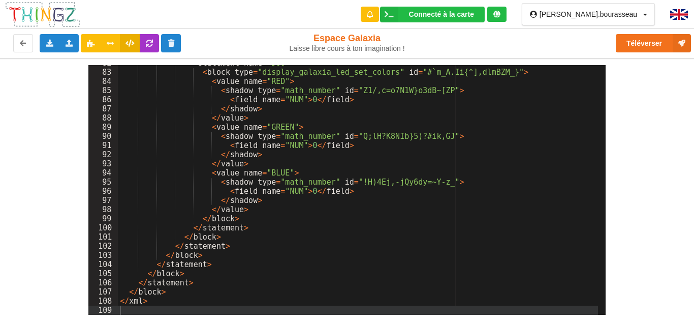
click at [268, 158] on div "< statement name = "DO0" > < block type = "display_galaxia_led_set_colors" id =…" at bounding box center [358, 192] width 480 height 268
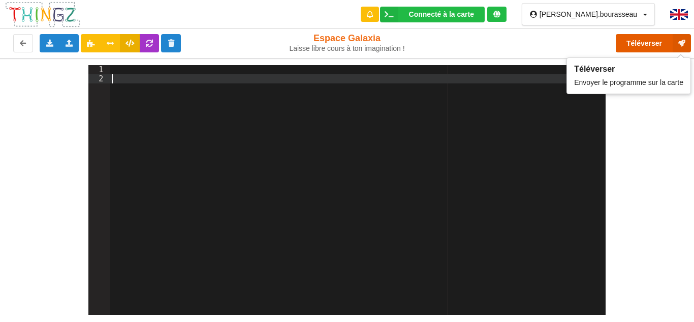
click at [647, 38] on button "Téléverser" at bounding box center [653, 43] width 75 height 18
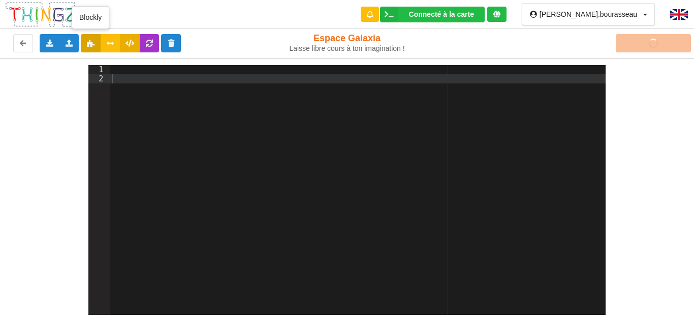
click at [95, 39] on button at bounding box center [91, 43] width 20 height 18
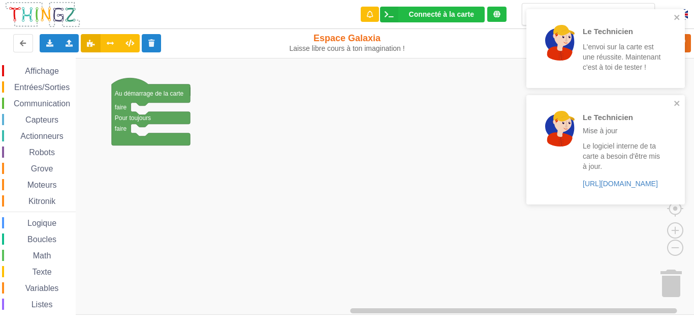
click at [681, 15] on div "Le Technicien L'envoi sur la carte est une réussite. Maintenant c'est à toi de …" at bounding box center [606, 48] width 159 height 79
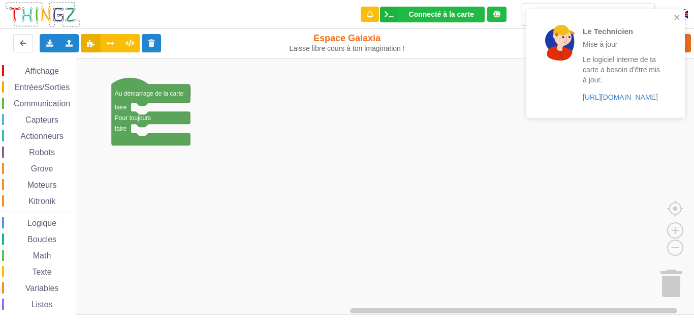
click at [643, 15] on div "Le Technicien L'envoi sur la carte est une réussite. Maintenant c'est à toi de …" at bounding box center [606, 67] width 163 height 120
click at [678, 15] on icon "close" at bounding box center [677, 17] width 7 height 8
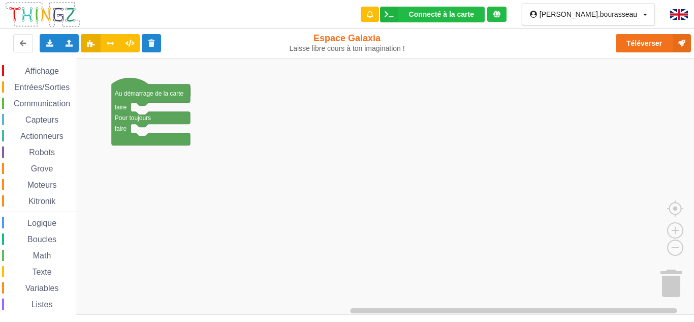
click at [640, 11] on div "Le Technicien Mise à jour Le logiciel interne de ta carte a besoin d'être mis à…" at bounding box center [606, 9] width 163 height 4
click at [636, 19] on div "antony.bourasseau Profil Déconnexion" at bounding box center [588, 14] width 133 height 22
click at [638, 16] on div "antony.bourasseau Profil Déconnexion" at bounding box center [594, 14] width 108 height 7
click at [631, 46] on div "Déconnexion" at bounding box center [618, 53] width 58 height 18
